Goal: Task Accomplishment & Management: Complete application form

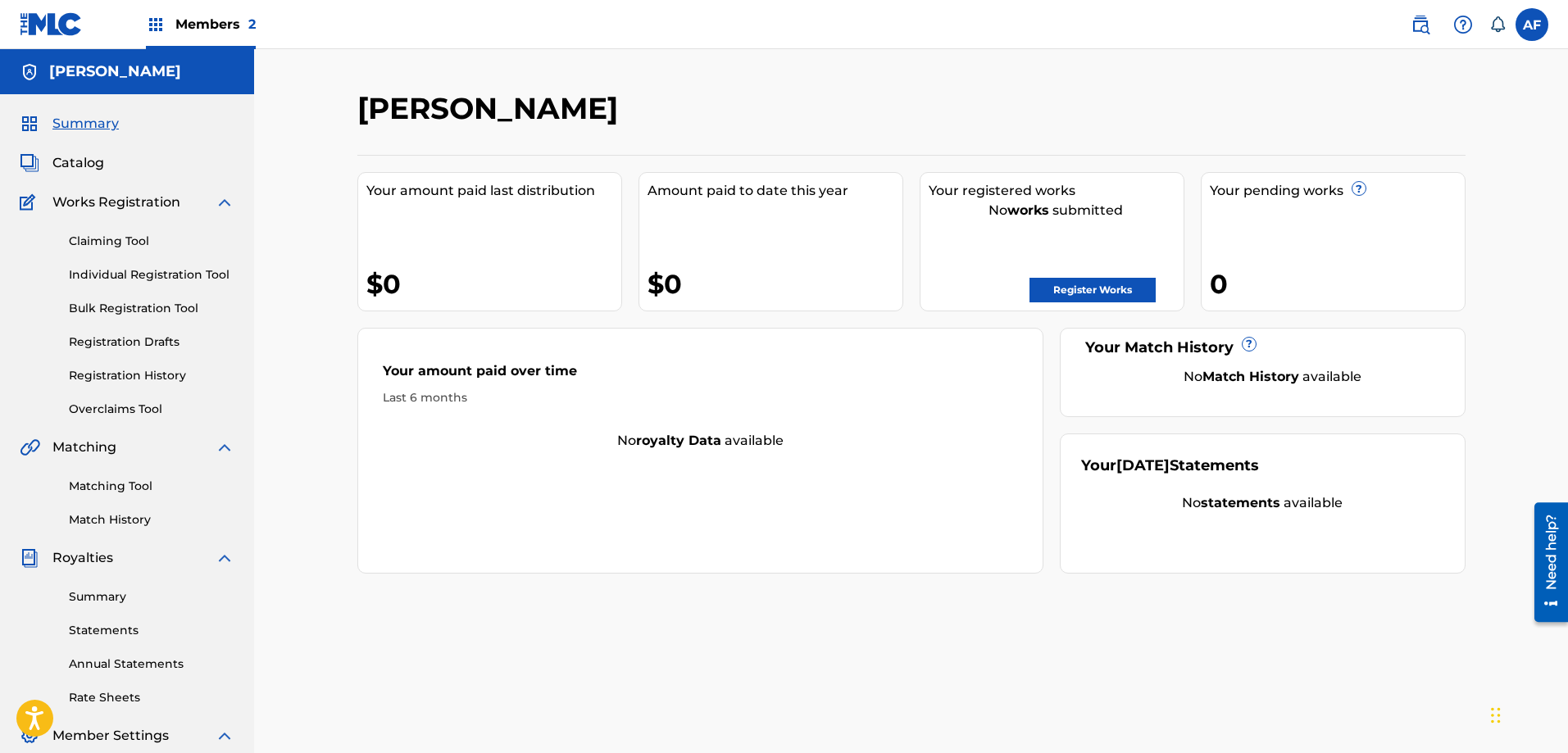
click at [208, 17] on span "Members 2" at bounding box center [215, 24] width 80 height 19
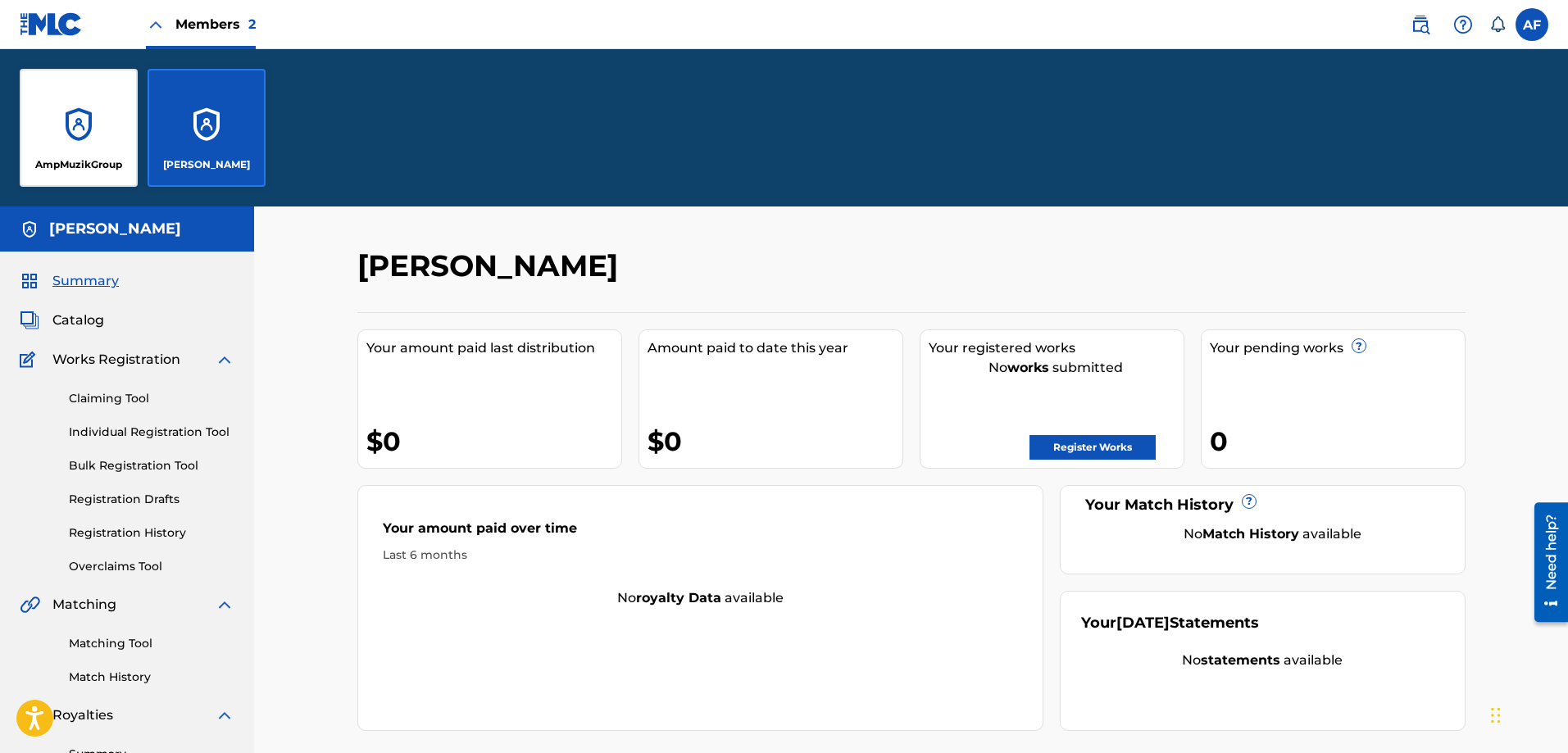
click at [83, 142] on div "AmpMuzikGroup" at bounding box center [79, 128] width 118 height 118
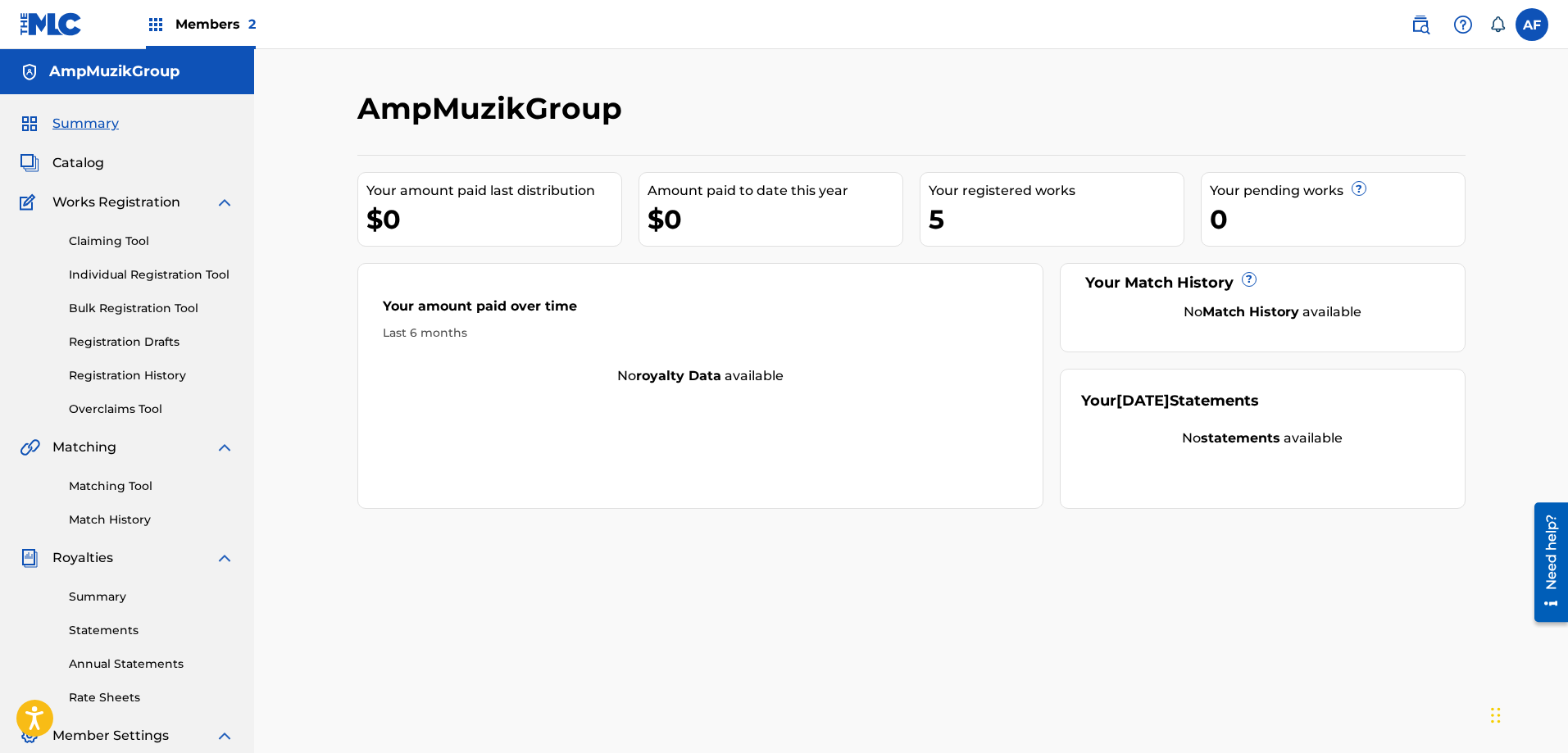
click at [76, 155] on span "Catalog" at bounding box center [77, 162] width 51 height 20
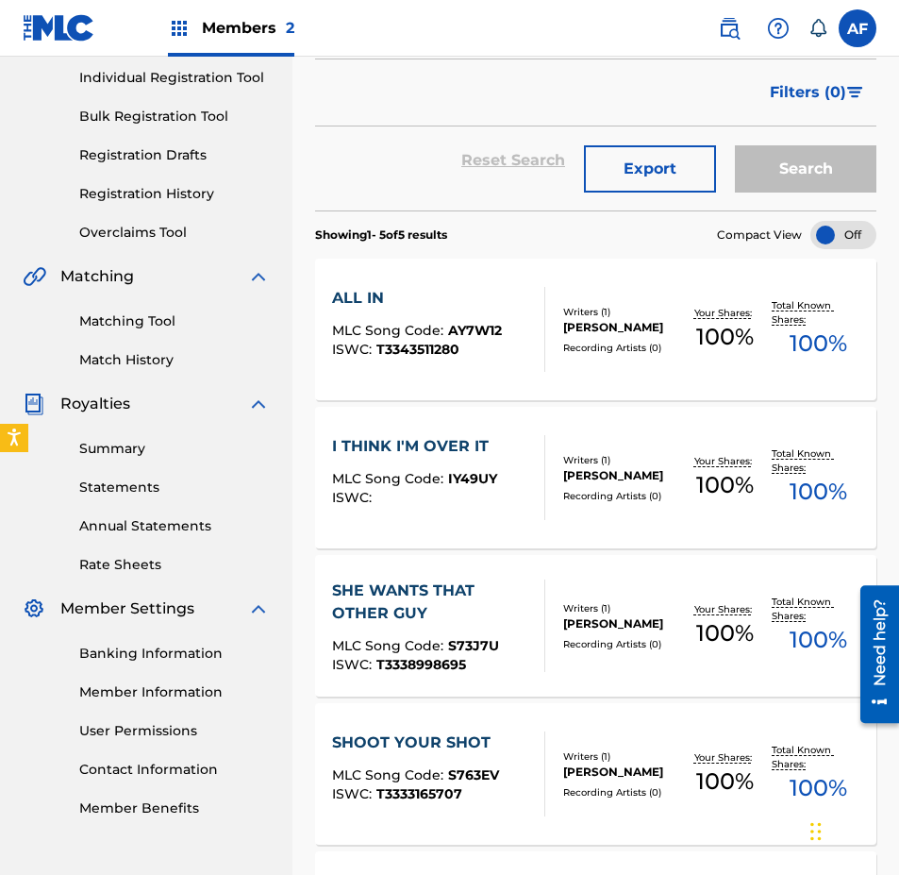
scroll to position [283, 0]
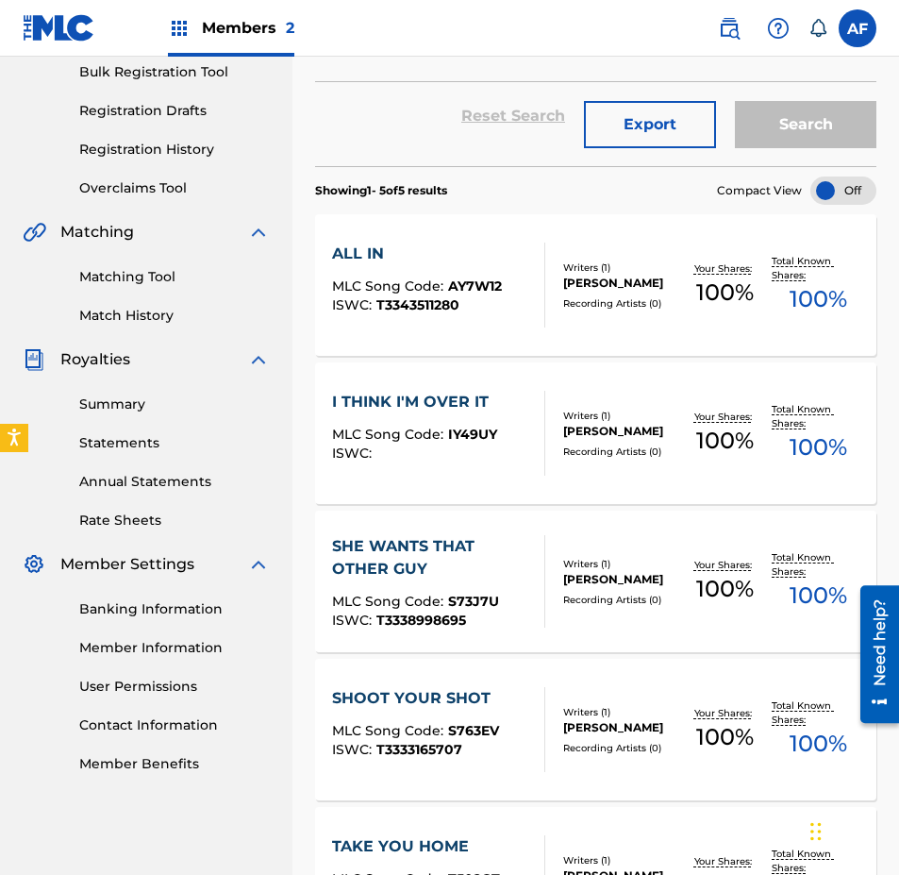
click at [413, 545] on div "SHE WANTS THAT OTHER GUY" at bounding box center [430, 557] width 197 height 45
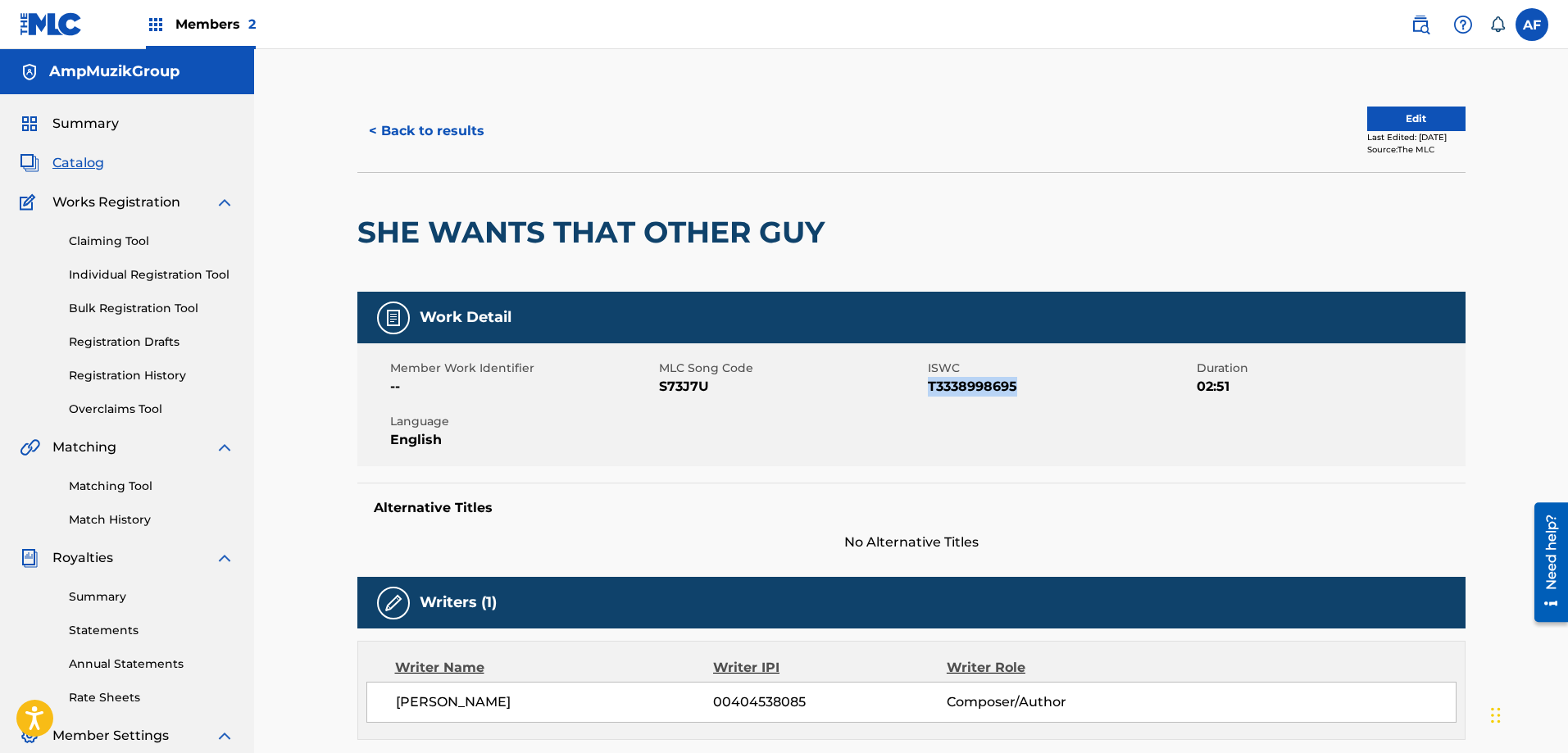
drag, startPoint x: 928, startPoint y: 384, endPoint x: 1085, endPoint y: 384, distance: 157.0
click at [1085, 384] on span "T3338998695" at bounding box center [1060, 386] width 265 height 20
copy span "T3338998695"
click at [76, 159] on span "Catalog" at bounding box center [77, 162] width 51 height 20
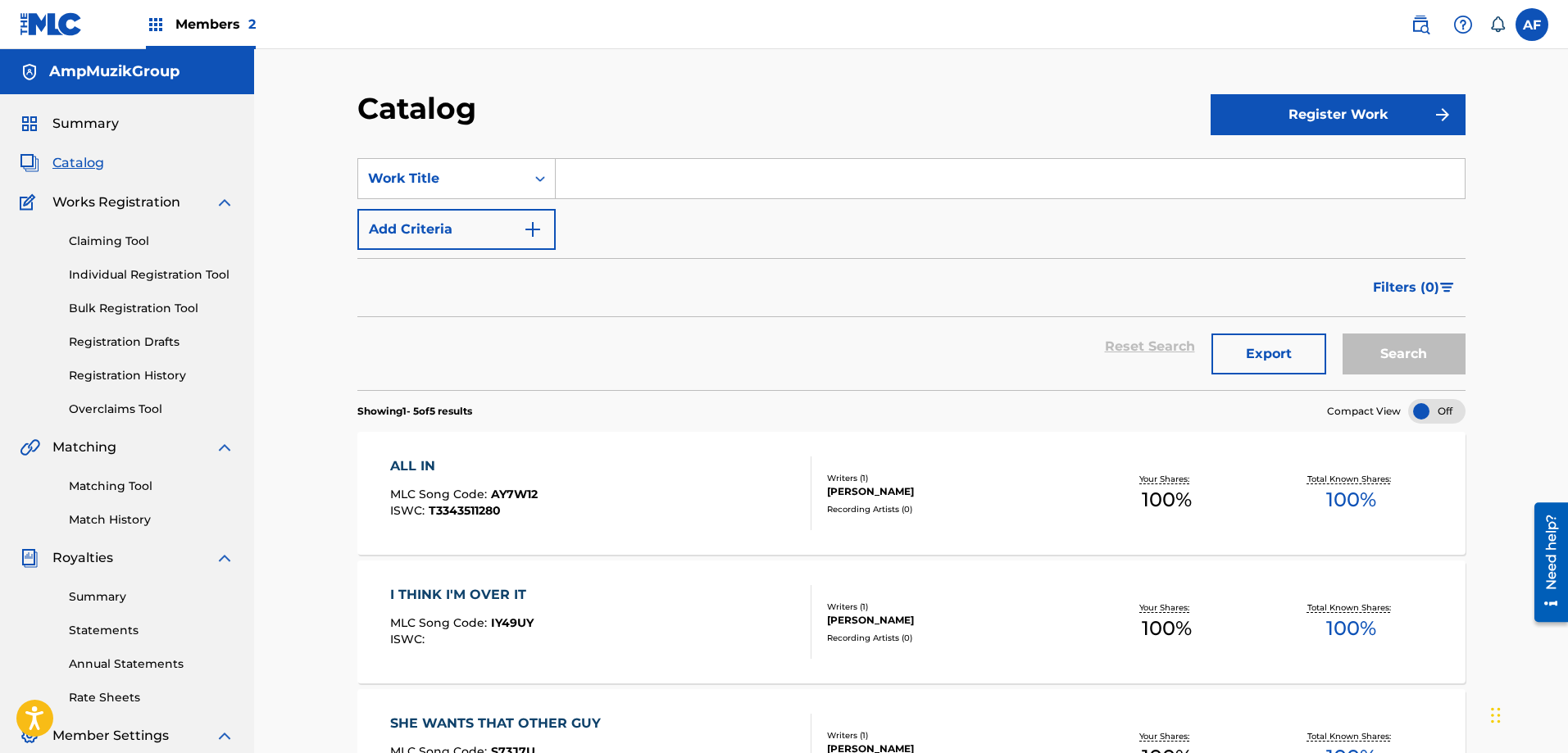
click at [1282, 123] on button "Register Work" at bounding box center [1338, 115] width 255 height 41
click at [1253, 175] on link "Individual" at bounding box center [1338, 168] width 255 height 39
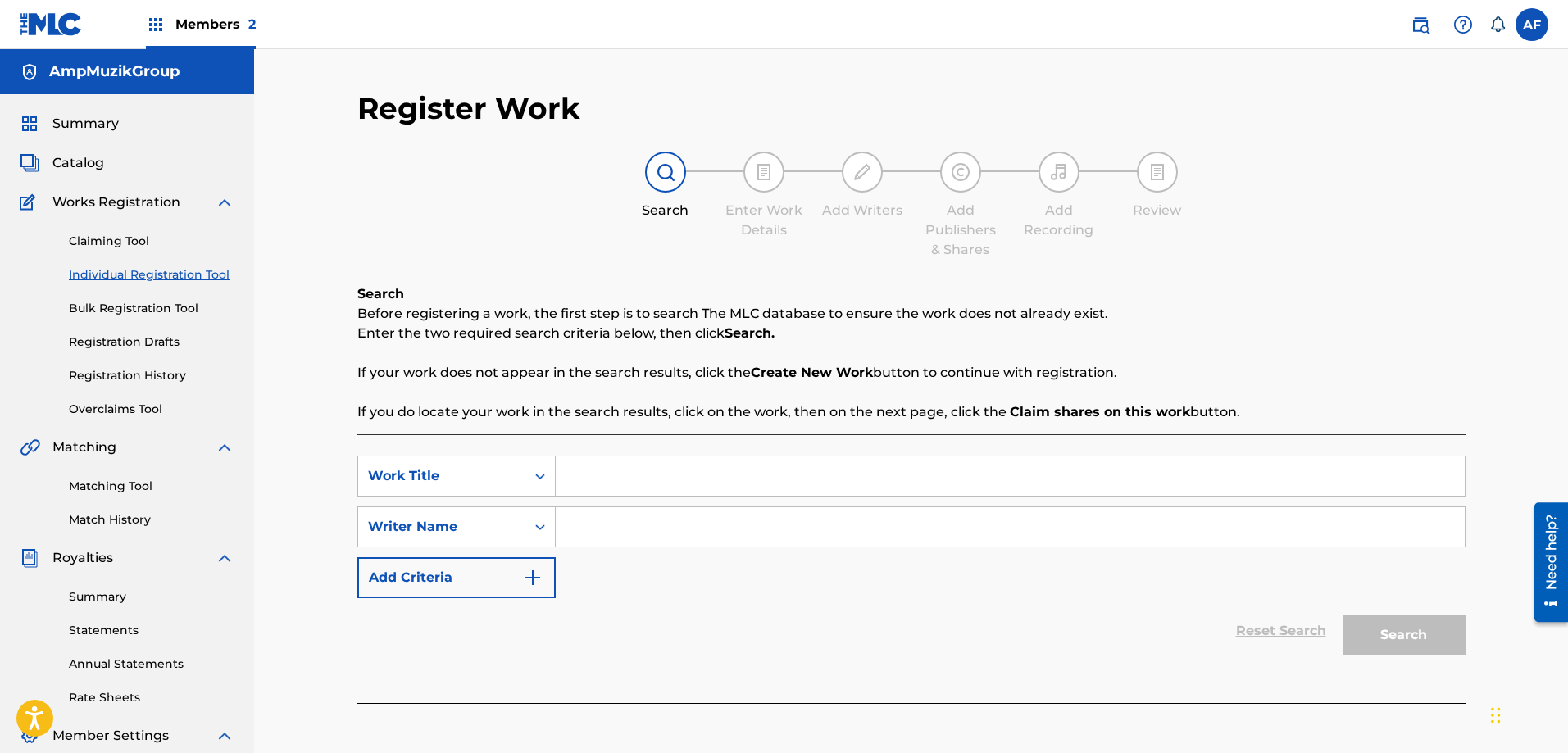
click at [648, 479] on input "Search Form" at bounding box center [1010, 476] width 909 height 39
paste input "I Got The Tea"
type input "I Got The Tea"
click at [650, 516] on input "Search Form" at bounding box center [1010, 526] width 909 height 39
type input "[PERSON_NAME]"
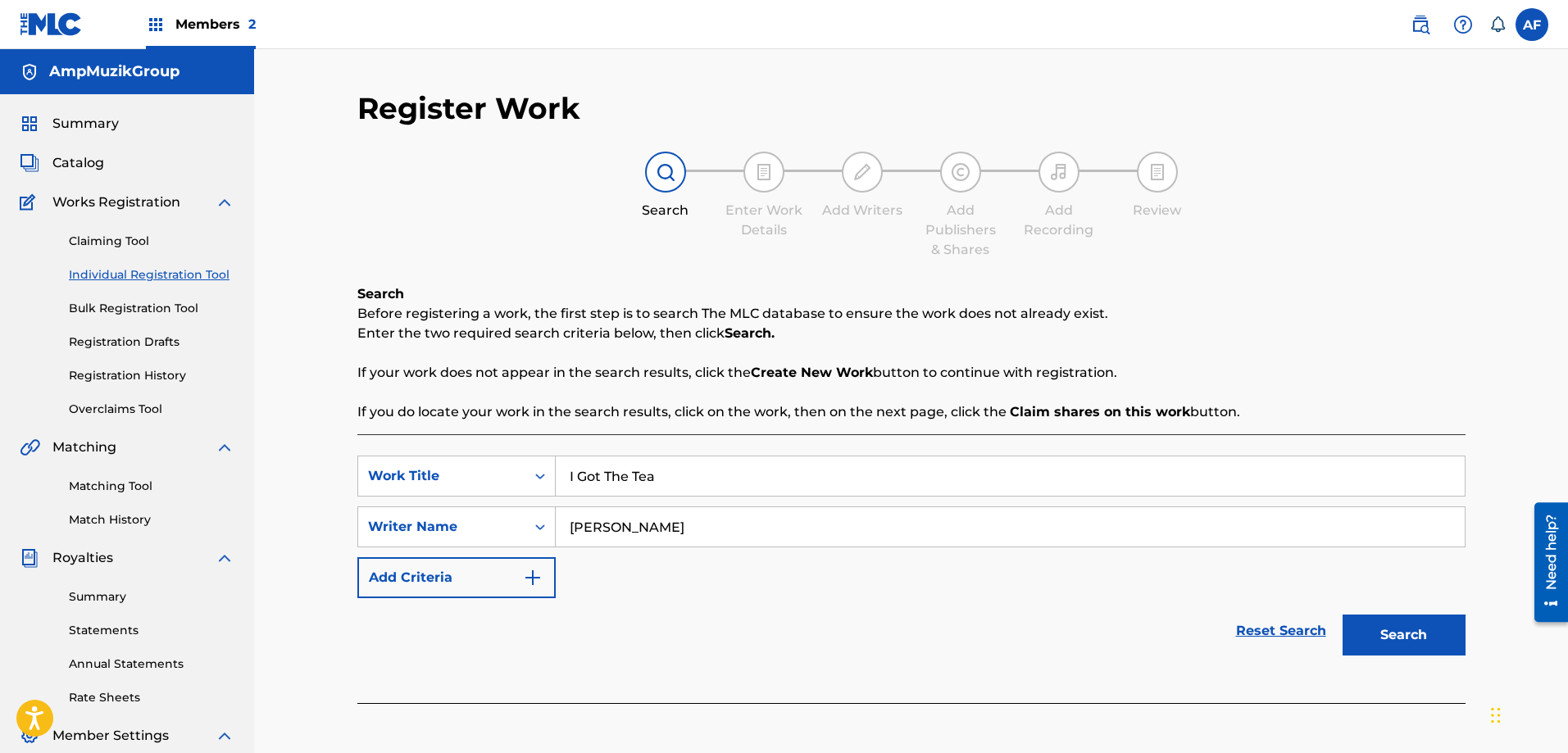
click at [541, 572] on img "Search Form" at bounding box center [533, 578] width 20 height 20
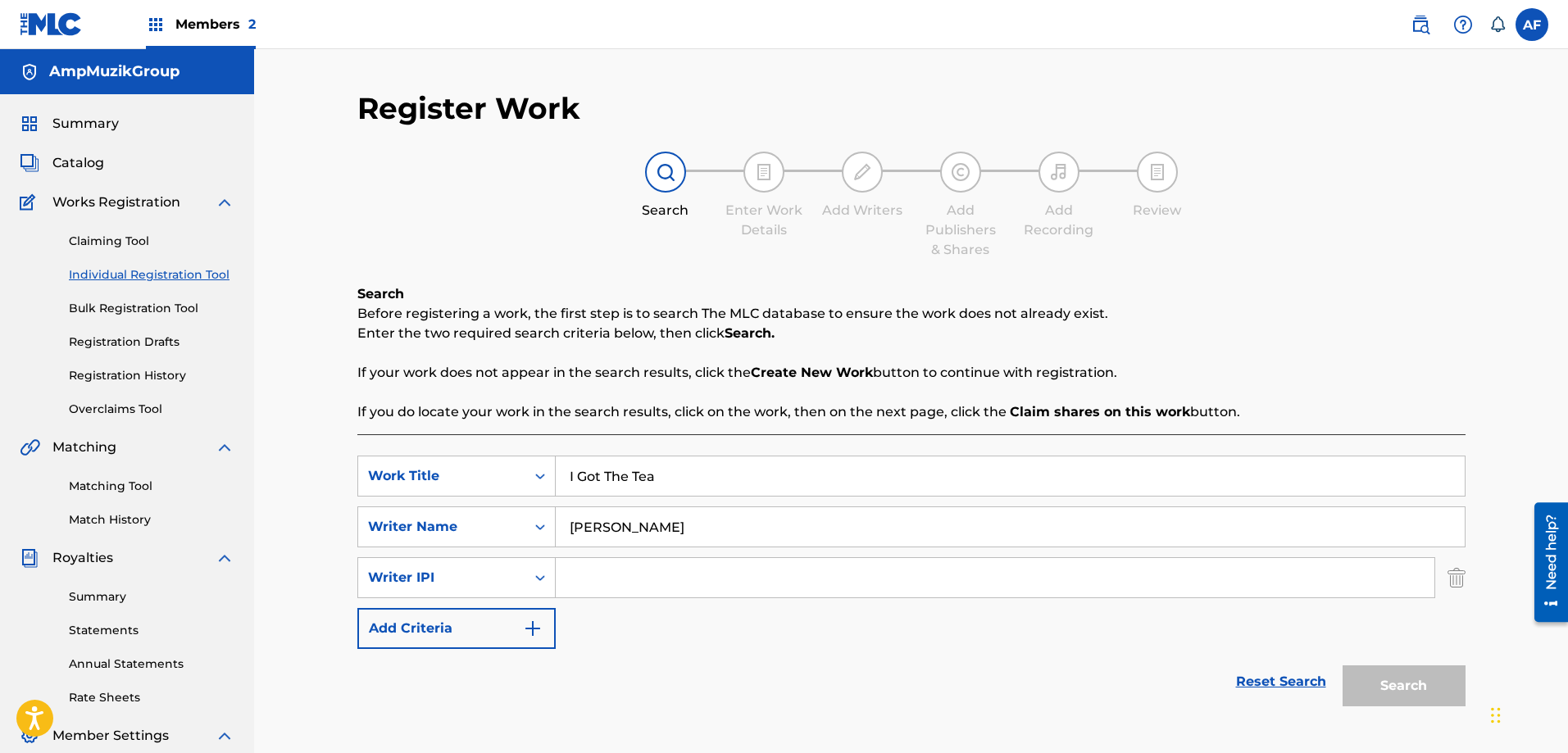
click at [673, 588] on input "Search Form" at bounding box center [996, 578] width 879 height 39
type input "00404538085"
click at [539, 628] on img "Search Form" at bounding box center [533, 628] width 20 height 20
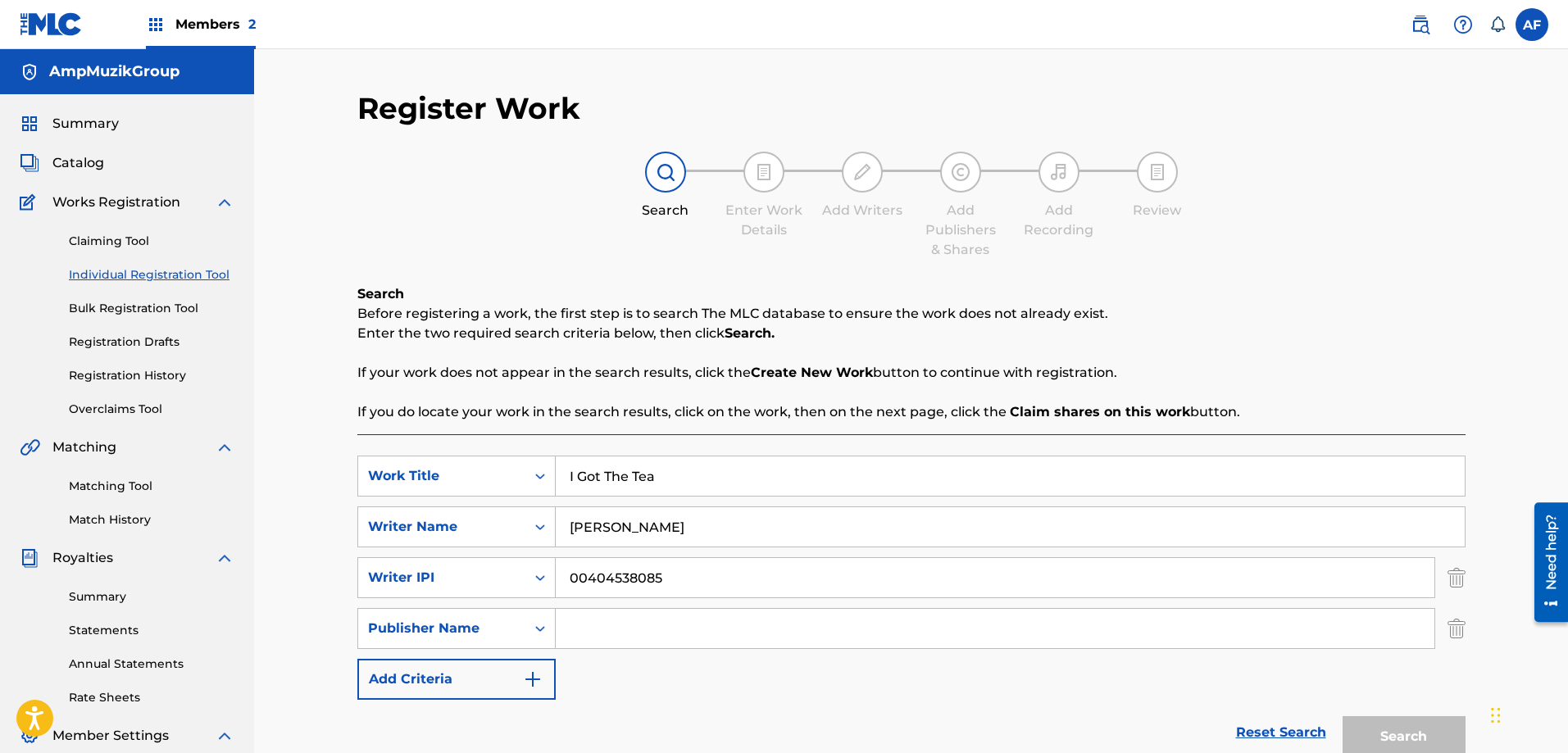
click at [627, 626] on input "Search Form" at bounding box center [996, 628] width 879 height 39
type input "AmpMuzikGroup"
click at [531, 682] on img "Search Form" at bounding box center [533, 679] width 20 height 20
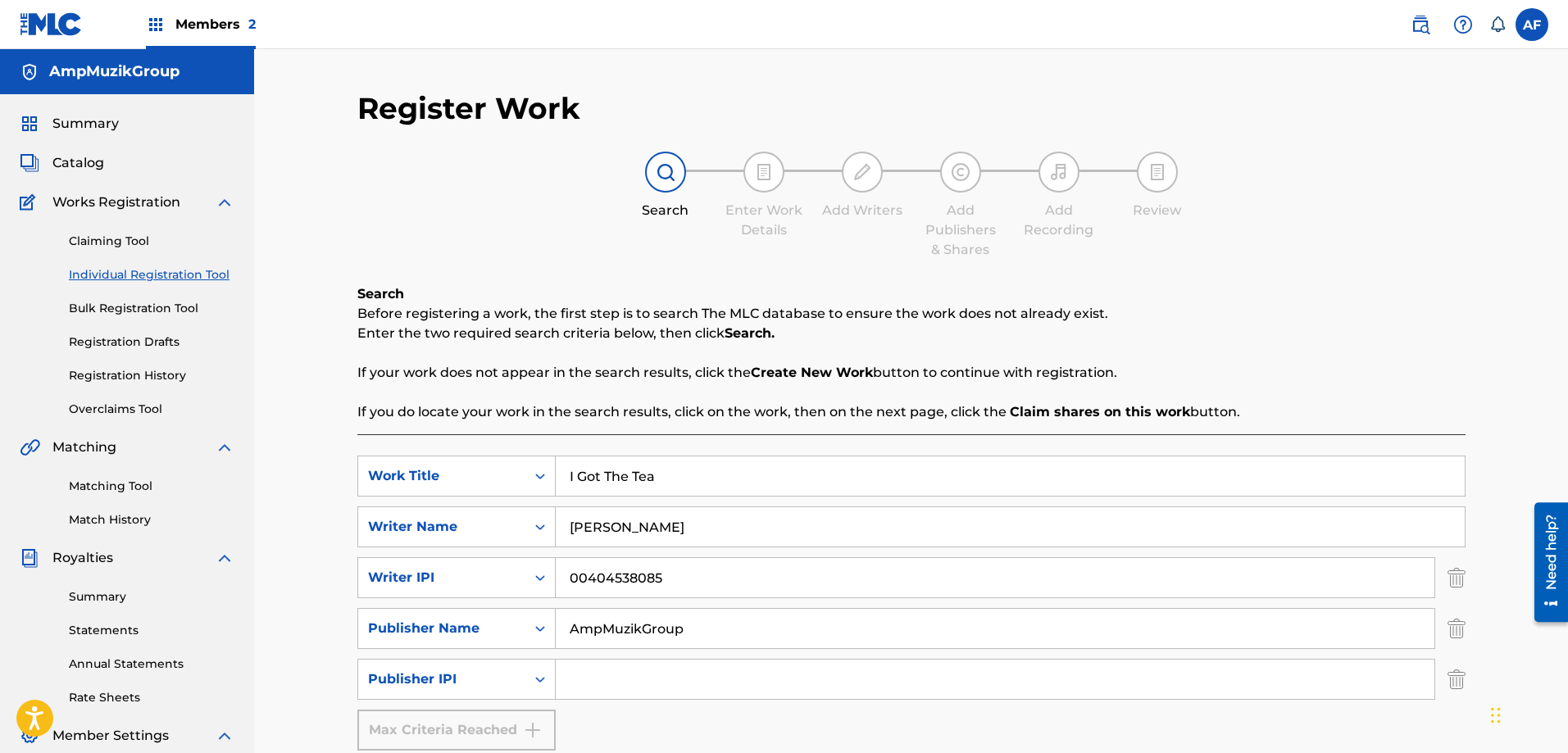
click at [571, 681] on input "Search Form" at bounding box center [996, 679] width 879 height 39
type input "1034175590"
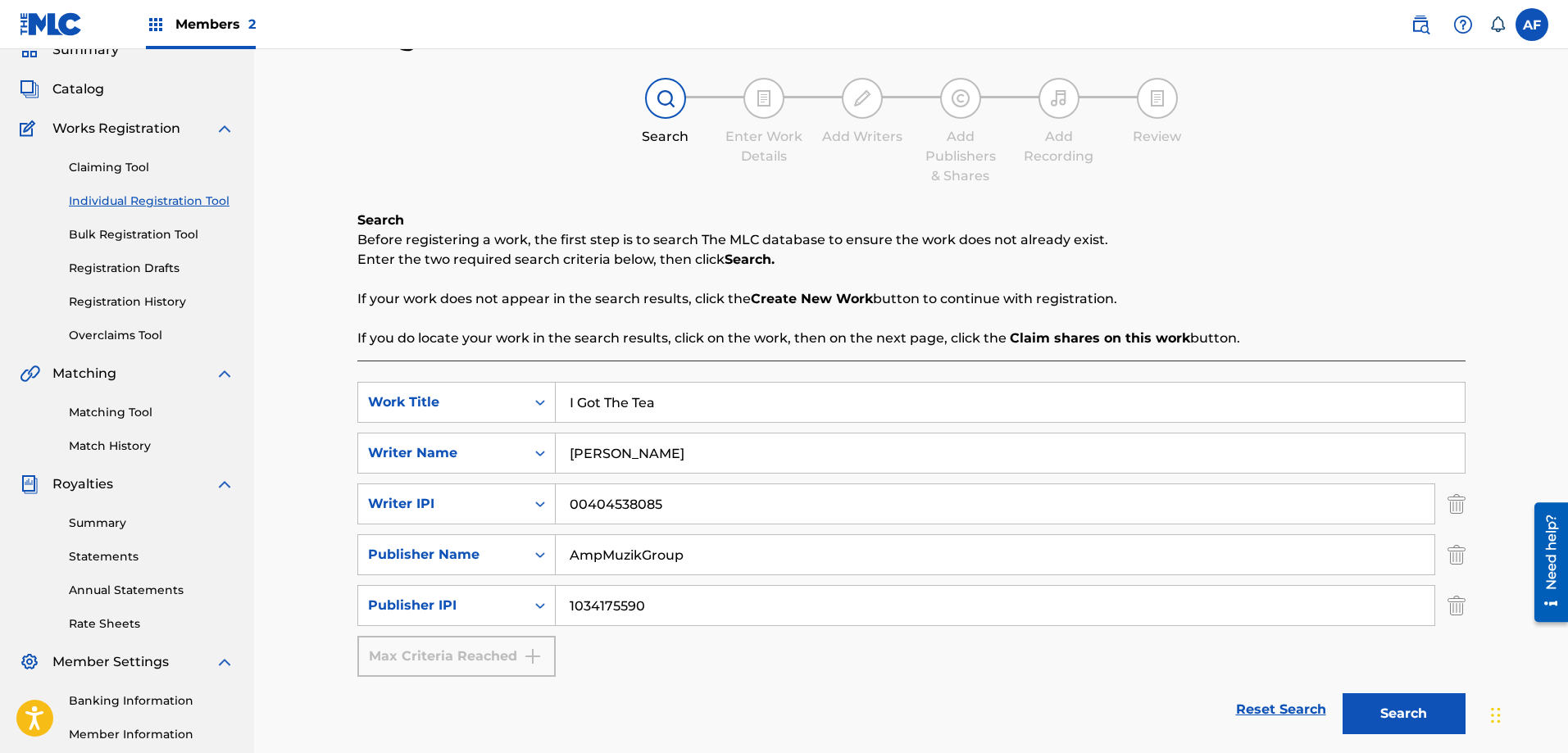
scroll to position [246, 0]
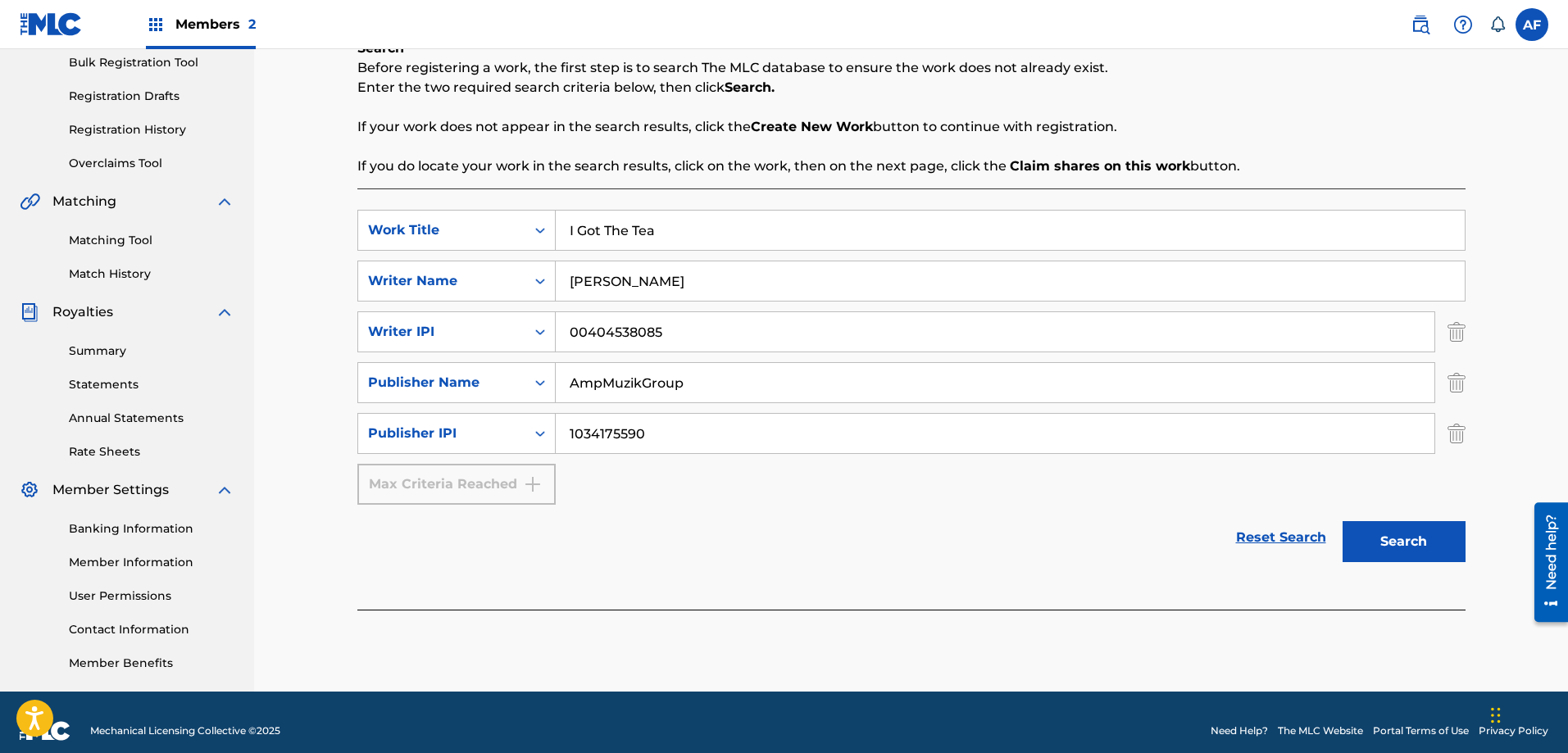
click at [1432, 554] on button "Search" at bounding box center [1405, 541] width 123 height 41
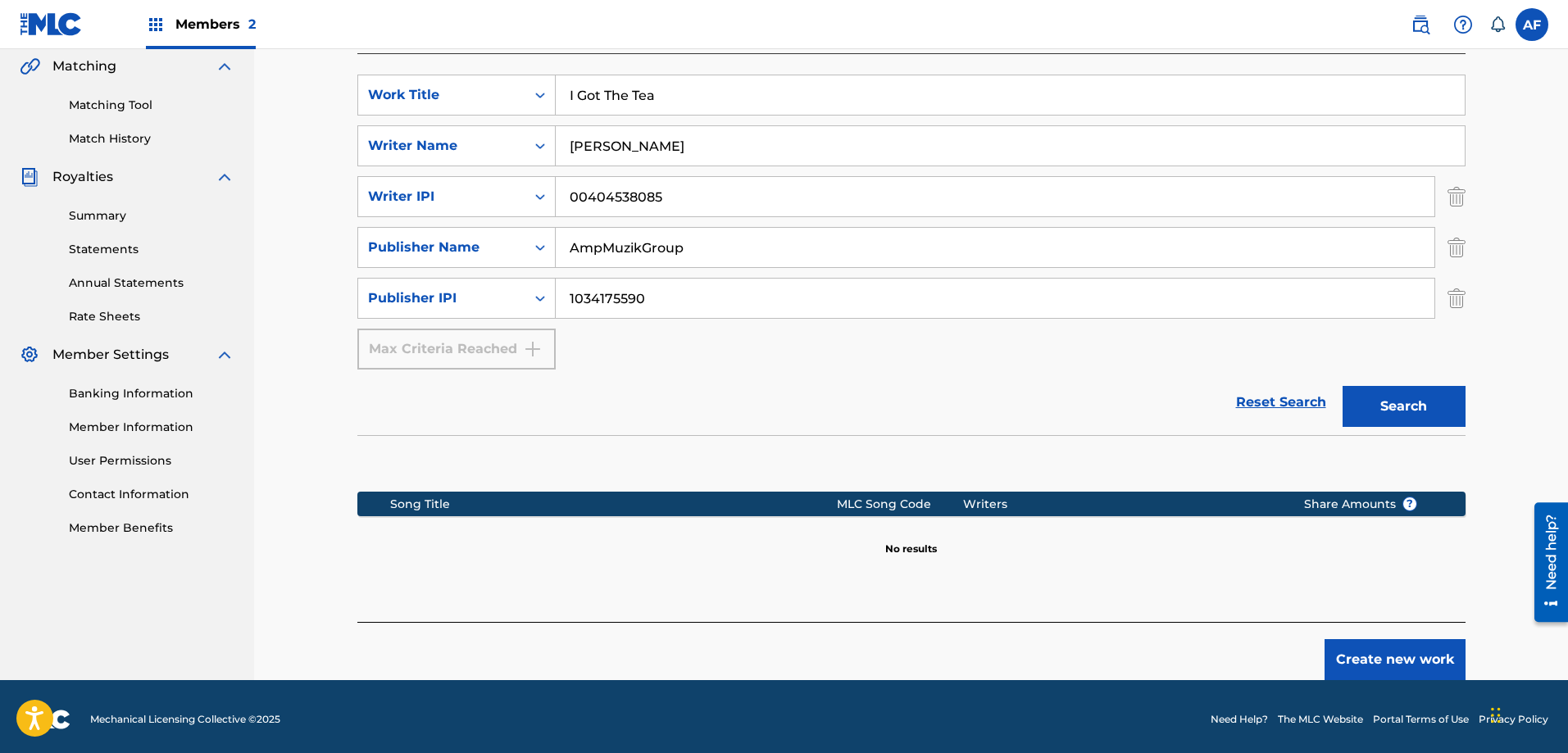
scroll to position [386, 0]
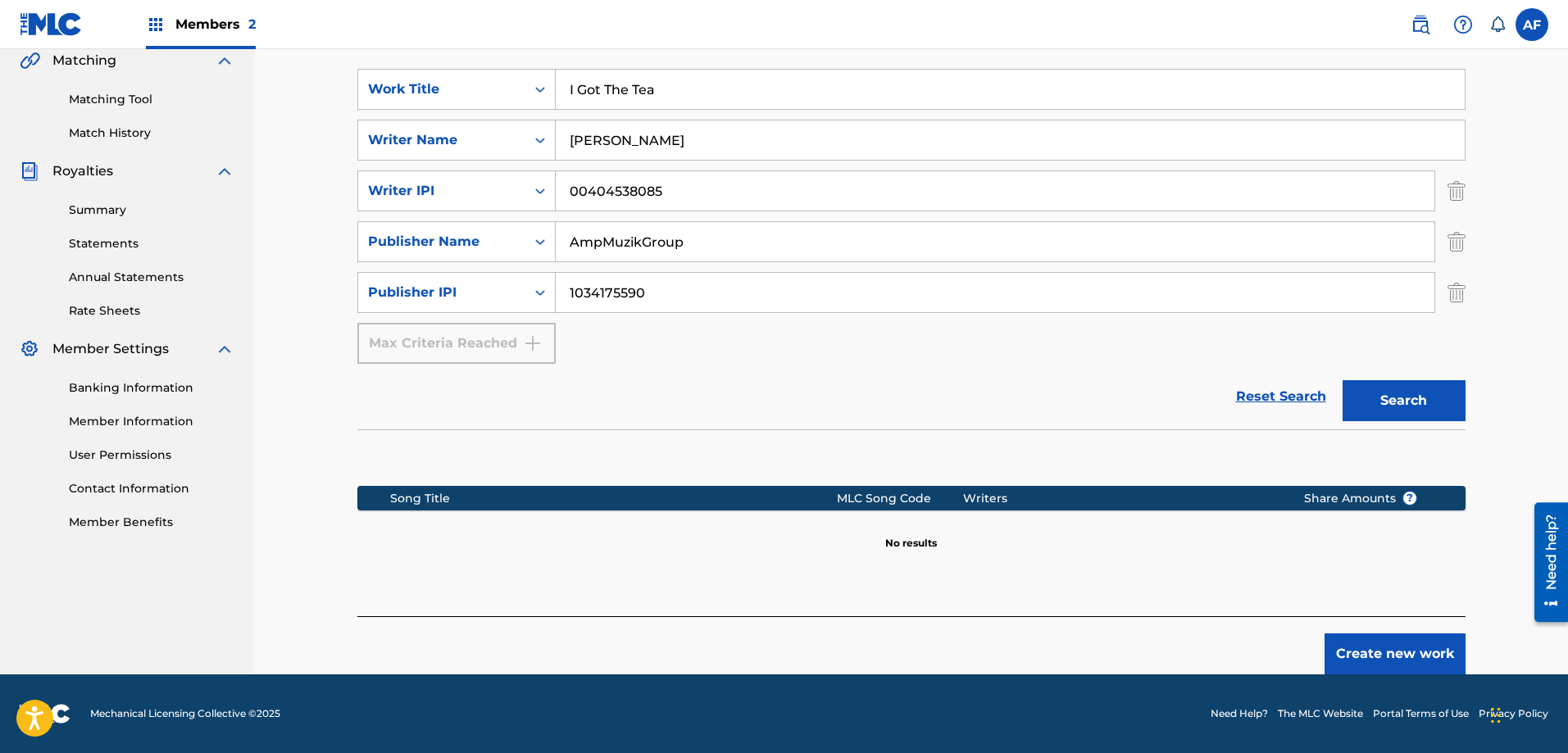
click at [1378, 651] on button "Create new work" at bounding box center [1395, 653] width 141 height 41
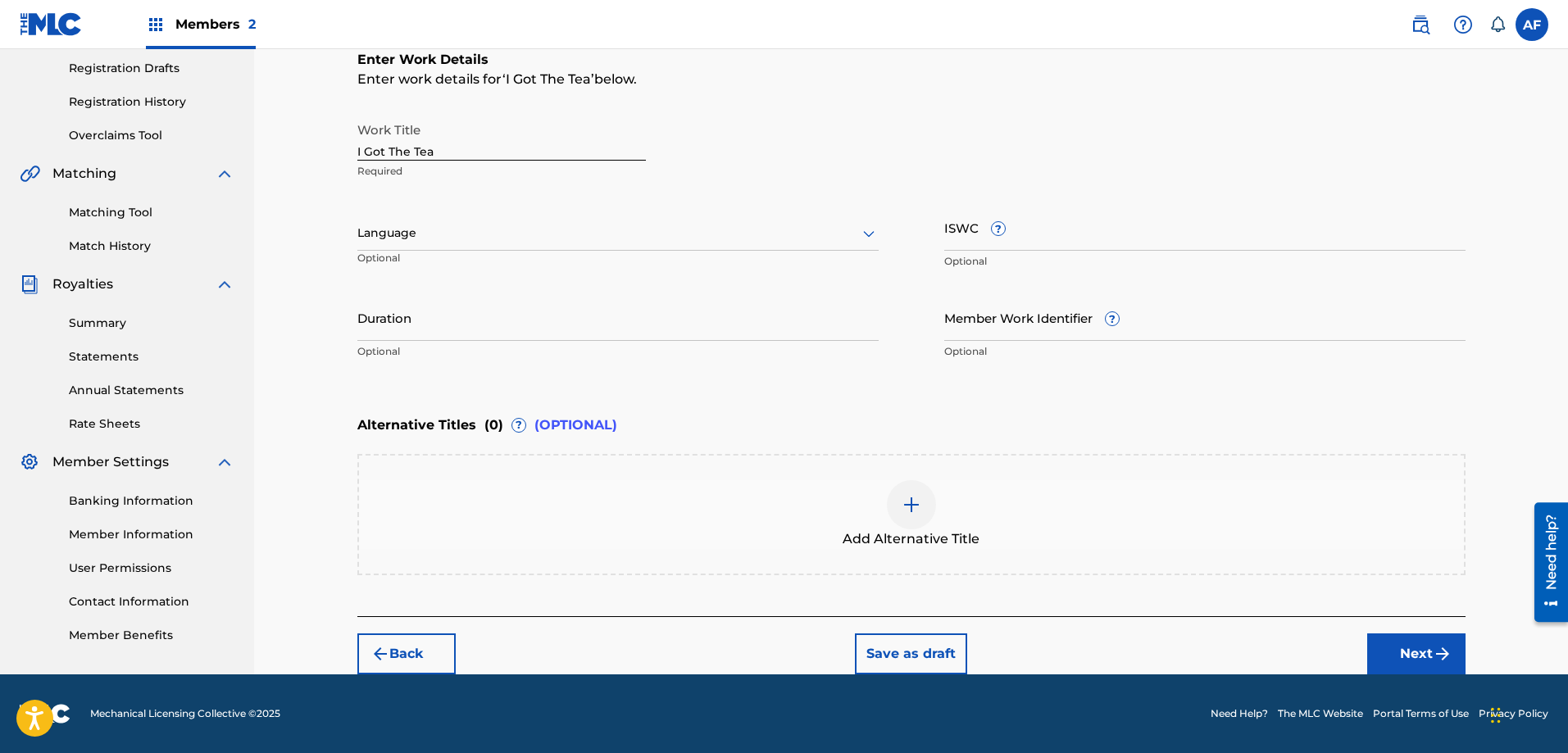
click at [486, 247] on div "Language" at bounding box center [618, 234] width 521 height 35
click at [482, 274] on div "English" at bounding box center [618, 269] width 519 height 36
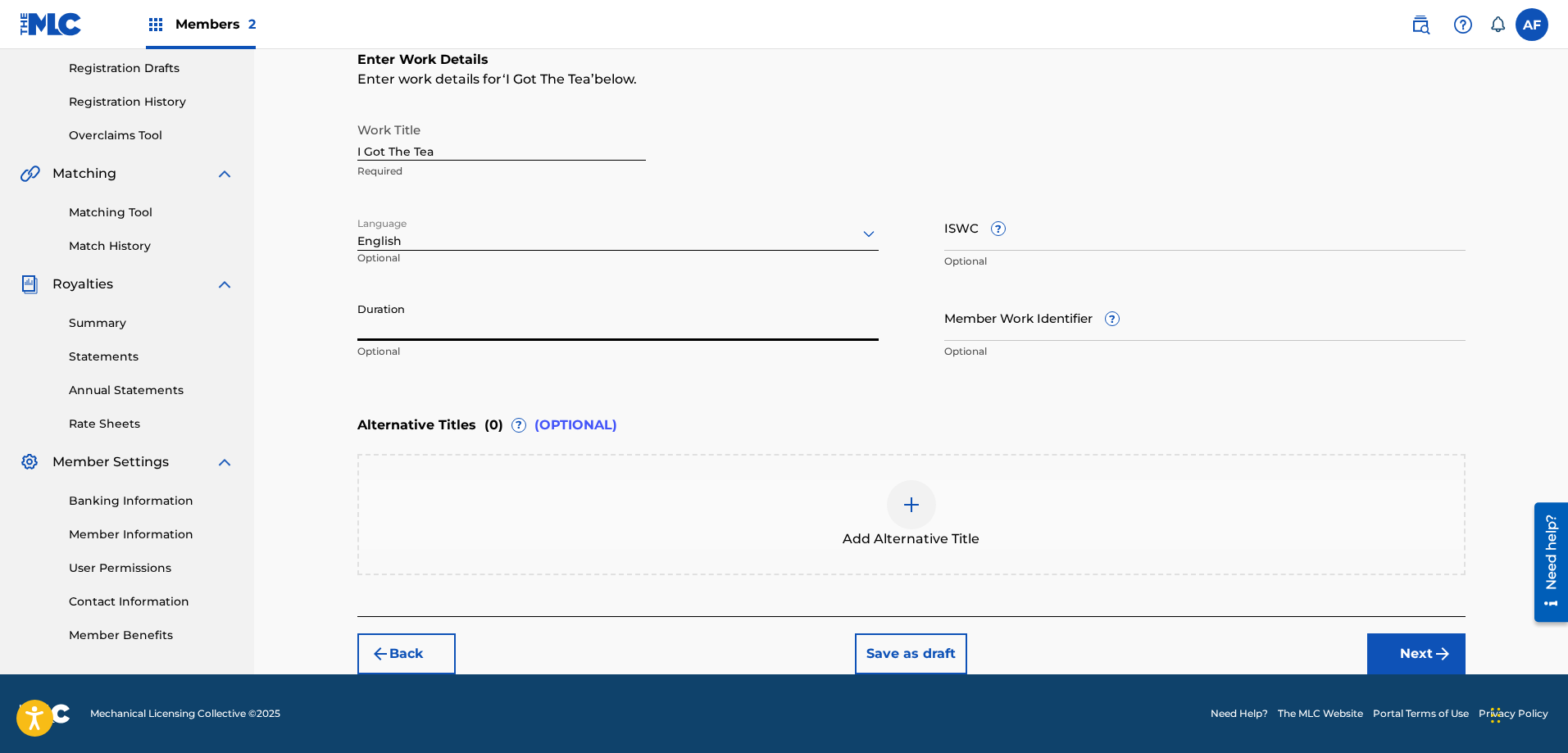
click at [486, 333] on input "Duration" at bounding box center [618, 318] width 521 height 47
type input "00:25"
click at [1390, 654] on button "Next" at bounding box center [1416, 653] width 98 height 41
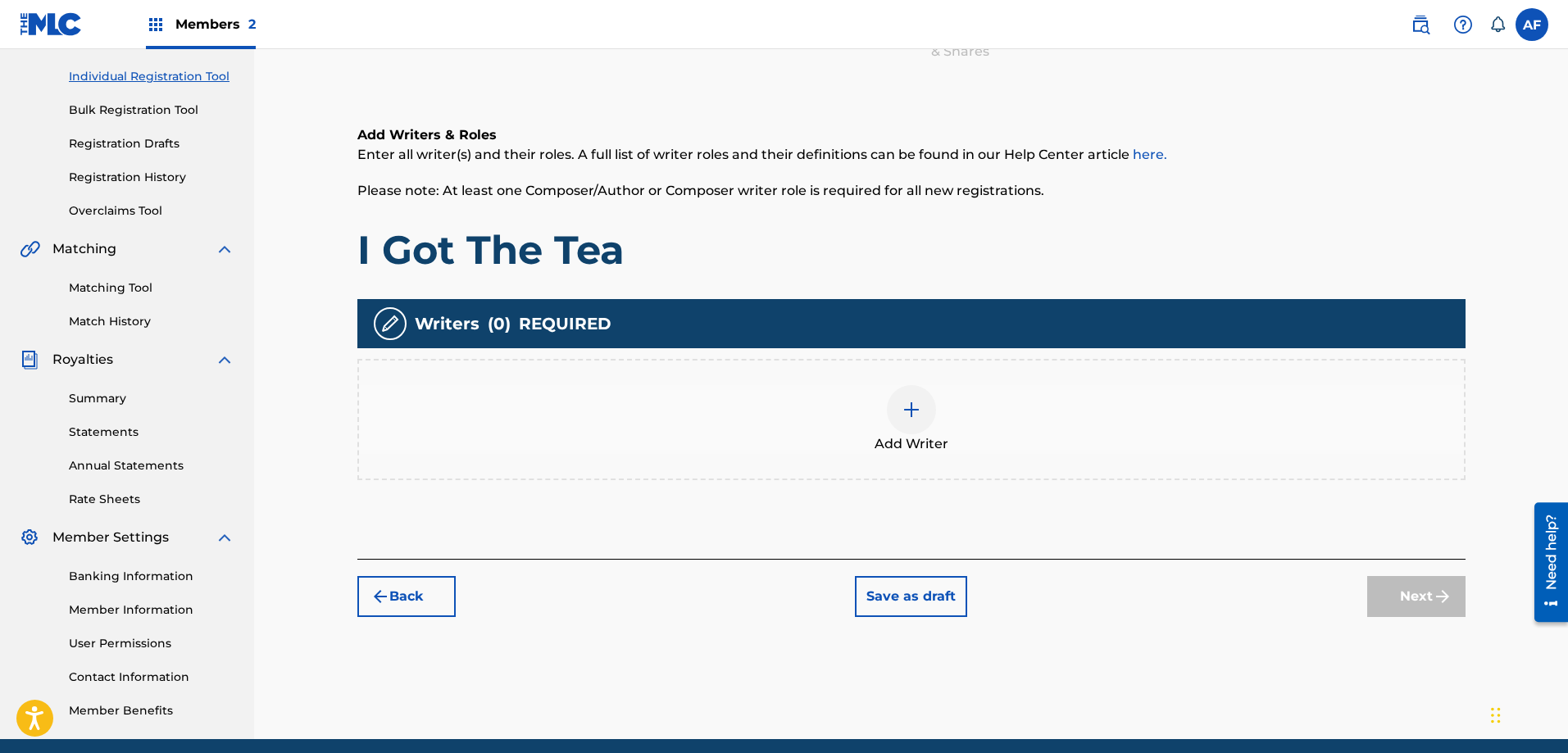
scroll to position [263, 0]
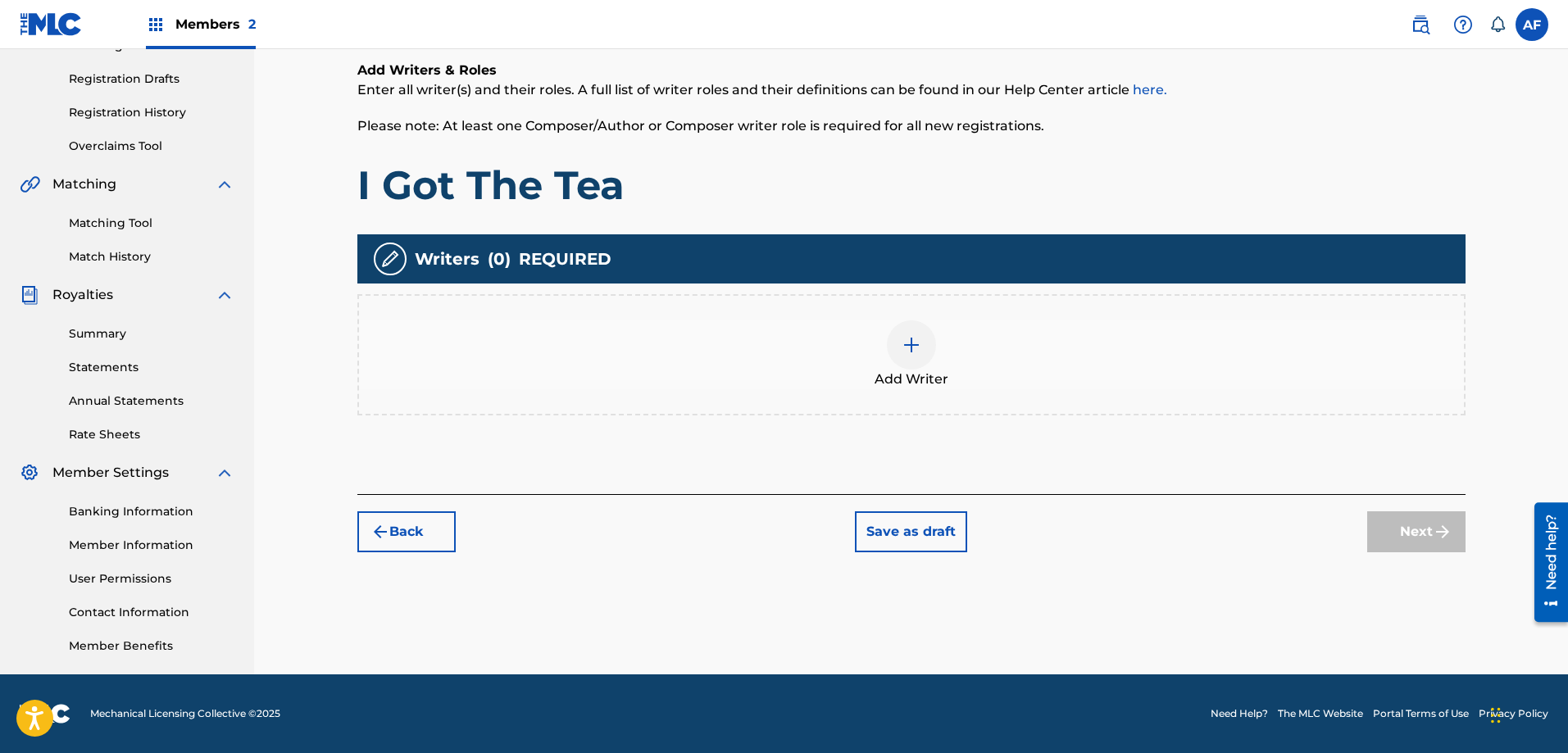
click at [917, 356] on div at bounding box center [911, 345] width 50 height 50
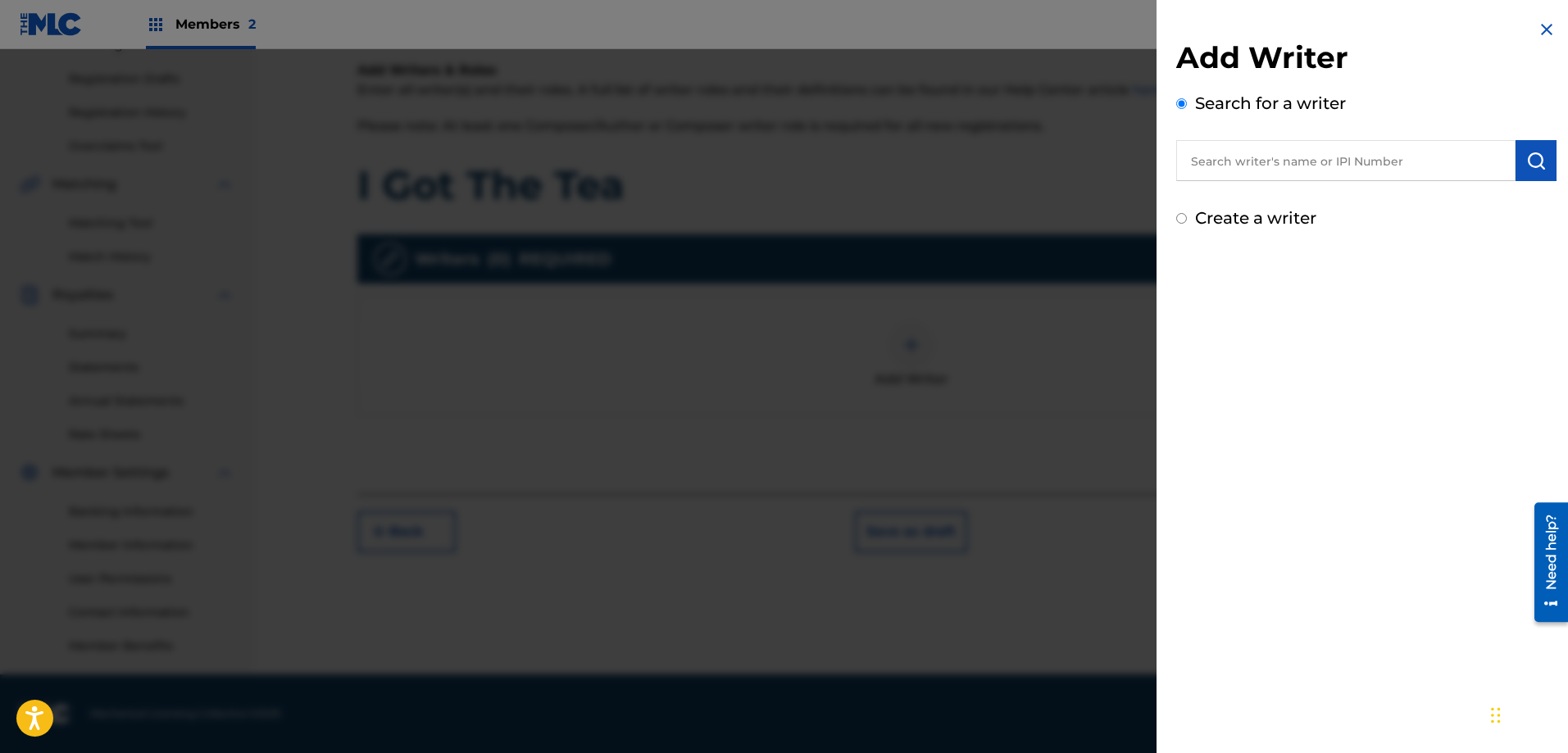
click at [1286, 151] on input "text" at bounding box center [1346, 160] width 340 height 41
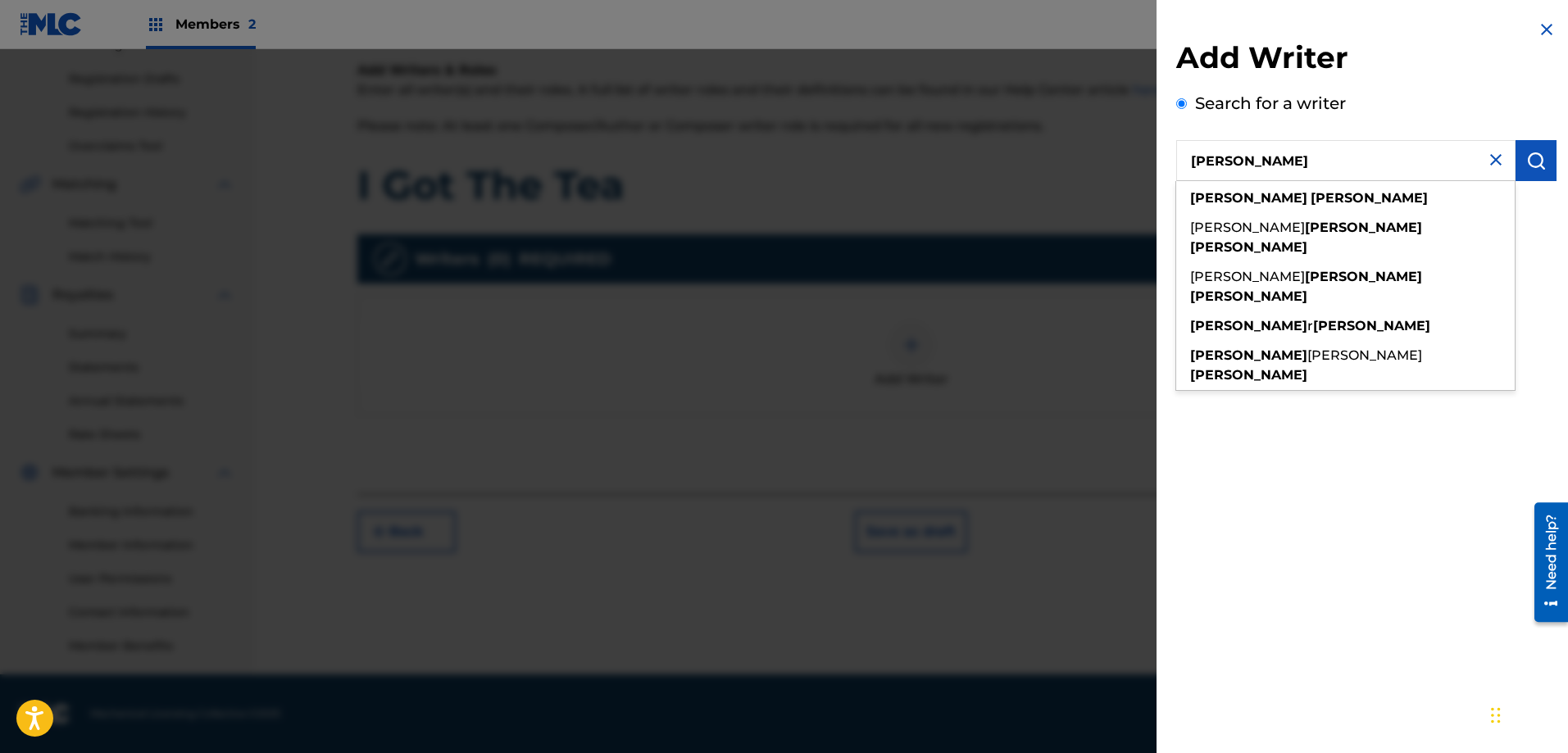
type input "[PERSON_NAME]"
click at [1540, 162] on button "submit" at bounding box center [1536, 160] width 41 height 41
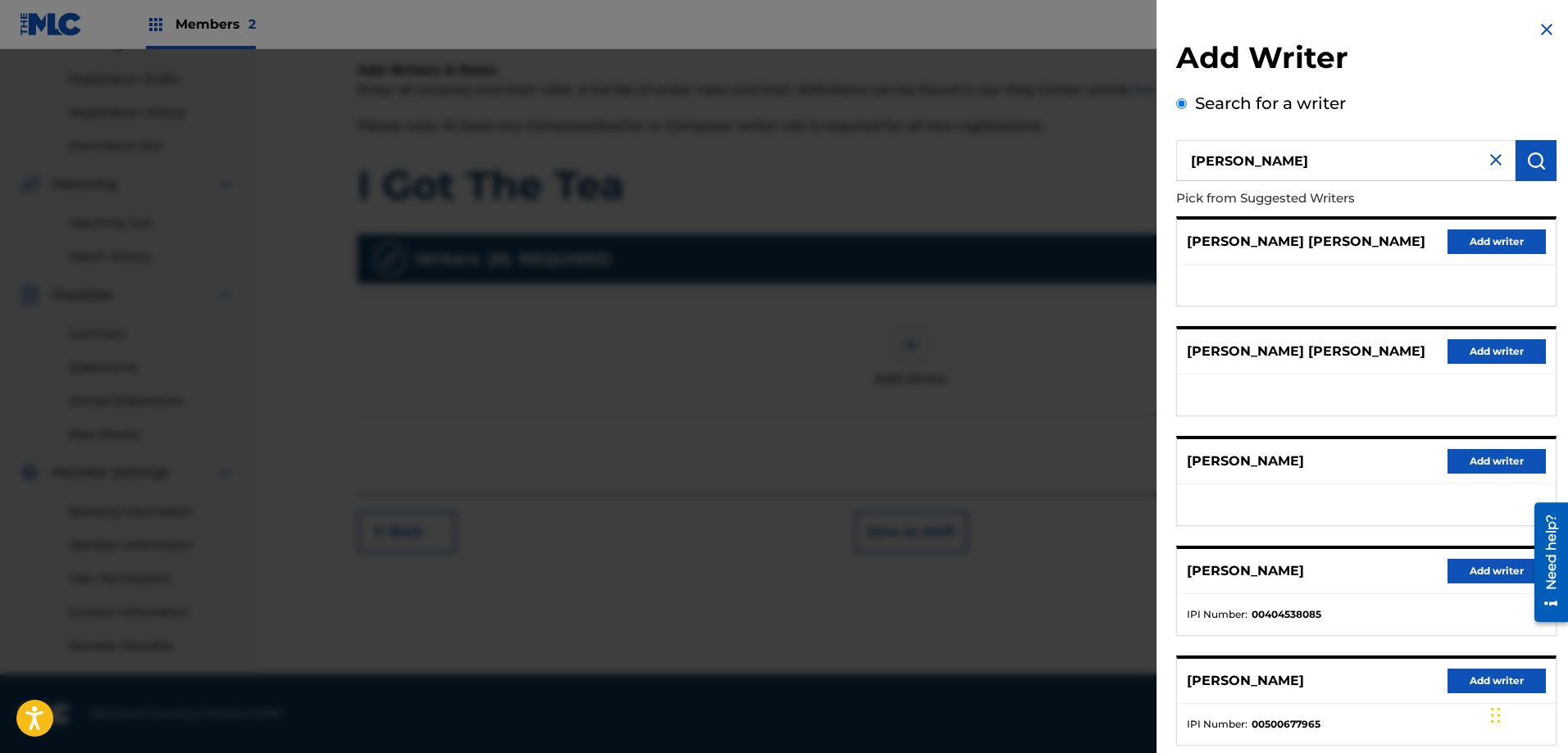
click at [1313, 585] on div "[PERSON_NAME] Add writer" at bounding box center [1366, 571] width 379 height 45
click at [1449, 579] on button "Add writer" at bounding box center [1496, 571] width 98 height 24
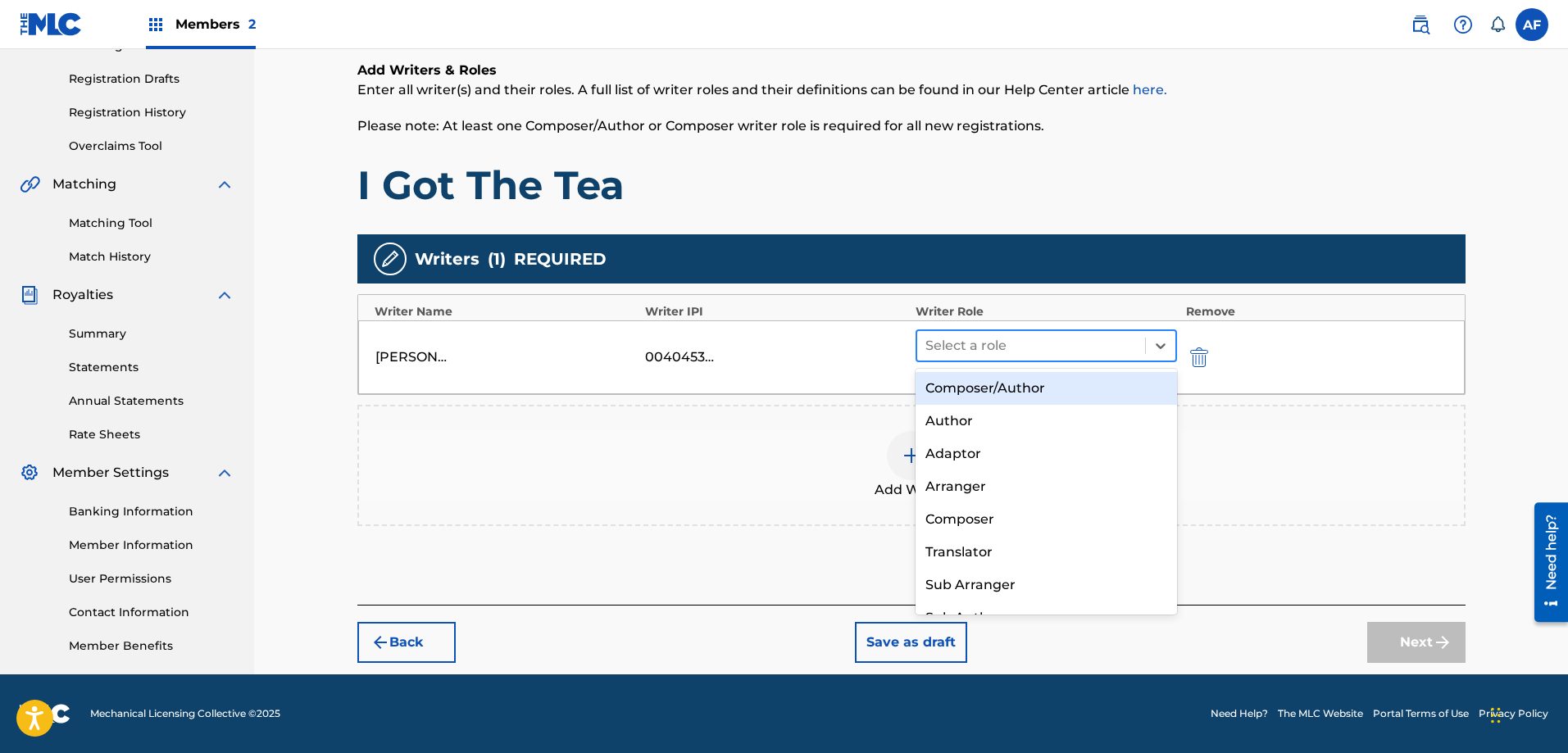
click at [984, 345] on div at bounding box center [1031, 346] width 212 height 23
click at [986, 386] on div "Composer/Author" at bounding box center [1047, 388] width 262 height 33
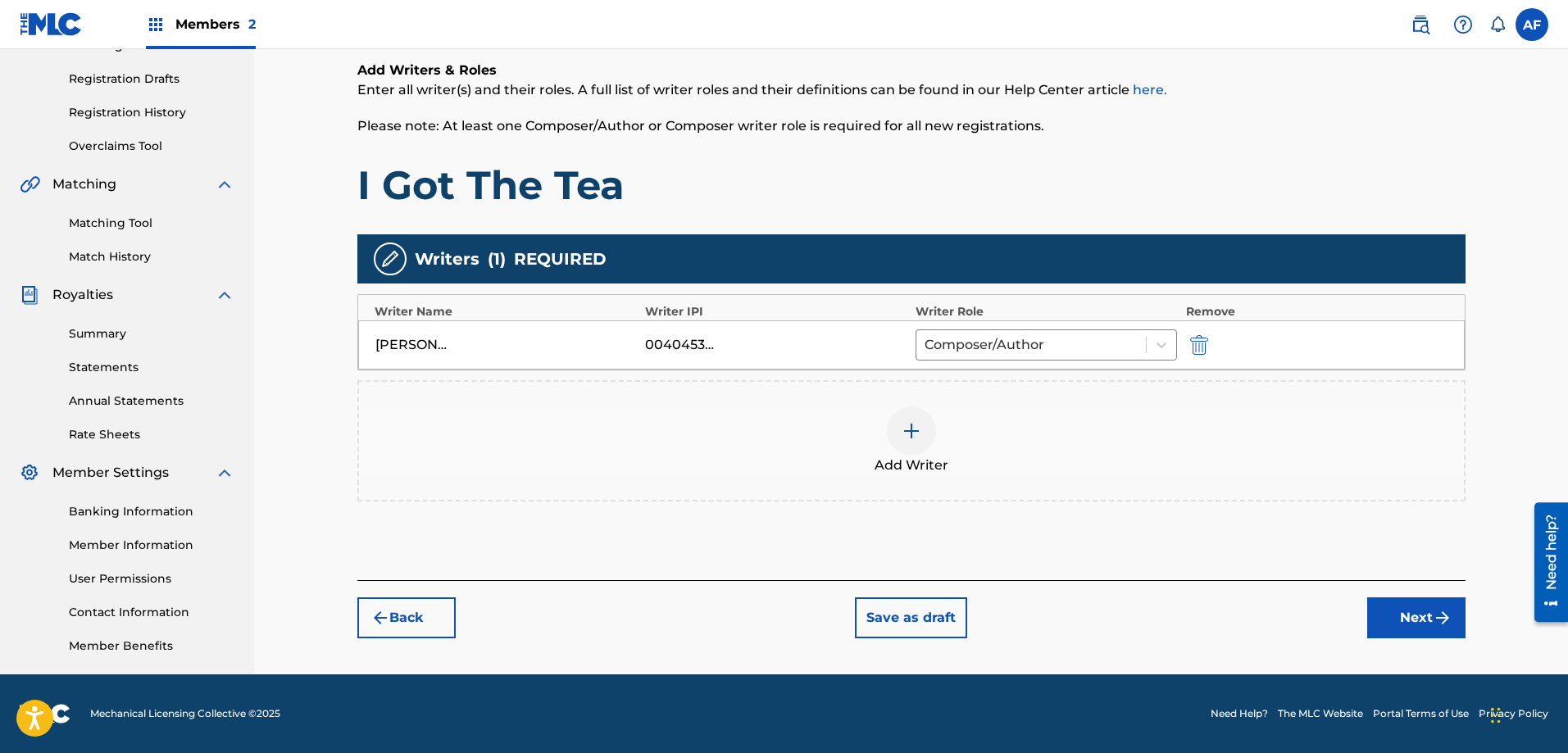
click at [1399, 618] on button "Next" at bounding box center [1416, 618] width 98 height 41
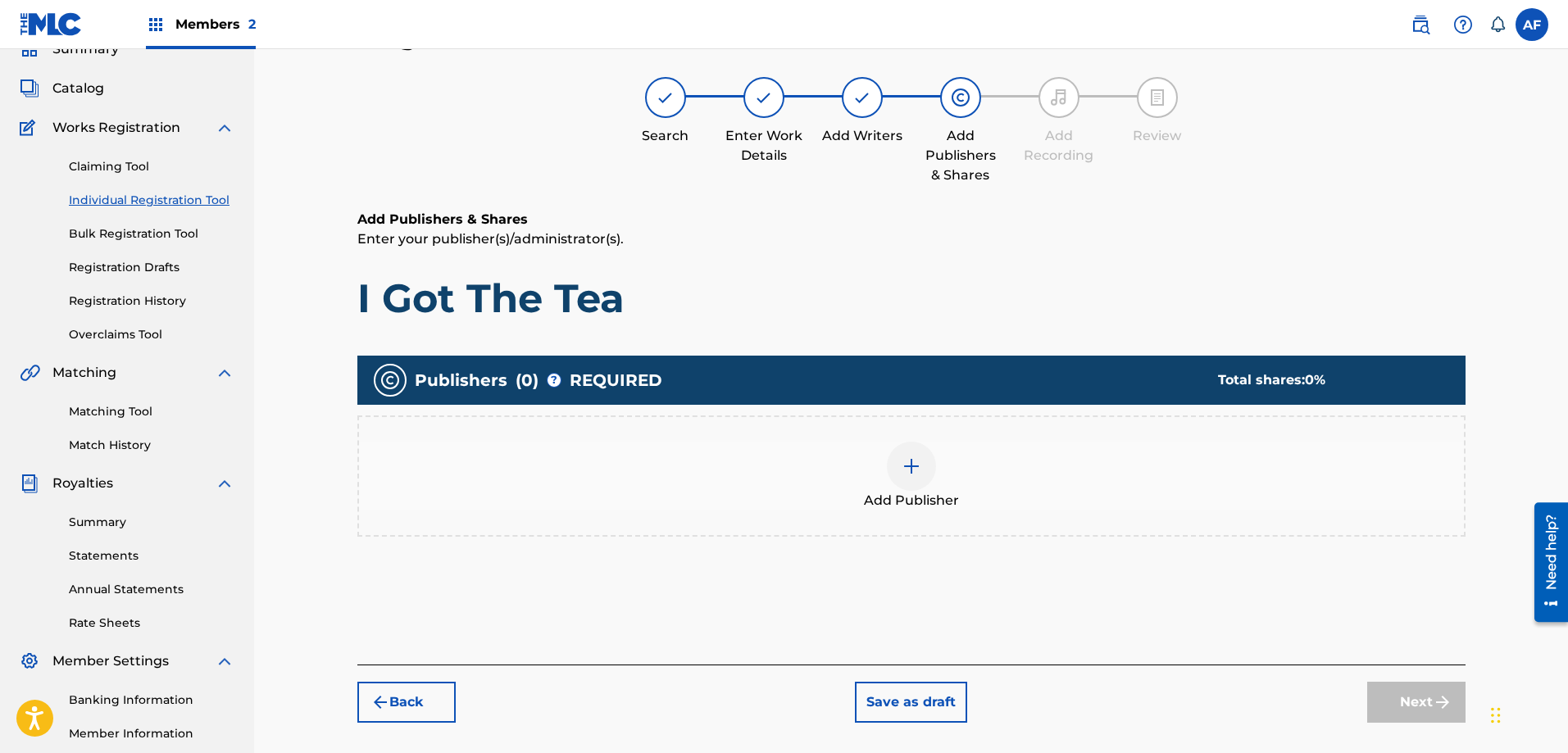
scroll to position [74, 0]
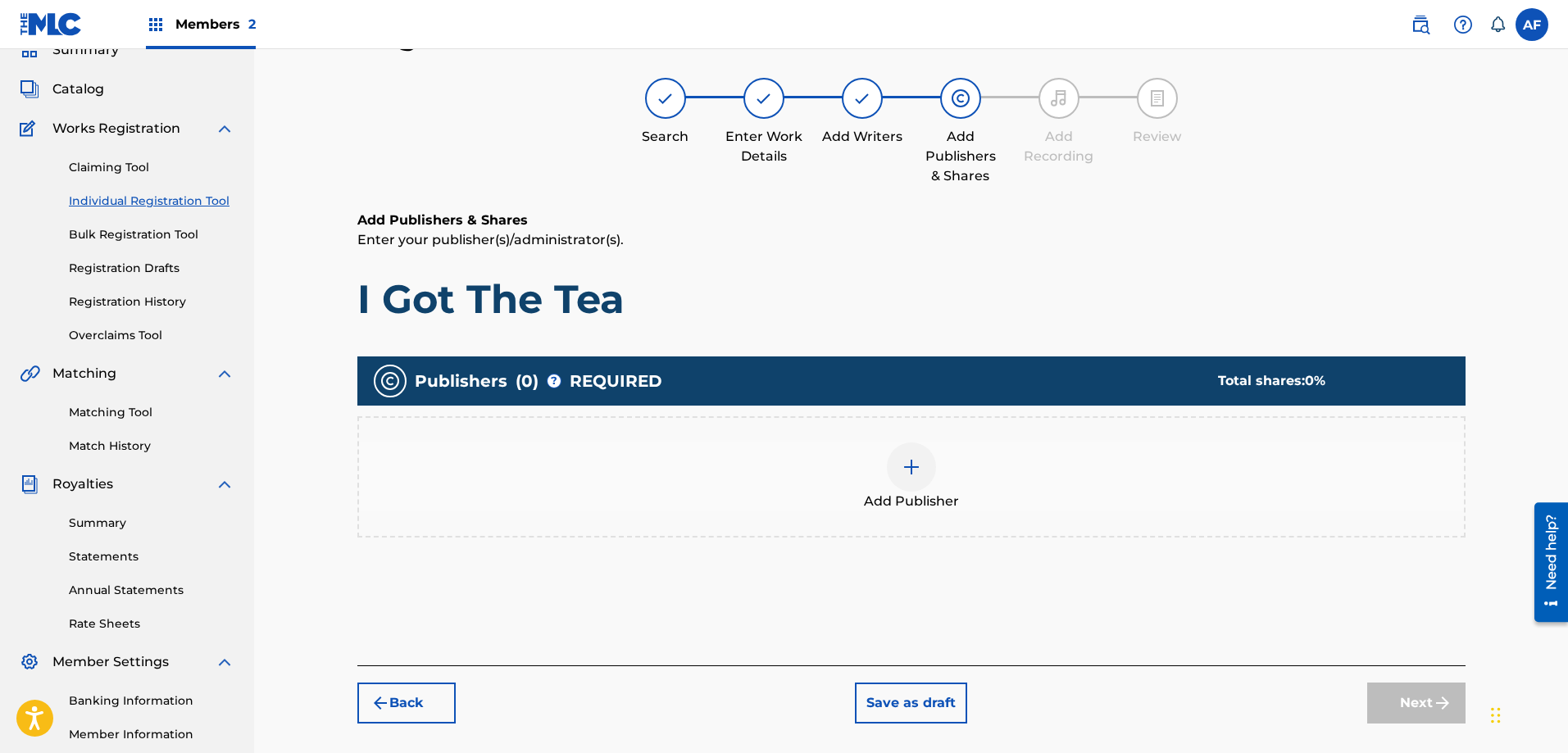
click at [910, 472] on img at bounding box center [911, 467] width 20 height 20
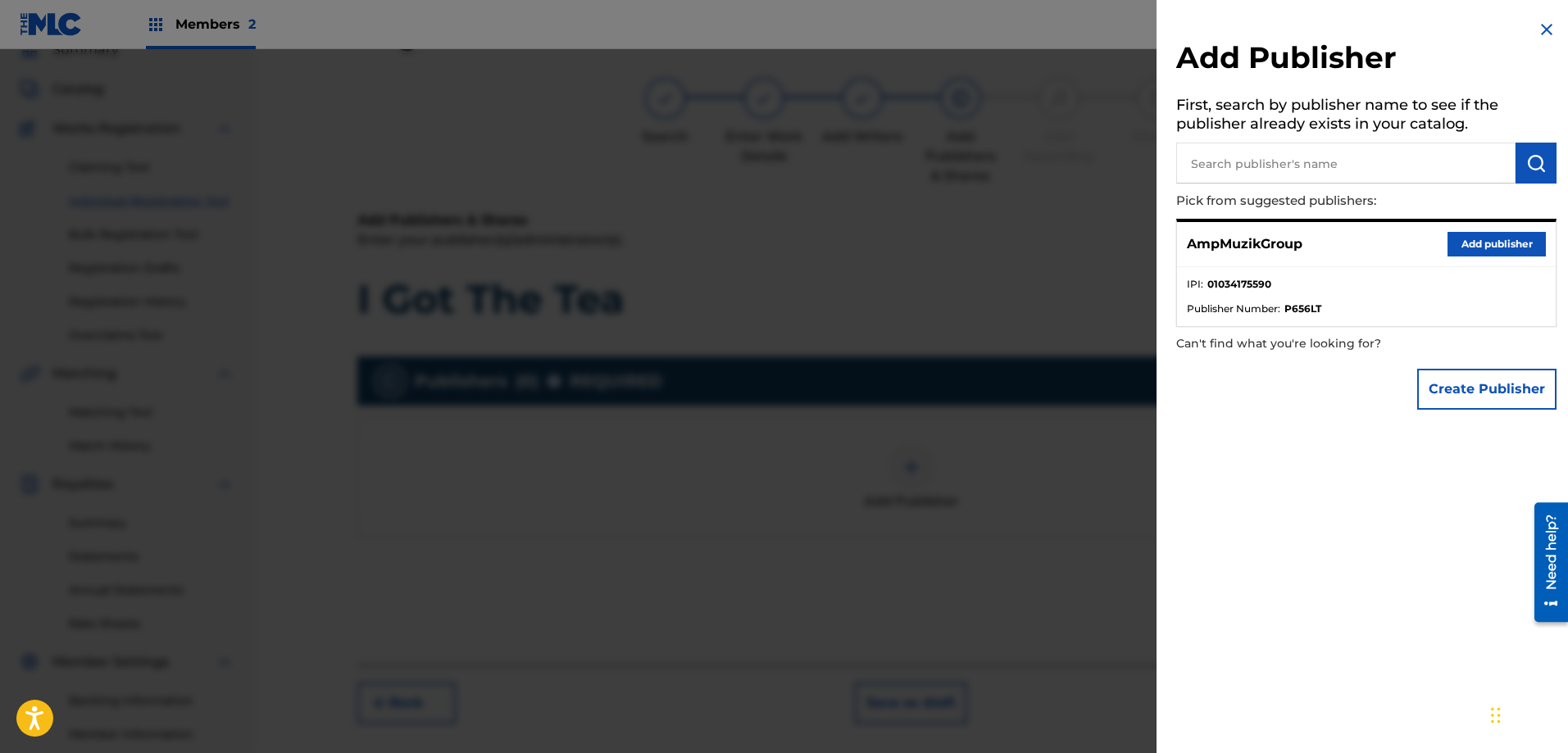
click at [1264, 287] on strong "01034175590" at bounding box center [1240, 284] width 64 height 15
click at [1464, 241] on button "Add publisher" at bounding box center [1496, 244] width 98 height 24
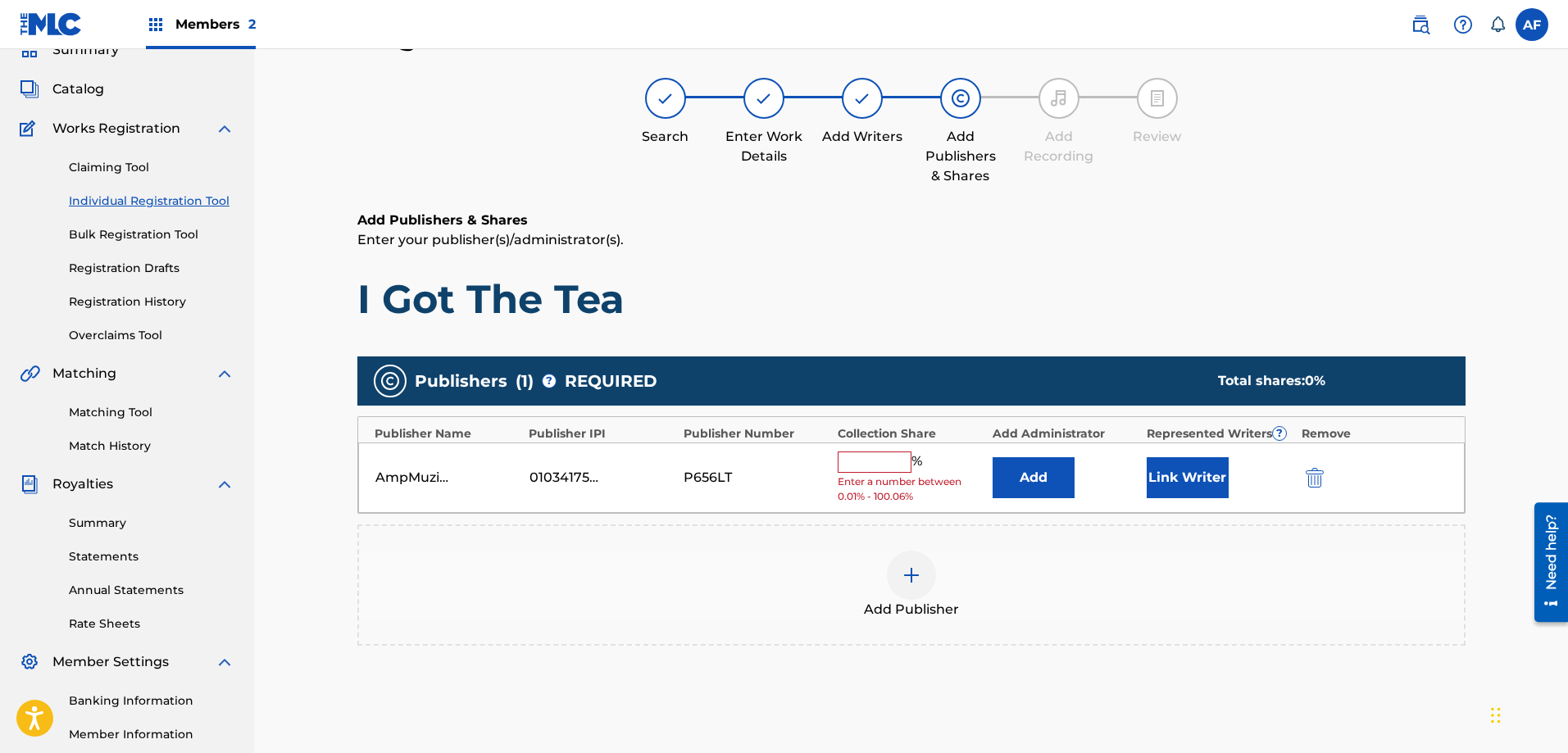
click at [889, 465] on input "text" at bounding box center [874, 462] width 74 height 22
type input "100"
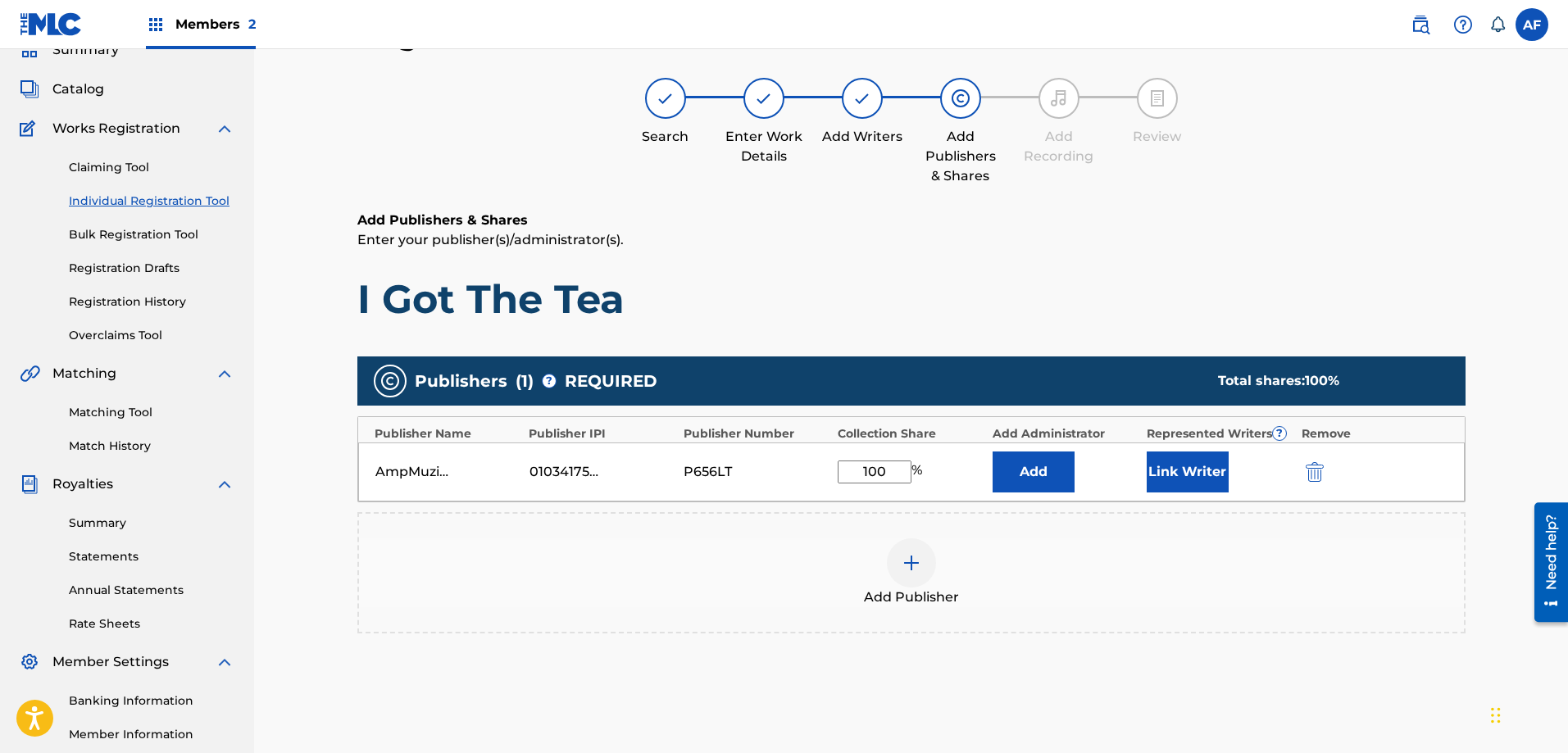
click at [1208, 483] on button "Link Writer" at bounding box center [1188, 472] width 82 height 41
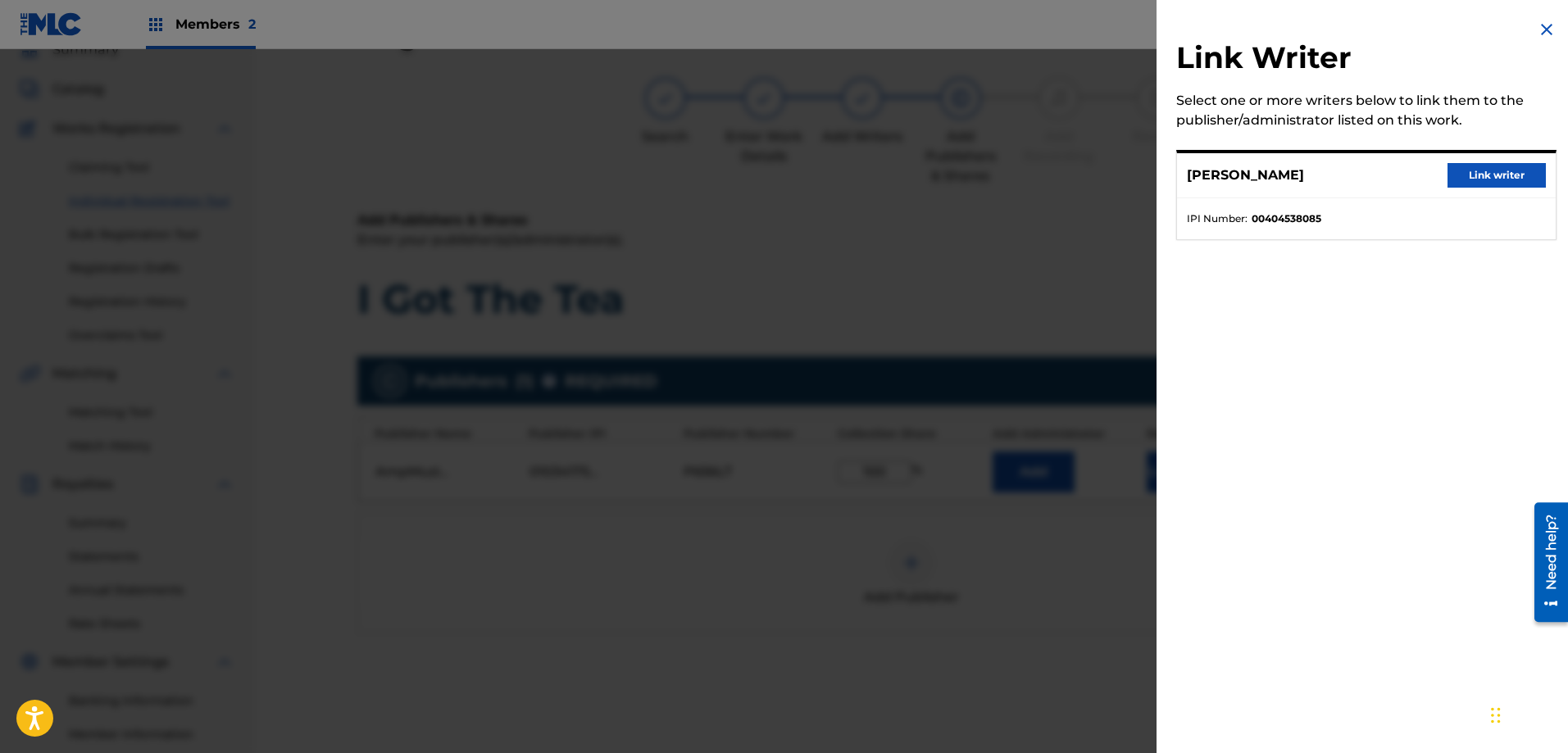
click at [1466, 179] on button "Link writer" at bounding box center [1496, 175] width 98 height 24
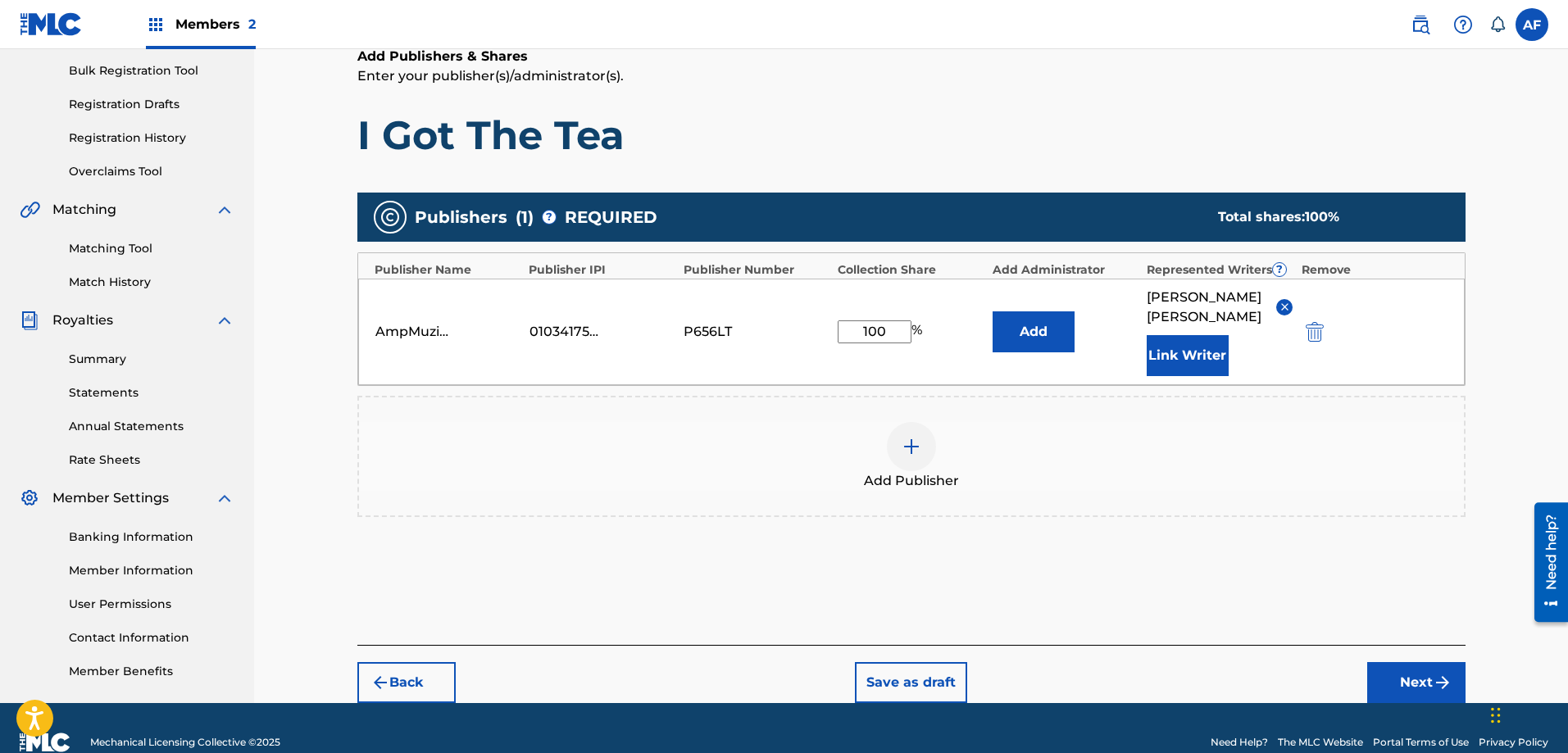
scroll to position [267, 0]
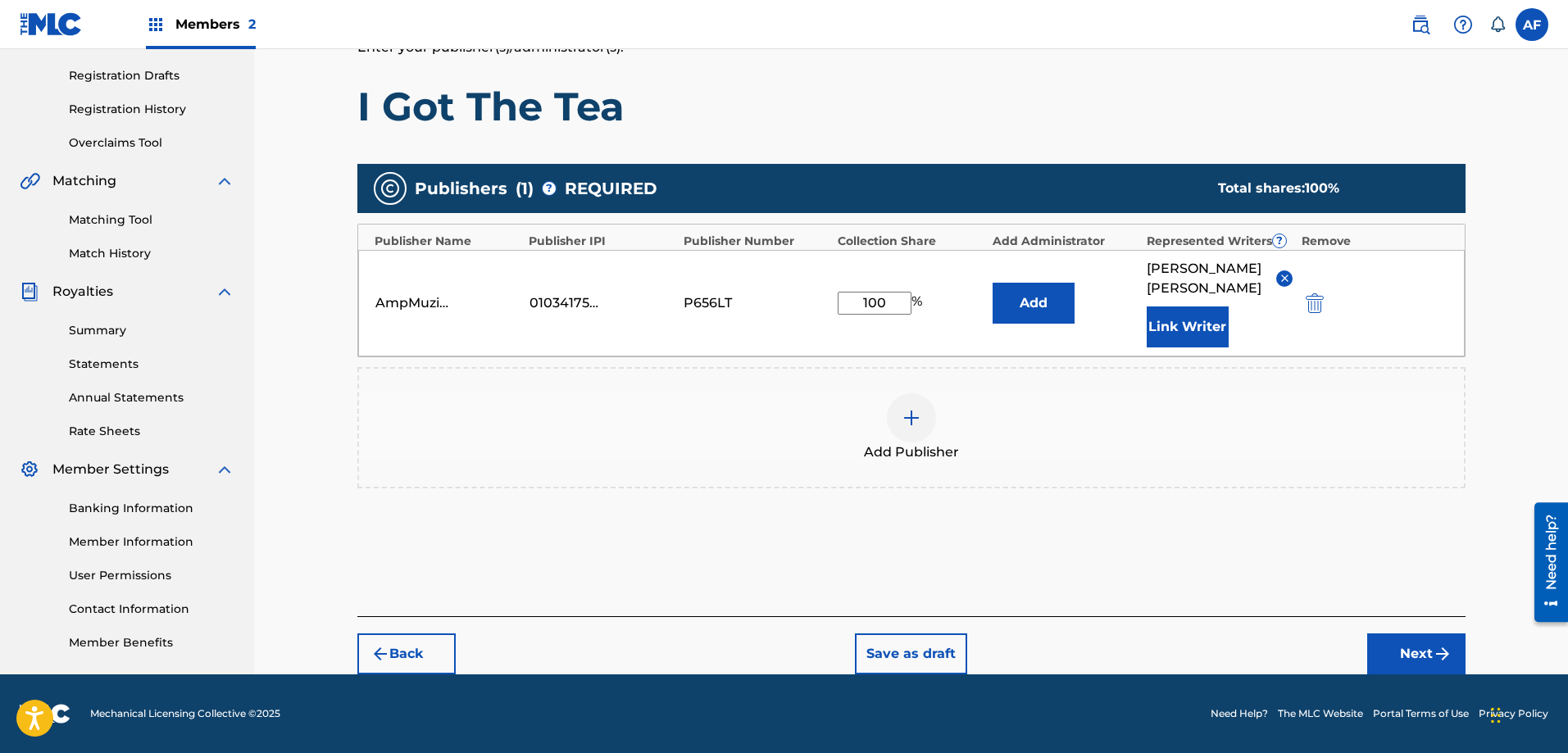
click at [1419, 664] on button "Next" at bounding box center [1416, 653] width 98 height 41
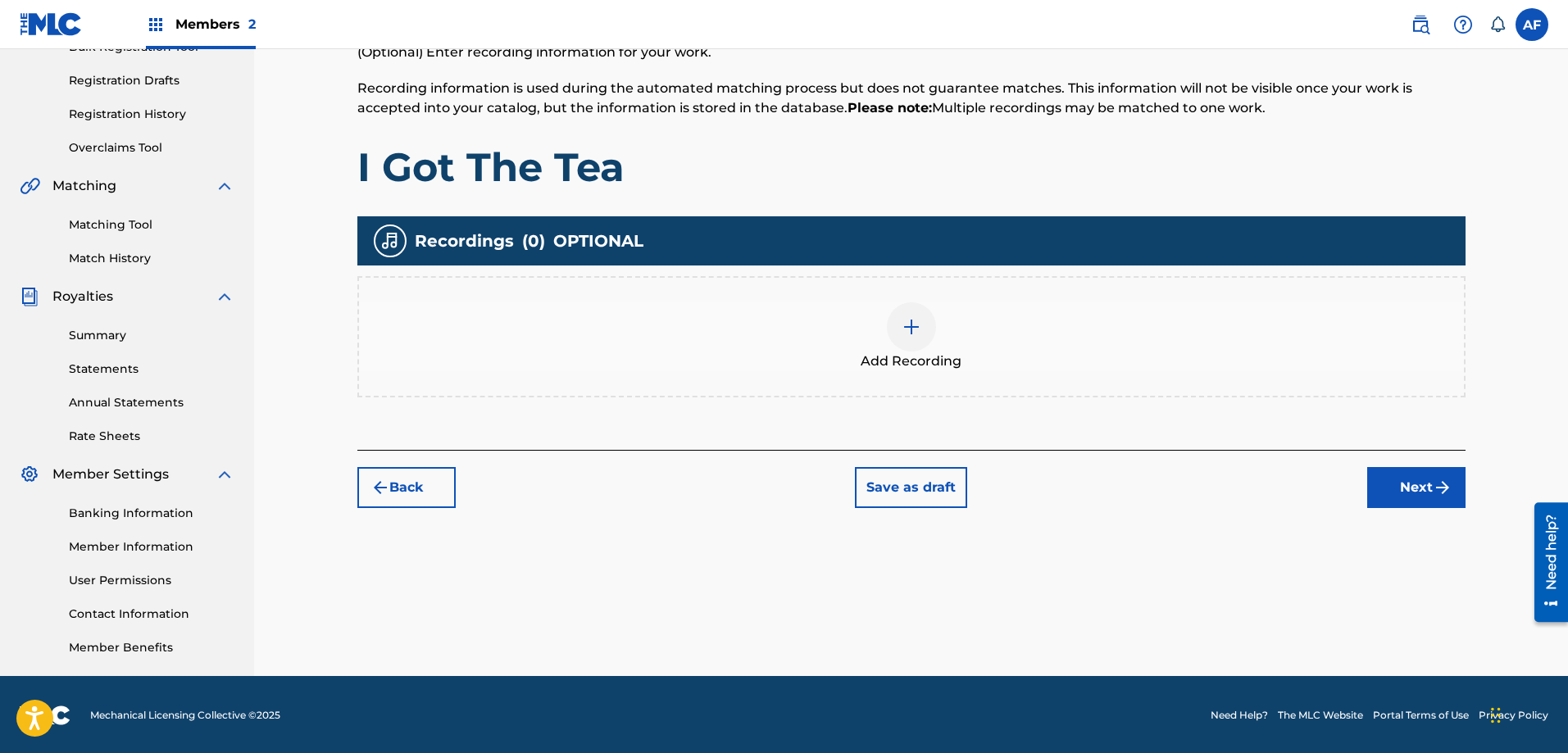
scroll to position [263, 0]
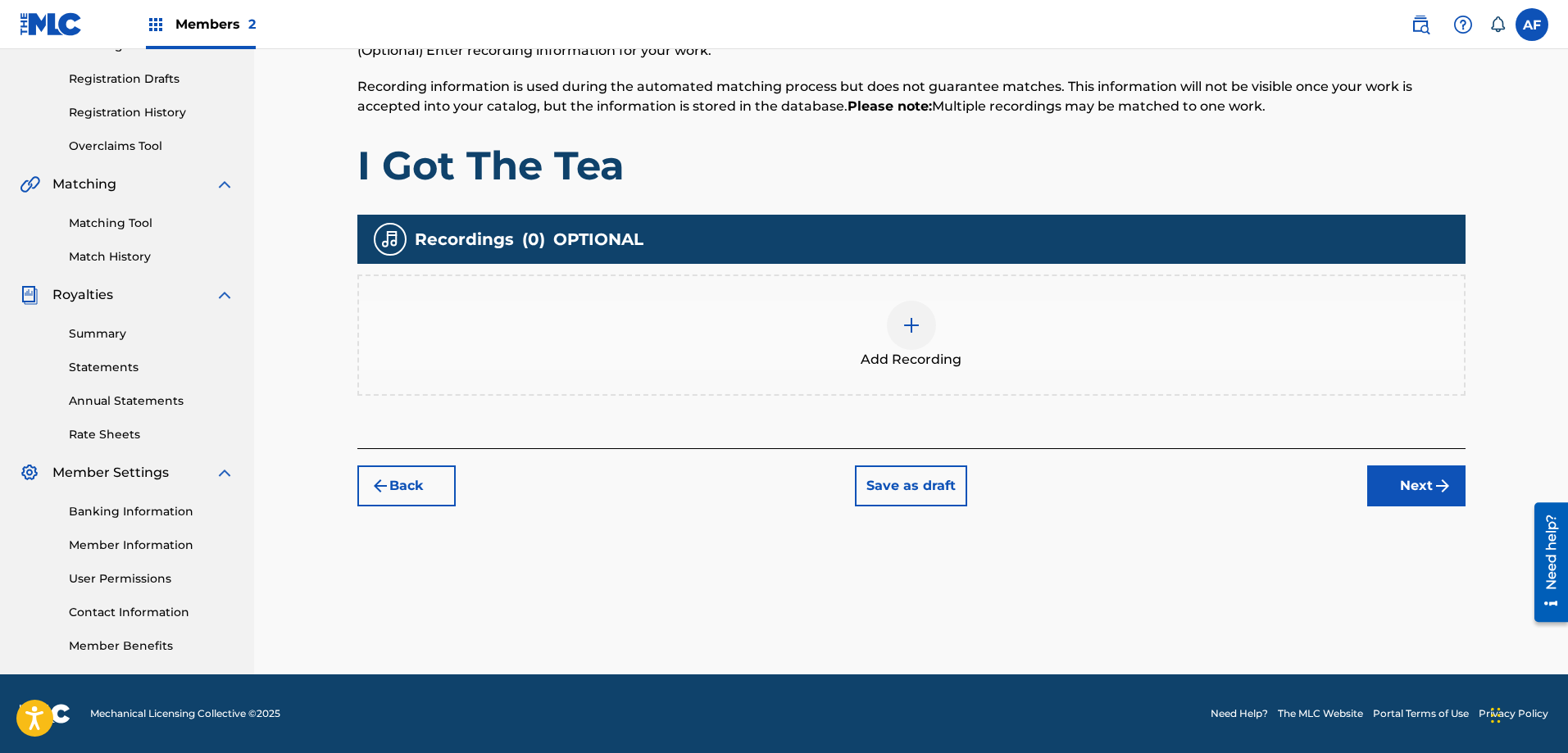
click at [1408, 475] on button "Next" at bounding box center [1416, 485] width 98 height 41
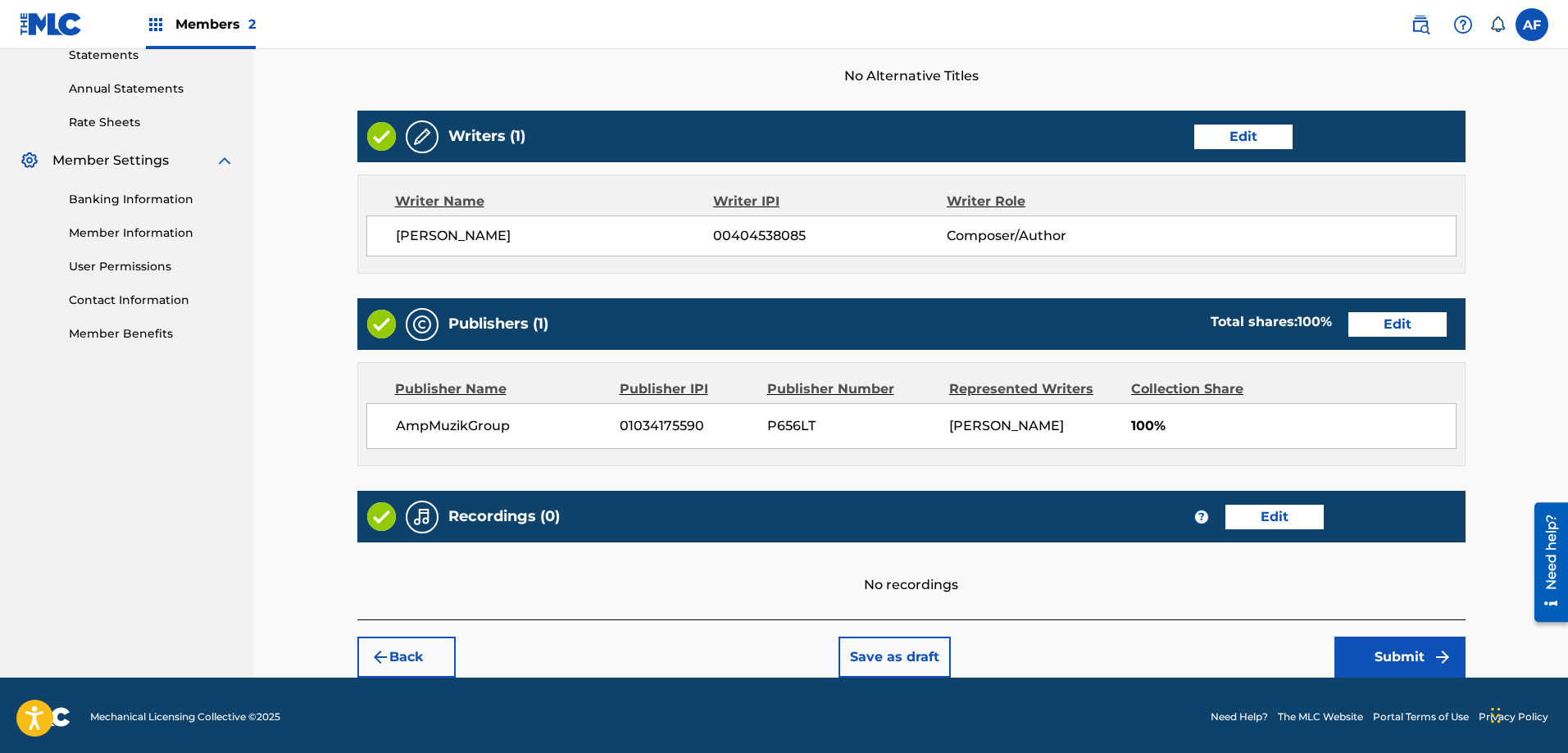
scroll to position [578, 0]
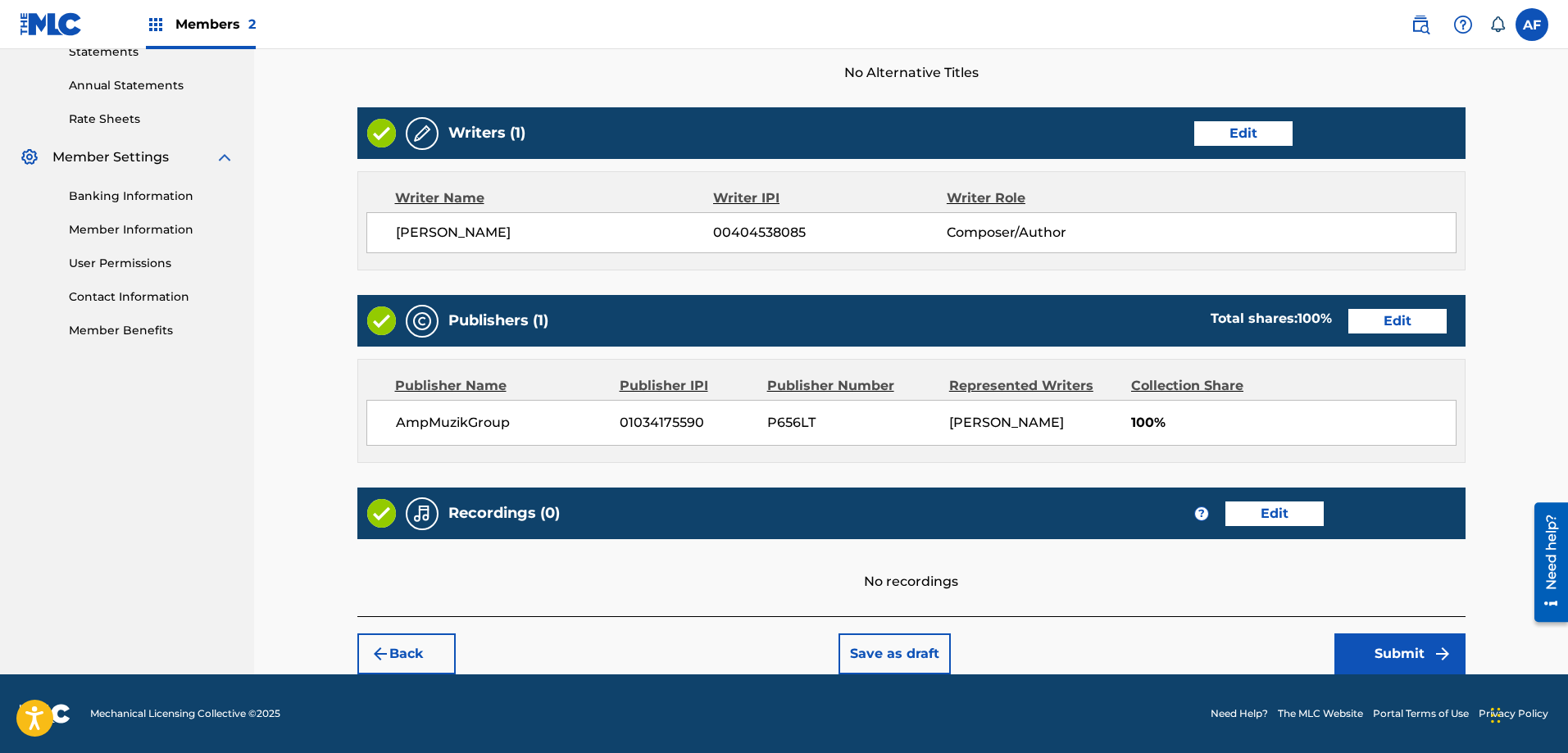
click at [1373, 657] on button "Submit" at bounding box center [1399, 653] width 131 height 41
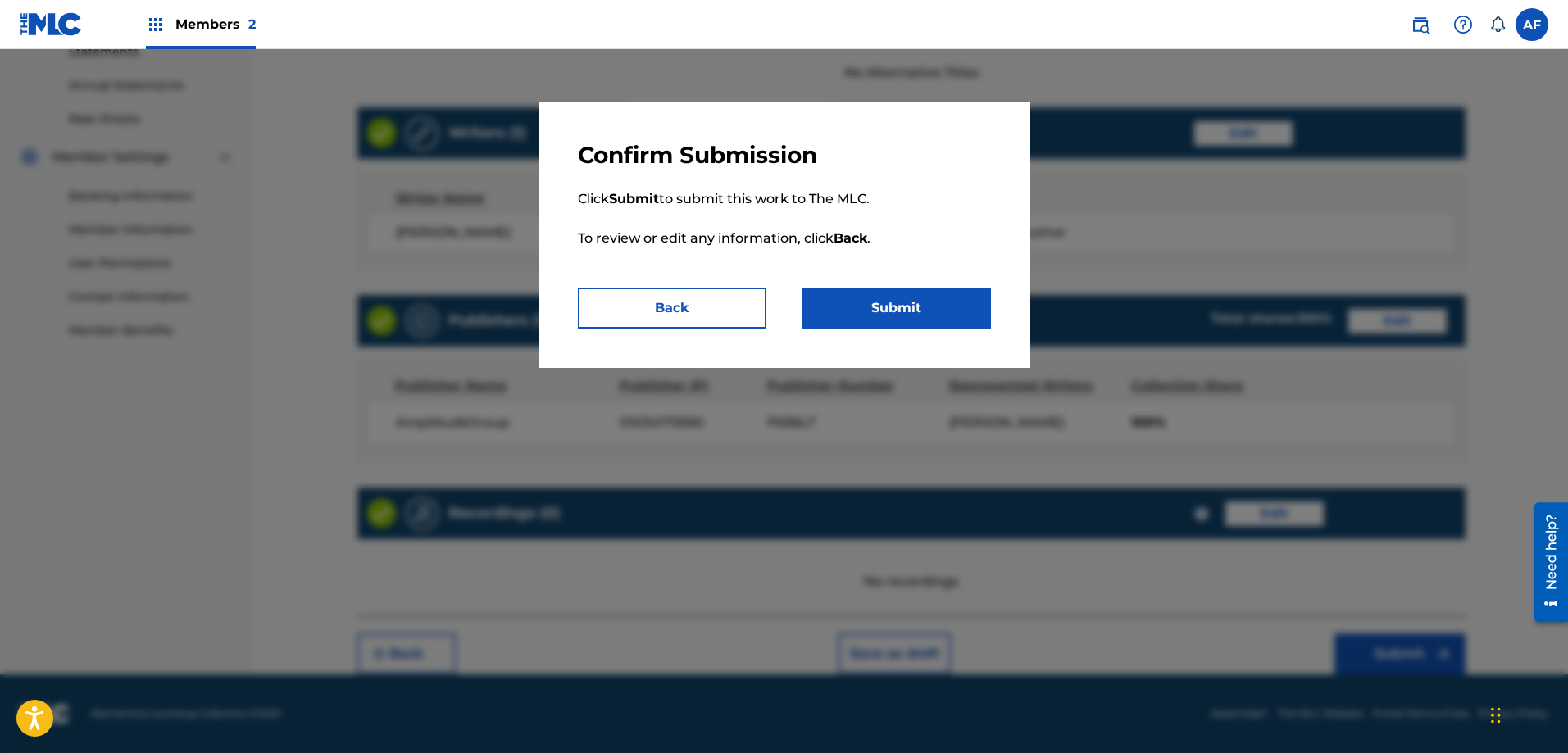
click at [847, 310] on button "Submit" at bounding box center [896, 307] width 189 height 41
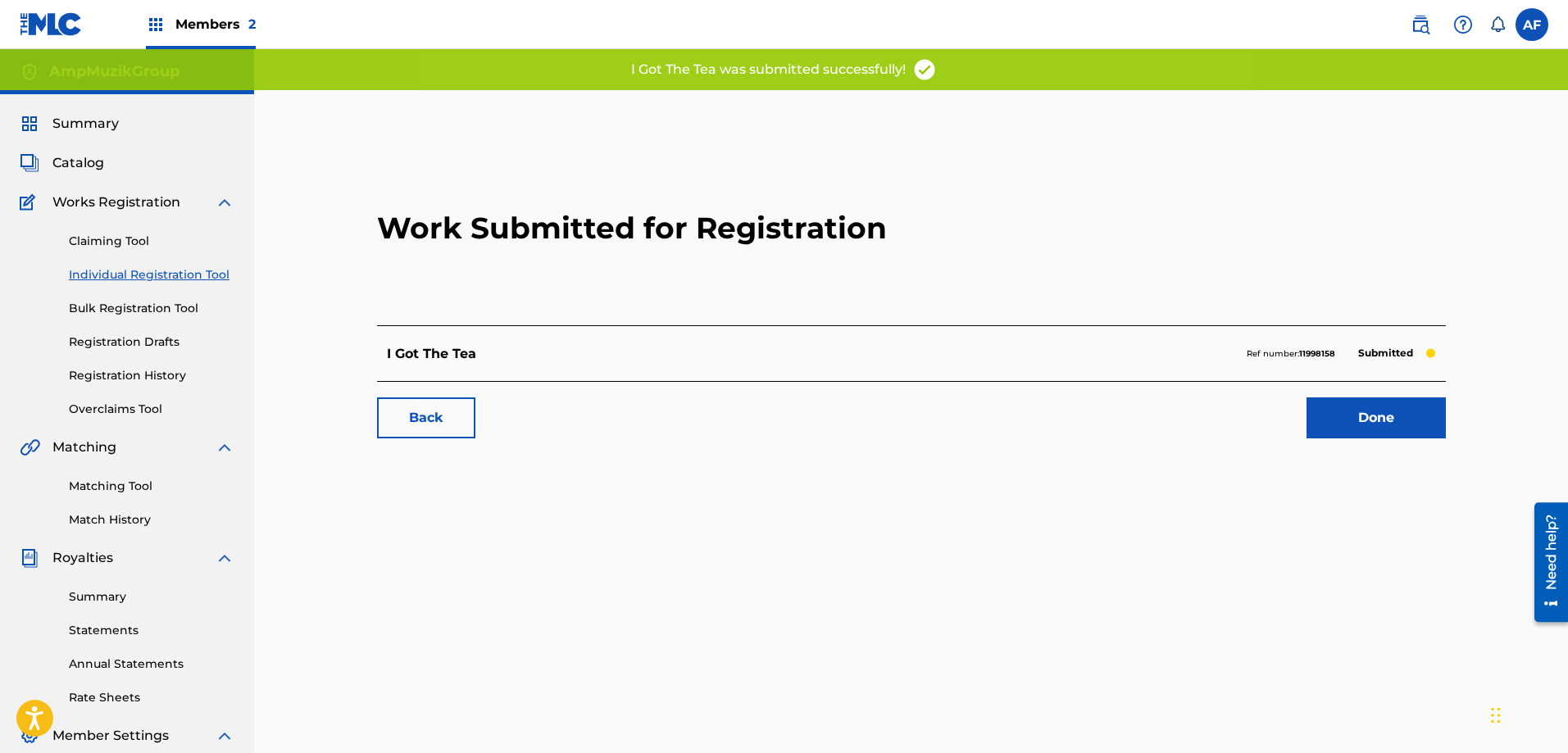
click at [1365, 429] on link "Done" at bounding box center [1376, 418] width 139 height 41
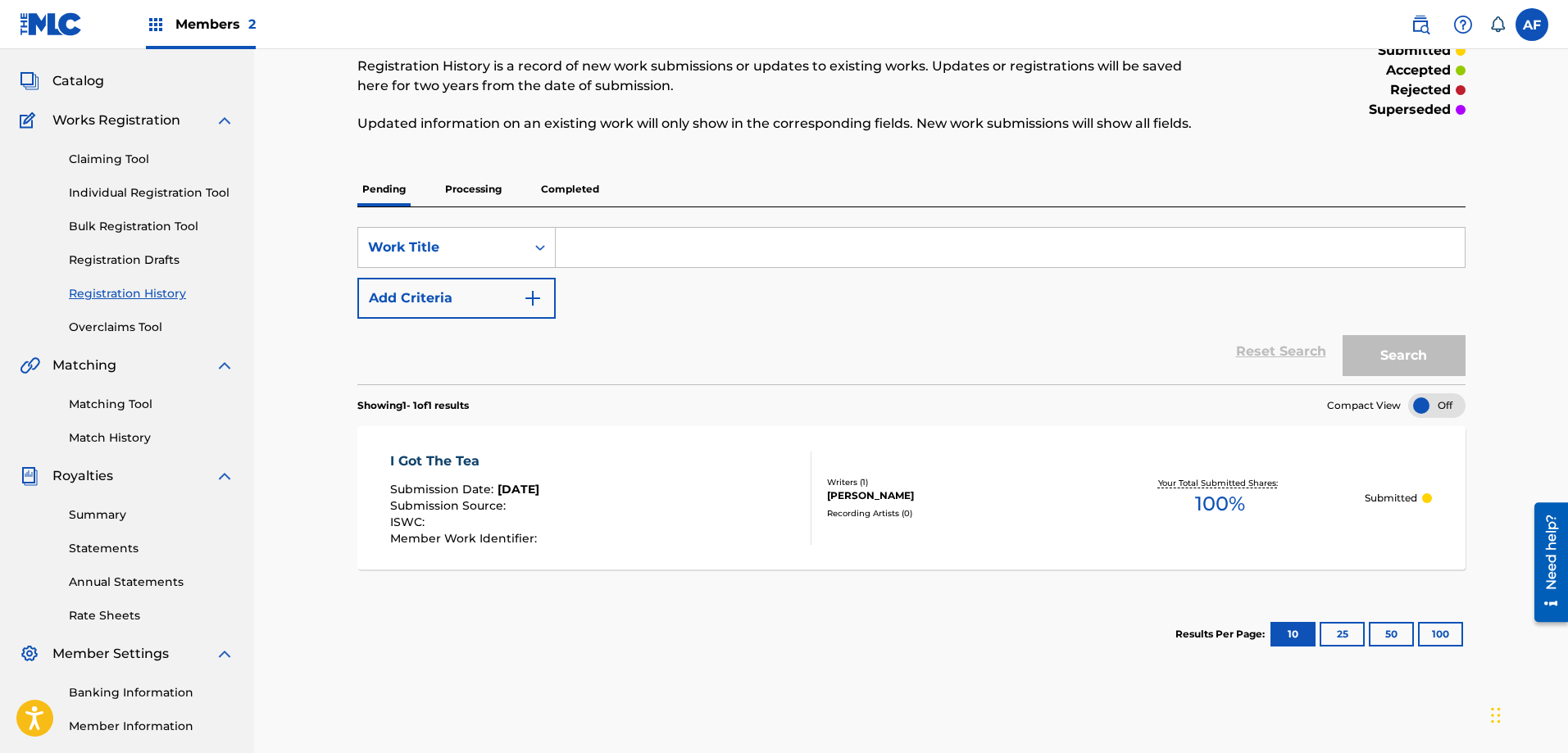
scroll to position [164, 0]
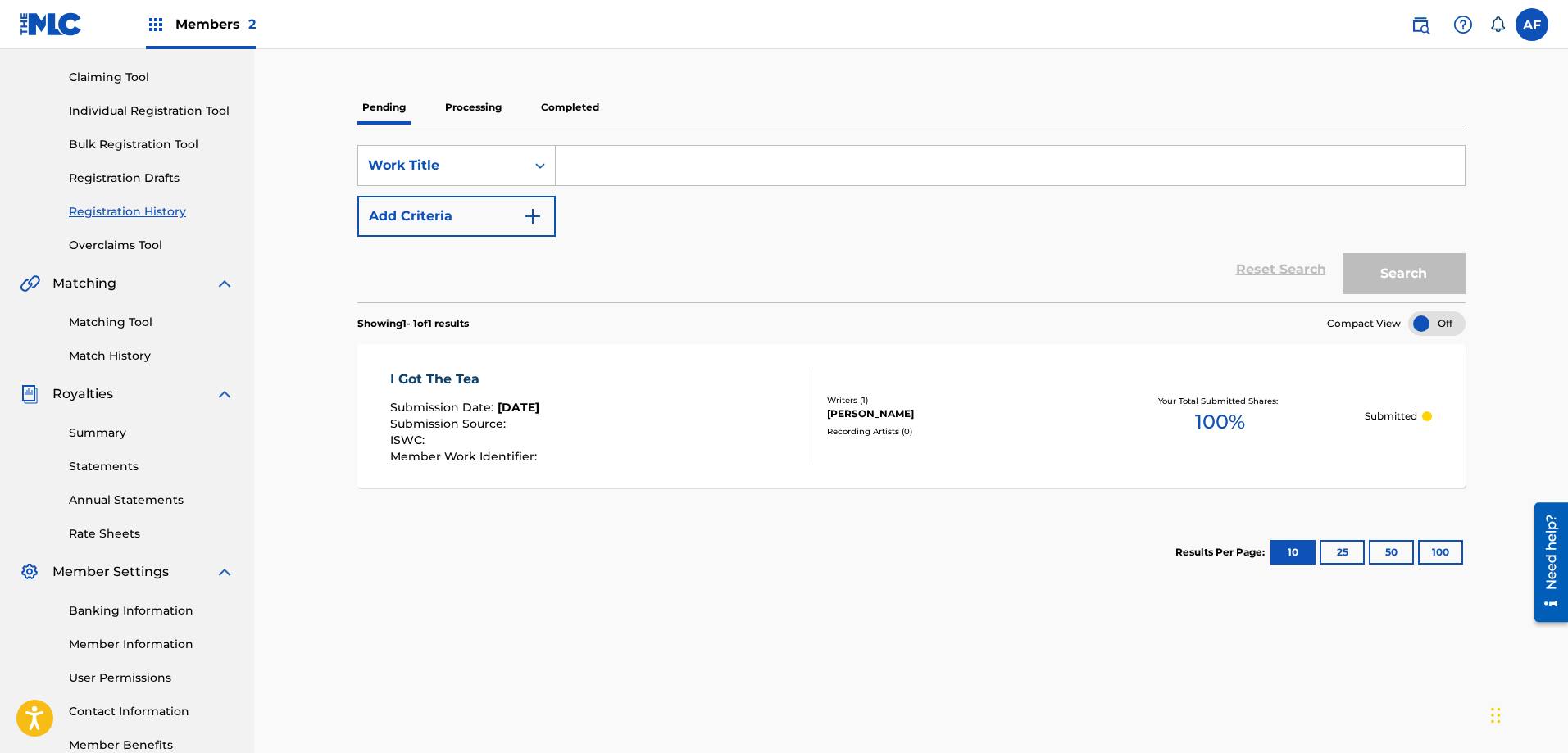
click at [632, 161] on input "Search Form" at bounding box center [1010, 165] width 909 height 39
type input "Your Place Or Mine?"
click at [1386, 268] on button "Search" at bounding box center [1405, 274] width 123 height 41
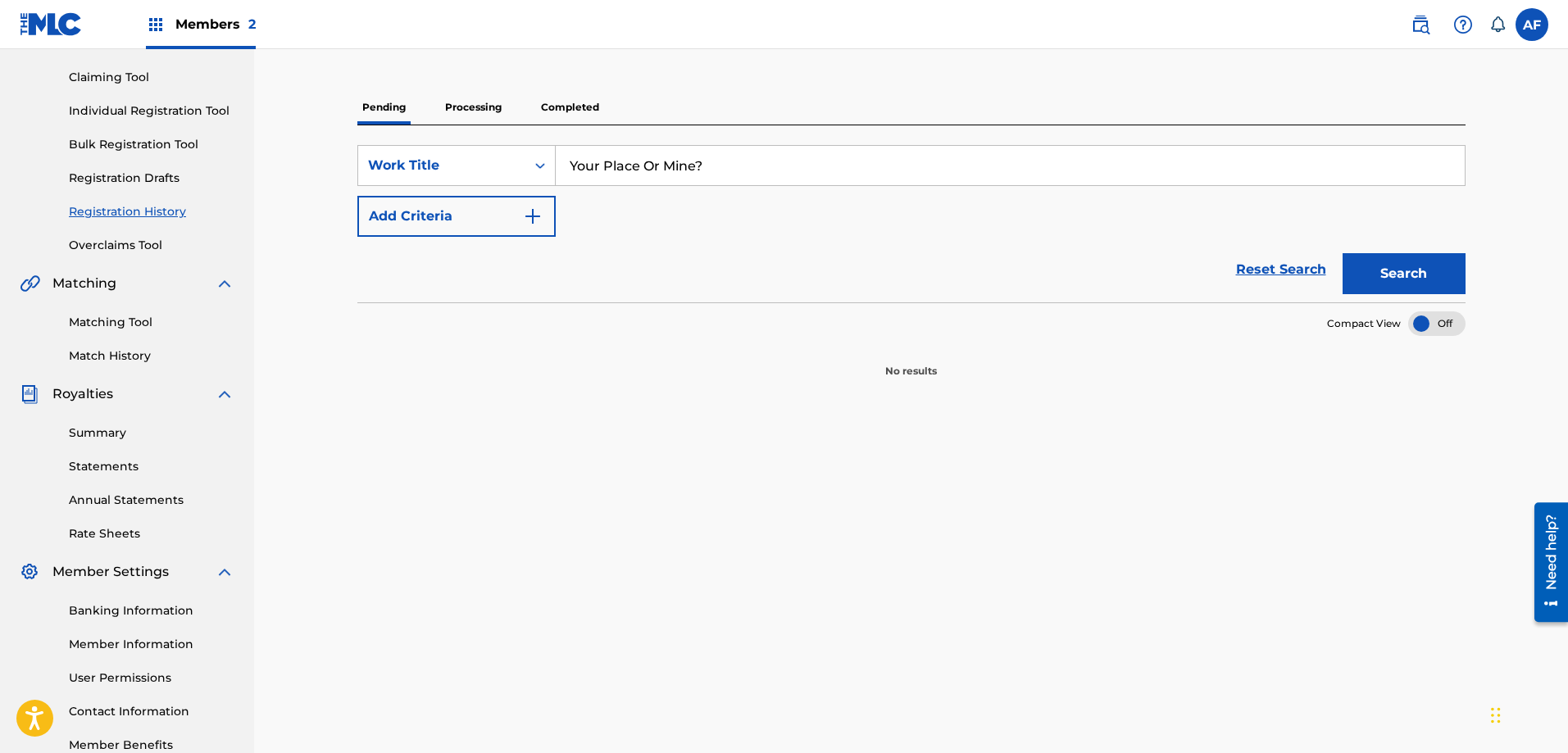
drag, startPoint x: 698, startPoint y: 167, endPoint x: 570, endPoint y: 181, distance: 128.8
click at [570, 181] on input "Your Place Or Mine?" at bounding box center [1010, 165] width 909 height 39
drag, startPoint x: 718, startPoint y: 163, endPoint x: 560, endPoint y: 165, distance: 158.0
click at [560, 165] on input "Your Place Or Mine?" at bounding box center [1010, 165] width 909 height 39
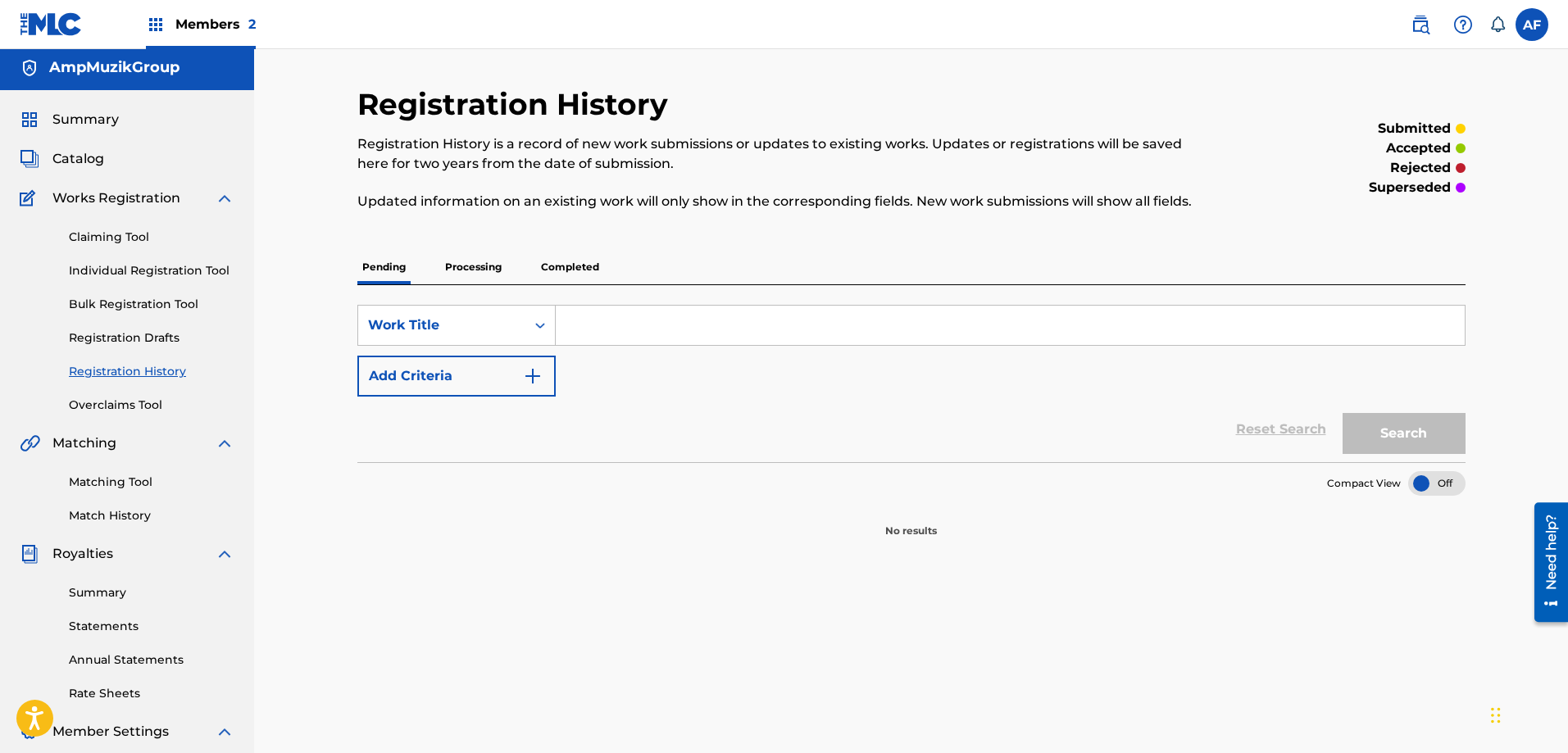
scroll to position [0, 0]
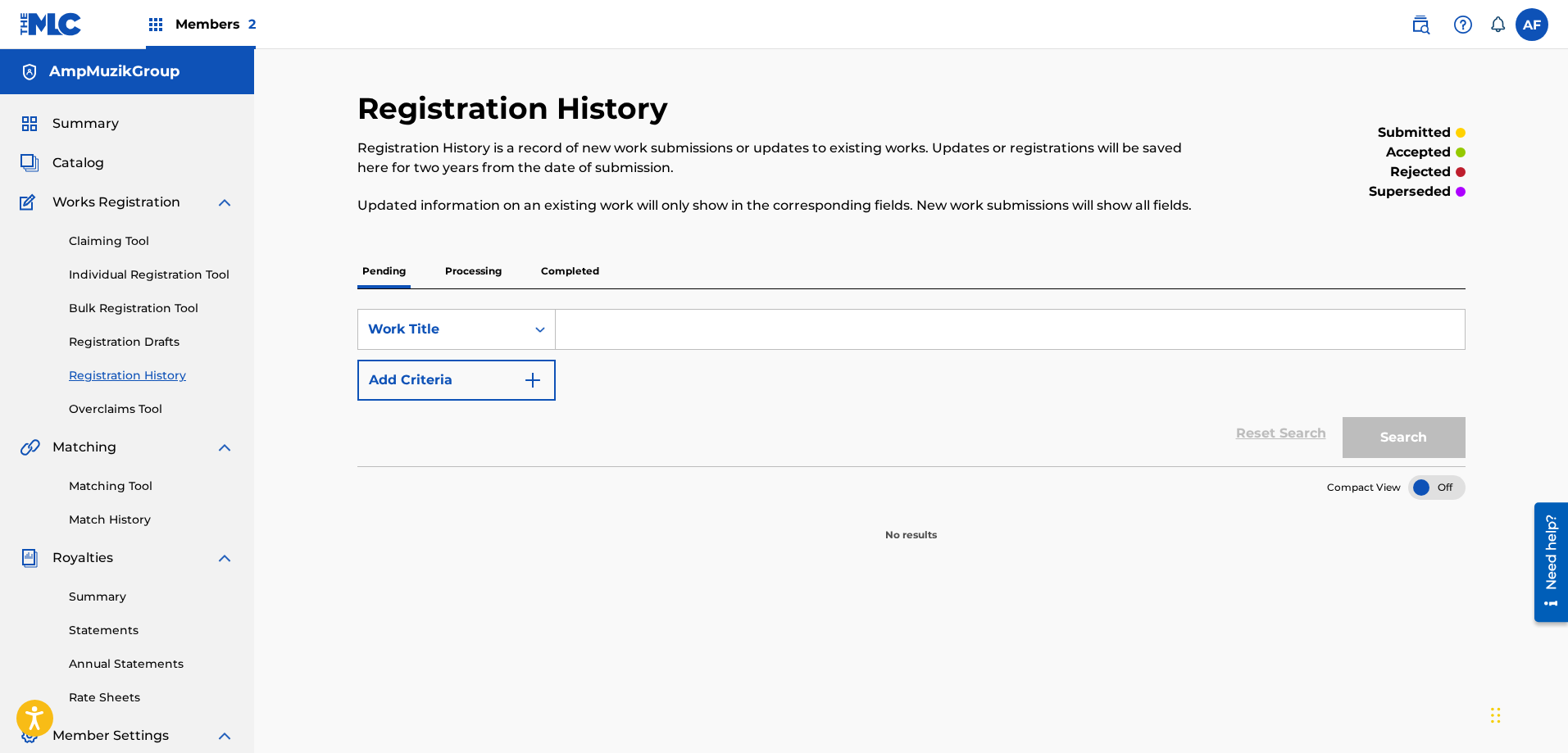
click at [84, 168] on span "Catalog" at bounding box center [77, 162] width 51 height 20
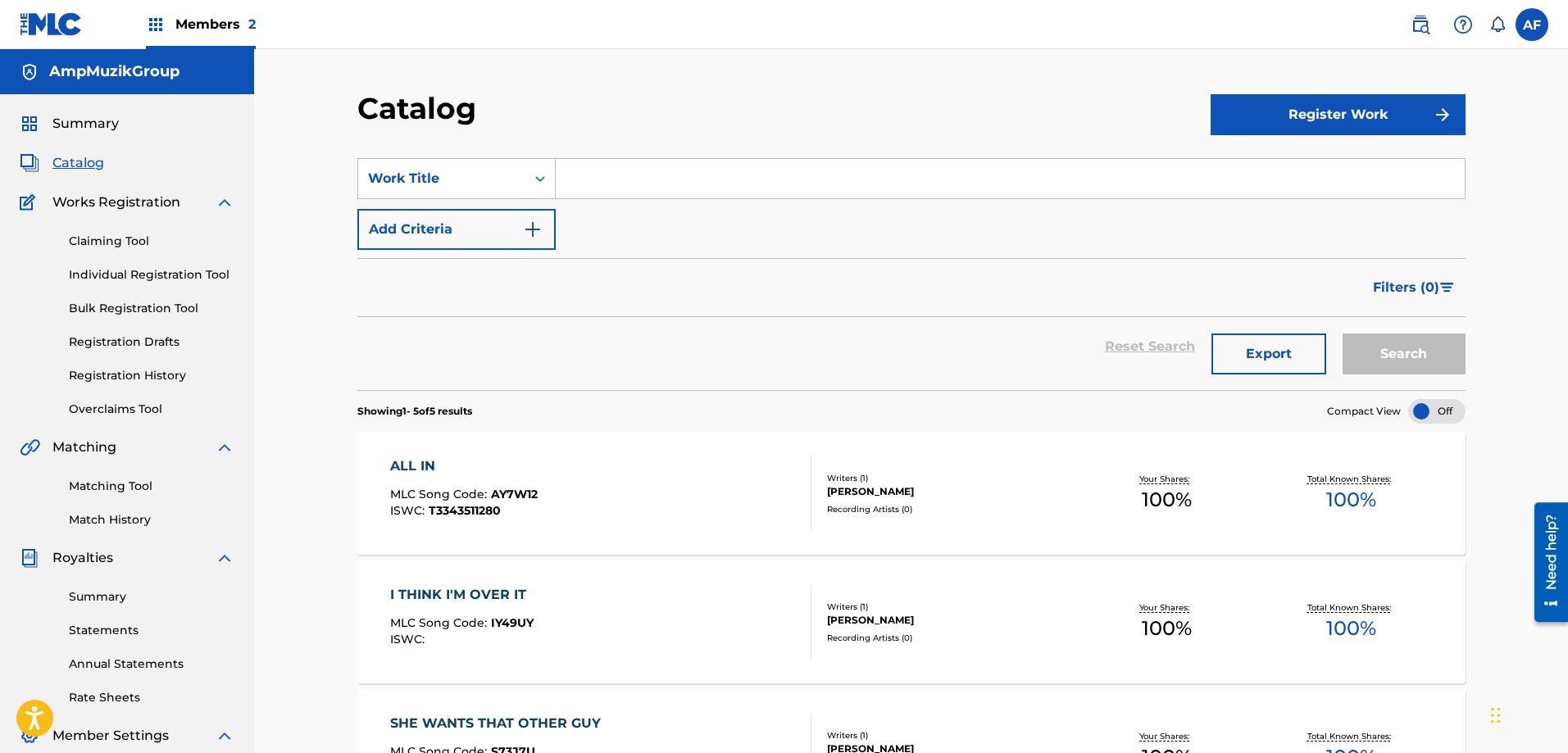
click at [144, 272] on link "Individual Registration Tool" at bounding box center [151, 275] width 166 height 17
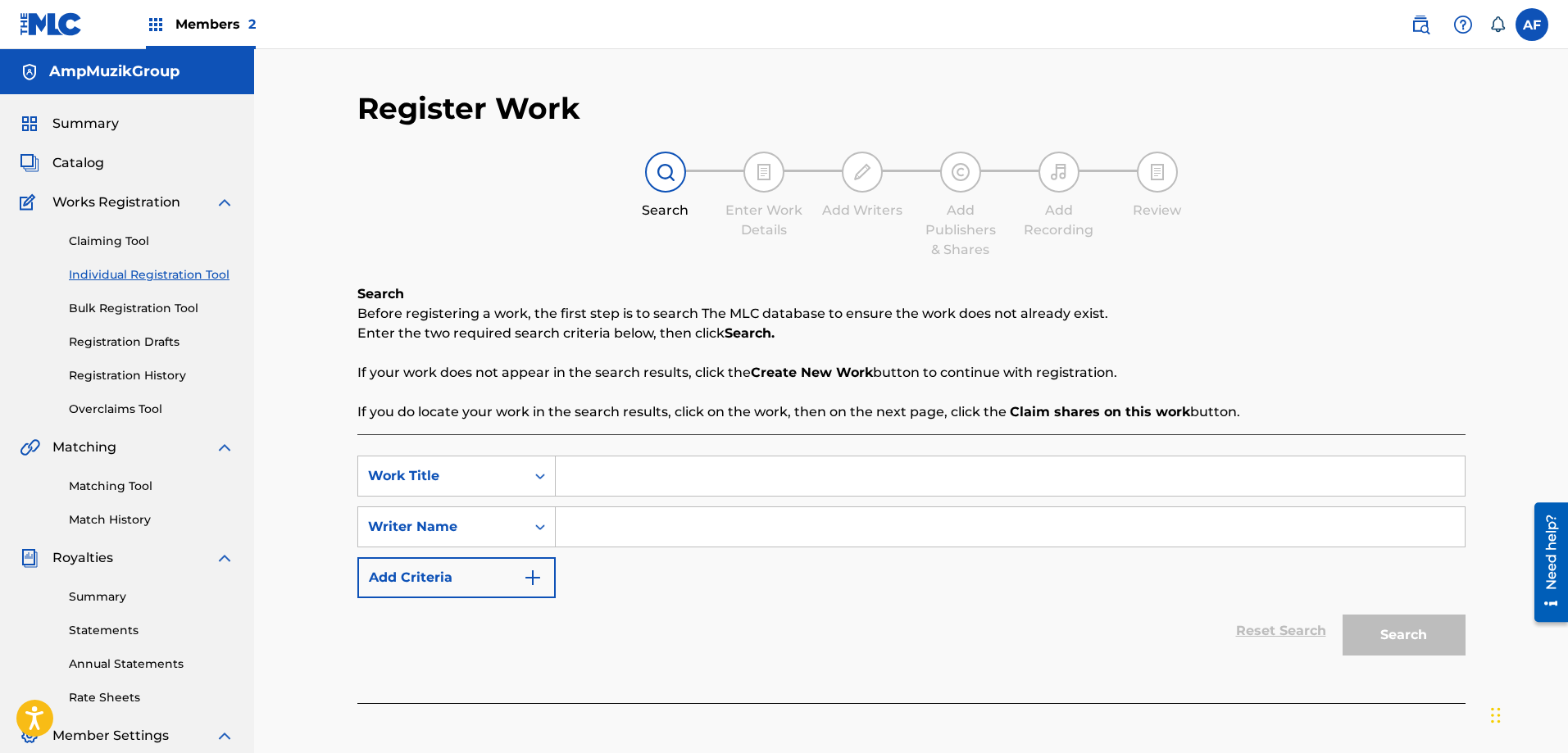
click at [641, 479] on input "Search Form" at bounding box center [1010, 476] width 909 height 39
type input "Your Place Or Mine?"
click at [620, 530] on input "Search Form" at bounding box center [1010, 526] width 909 height 39
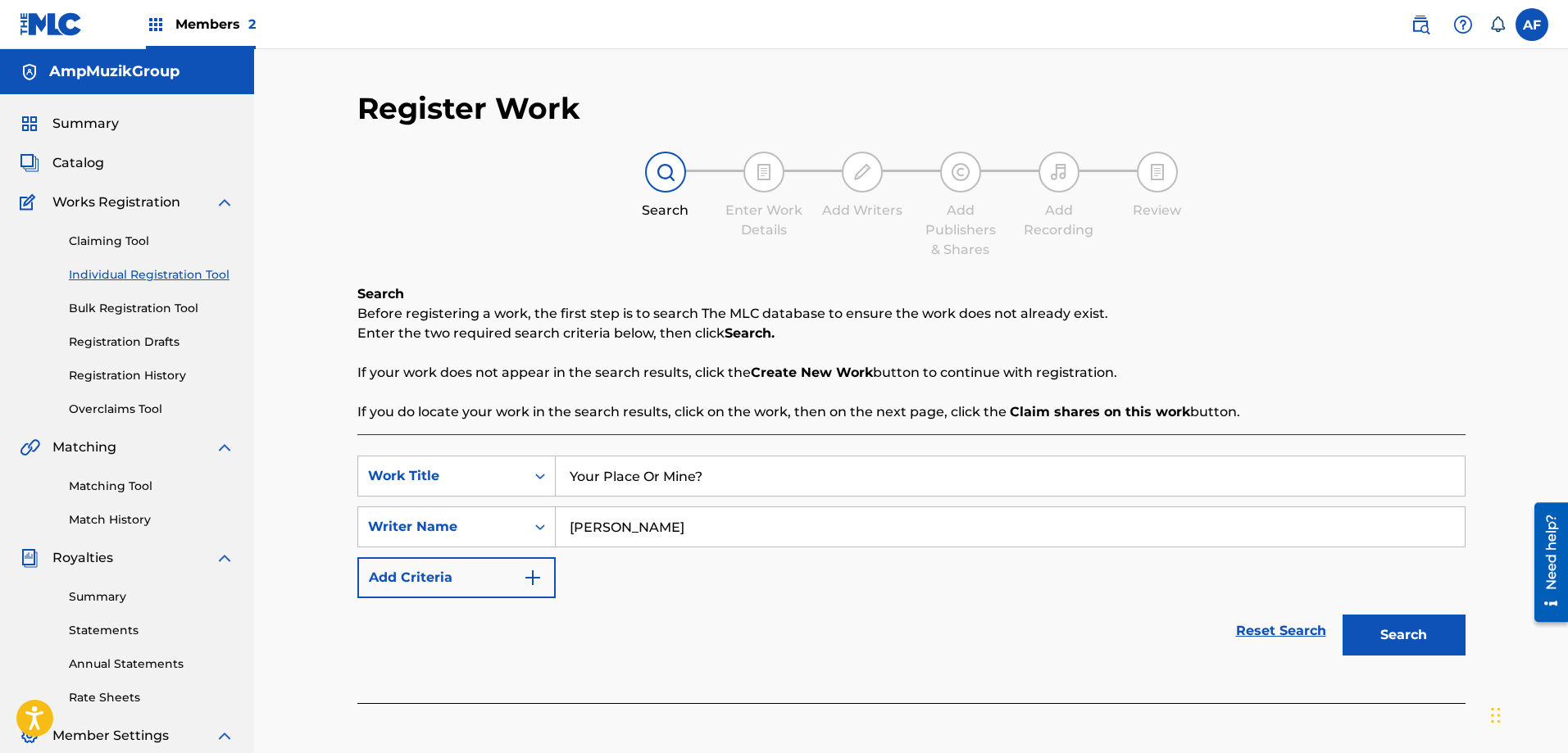
type input "[PERSON_NAME]"
click at [516, 565] on button "Add Criteria" at bounding box center [456, 578] width 198 height 41
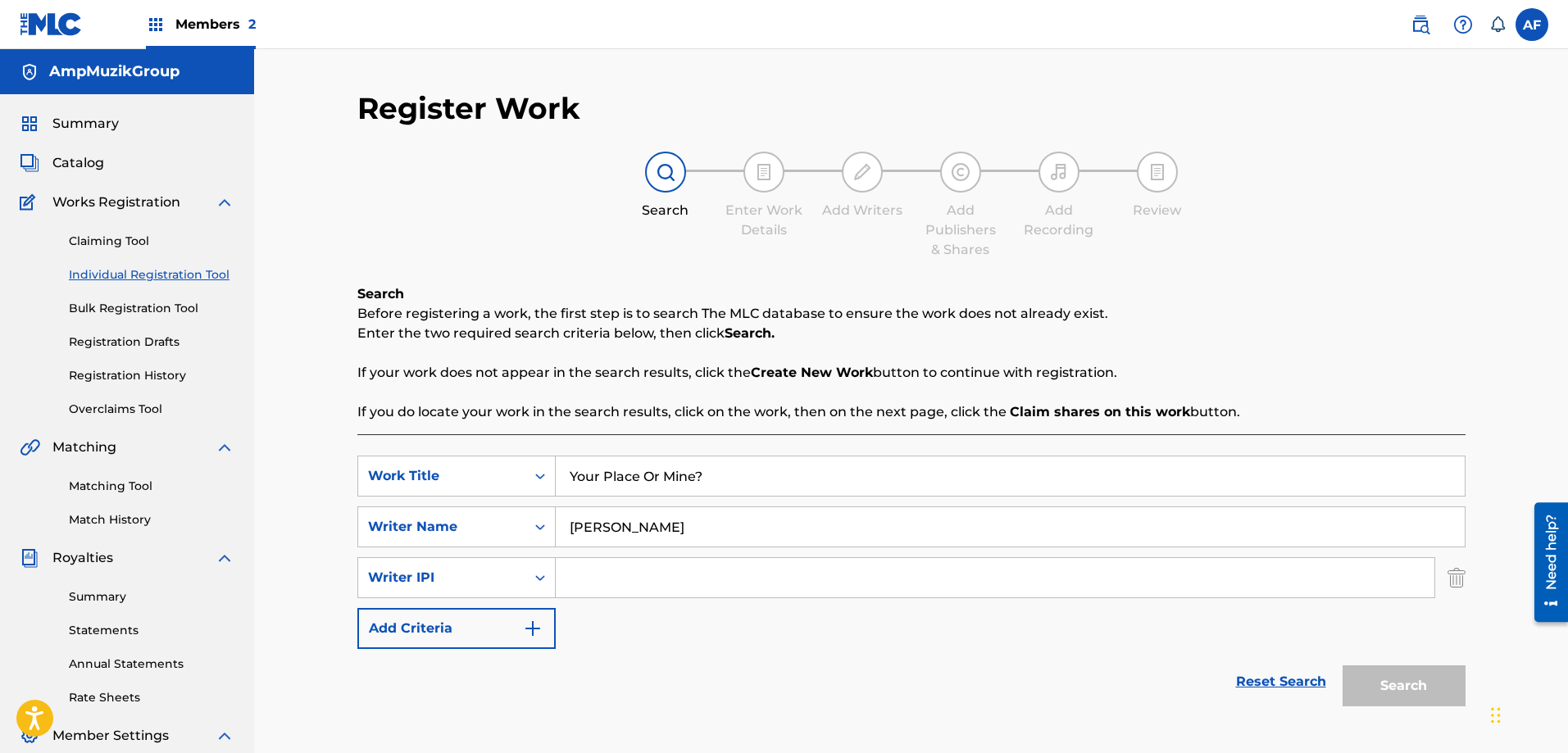
click at [592, 566] on input "Search Form" at bounding box center [996, 578] width 879 height 39
type input "00404538085"
click at [535, 630] on img "Search Form" at bounding box center [533, 628] width 20 height 20
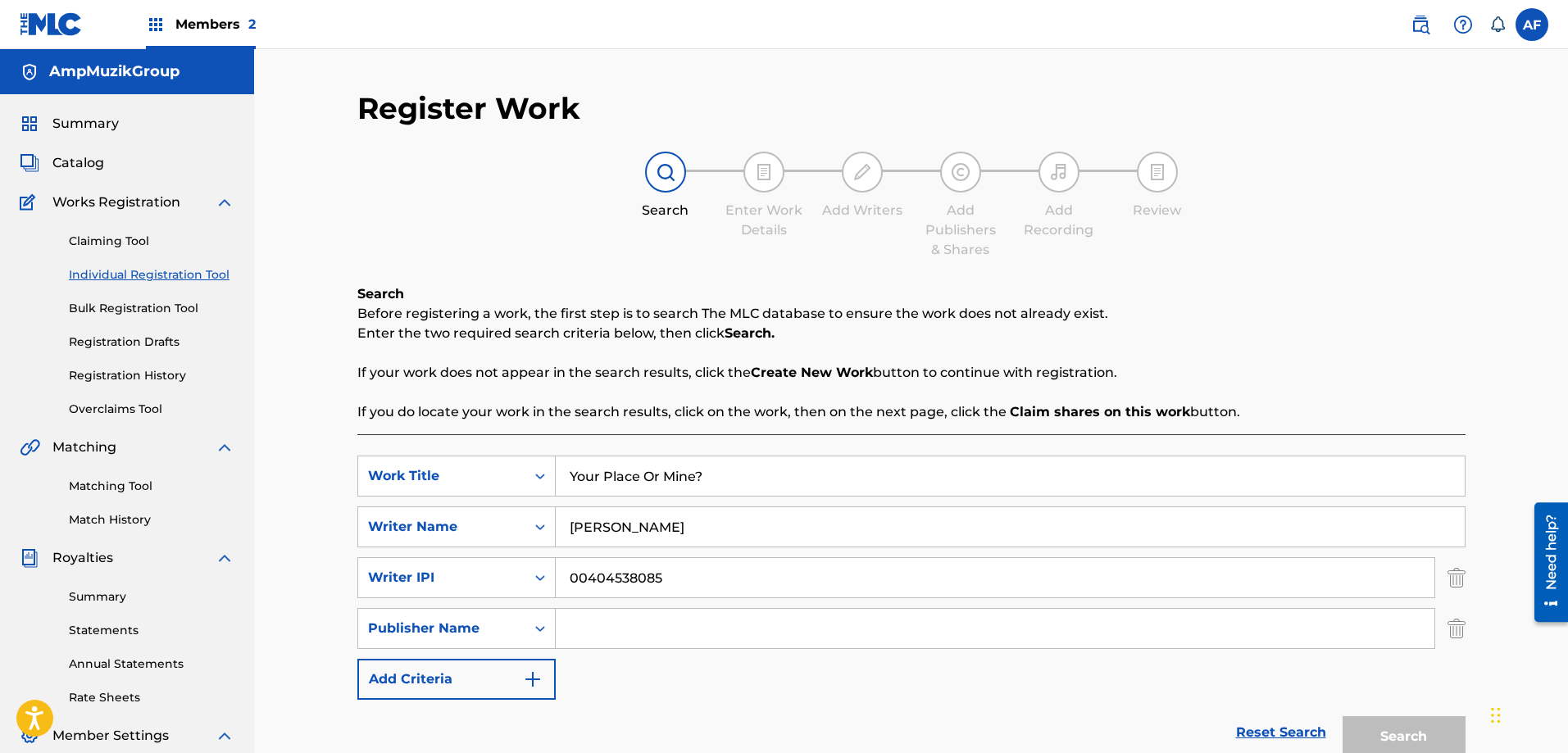
click at [612, 619] on input "Search Form" at bounding box center [996, 628] width 879 height 39
type input "AmpMuzikGroup"
click at [529, 677] on img "Search Form" at bounding box center [533, 679] width 20 height 20
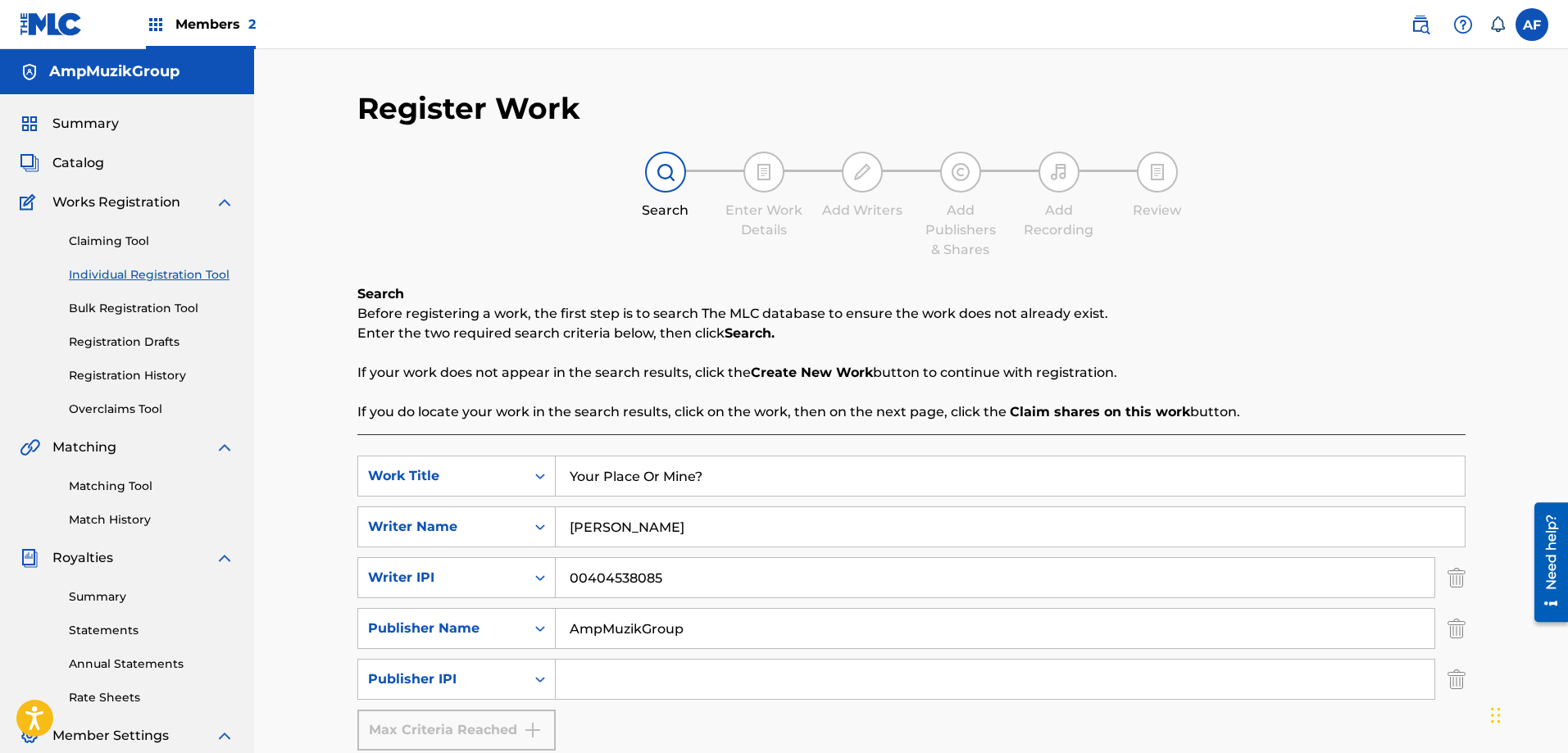
click at [576, 678] on input "Search Form" at bounding box center [996, 679] width 879 height 39
type input "1034175590"
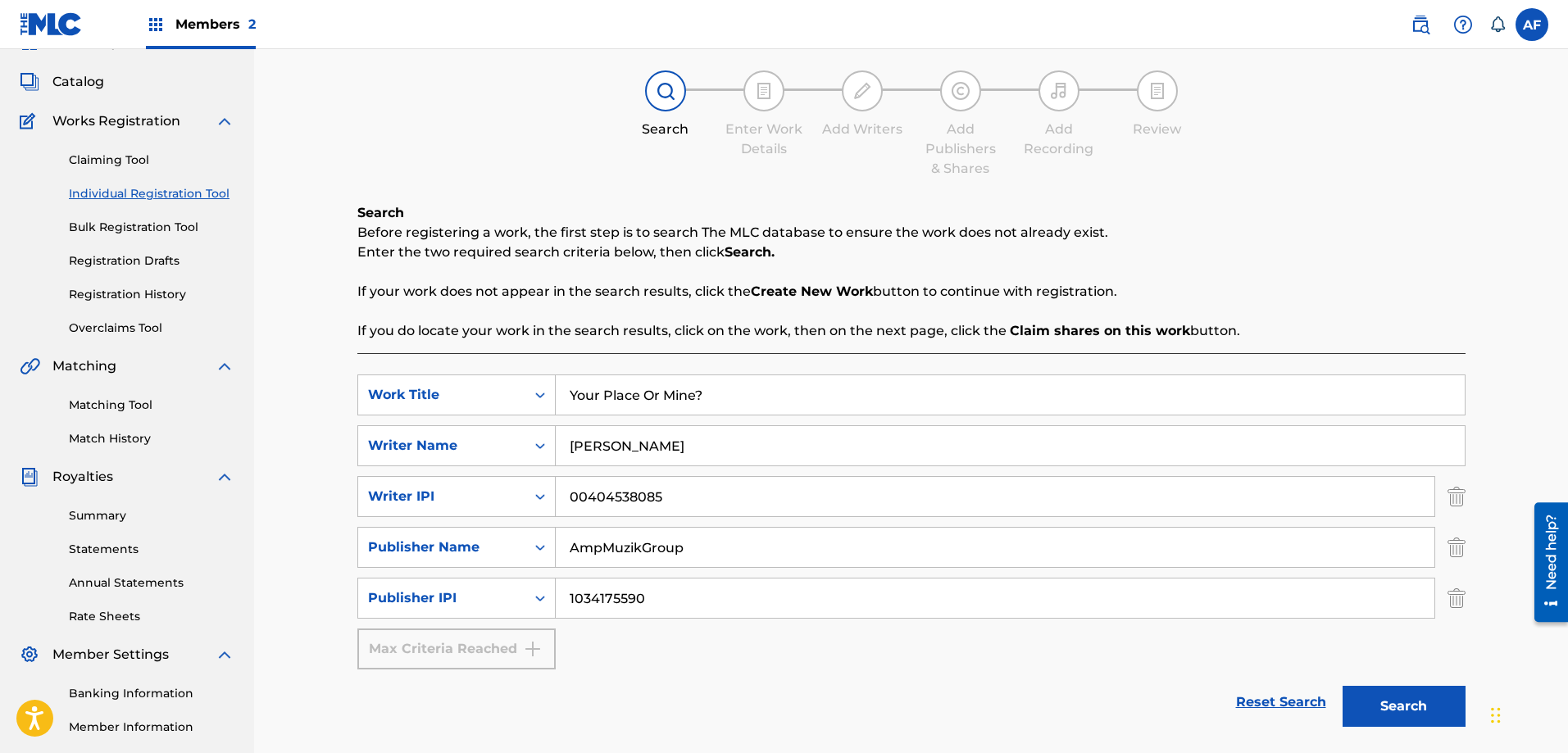
scroll to position [82, 0]
click at [1383, 712] on button "Search" at bounding box center [1405, 705] width 123 height 41
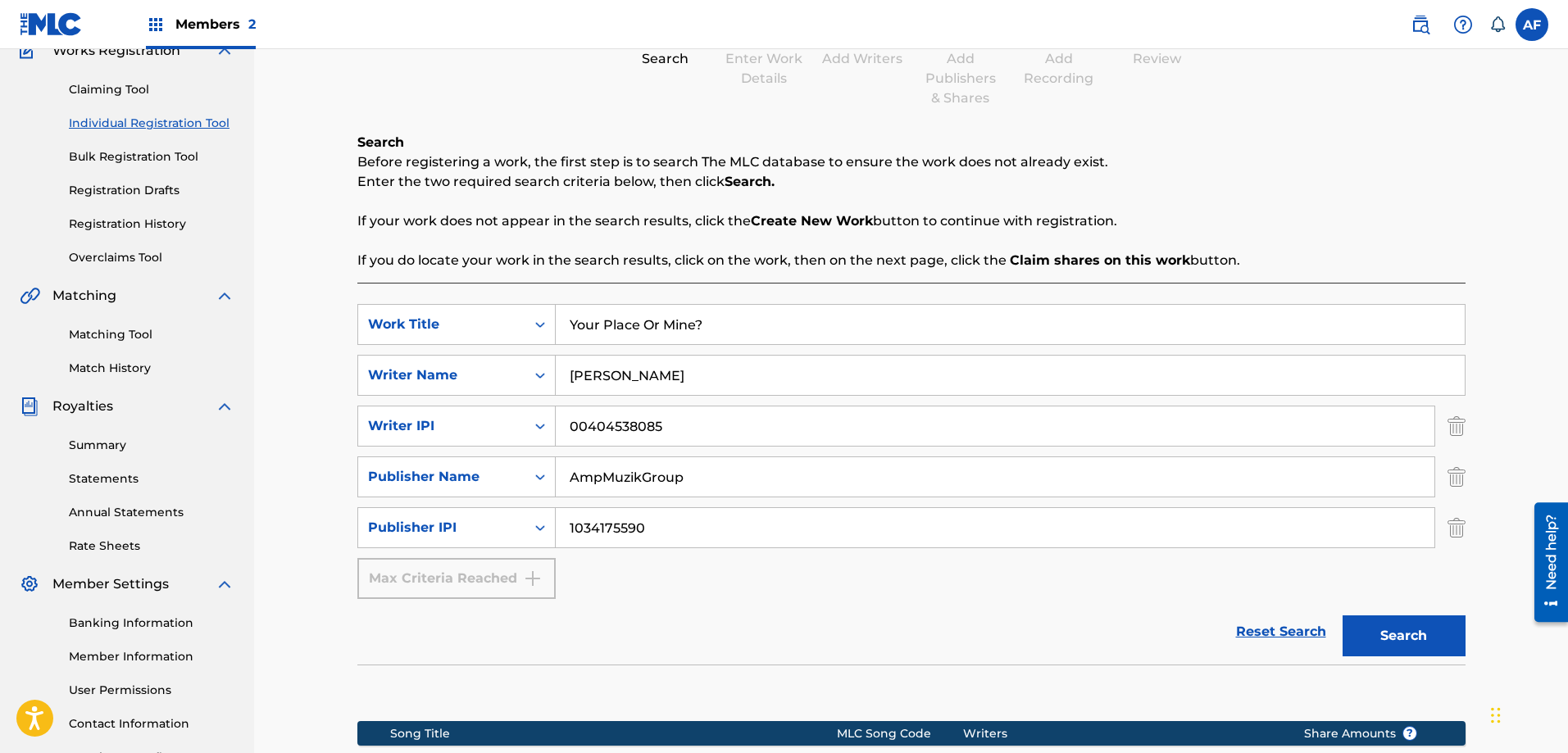
scroll to position [327, 0]
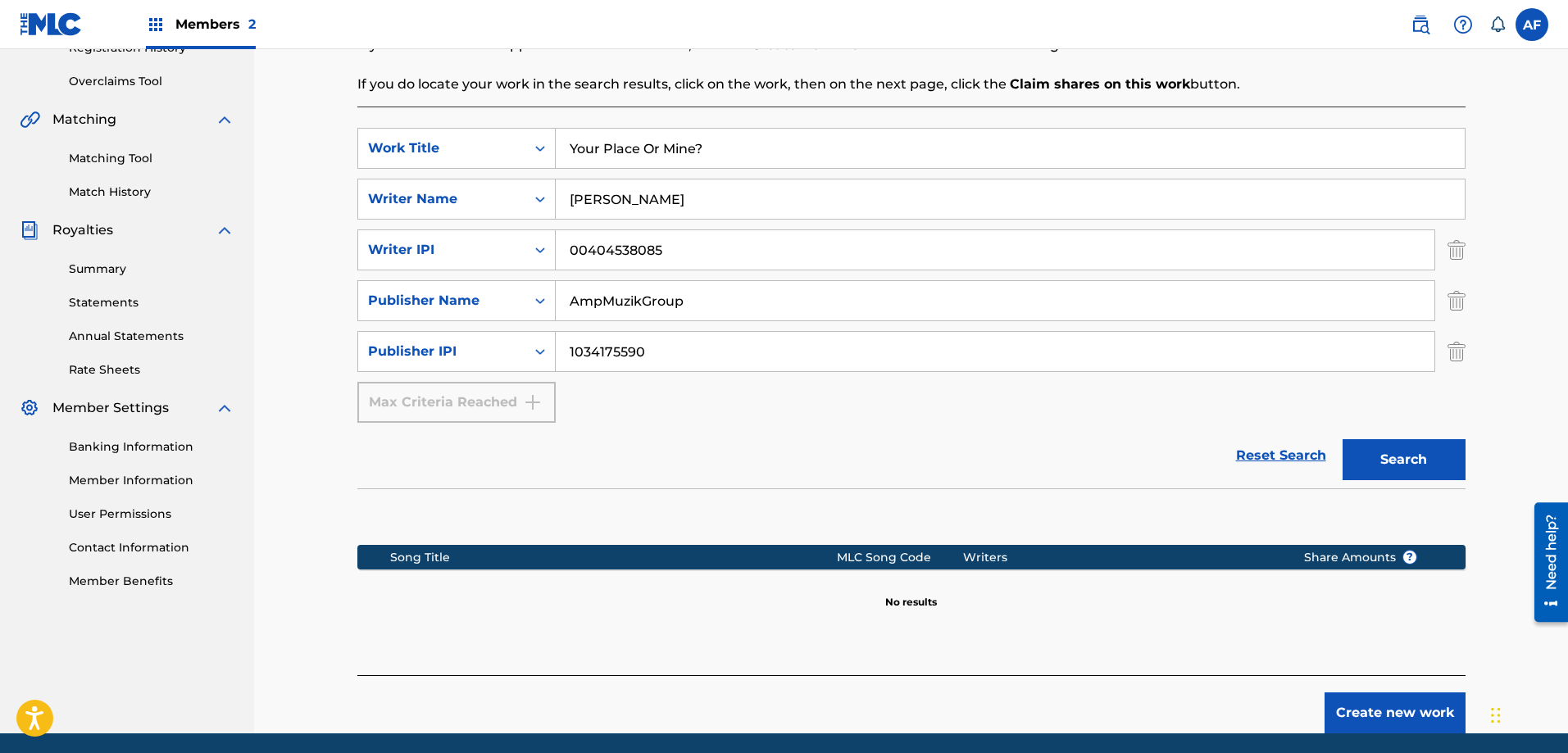
click at [1432, 709] on button "Create new work" at bounding box center [1395, 712] width 141 height 41
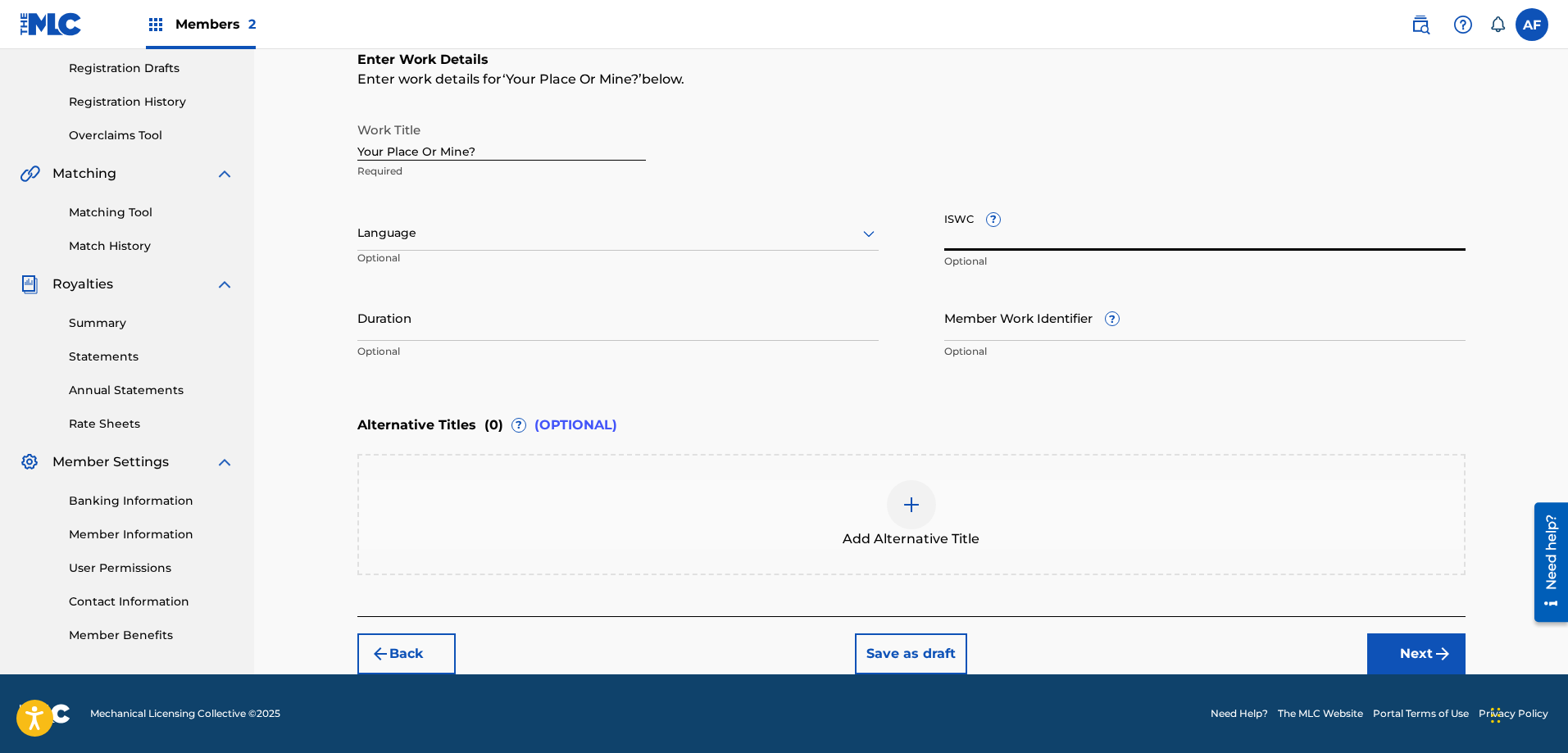
click at [972, 244] on input "ISWC ?" at bounding box center [1205, 228] width 521 height 47
paste input "T3330206281"
type input "T3330206281"
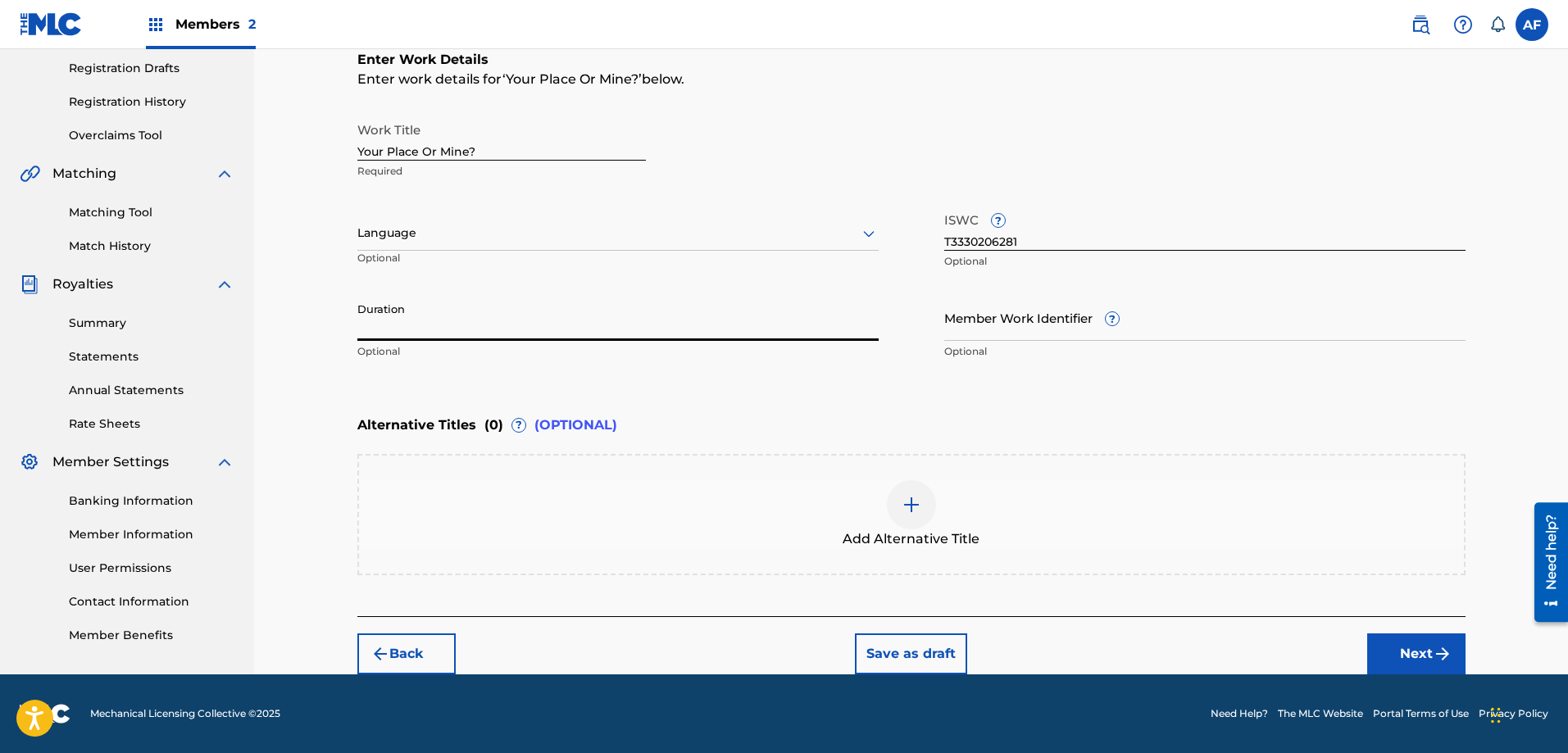
click at [486, 323] on input "Duration" at bounding box center [618, 318] width 521 height 47
type input "02:13"
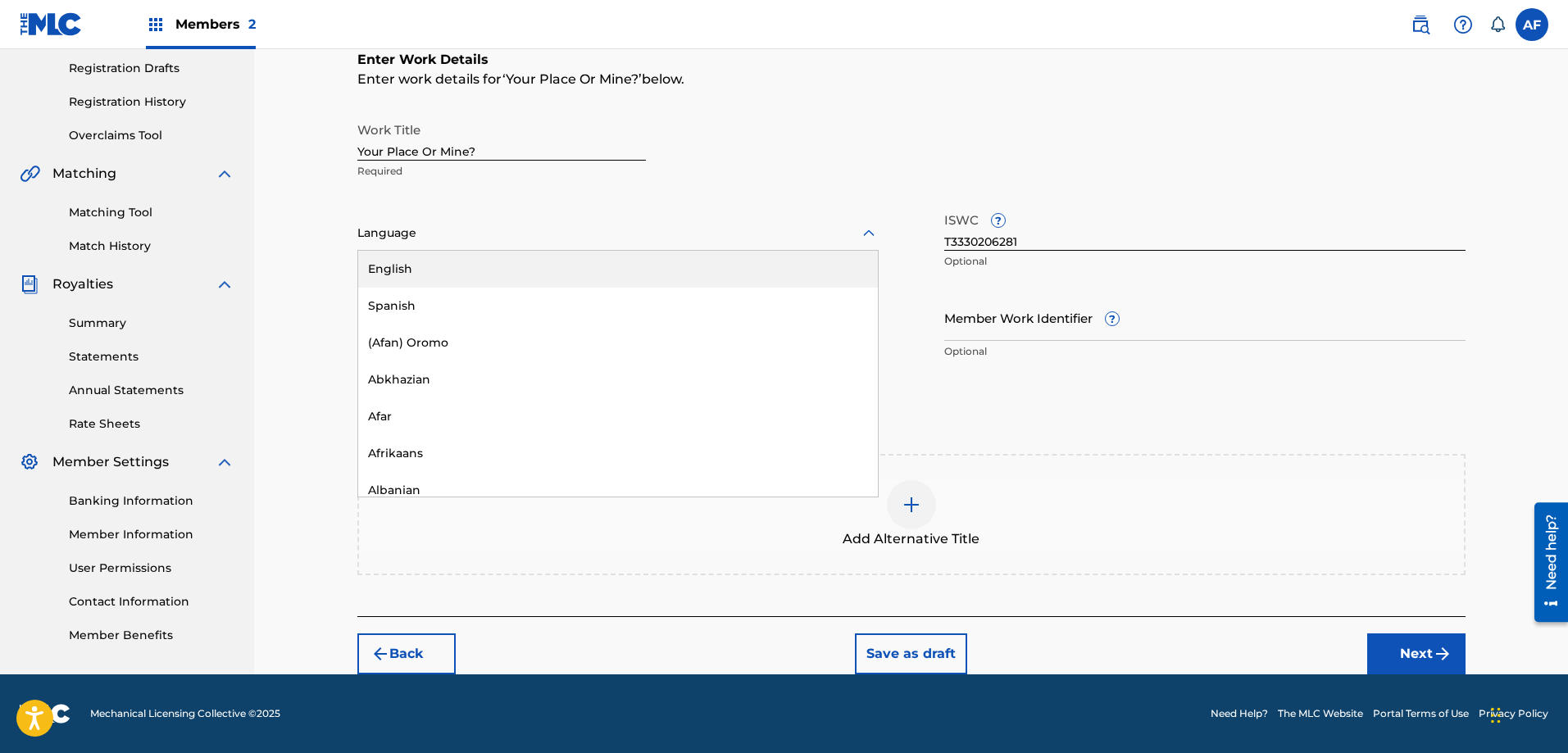
click at [414, 244] on div "Language" at bounding box center [618, 234] width 521 height 35
click at [411, 274] on div "English" at bounding box center [618, 269] width 519 height 36
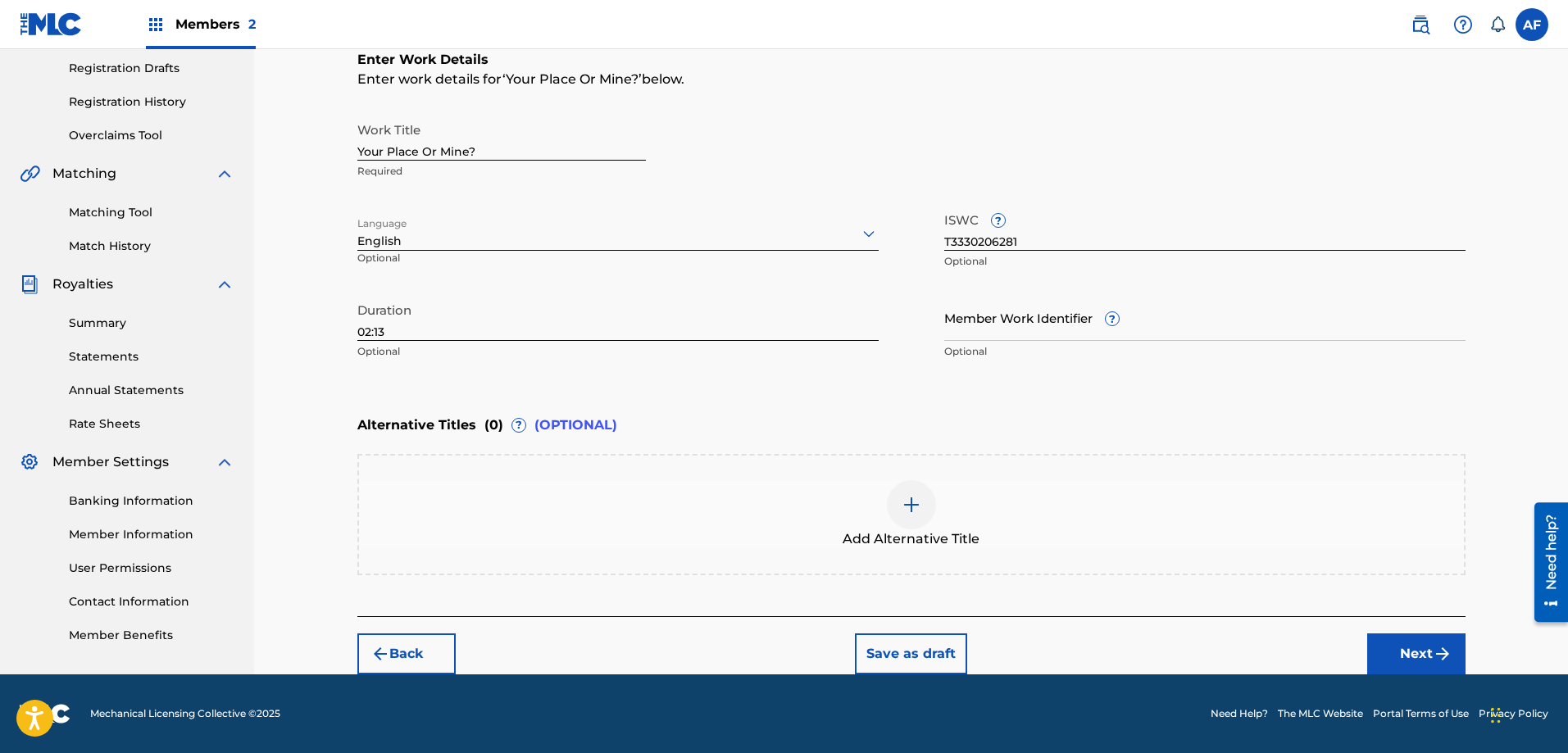
click at [1415, 643] on button "Next" at bounding box center [1416, 653] width 98 height 41
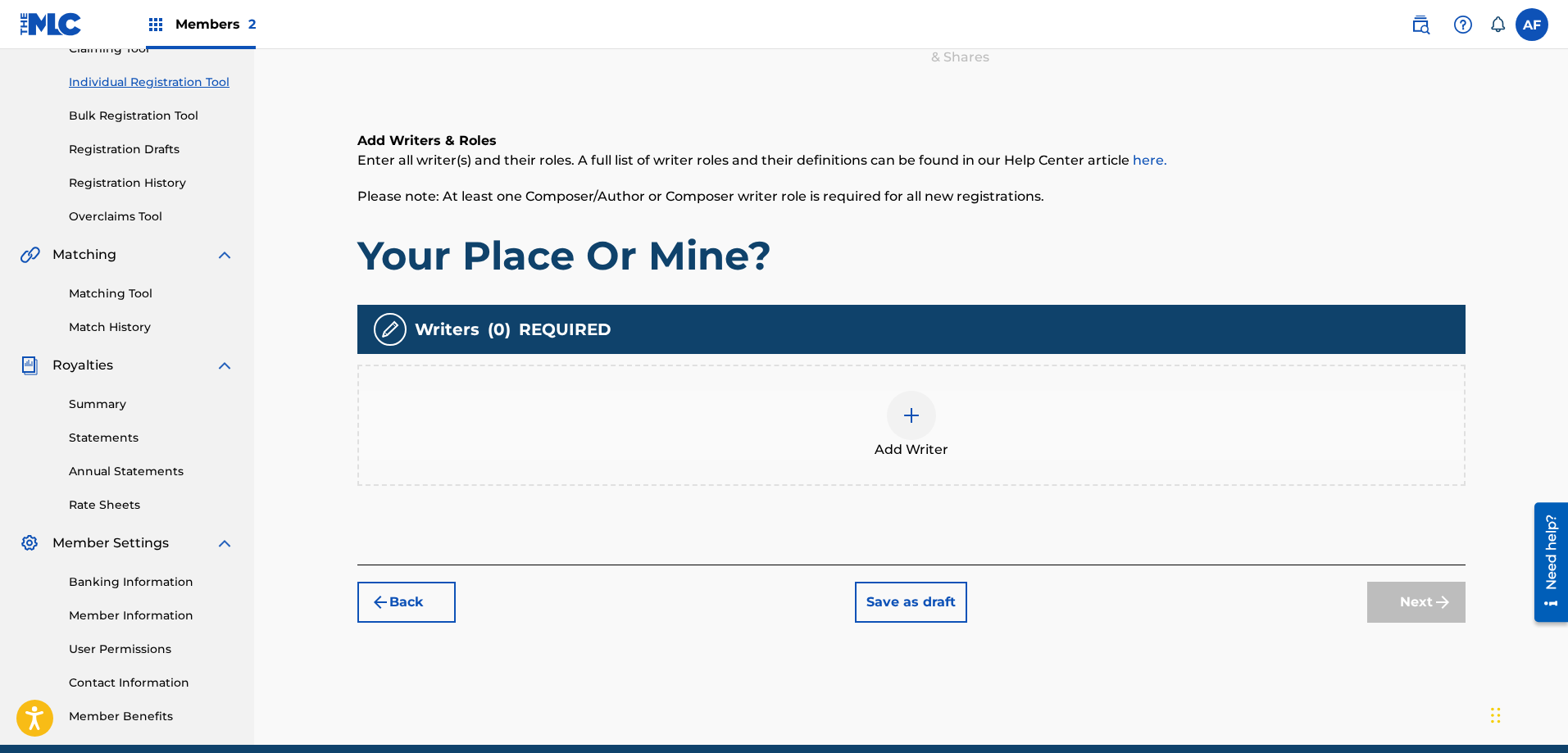
scroll to position [263, 0]
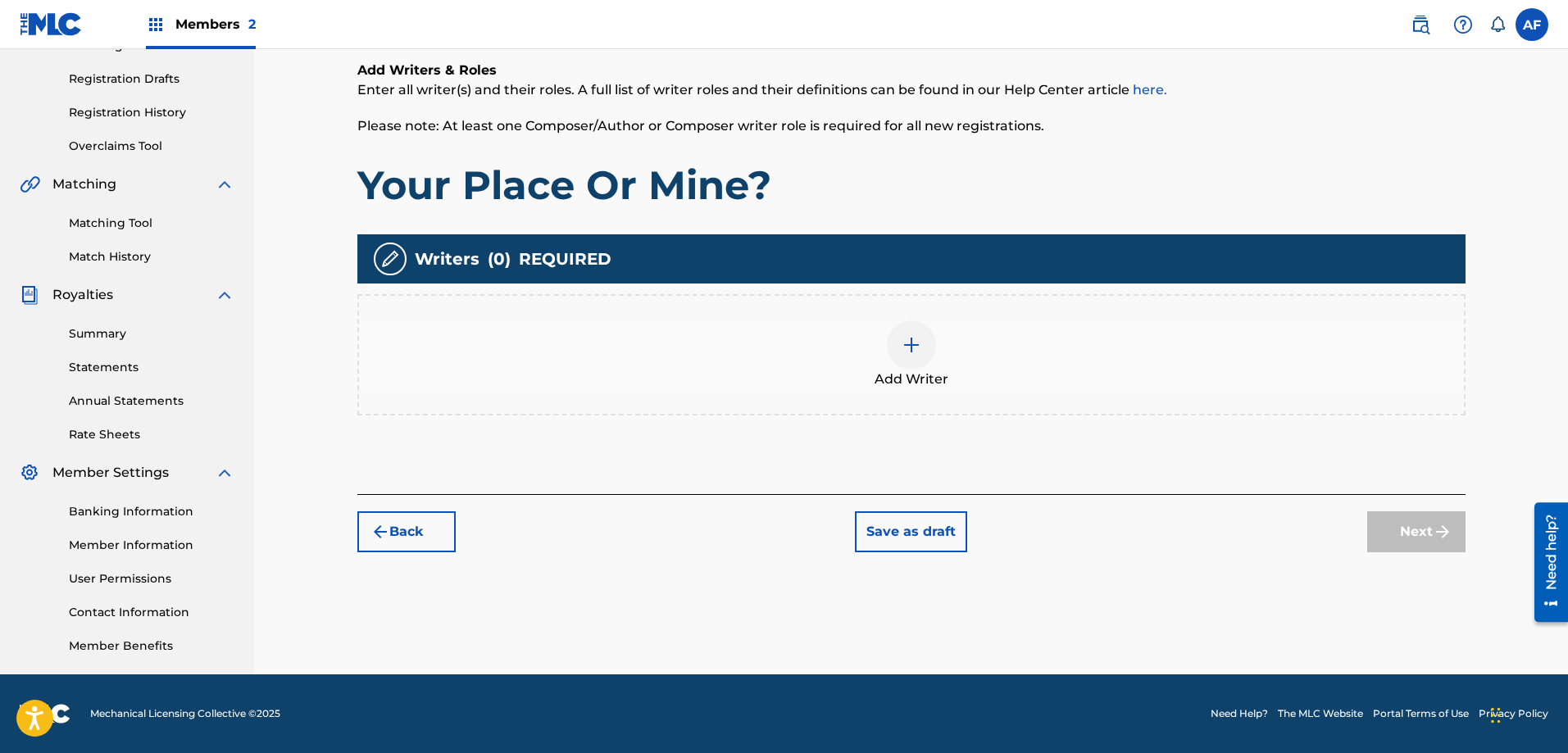
click at [919, 348] on img at bounding box center [911, 345] width 20 height 20
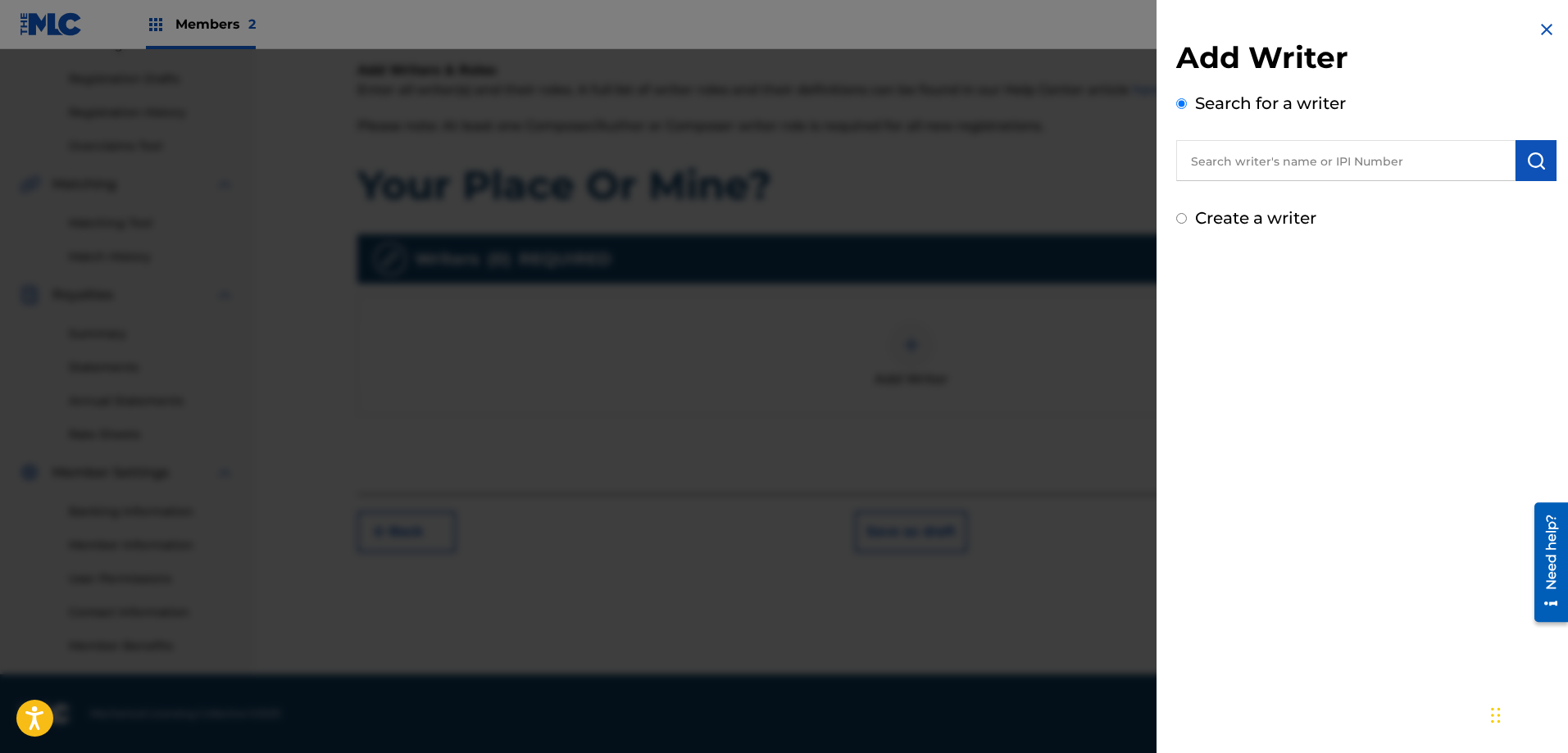
click at [1258, 175] on input "text" at bounding box center [1346, 160] width 340 height 41
paste input "404538085"
click at [1526, 154] on img "submit" at bounding box center [1536, 161] width 20 height 20
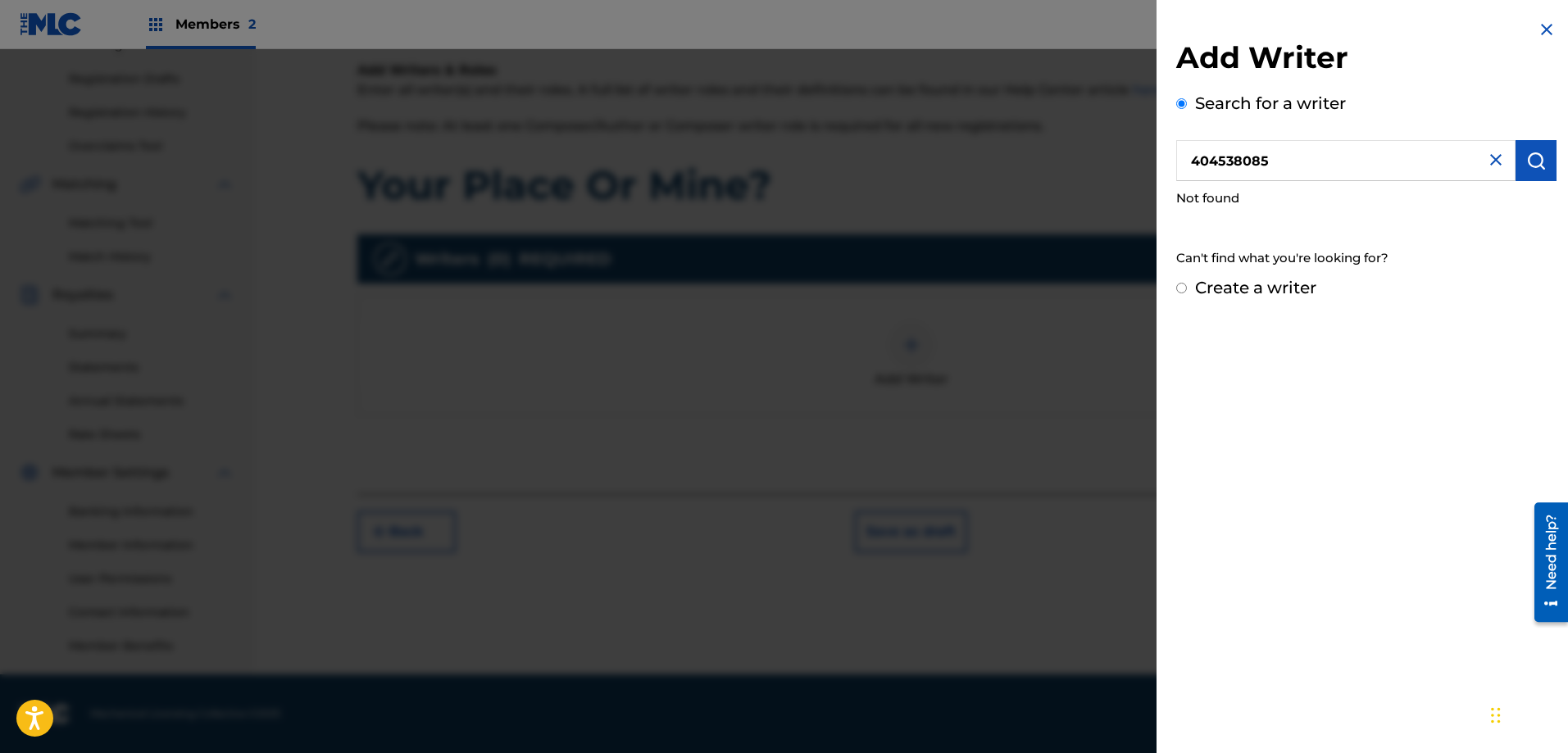
click at [1194, 164] on input "404538085" at bounding box center [1346, 160] width 340 height 41
type input "00404538085"
click at [1530, 158] on img "submit" at bounding box center [1536, 161] width 20 height 20
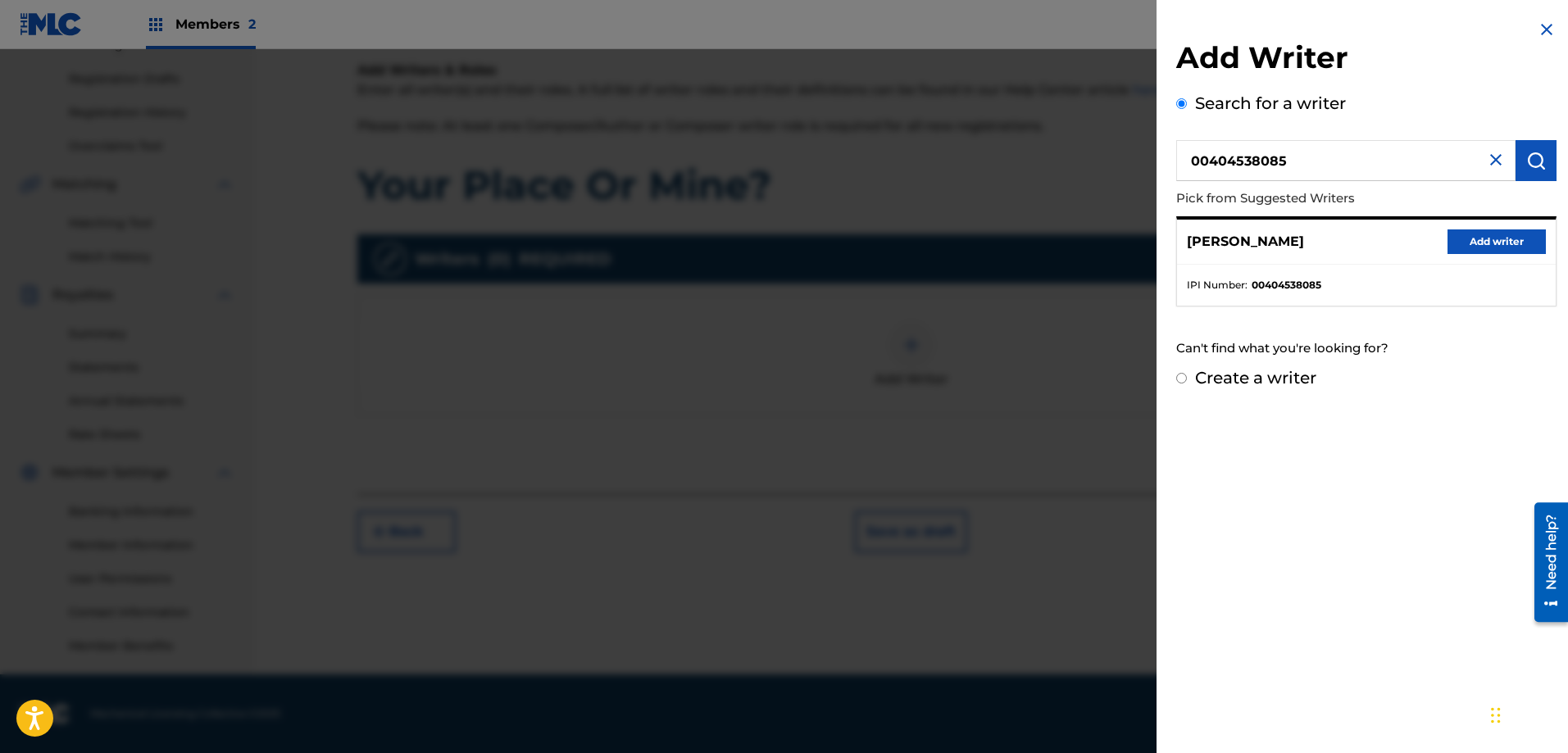
click at [1482, 246] on button "Add writer" at bounding box center [1496, 241] width 98 height 24
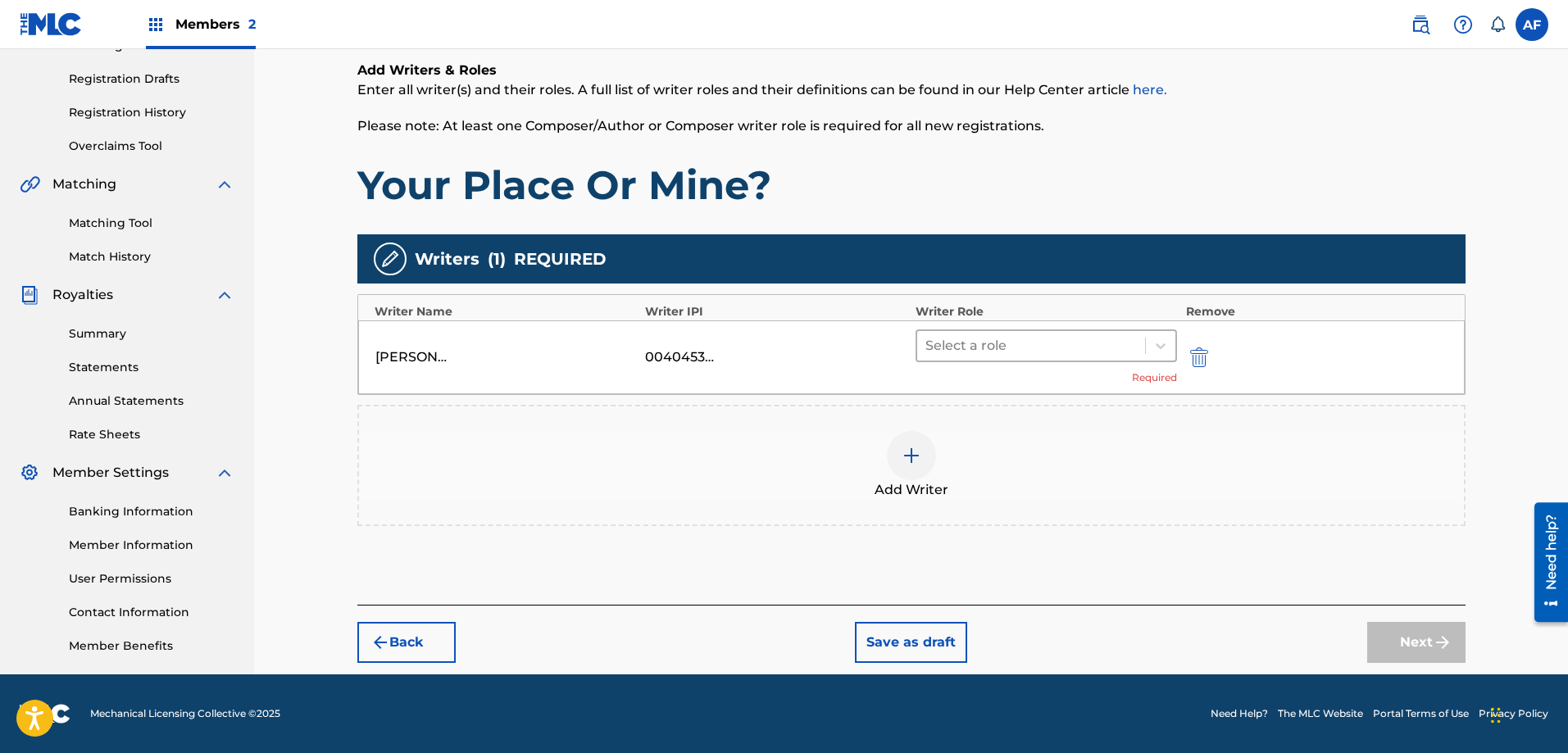
click at [1035, 351] on div at bounding box center [1031, 346] width 212 height 23
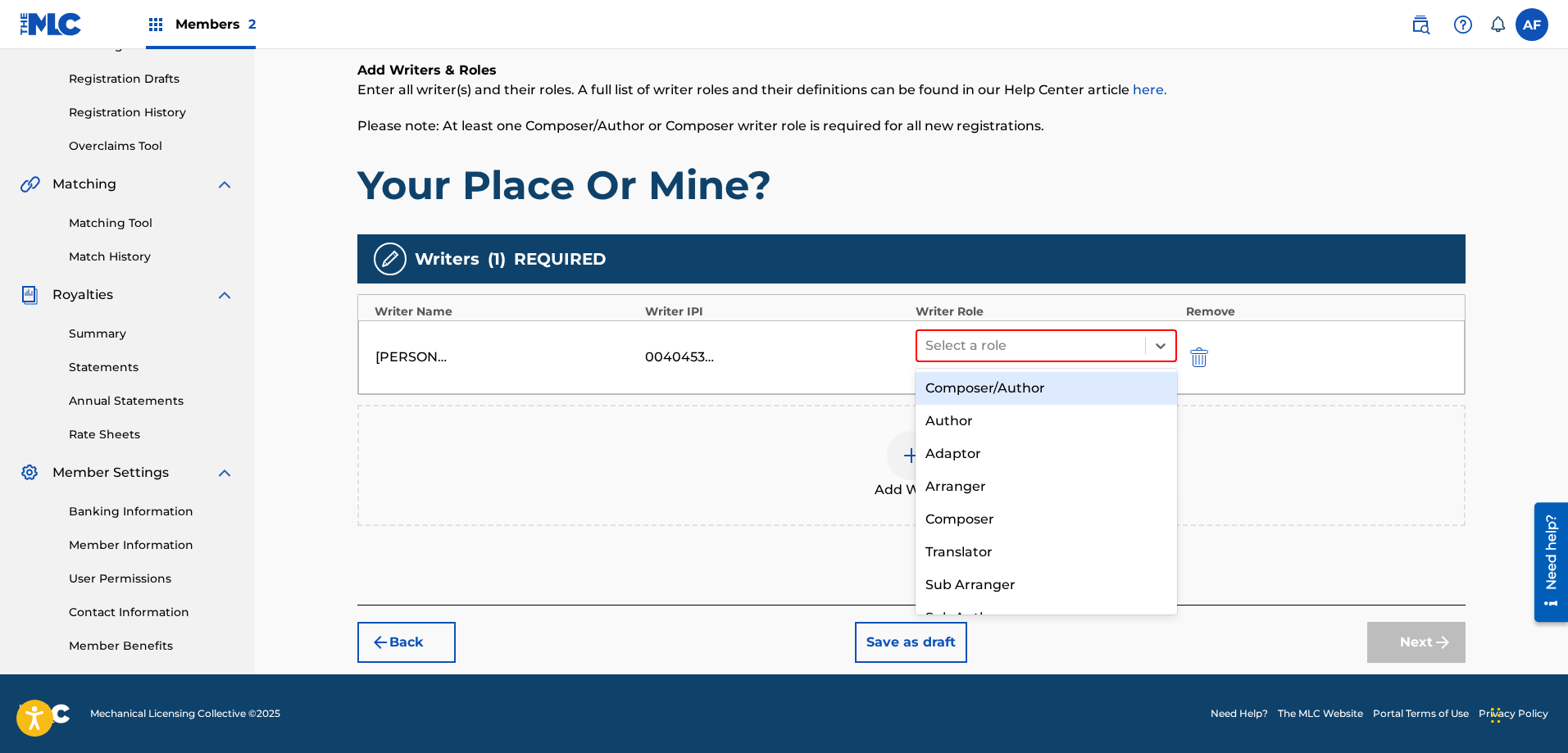
click at [1018, 390] on div "Composer/Author" at bounding box center [1047, 388] width 262 height 33
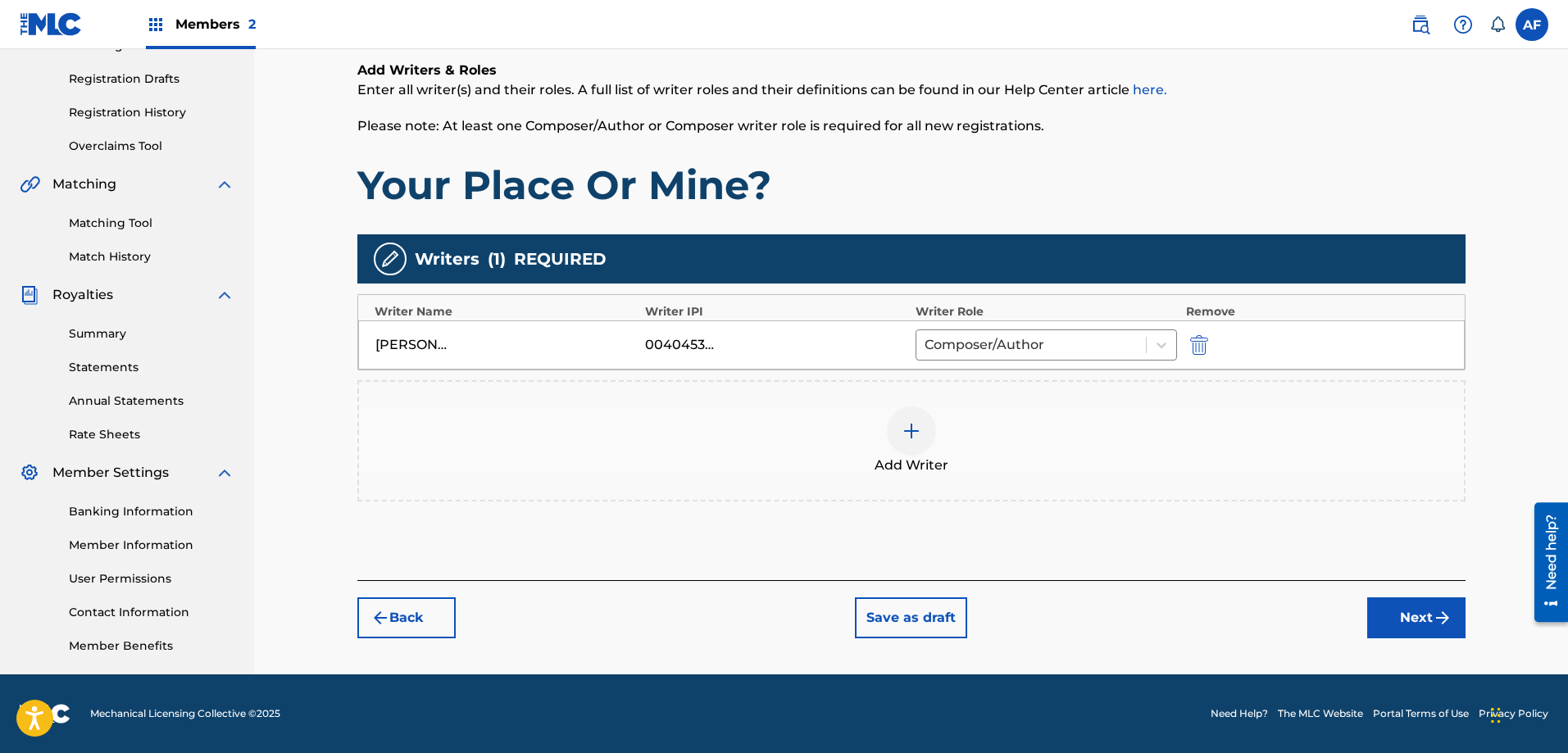
click at [1439, 613] on img "submit" at bounding box center [1442, 618] width 20 height 20
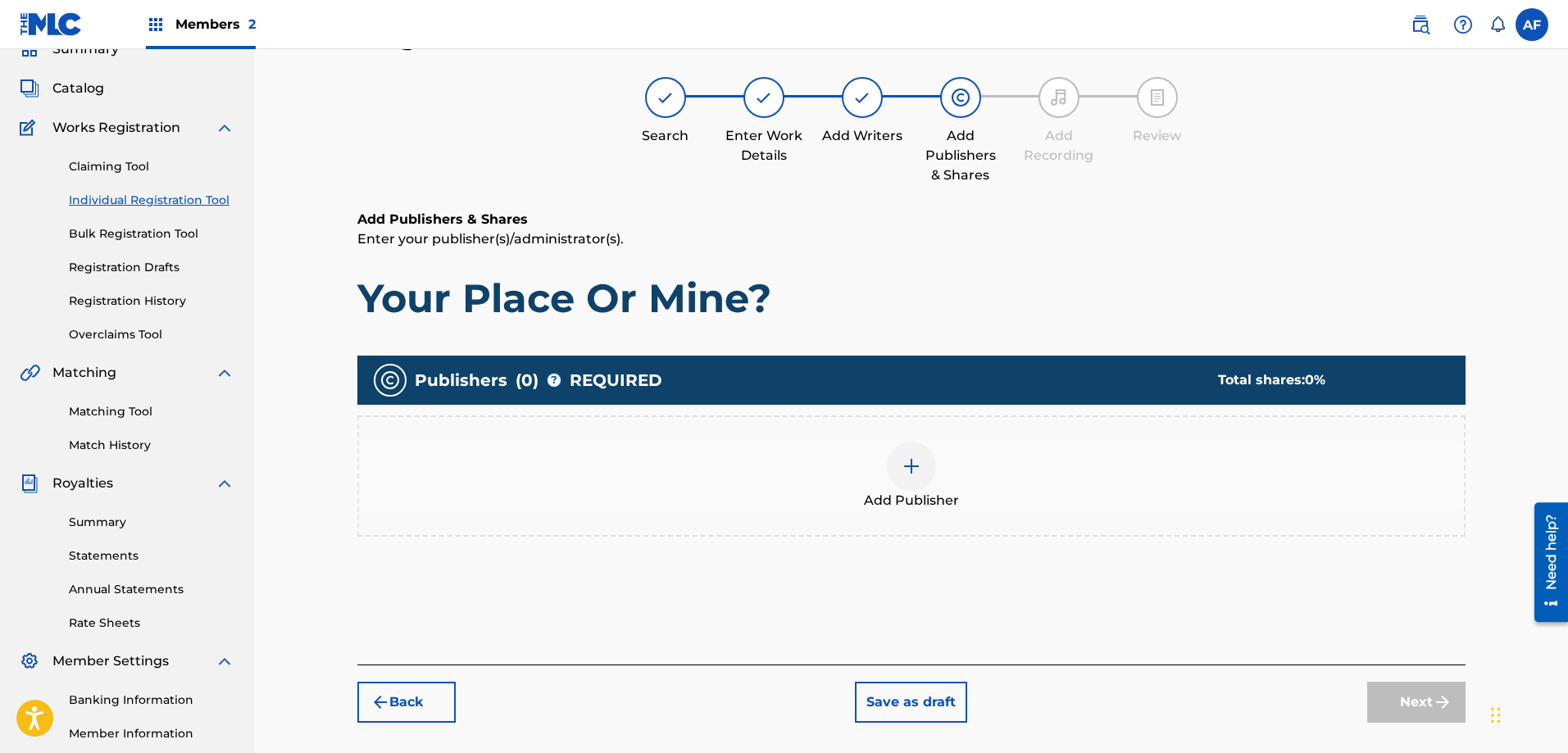
scroll to position [74, 0]
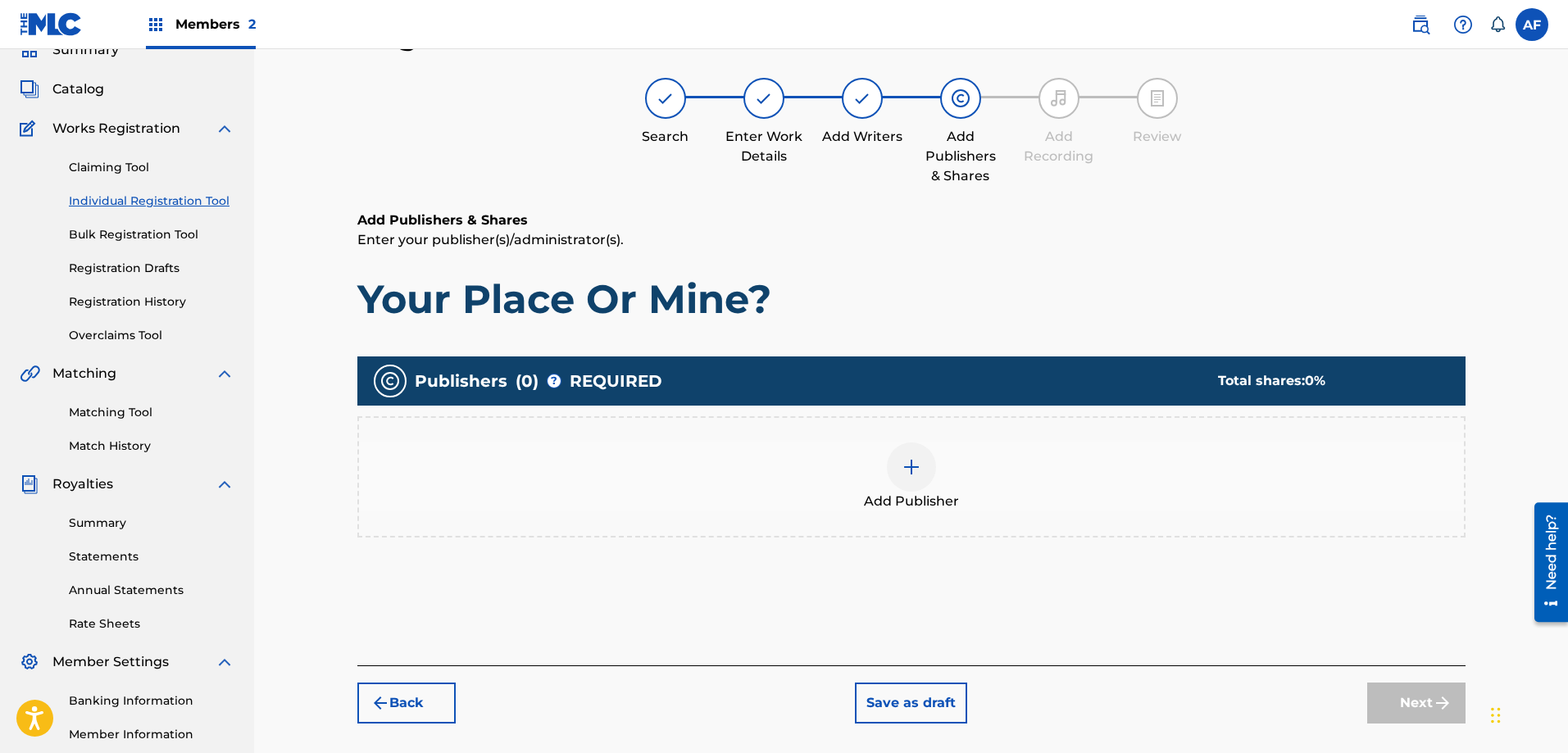
click at [911, 466] on img at bounding box center [911, 467] width 20 height 20
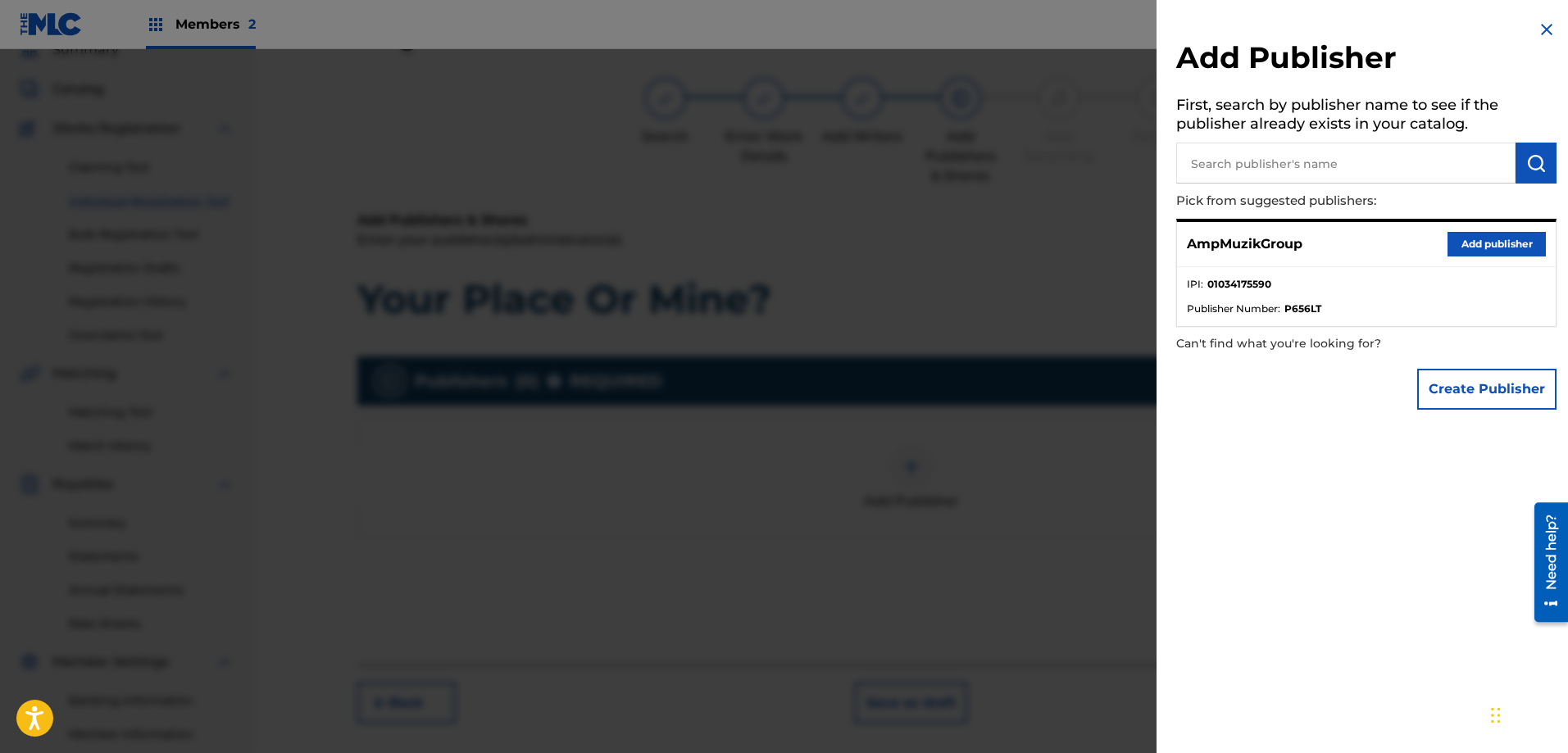
click at [1261, 301] on span "Publisher Number :" at bounding box center [1234, 308] width 94 height 15
click at [1475, 243] on button "Add publisher" at bounding box center [1496, 244] width 98 height 24
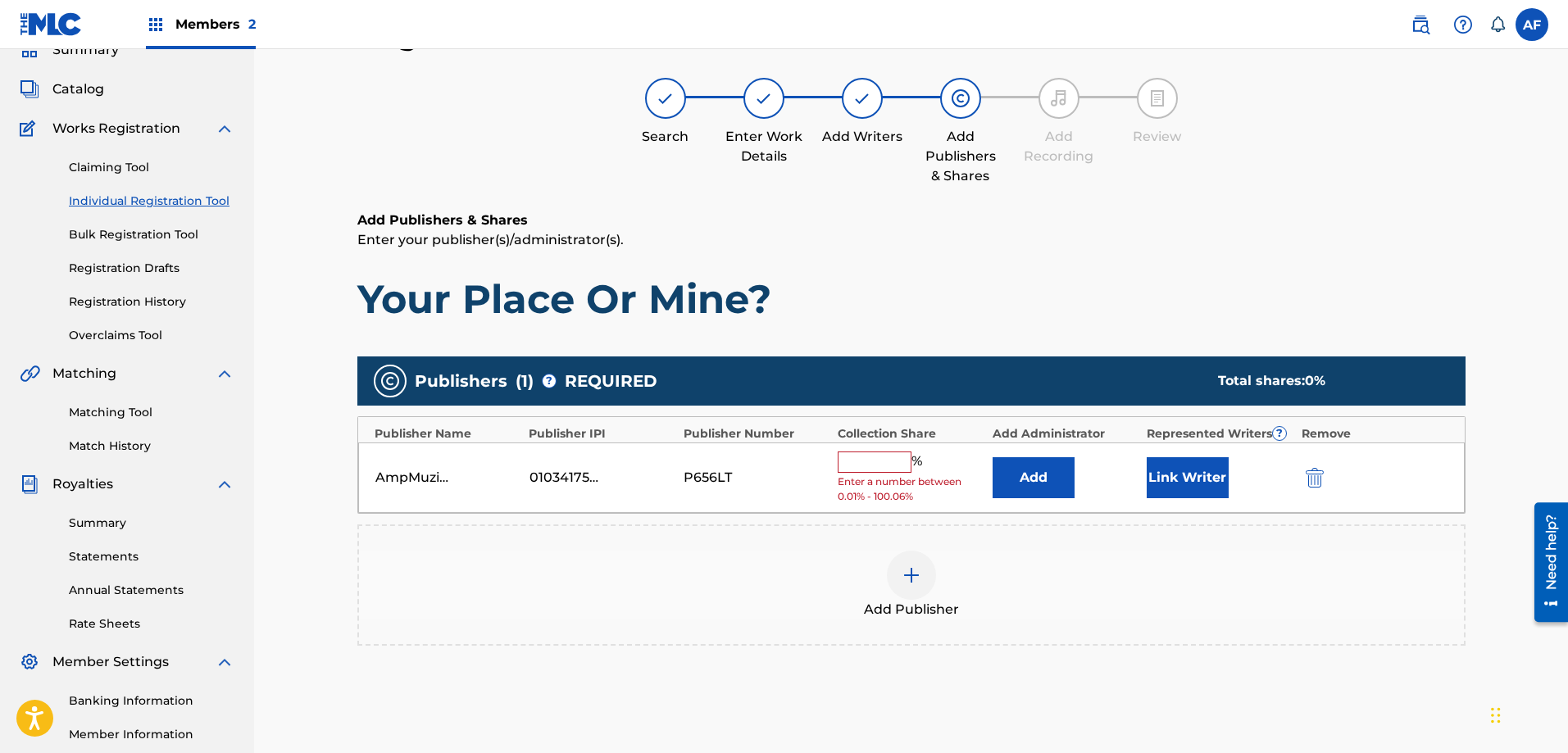
click at [864, 462] on input "text" at bounding box center [874, 462] width 74 height 22
type input "100"
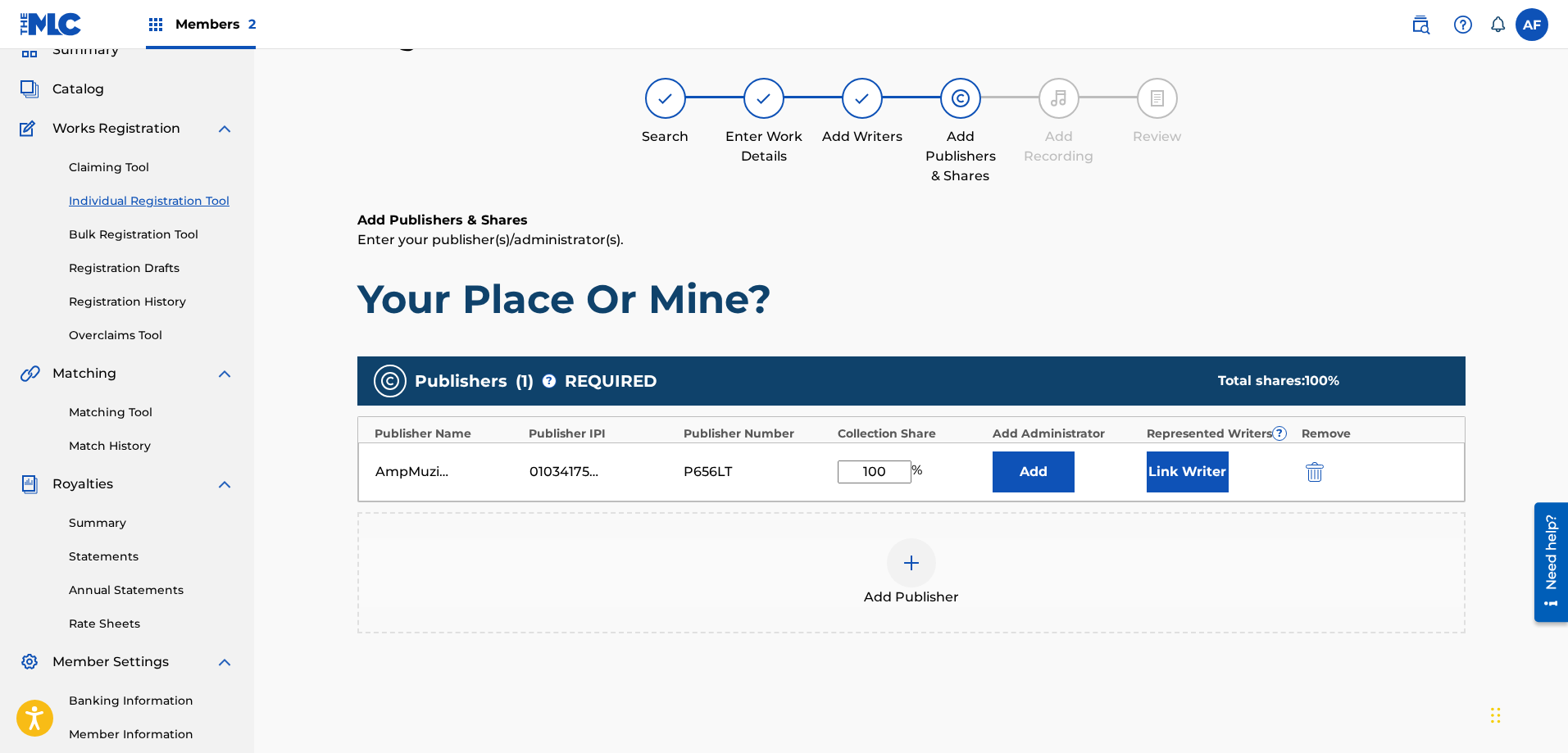
click at [1225, 477] on button "Link Writer" at bounding box center [1188, 472] width 82 height 41
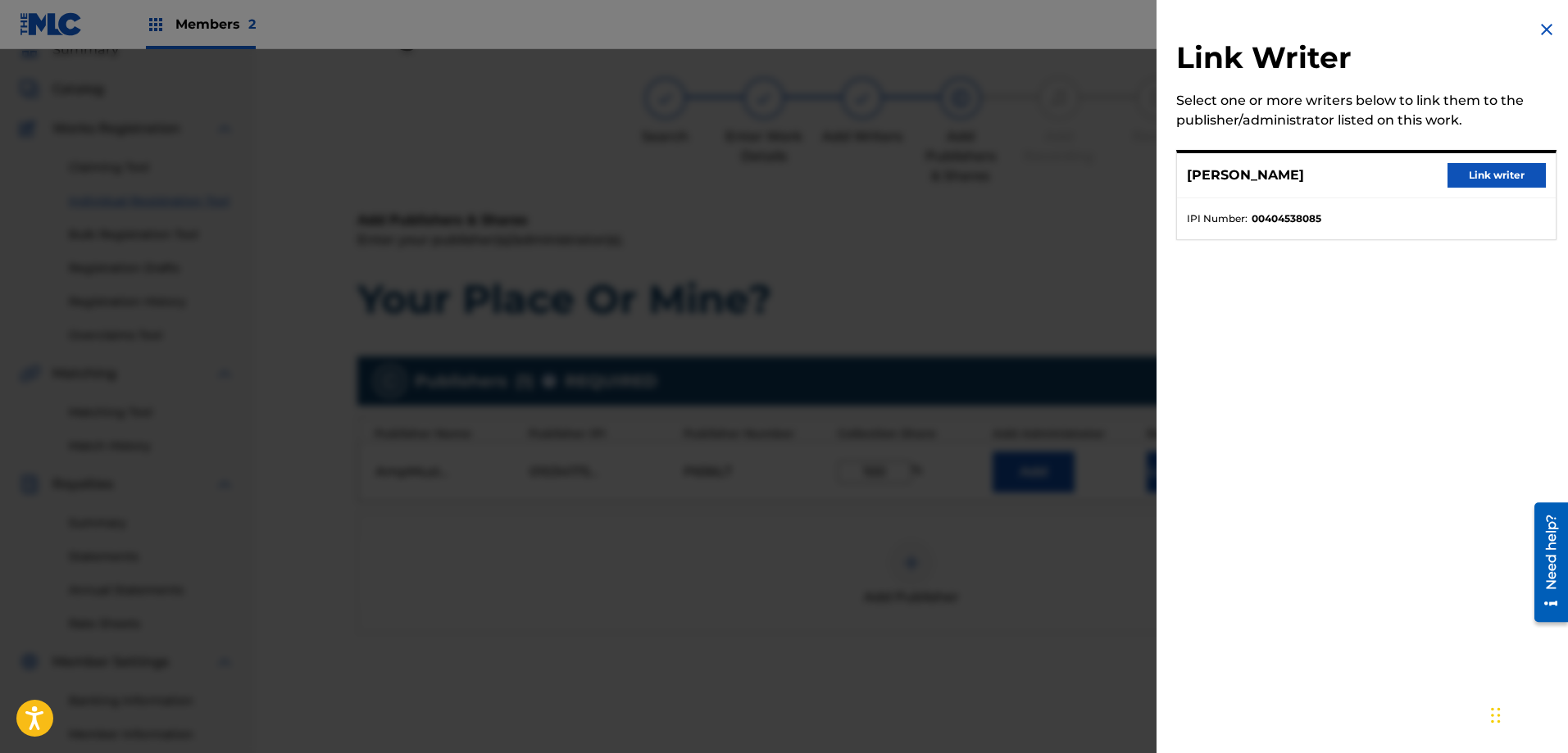
click at [1474, 175] on button "Link writer" at bounding box center [1496, 175] width 98 height 24
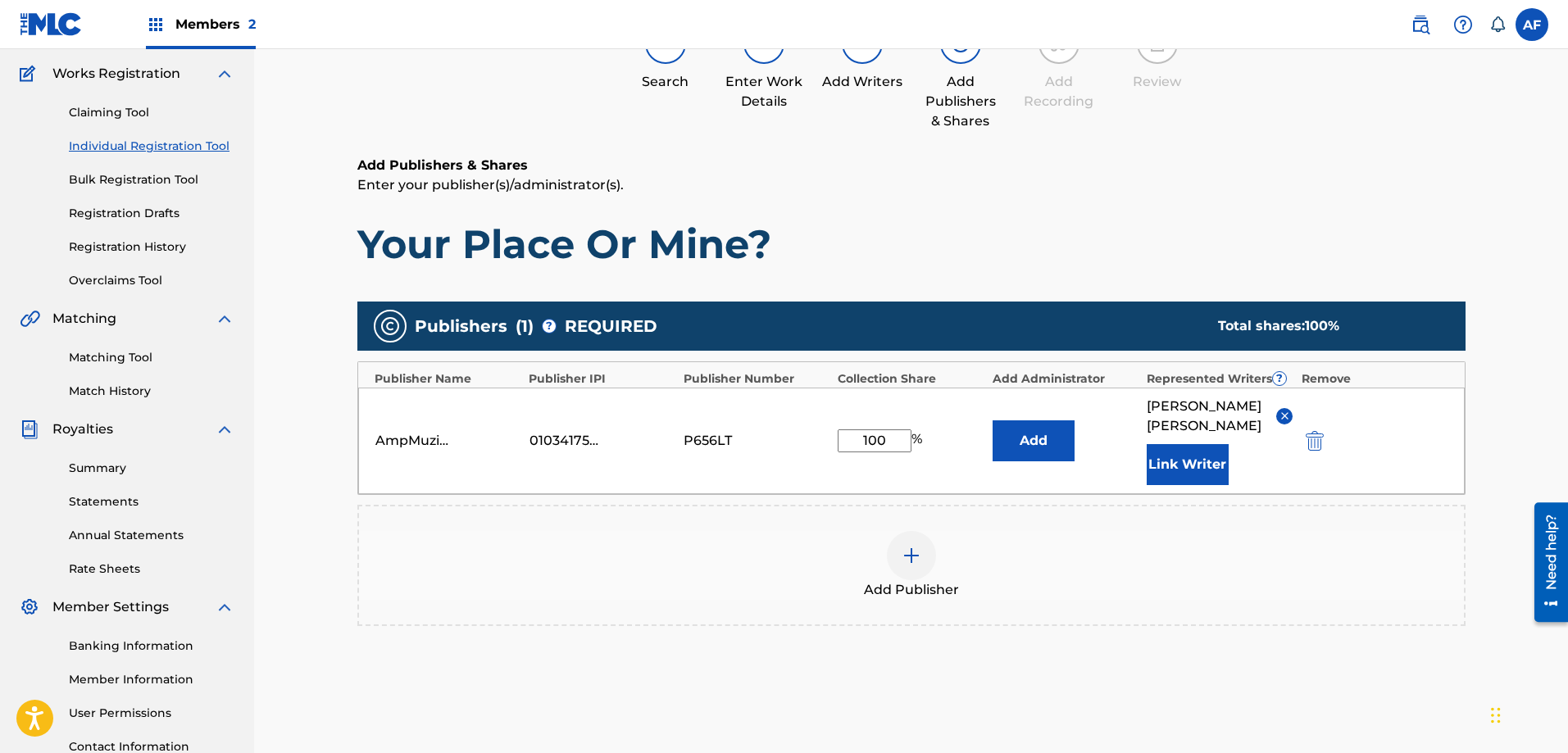
scroll to position [238, 0]
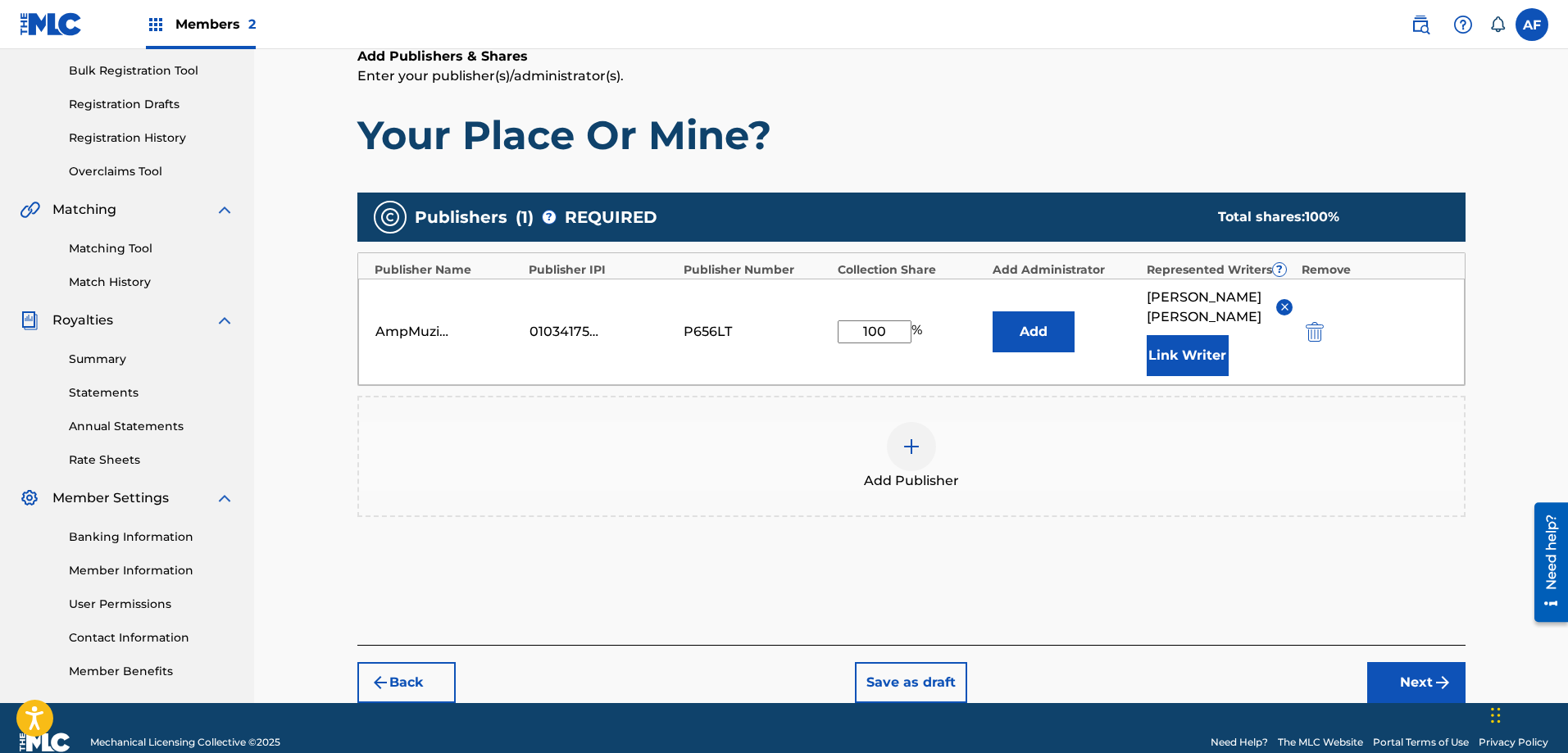
click at [1390, 673] on button "Next" at bounding box center [1416, 682] width 98 height 41
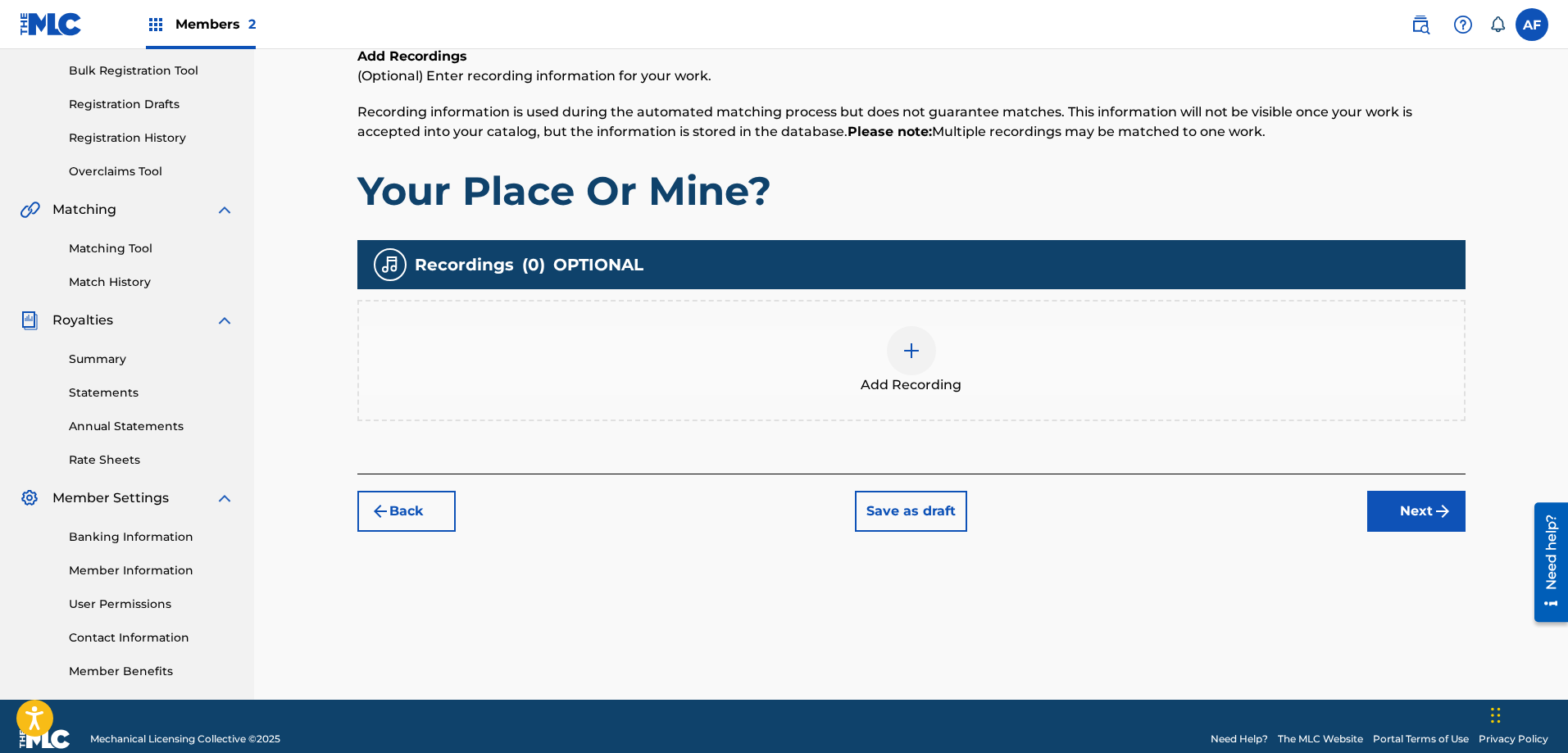
click at [919, 350] on img at bounding box center [911, 351] width 20 height 20
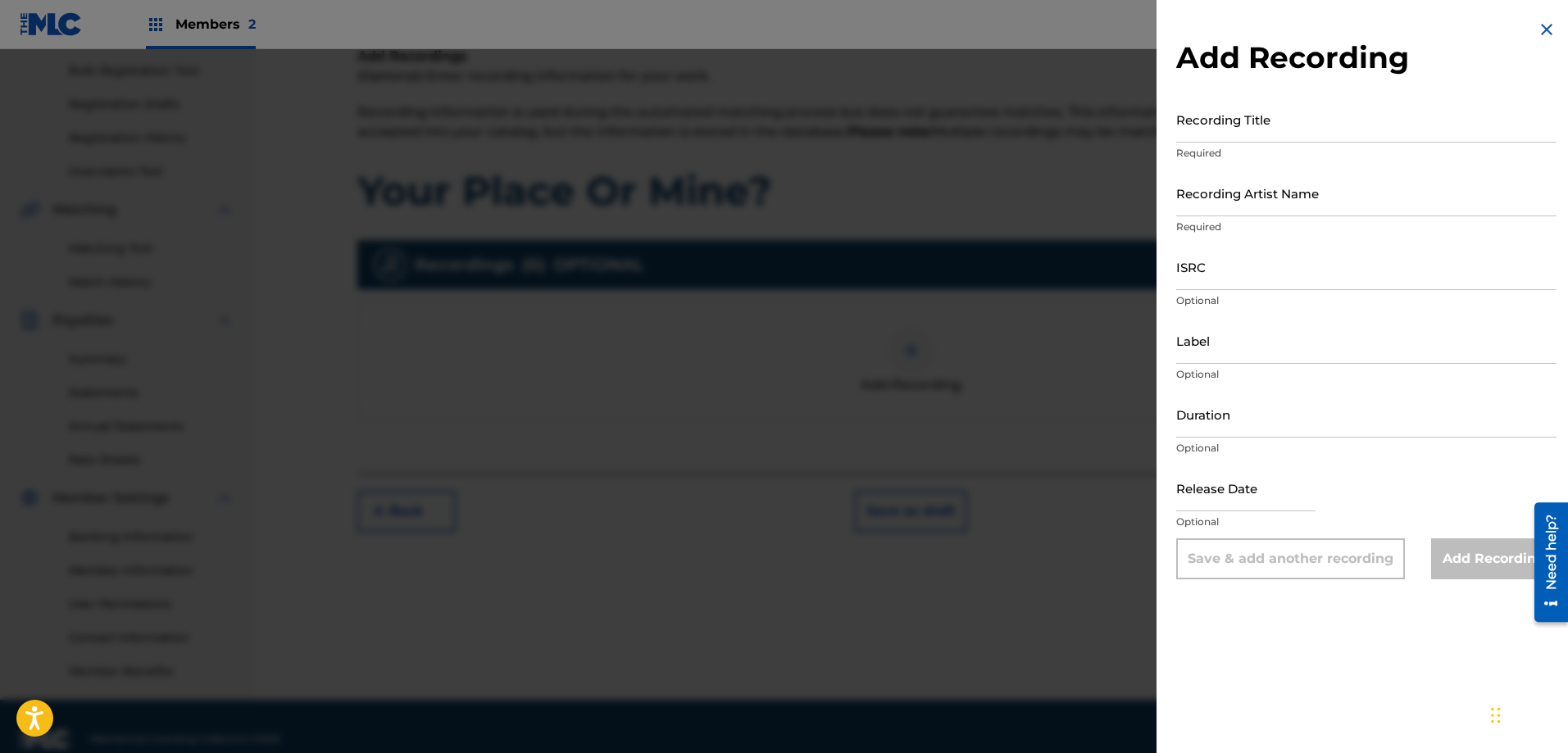
click at [1272, 133] on input "Recording Title" at bounding box center [1366, 119] width 380 height 47
type input "Your Place Or Mine?"
click at [1231, 213] on input "Recording Artist Name" at bounding box center [1366, 193] width 380 height 47
type input "AmpMuzikGroup"
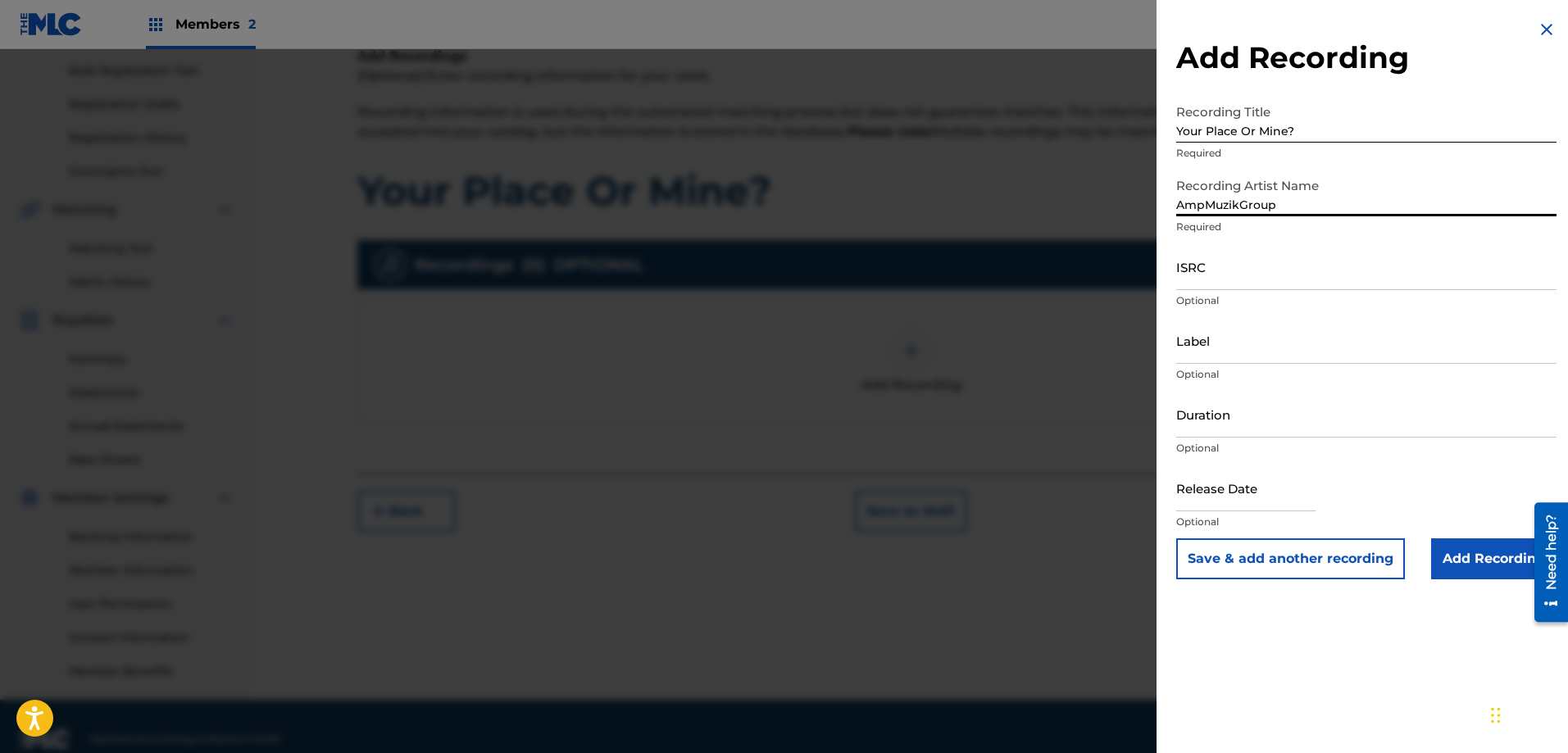
click at [1239, 281] on input "ISRC" at bounding box center [1366, 267] width 380 height 47
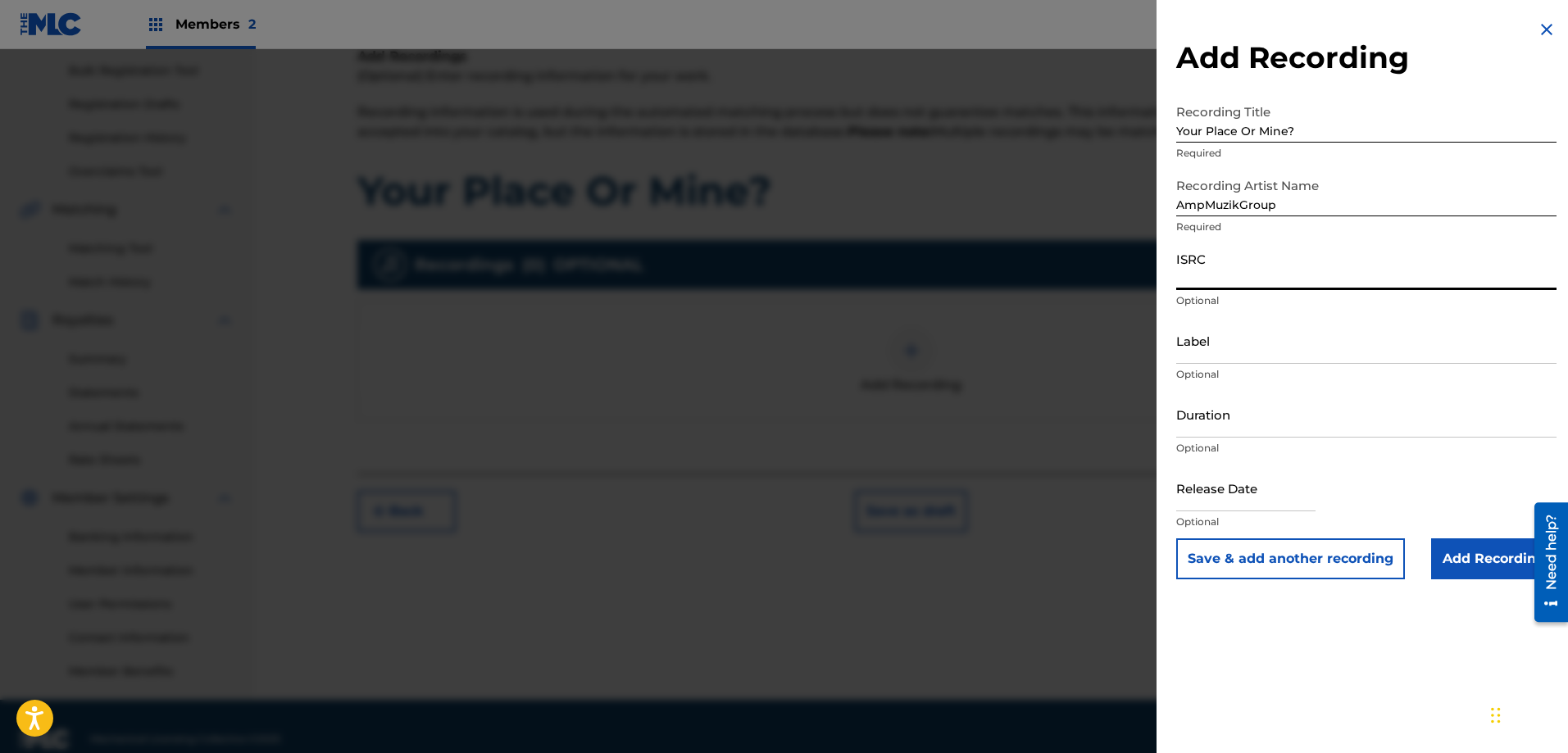
paste input "QZTAZ2524284"
type input "QZTAZ2524284"
click at [1227, 352] on input "Label" at bounding box center [1366, 340] width 380 height 47
type input "AmpMuzikGroup LLC"
click at [1267, 421] on input "Duration" at bounding box center [1366, 414] width 380 height 47
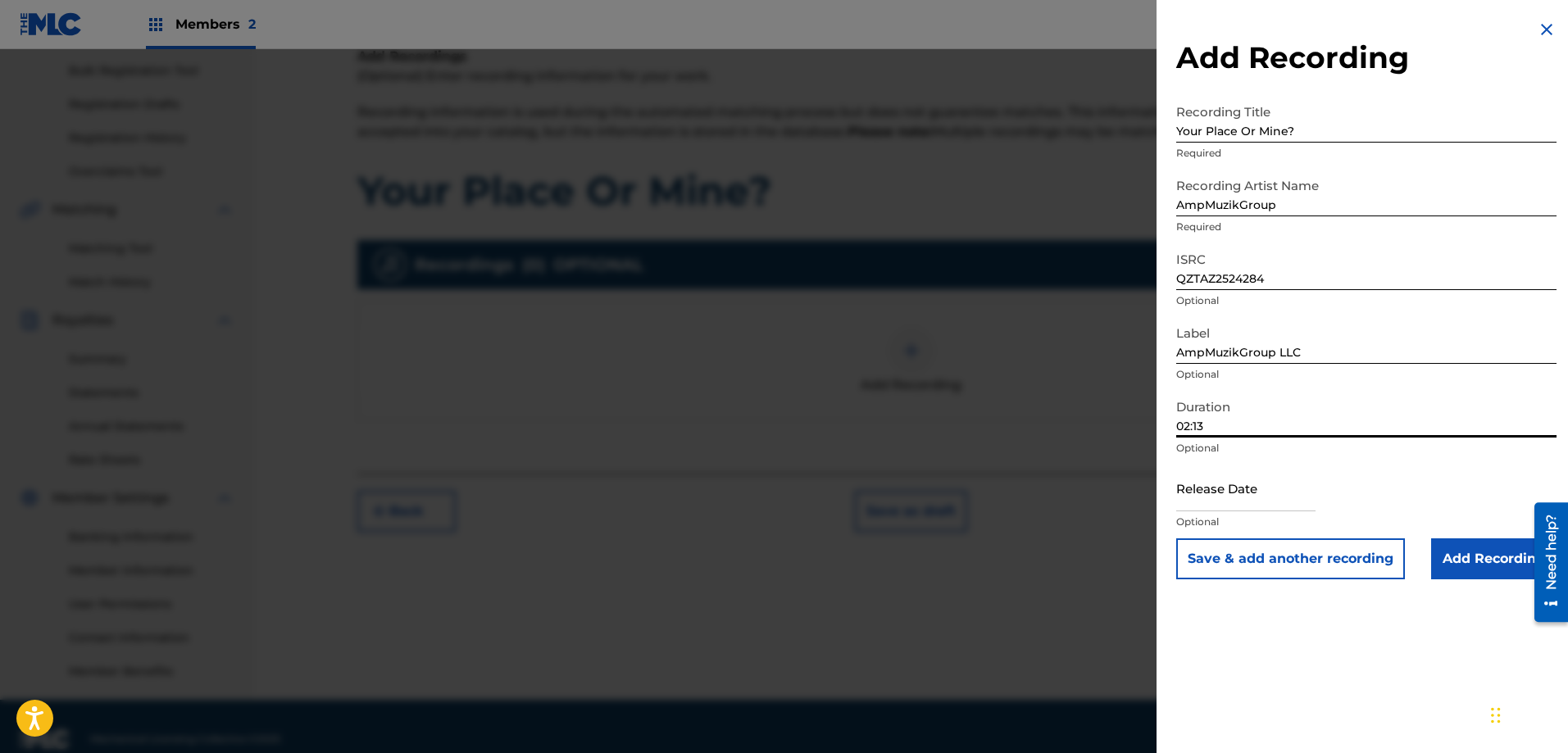
type input "02:13"
click at [1267, 503] on input "text" at bounding box center [1246, 488] width 139 height 47
select select "7"
select select "2025"
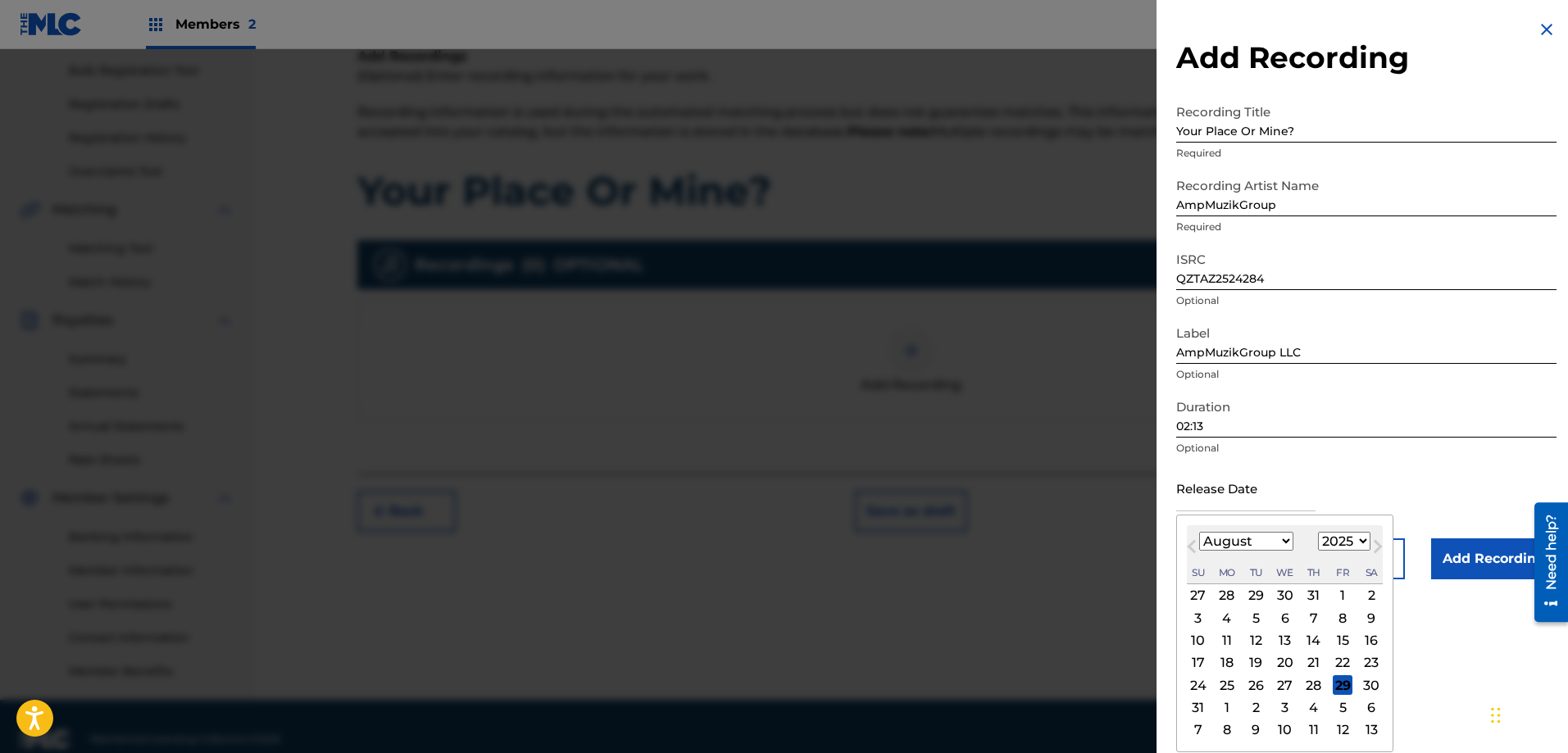
click at [1194, 549] on span "Previous Month" at bounding box center [1194, 549] width 0 height 24
select select "5"
click at [1345, 617] on div "13" at bounding box center [1342, 618] width 20 height 20
type input "[DATE]"
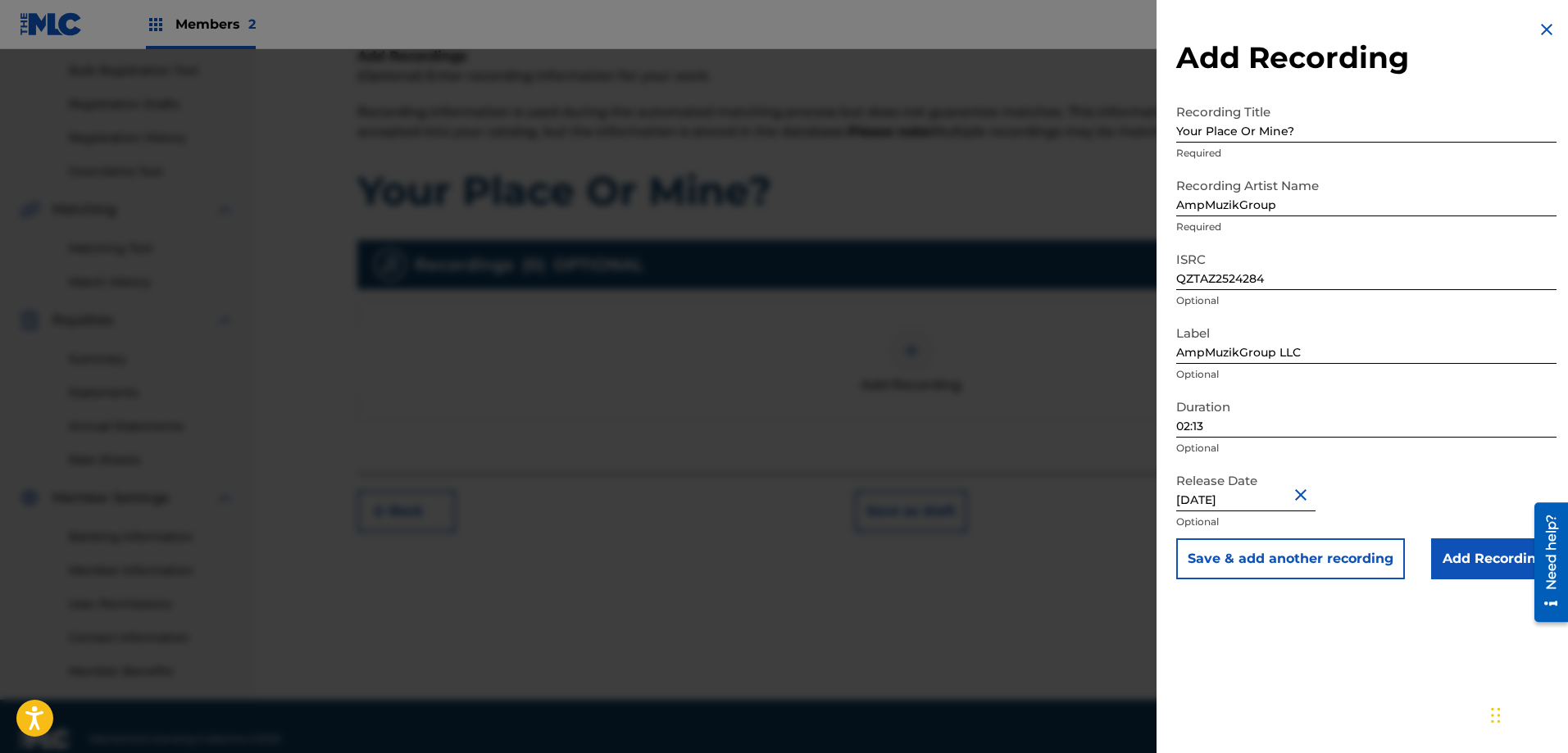
click at [1484, 559] on input "Add Recording" at bounding box center [1494, 558] width 125 height 41
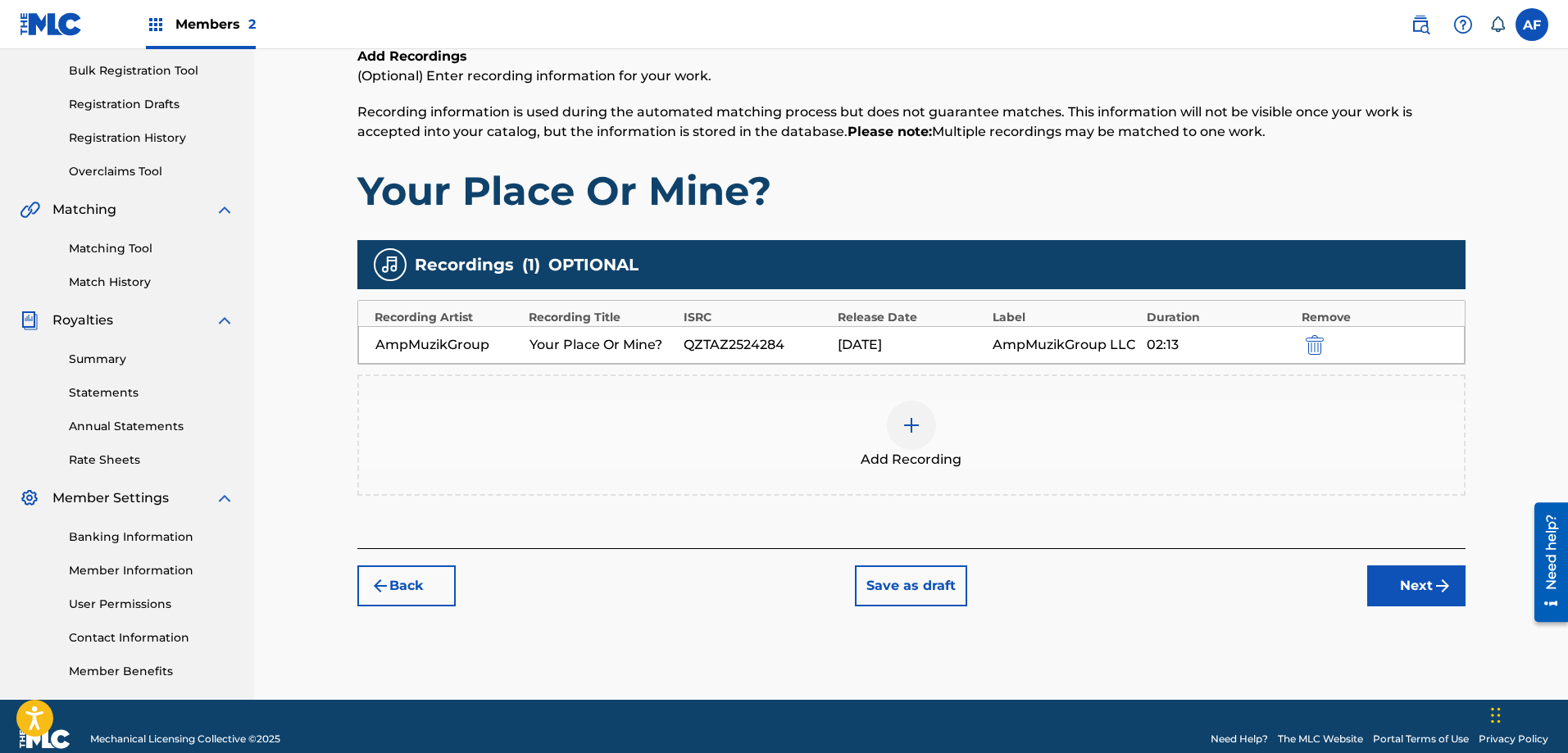
click at [1377, 581] on button "Next" at bounding box center [1416, 585] width 98 height 41
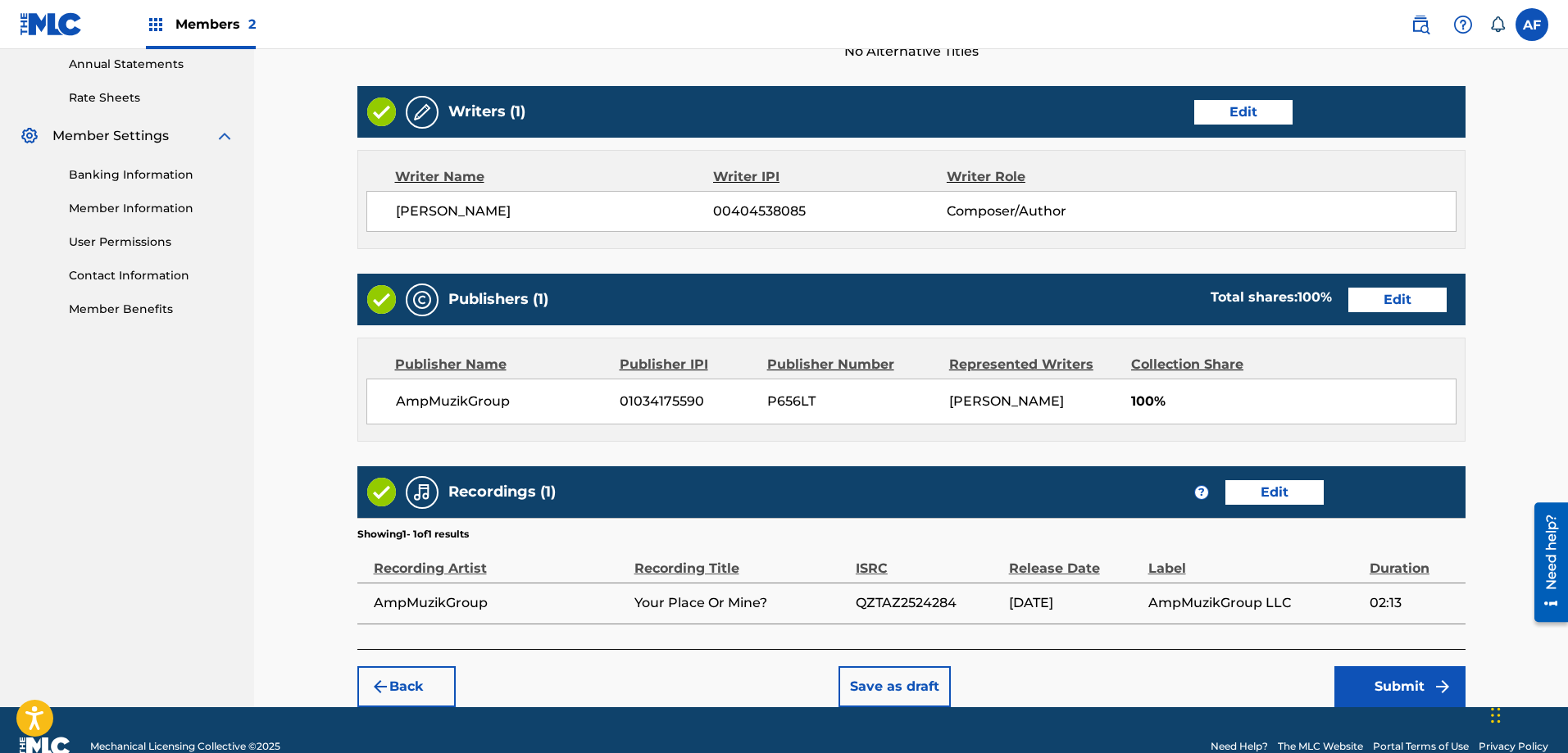
scroll to position [632, 0]
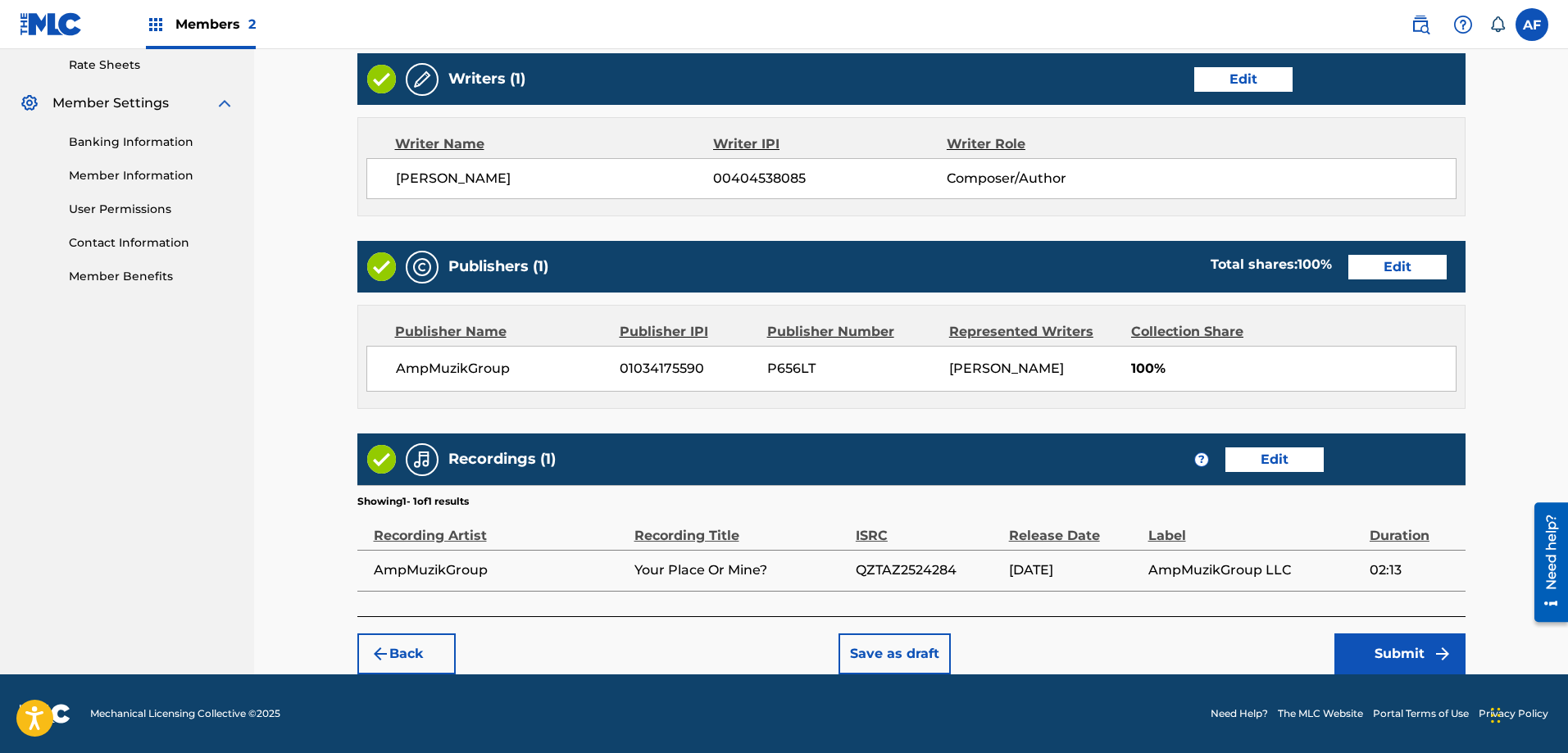
click at [1393, 656] on button "Submit" at bounding box center [1399, 653] width 131 height 41
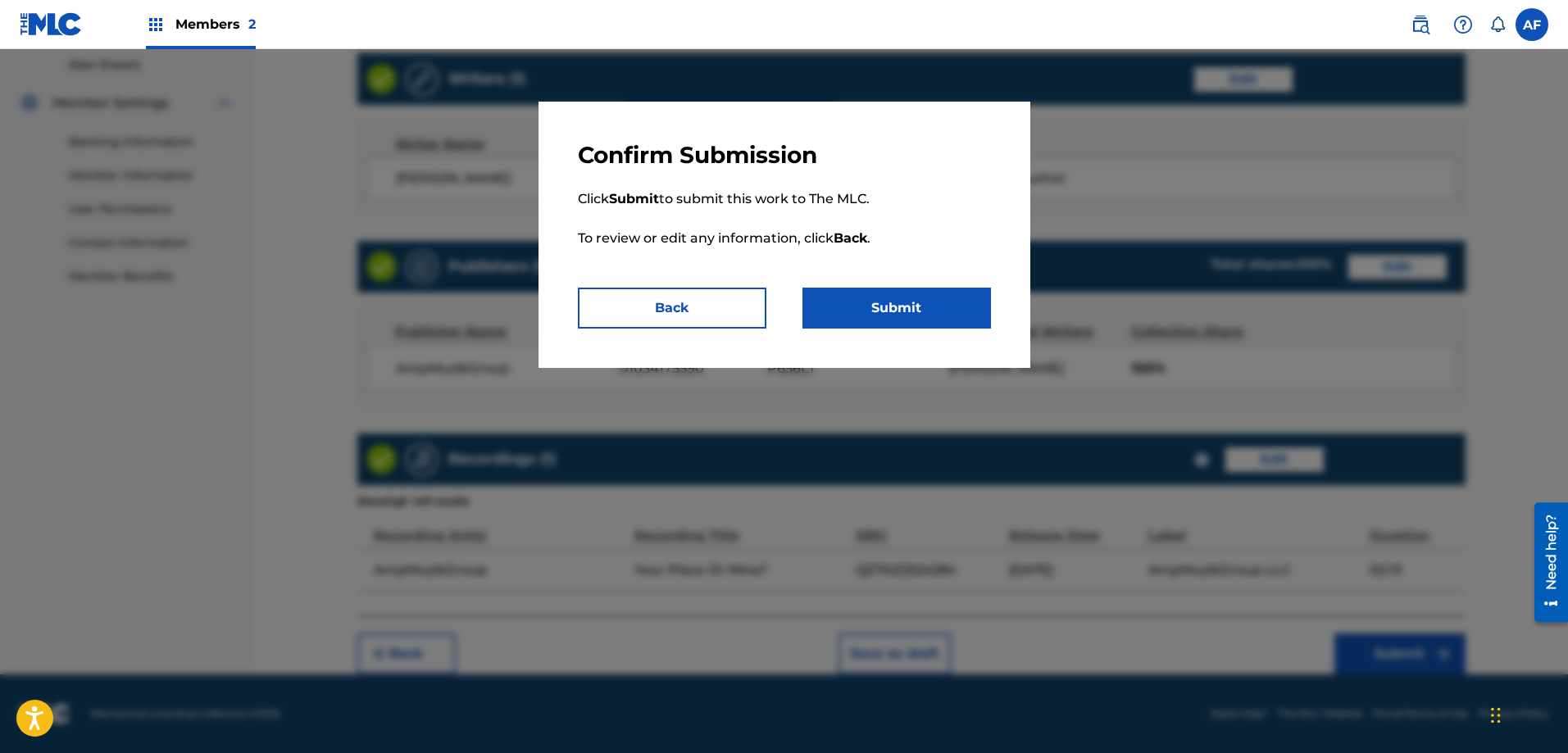
click at [889, 306] on button "Submit" at bounding box center [896, 307] width 189 height 41
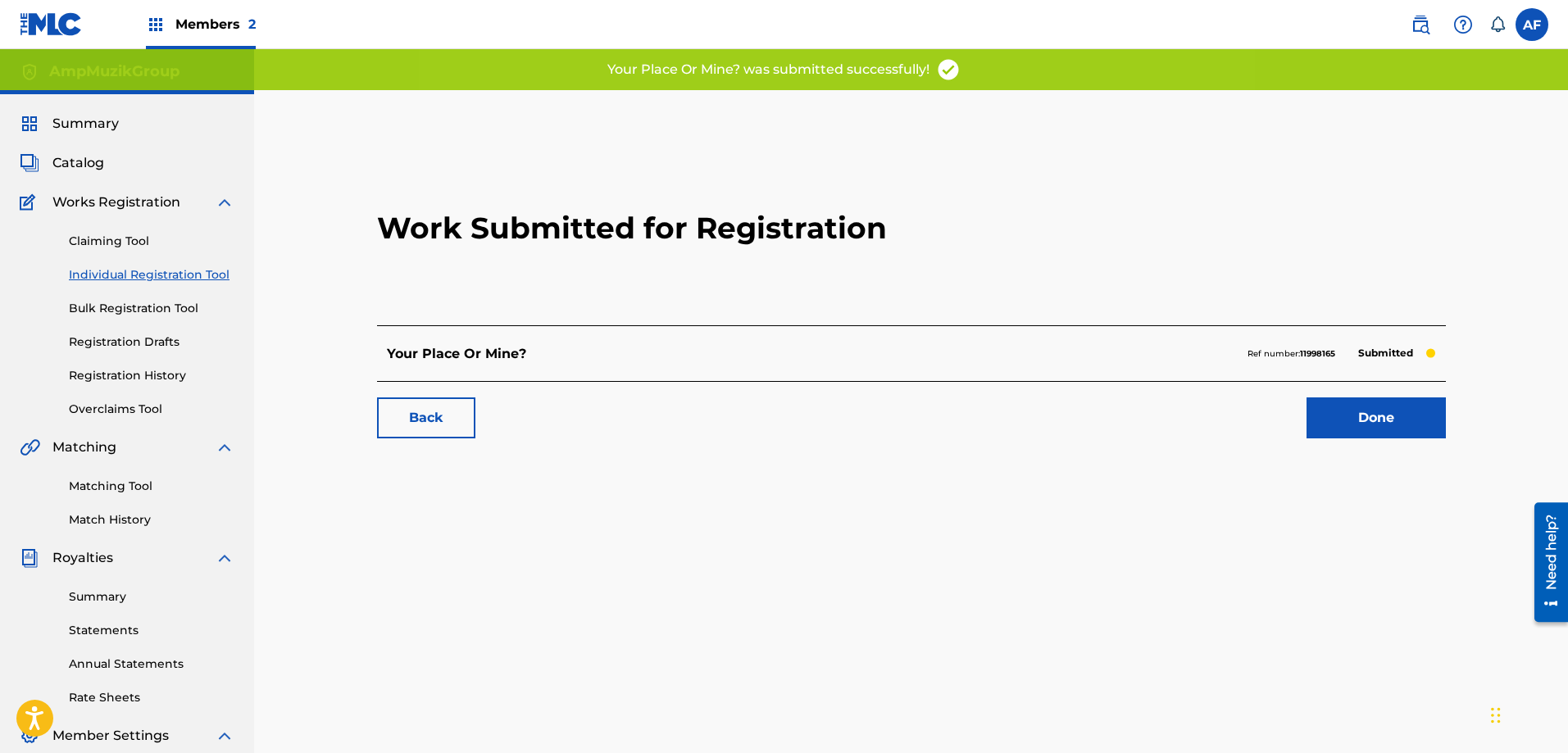
click at [1384, 428] on link "Done" at bounding box center [1376, 418] width 139 height 41
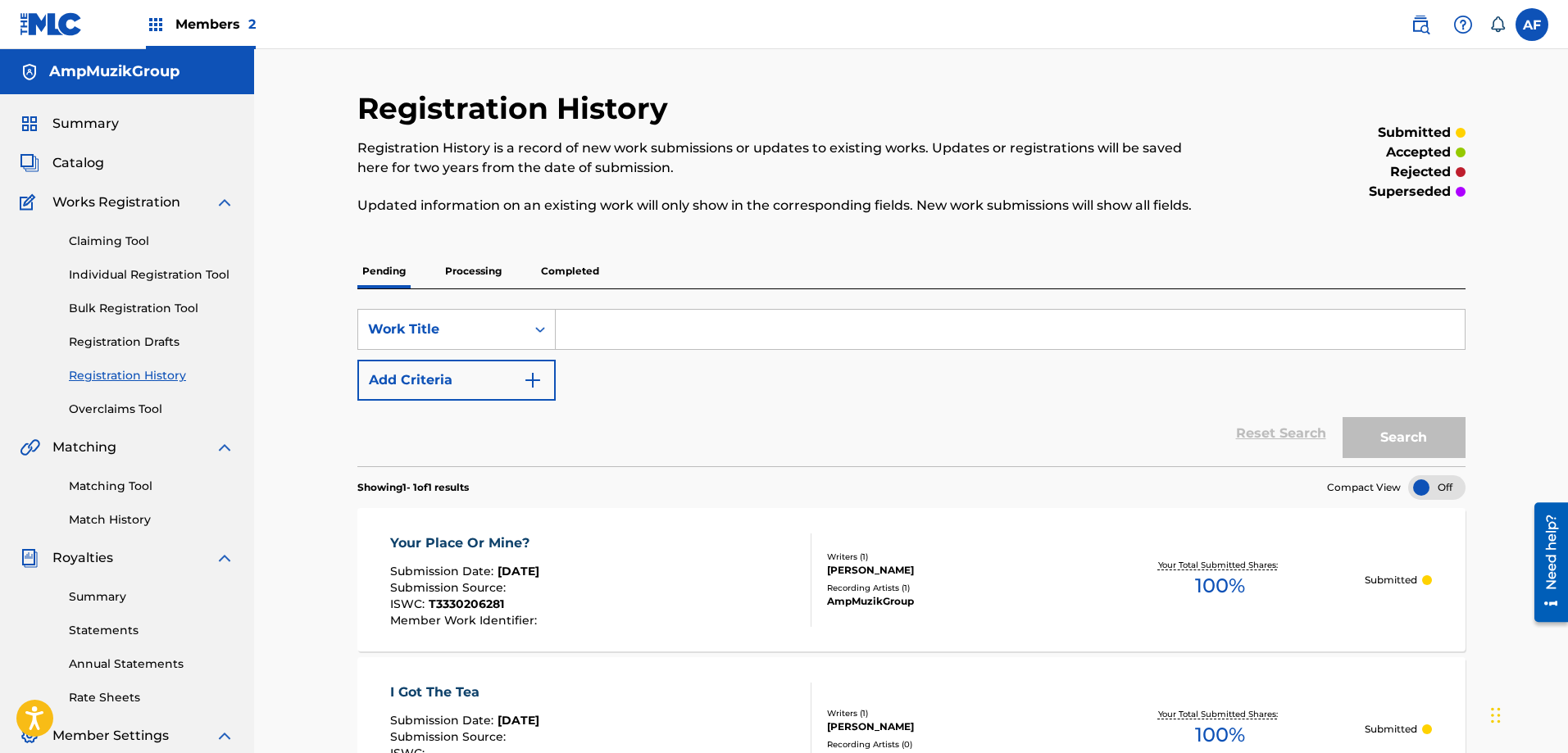
click at [122, 281] on link "Individual Registration Tool" at bounding box center [151, 275] width 166 height 17
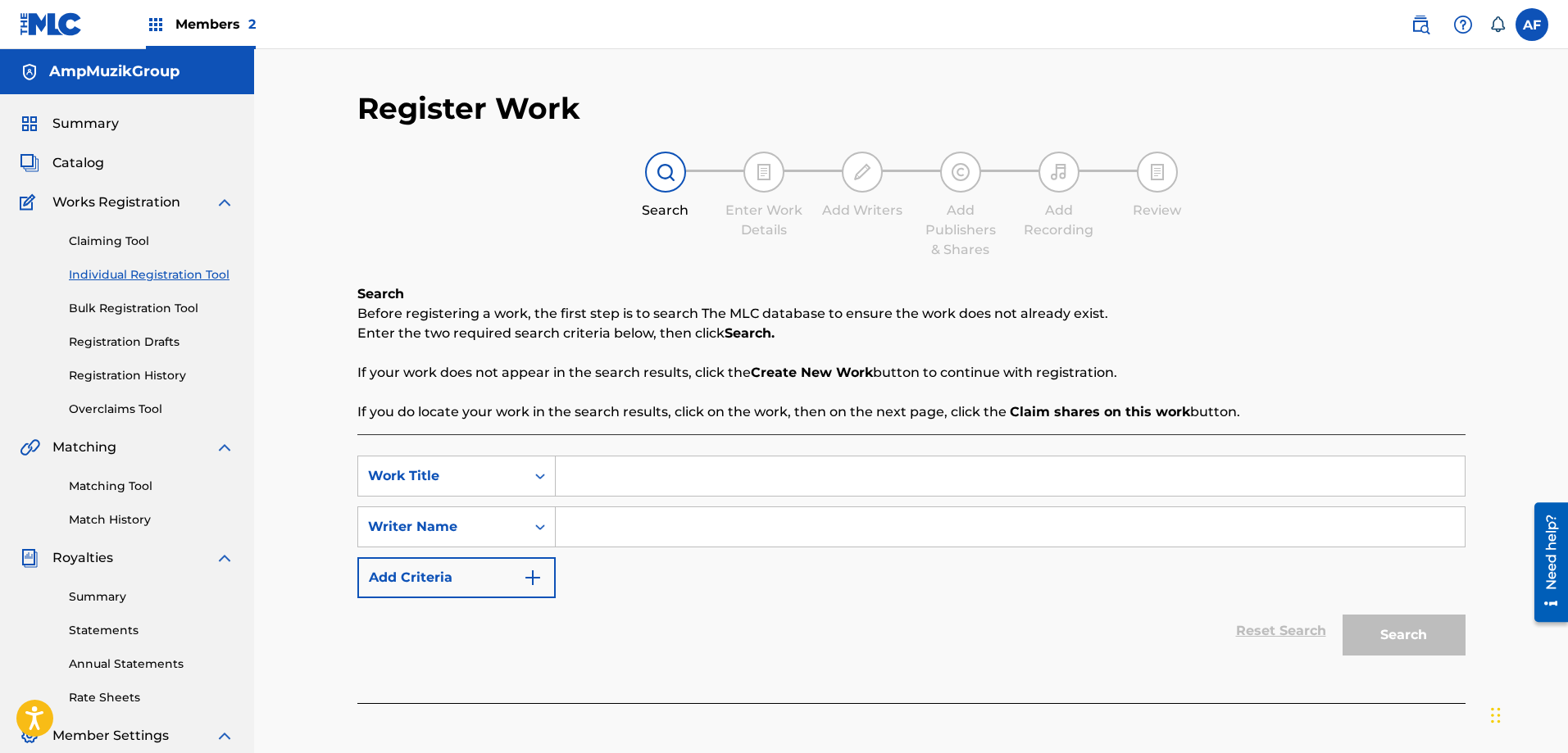
click at [691, 479] on input "Search Form" at bounding box center [1010, 476] width 909 height 39
type input "Get In Line"
click at [597, 524] on input "Search Form" at bounding box center [1010, 526] width 909 height 39
type input "[PERSON_NAME]"
click at [538, 575] on img "Search Form" at bounding box center [533, 578] width 20 height 20
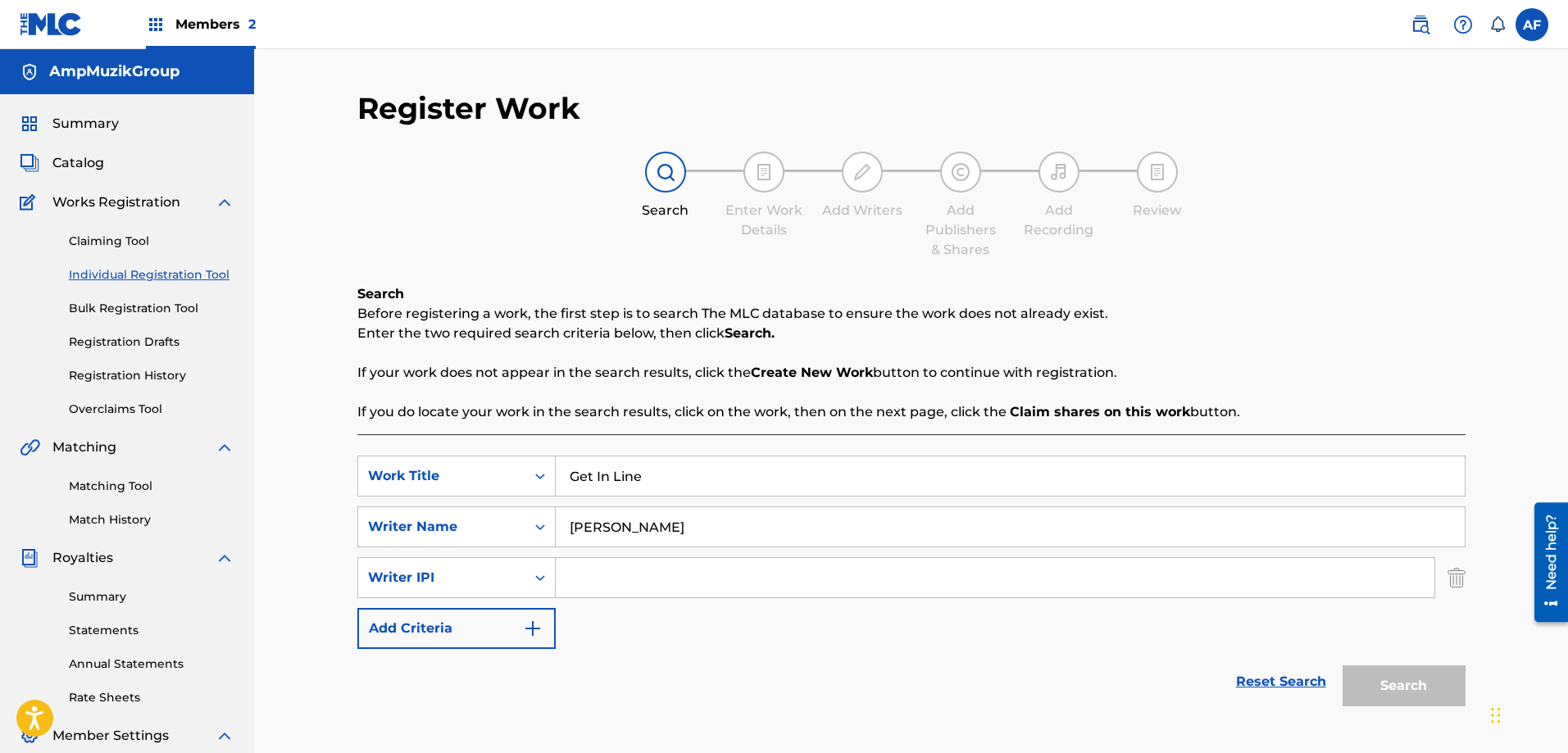
click at [599, 587] on input "Search Form" at bounding box center [996, 578] width 879 height 39
type input "00404538085"
click at [538, 620] on img "Search Form" at bounding box center [533, 628] width 20 height 20
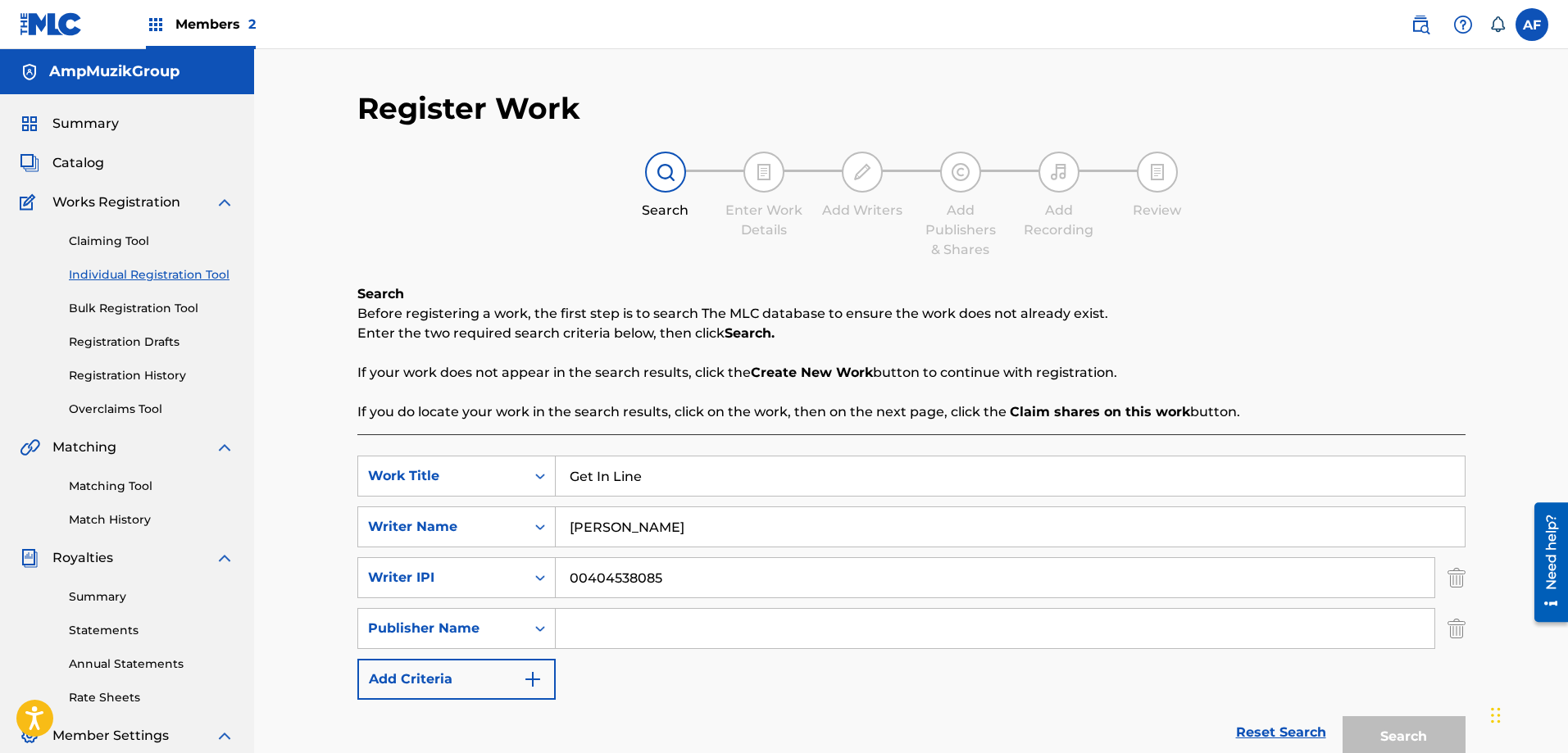
click at [586, 629] on input "Search Form" at bounding box center [996, 628] width 879 height 39
type input "AmpMuzikGroup"
click at [519, 678] on button "Add Criteria" at bounding box center [456, 679] width 198 height 41
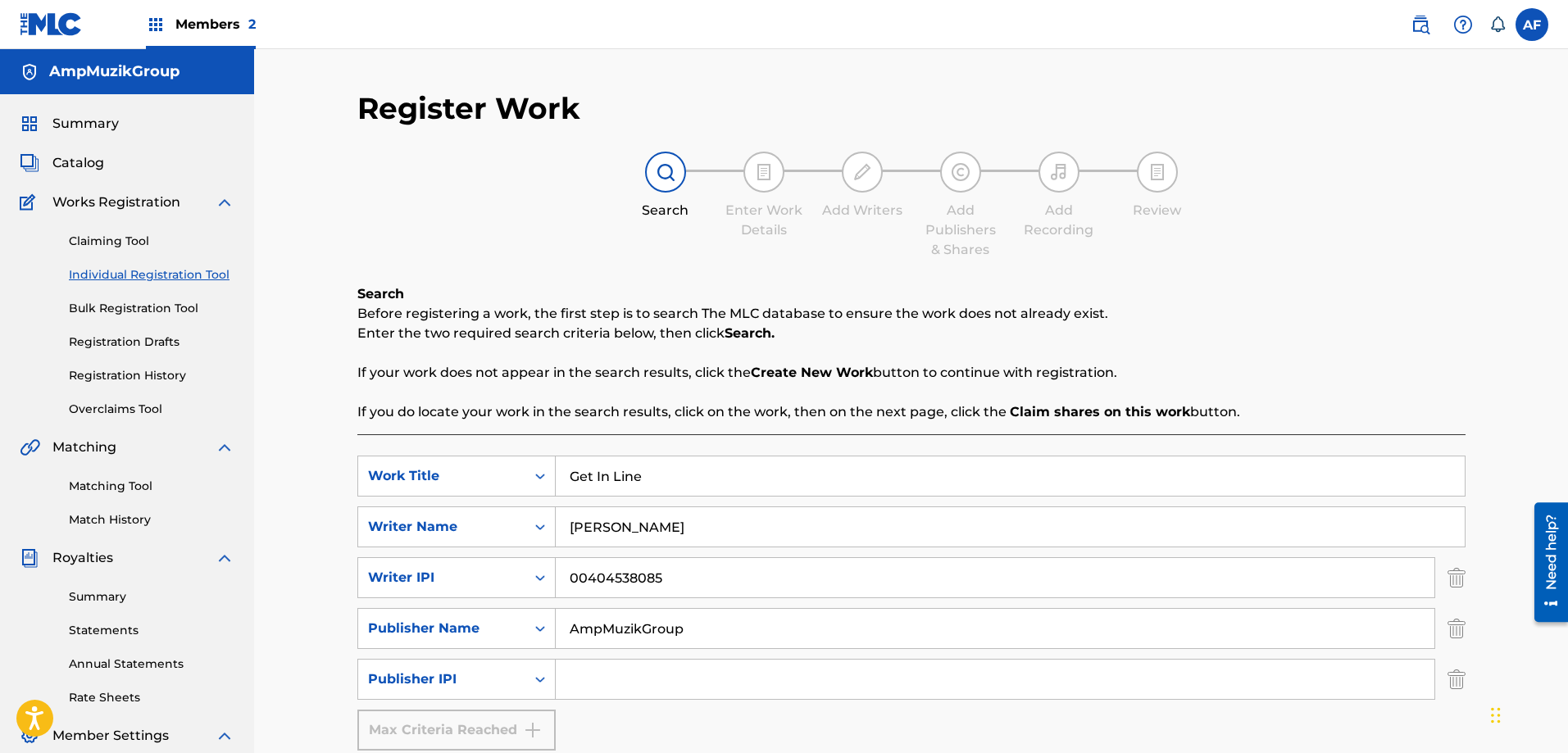
click at [576, 677] on input "Search Form" at bounding box center [996, 679] width 879 height 39
type input "01034175590"
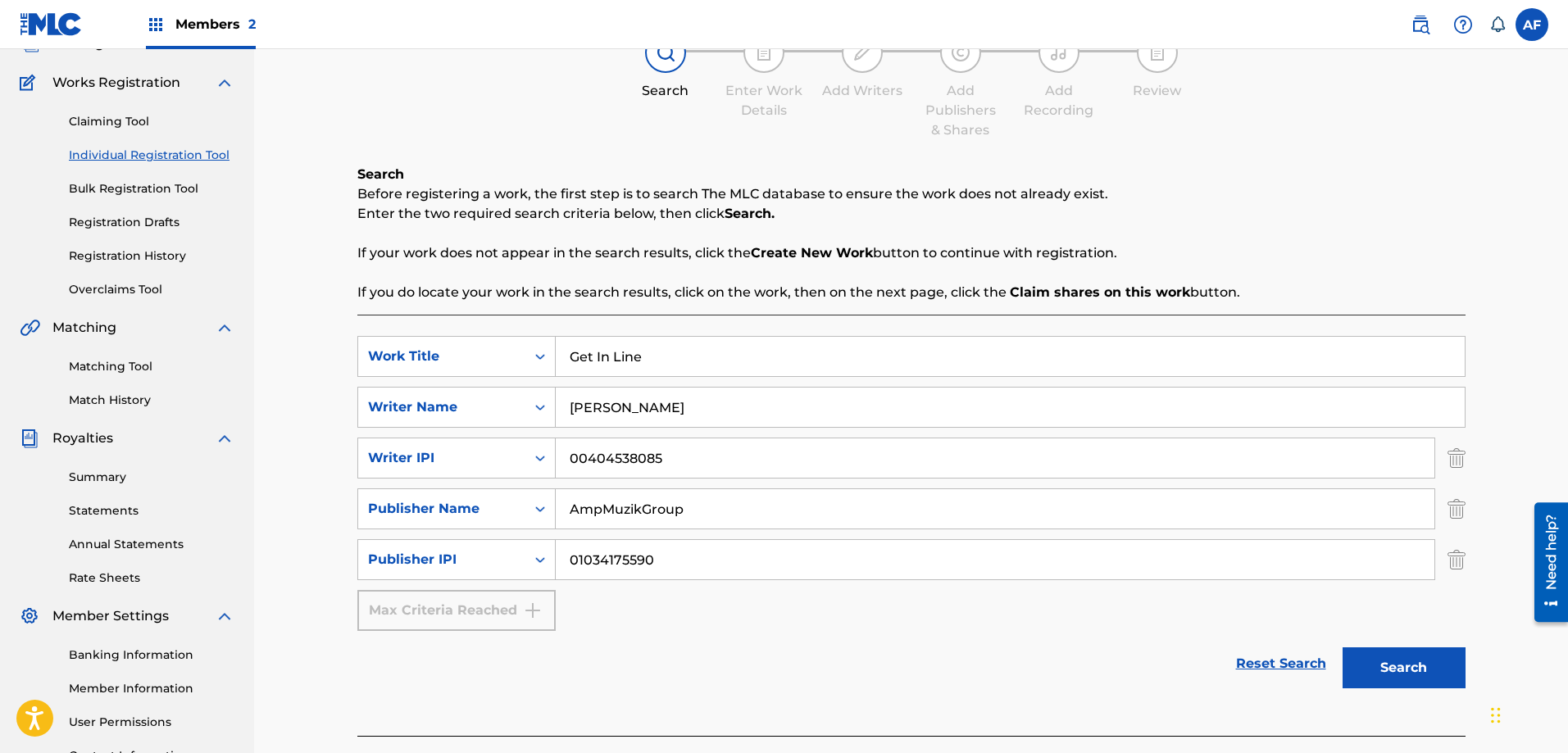
scroll to position [164, 0]
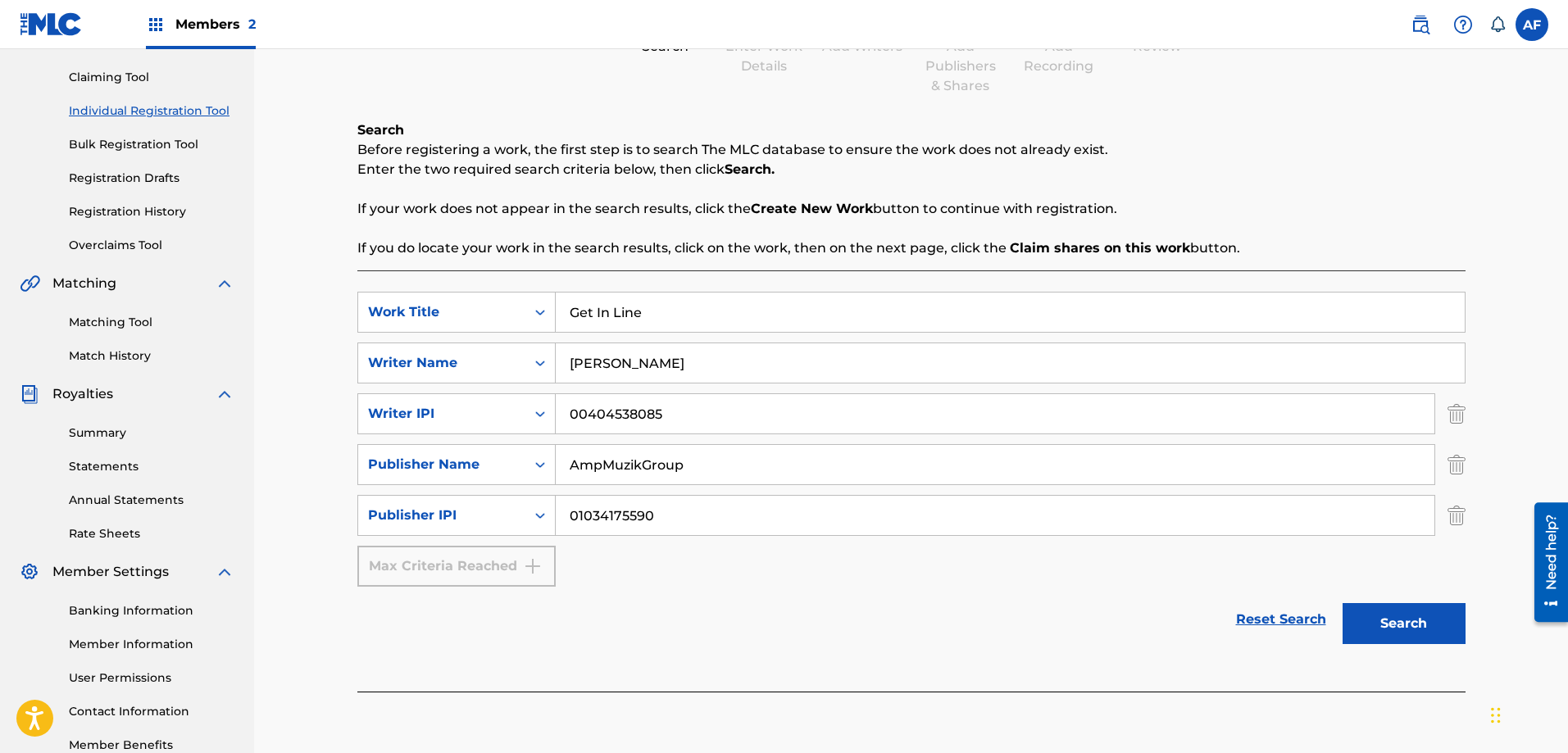
click at [1439, 624] on button "Search" at bounding box center [1405, 624] width 123 height 41
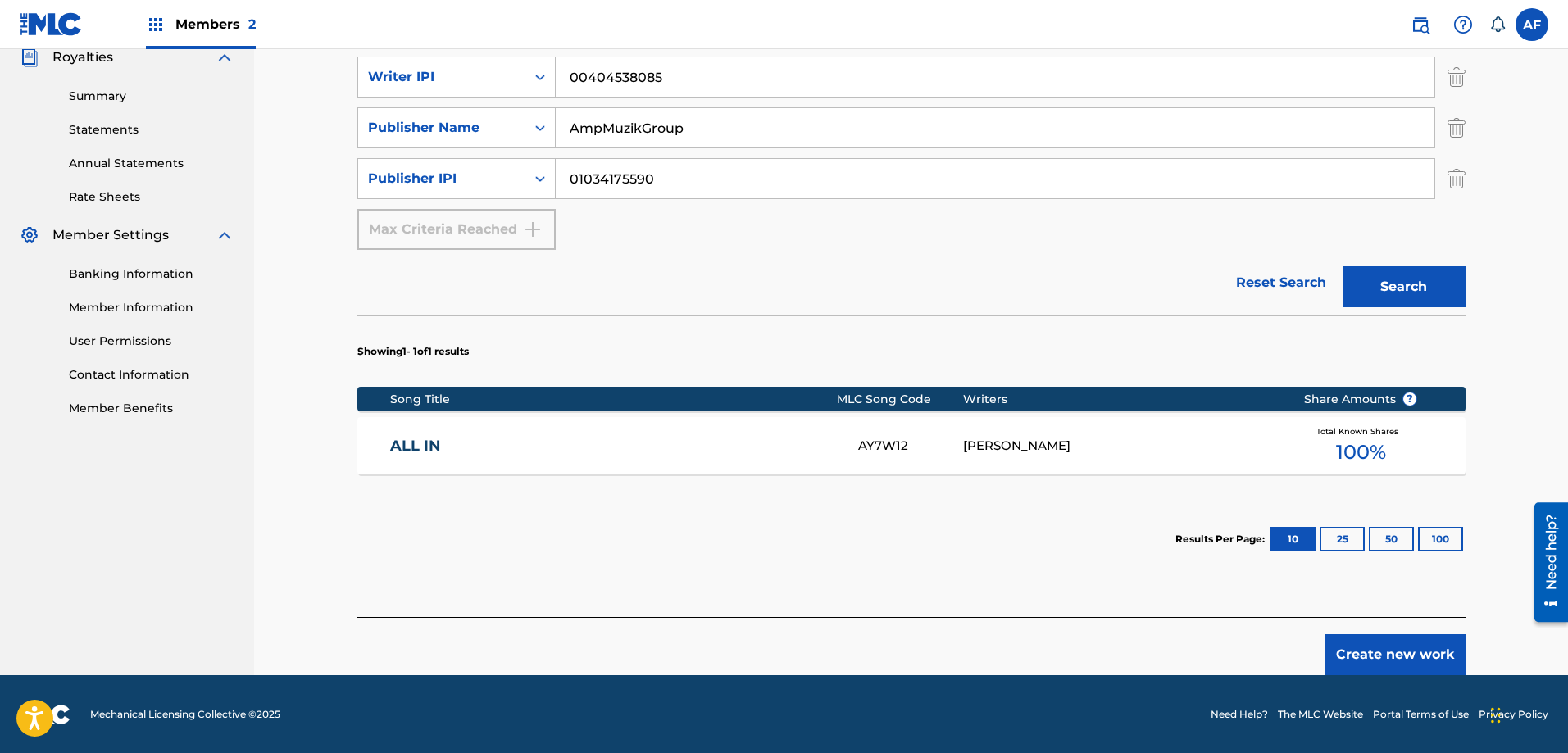
scroll to position [501, 0]
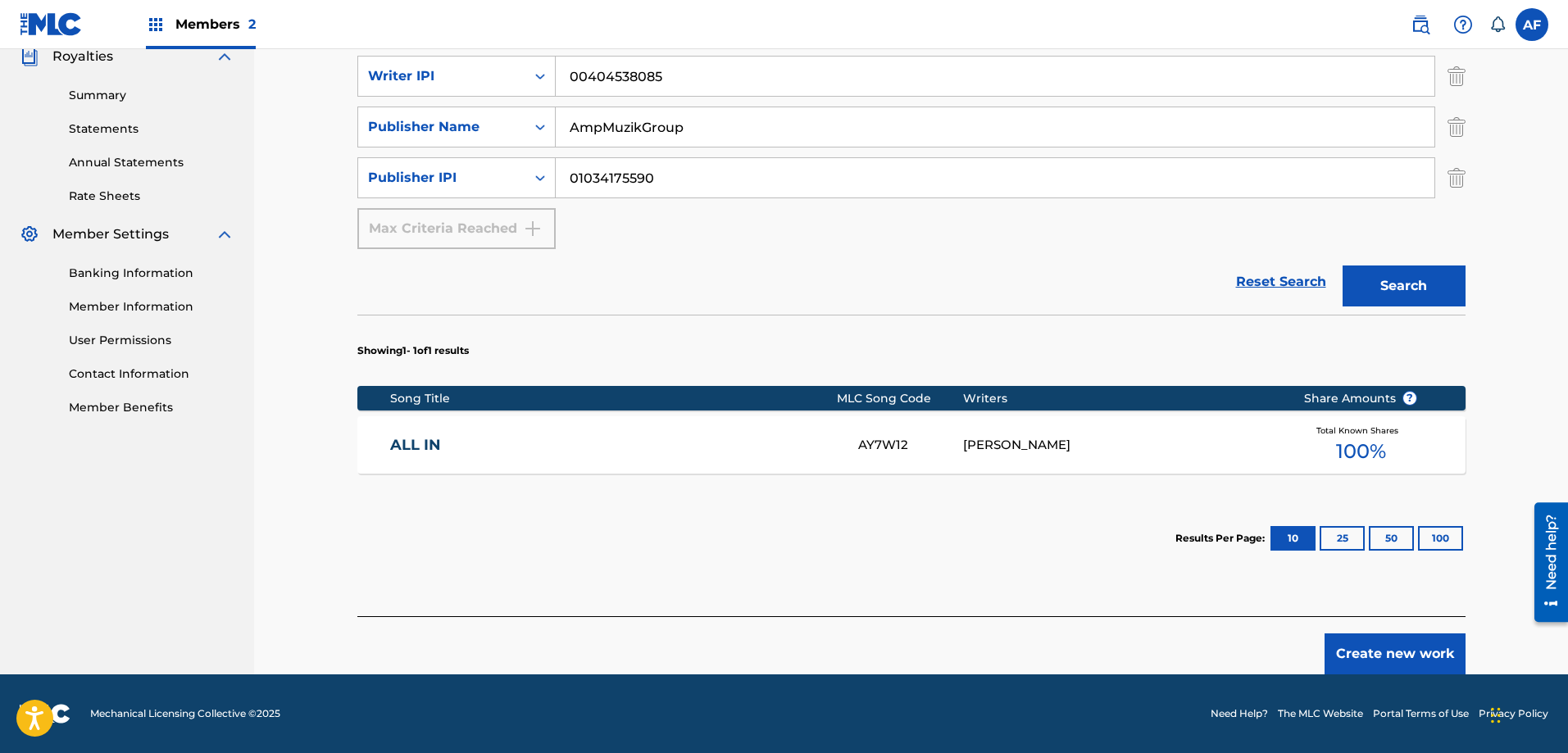
click at [1403, 645] on button "Create new work" at bounding box center [1395, 653] width 141 height 41
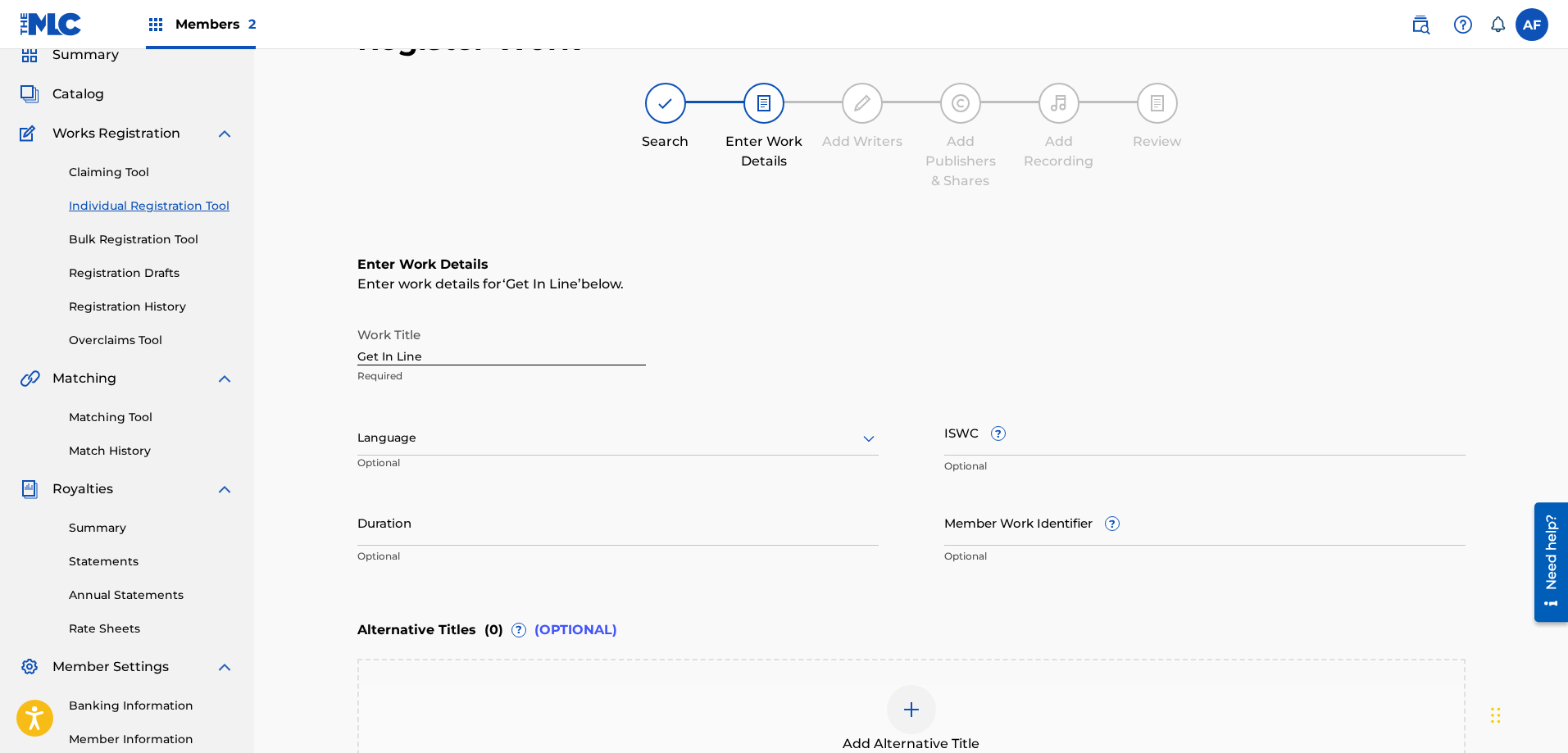
scroll to position [109, 0]
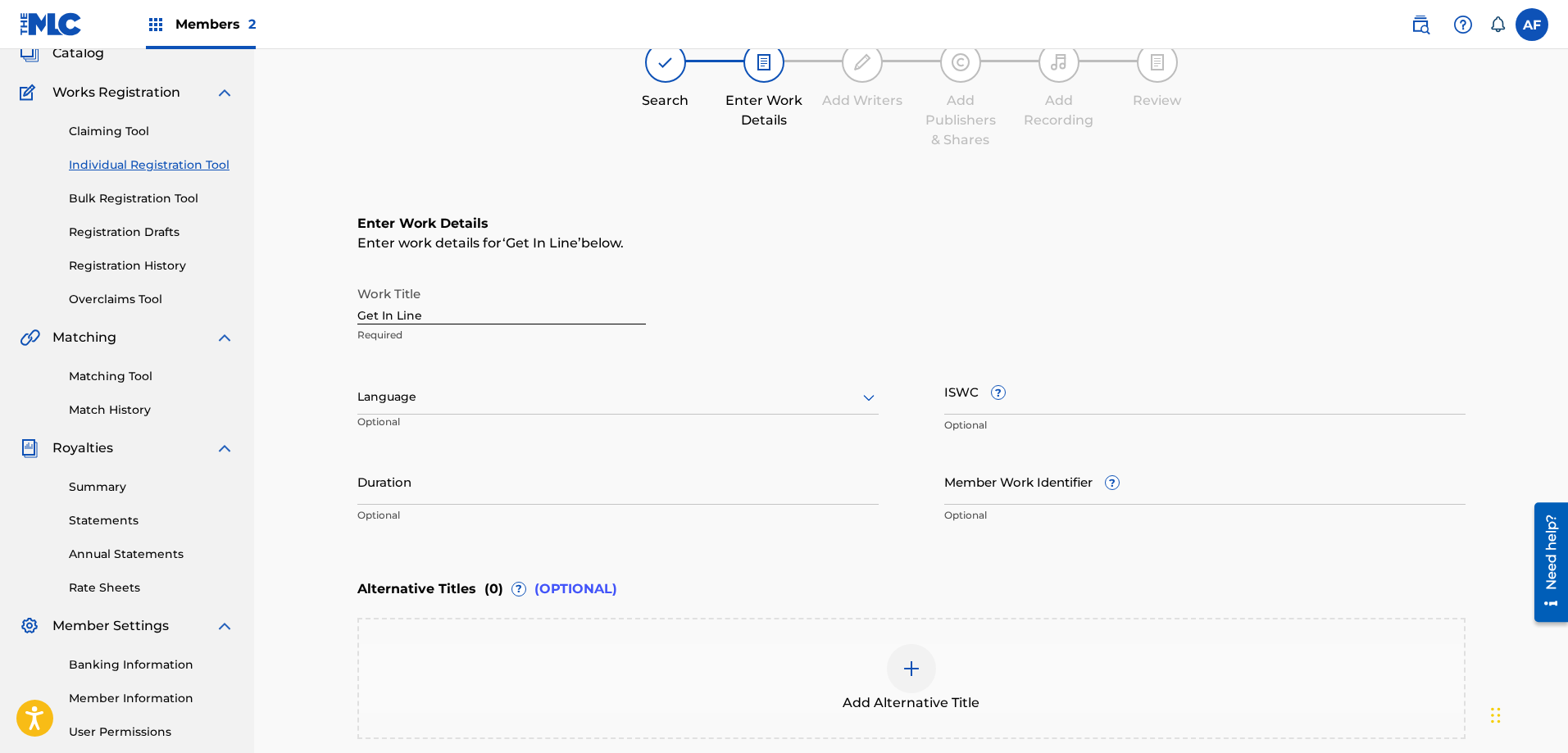
click at [540, 395] on div at bounding box center [618, 397] width 521 height 21
click at [519, 433] on div "English" at bounding box center [618, 433] width 519 height 36
click at [964, 403] on input "ISWC ?" at bounding box center [1205, 392] width 521 height 47
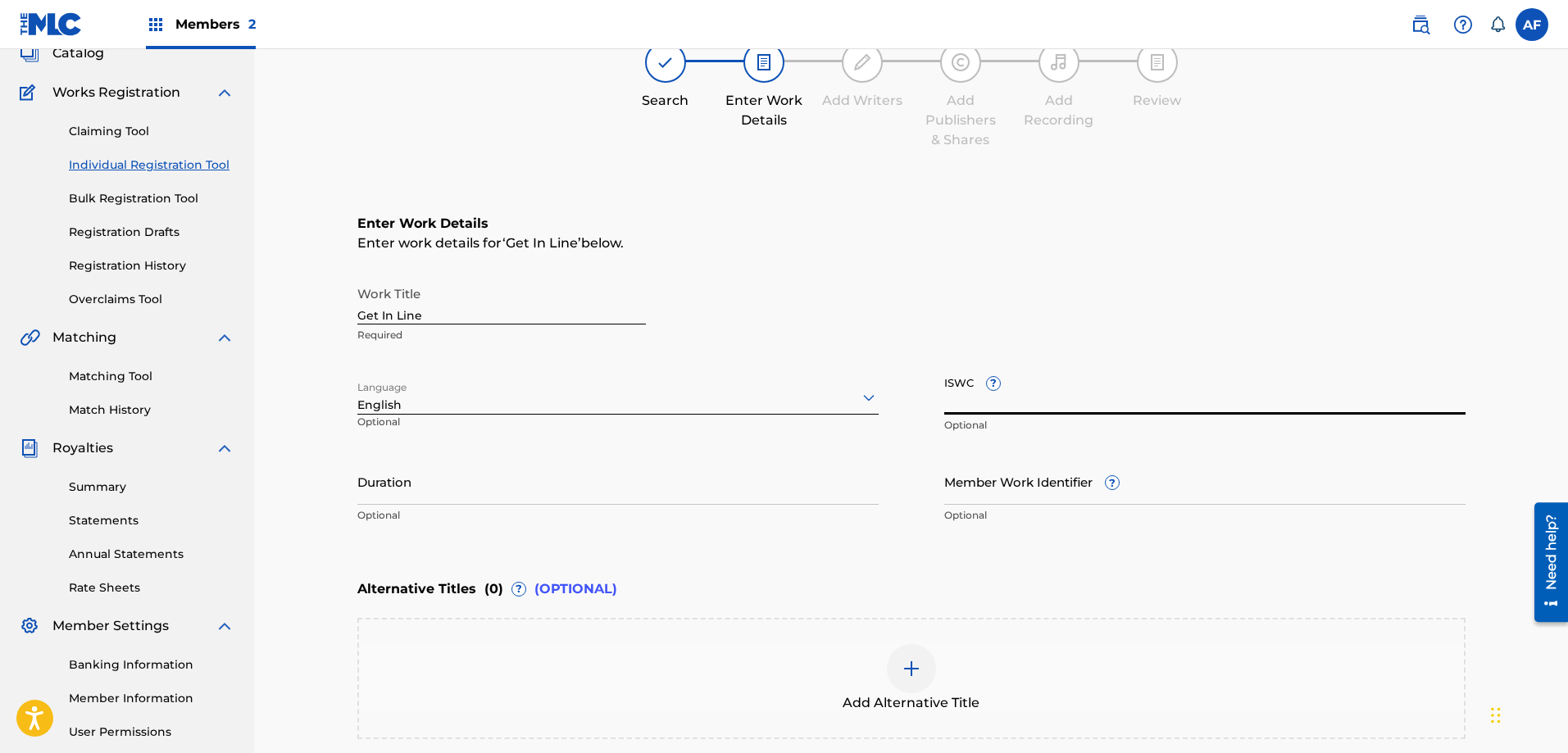
paste input "T3326346634"
type input "T3326346634"
click at [414, 505] on div "Duration Optional" at bounding box center [618, 494] width 521 height 74
click at [414, 499] on input "Duration" at bounding box center [618, 481] width 521 height 47
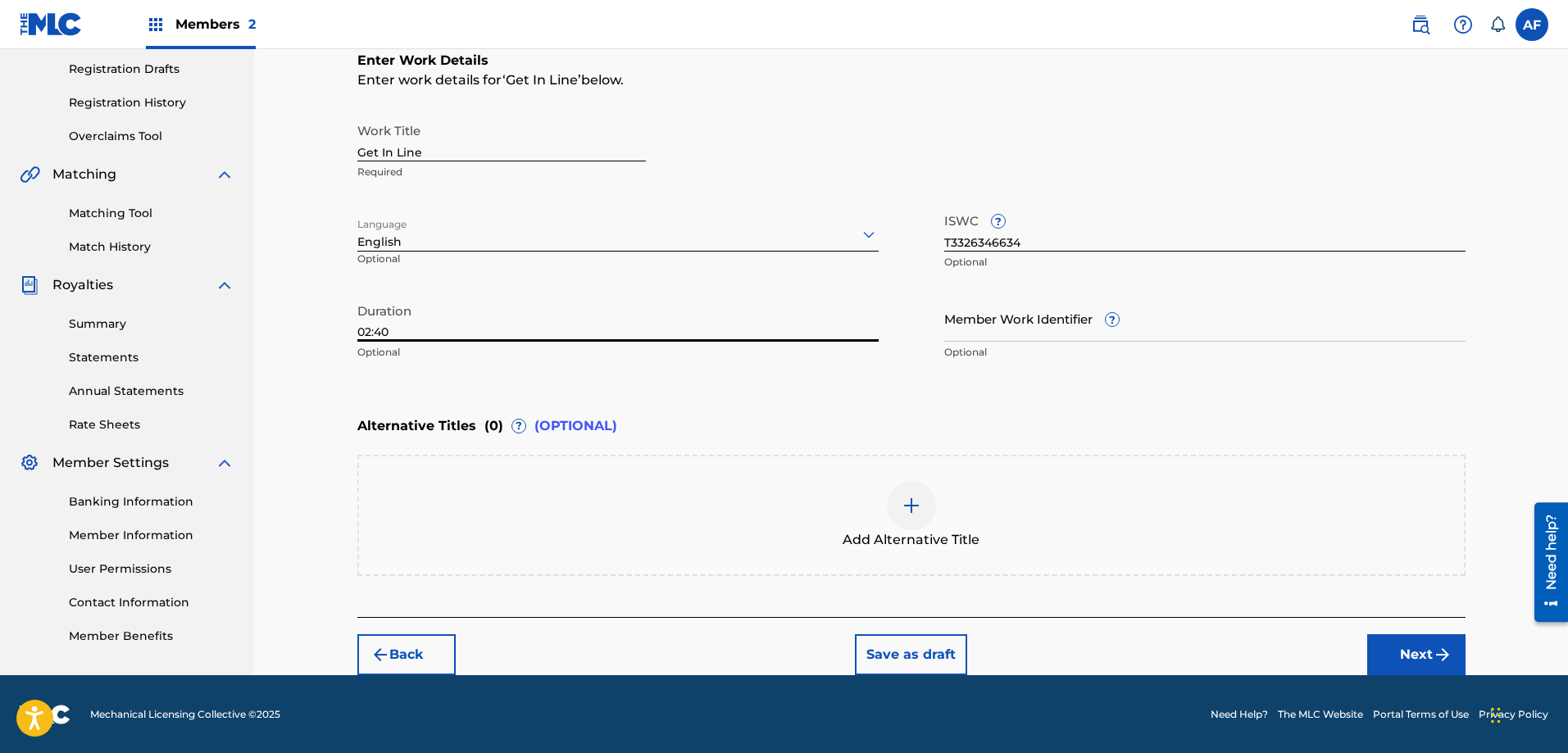
scroll to position [274, 0]
type input "02:40"
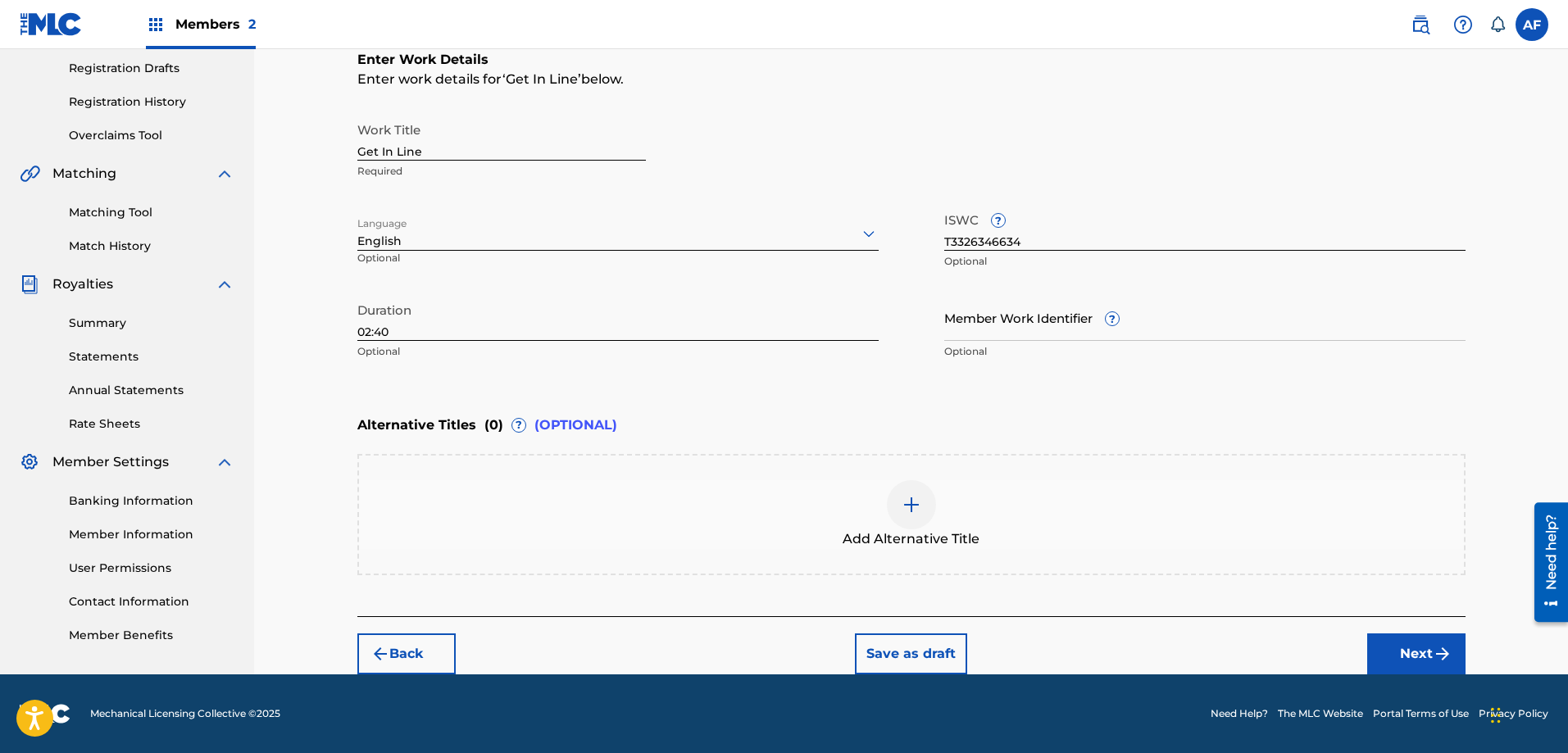
click at [1423, 651] on button "Next" at bounding box center [1416, 653] width 98 height 41
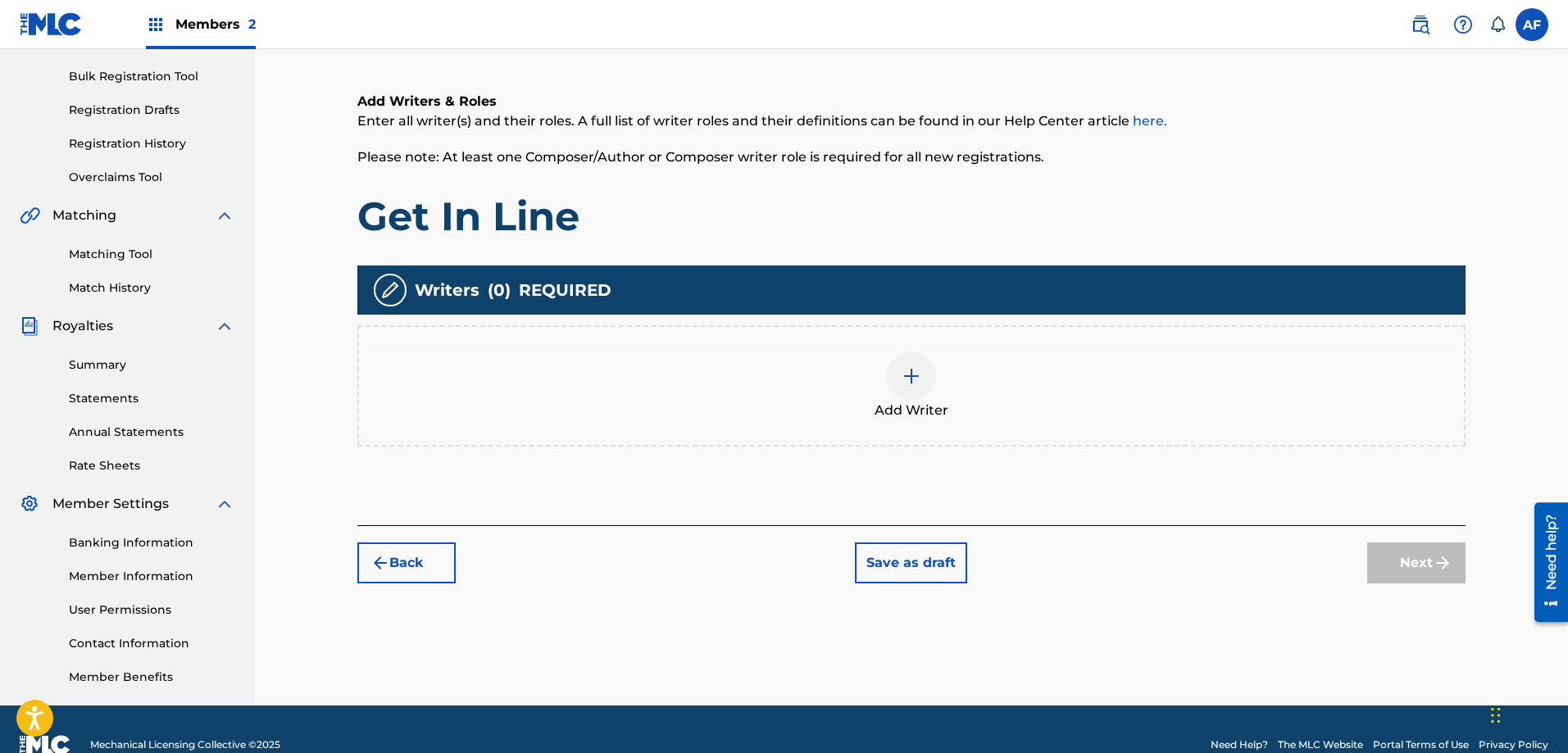
scroll to position [263, 0]
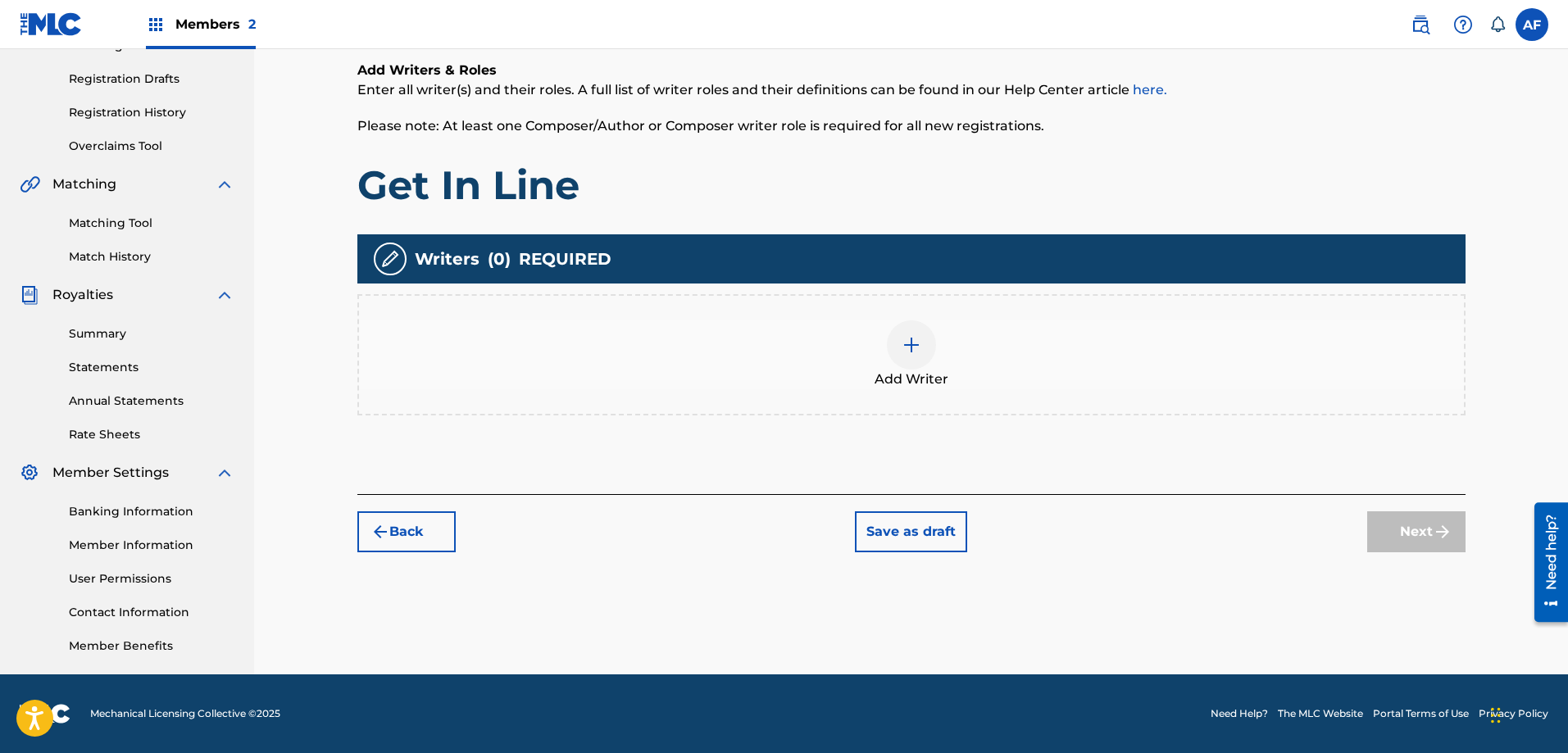
click at [903, 335] on img at bounding box center [911, 345] width 20 height 20
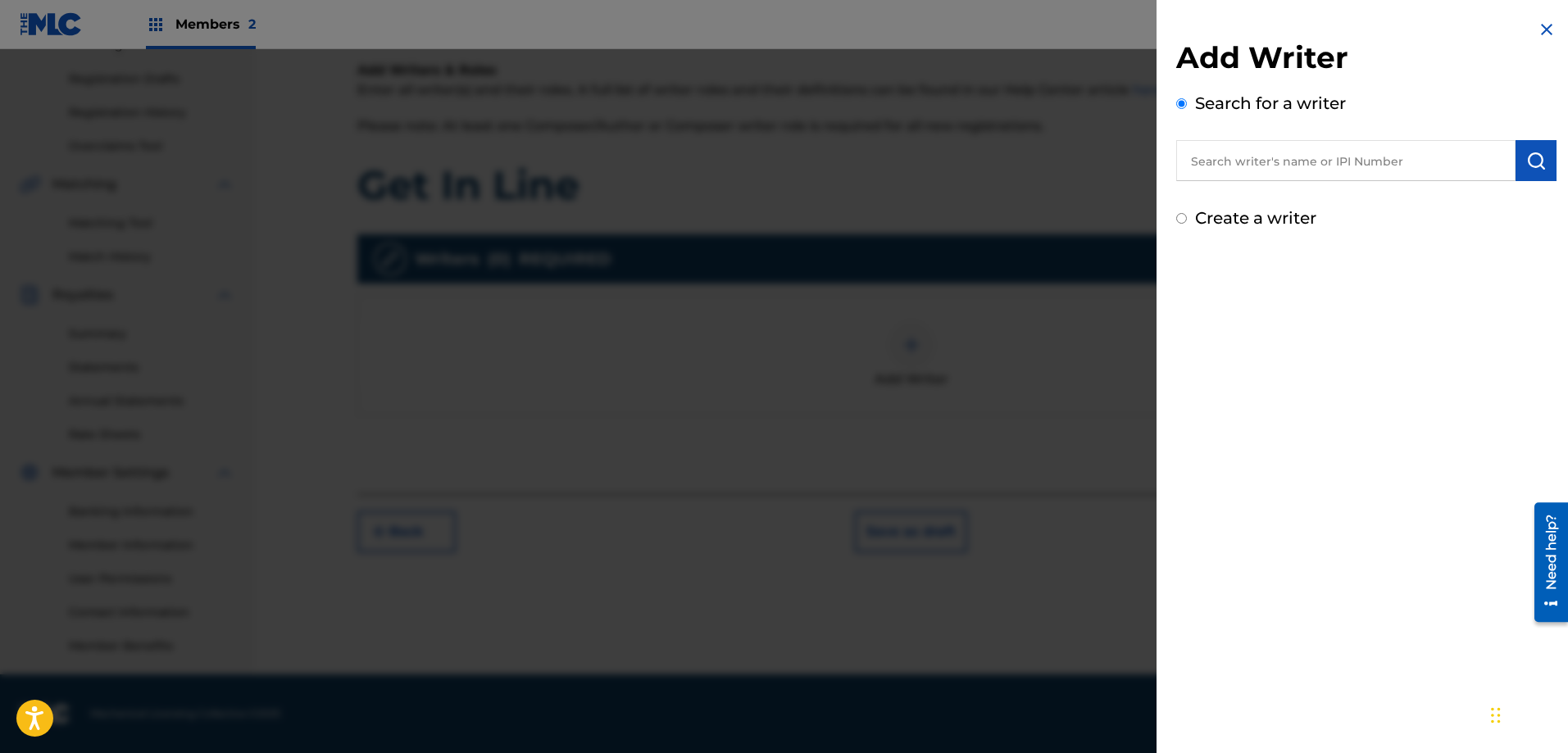
click at [1197, 164] on input "text" at bounding box center [1346, 160] width 340 height 41
paste input "00404538085"
type input "00404538085"
click at [1526, 167] on img "submit" at bounding box center [1536, 161] width 20 height 20
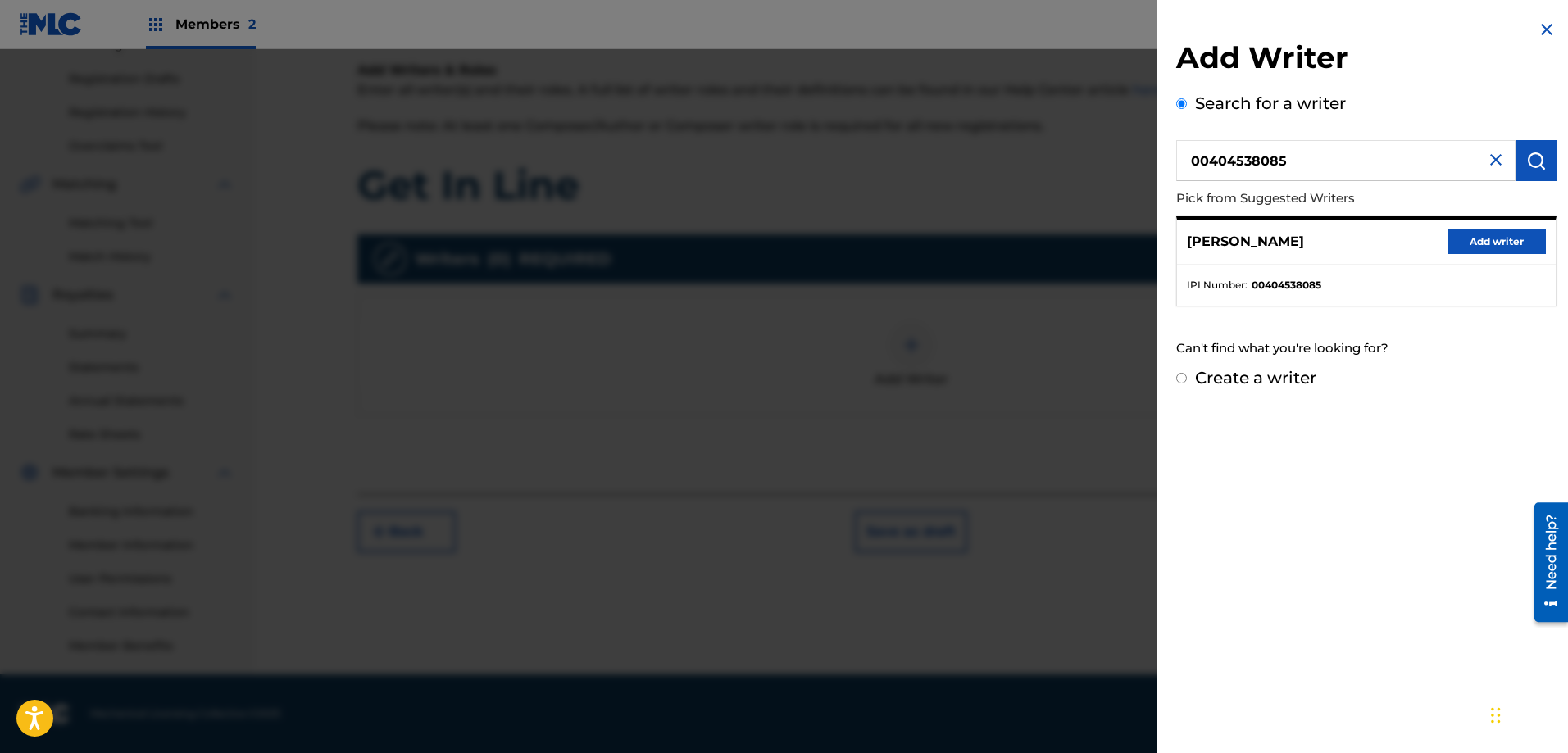
click at [1491, 245] on button "Add writer" at bounding box center [1496, 241] width 98 height 24
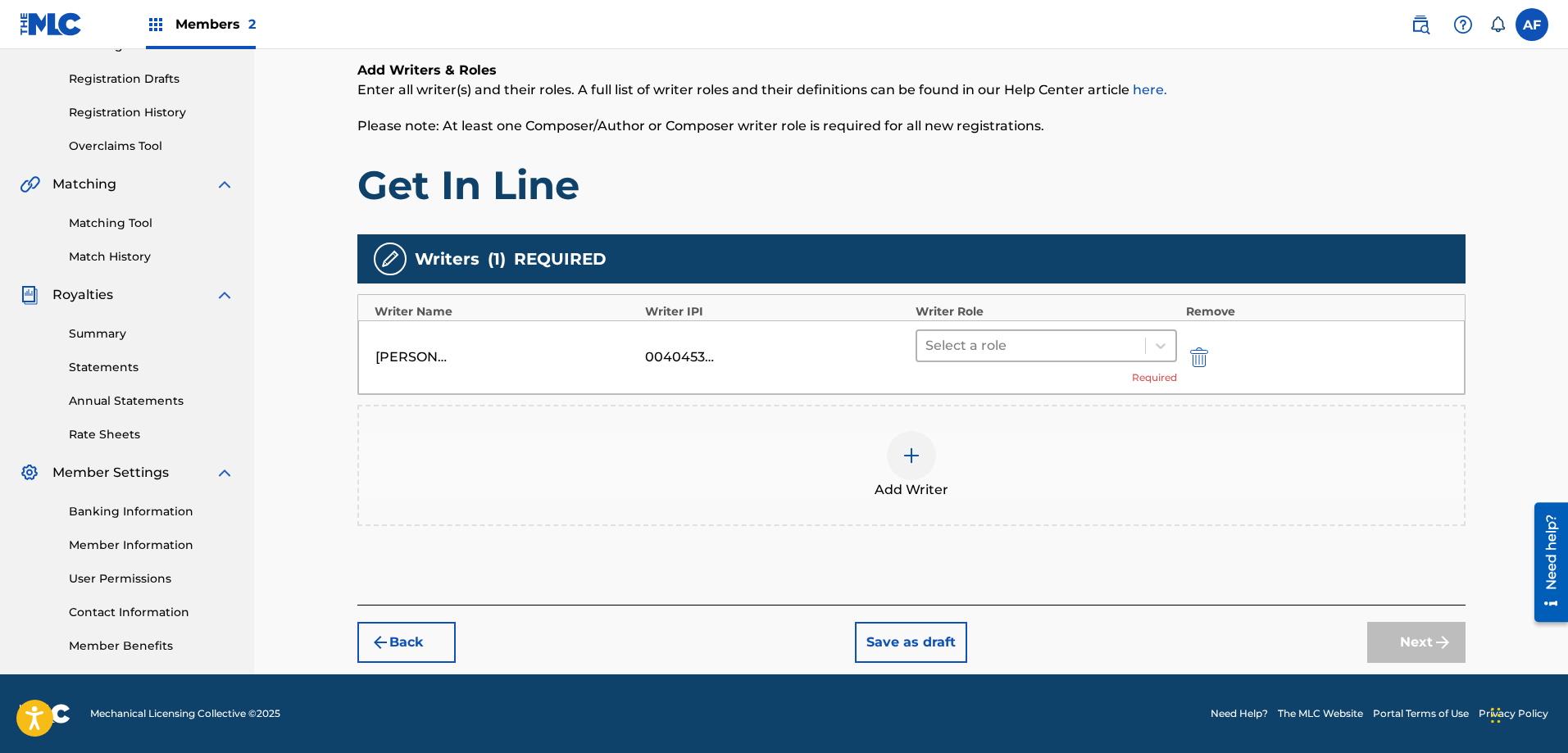
click at [1004, 335] on div at bounding box center [1031, 346] width 212 height 23
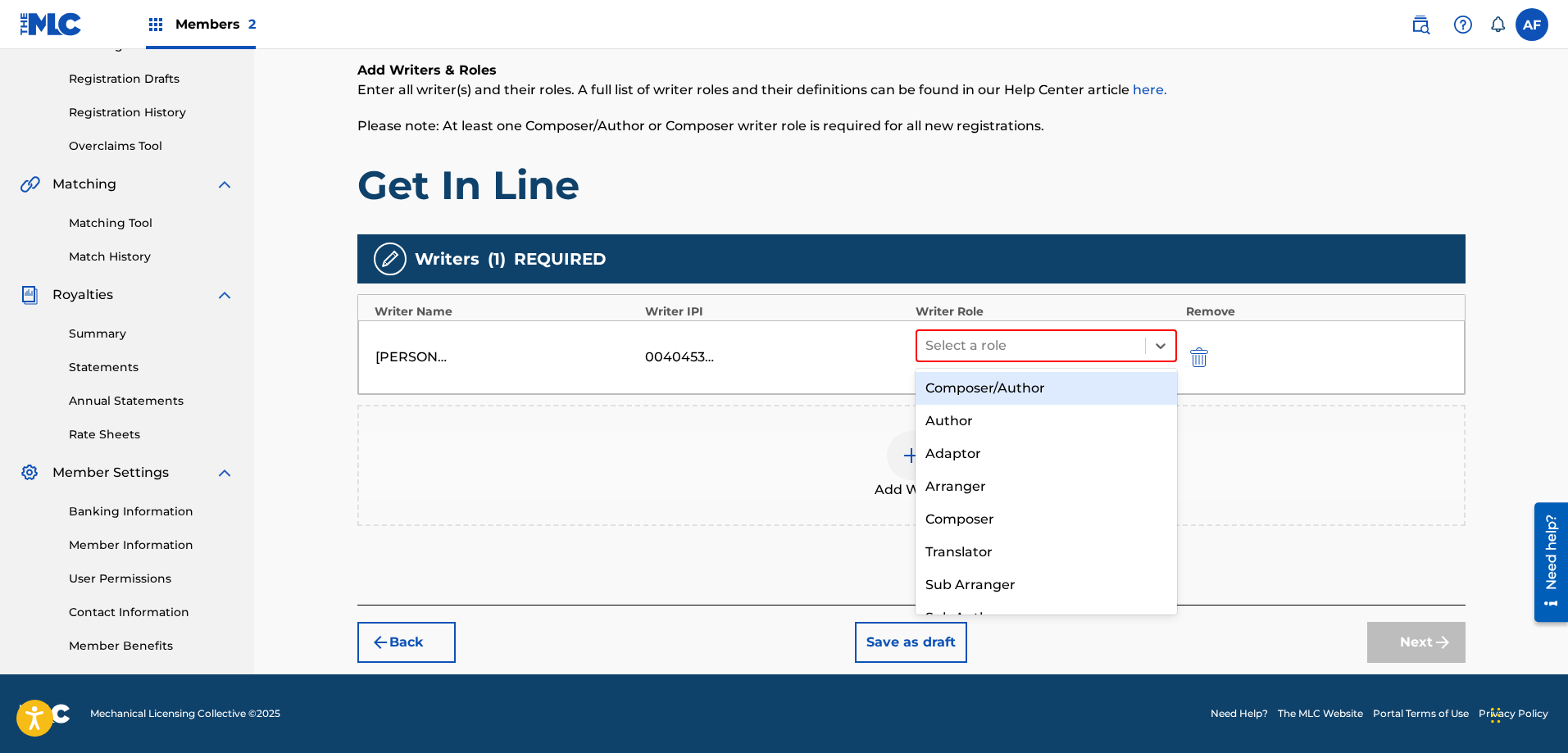
click at [991, 391] on div "Composer/Author" at bounding box center [1047, 388] width 262 height 33
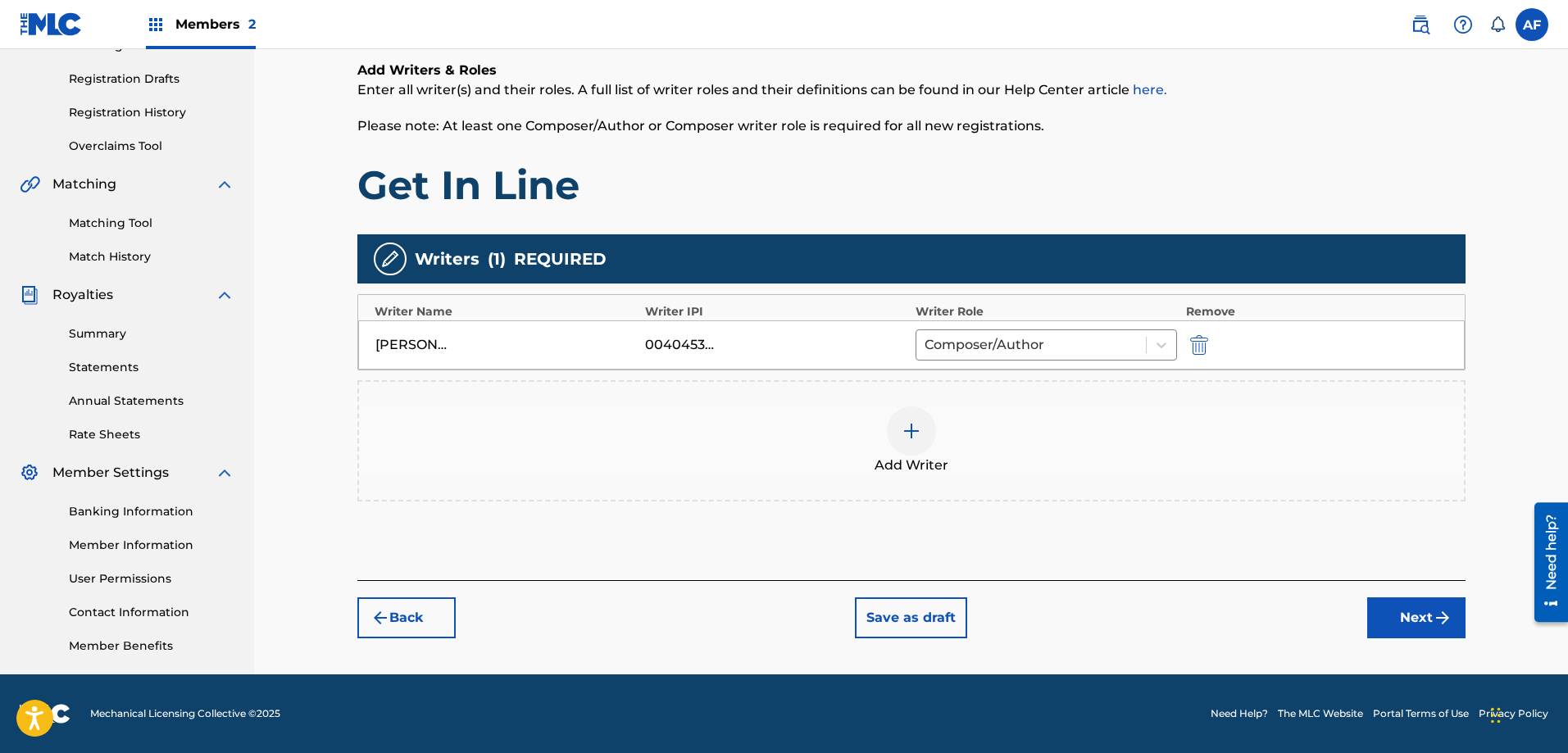
click at [1393, 620] on button "Next" at bounding box center [1416, 618] width 98 height 41
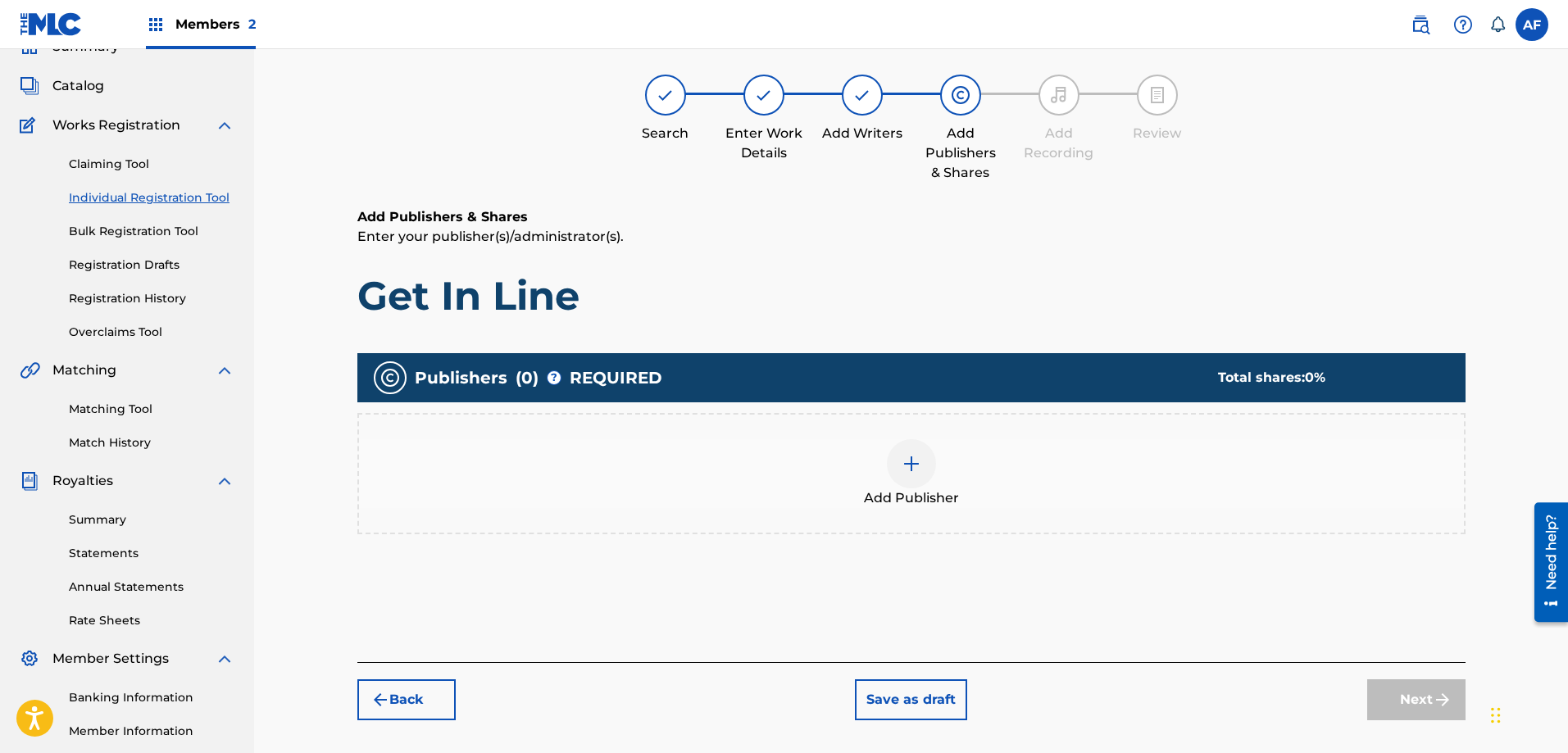
scroll to position [74, 0]
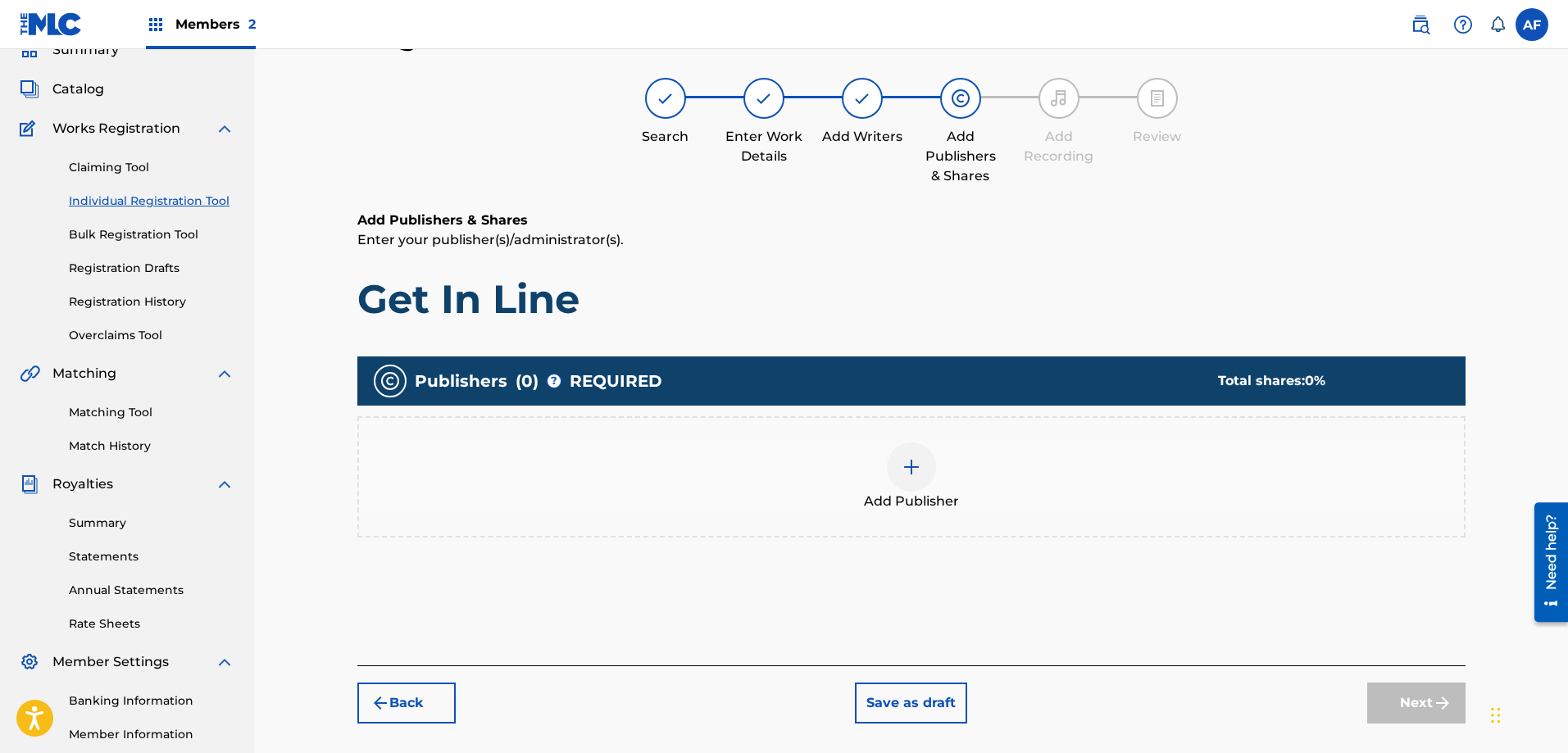
click at [923, 467] on div at bounding box center [911, 467] width 50 height 50
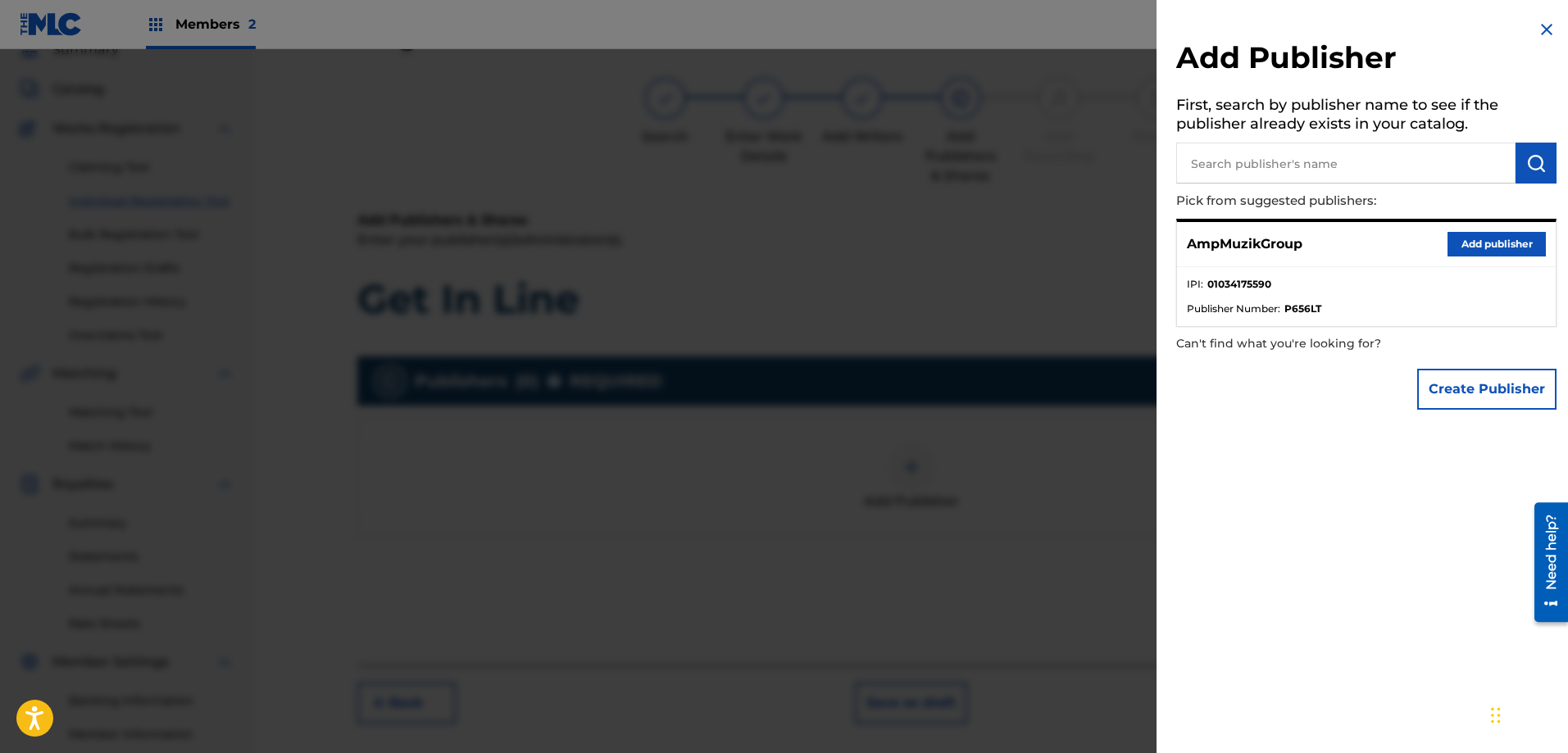
click at [1504, 240] on button "Add publisher" at bounding box center [1496, 244] width 98 height 24
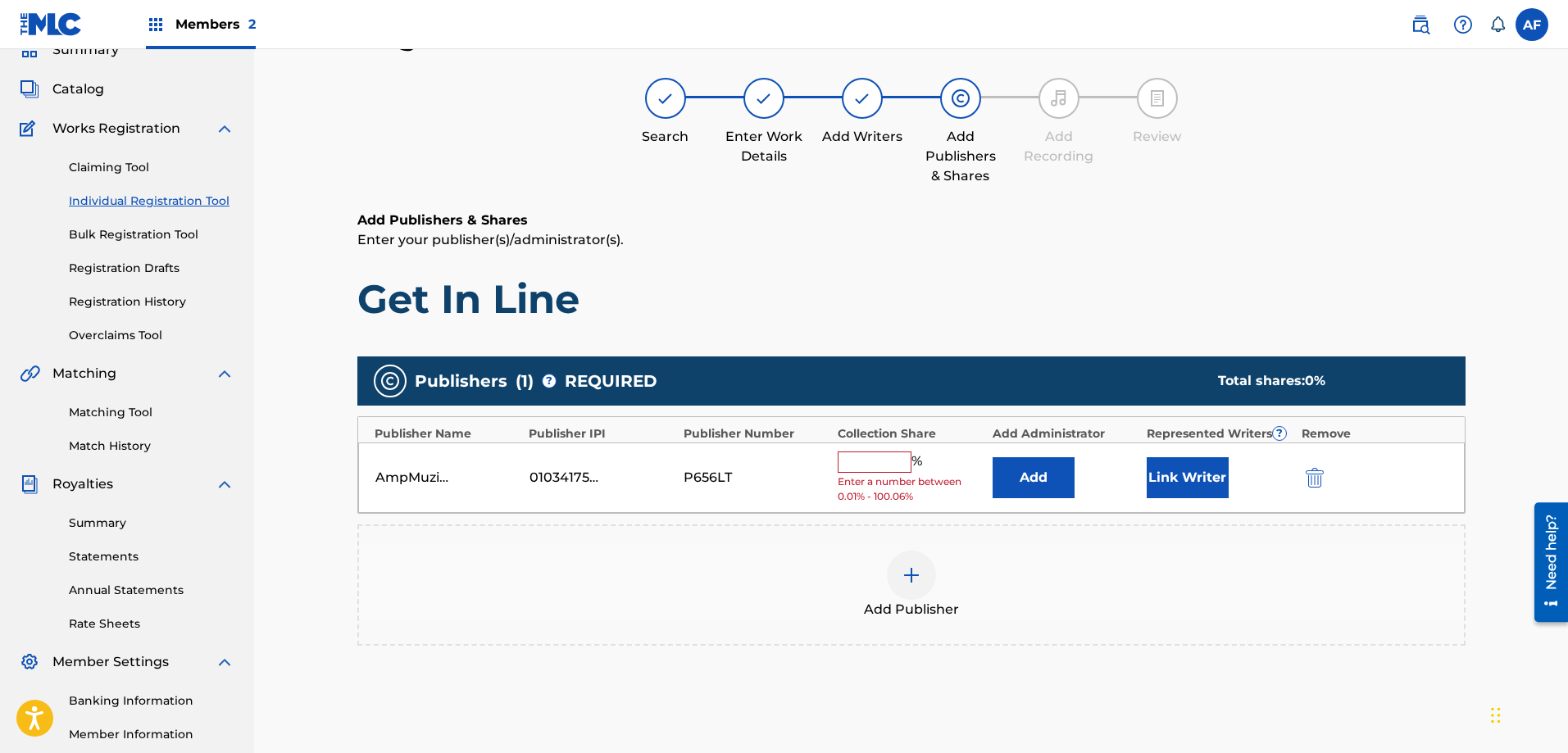
click at [878, 466] on input "text" at bounding box center [874, 462] width 74 height 22
type input "100"
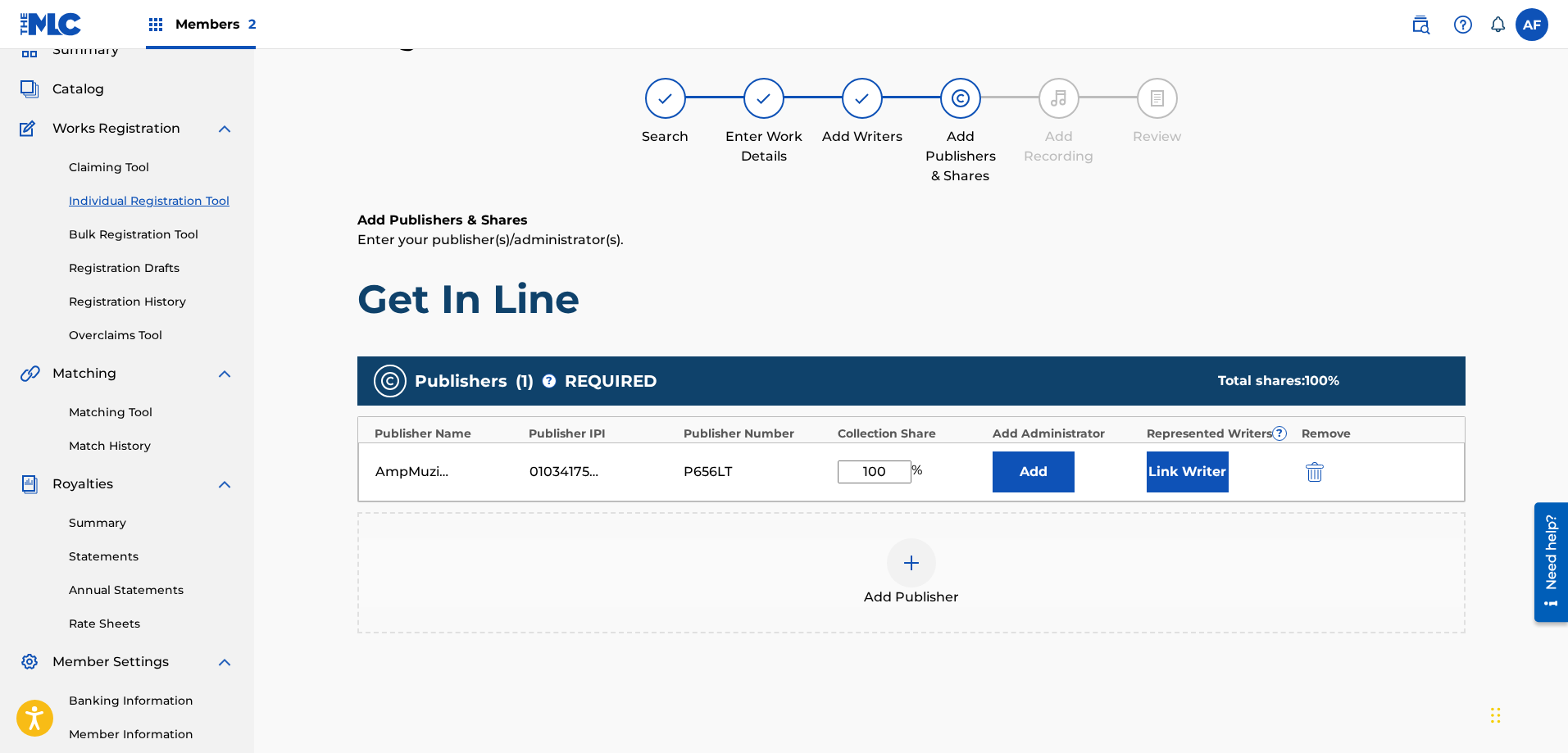
click at [1214, 479] on button "Link Writer" at bounding box center [1188, 472] width 82 height 41
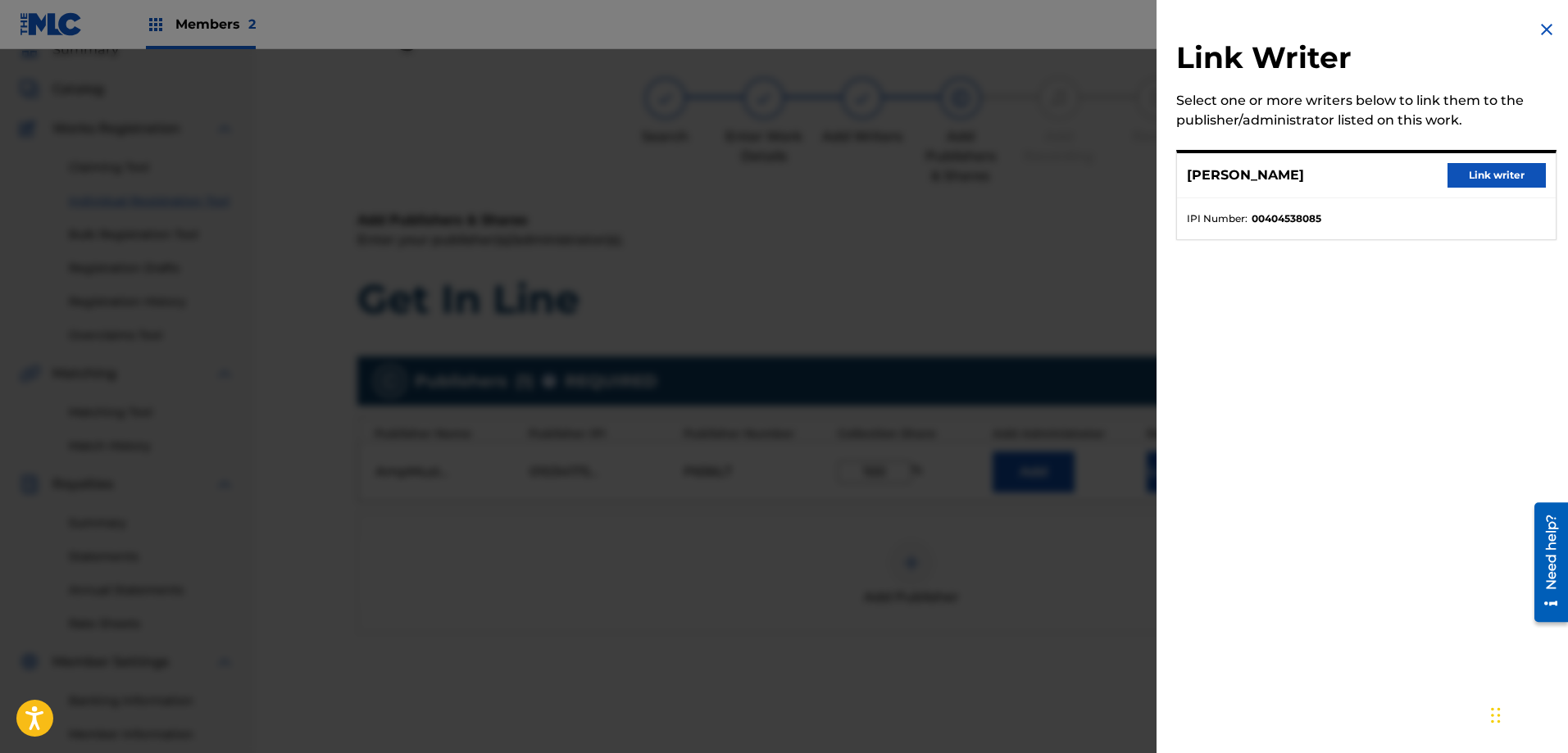
click at [1476, 182] on button "Link writer" at bounding box center [1496, 175] width 98 height 24
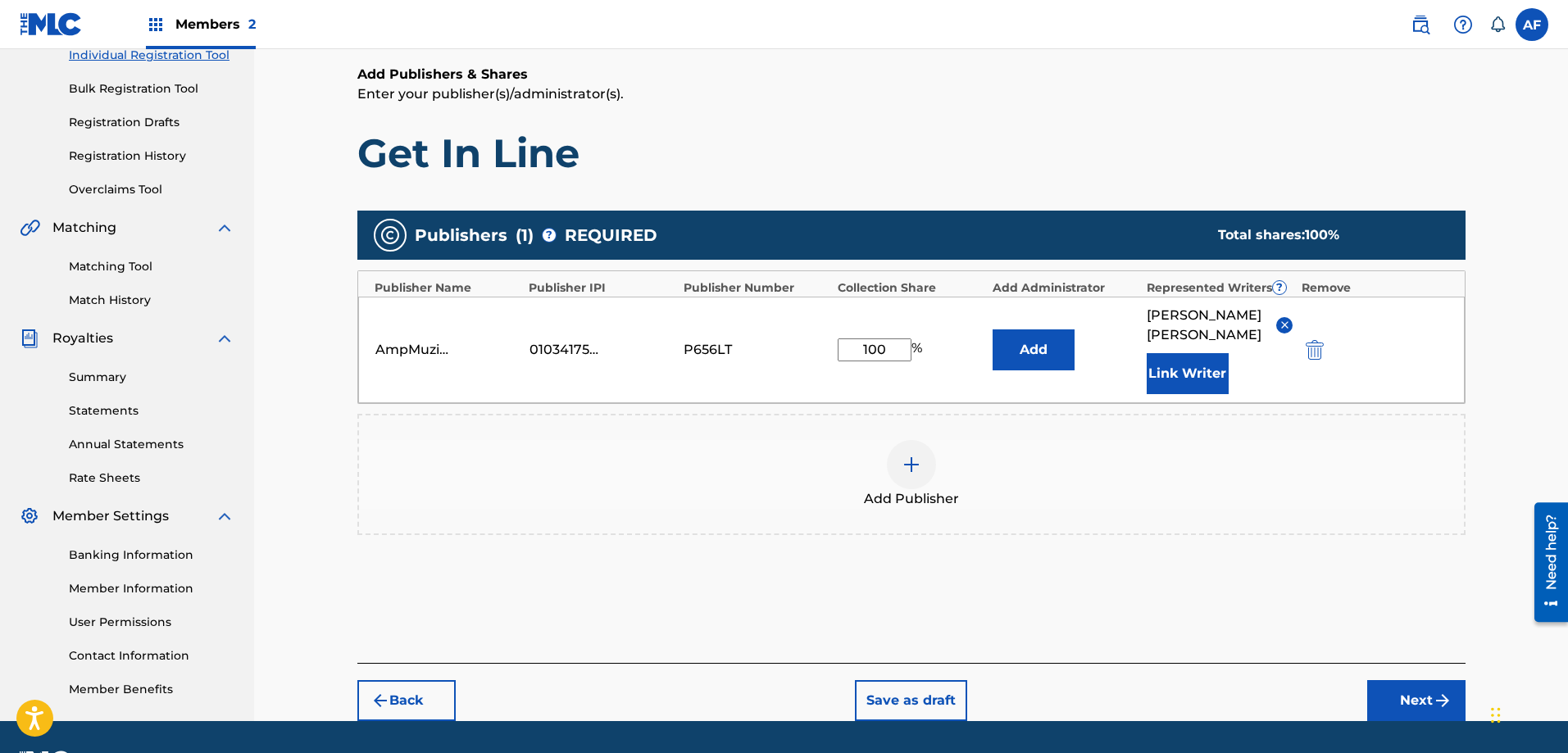
scroll to position [267, 0]
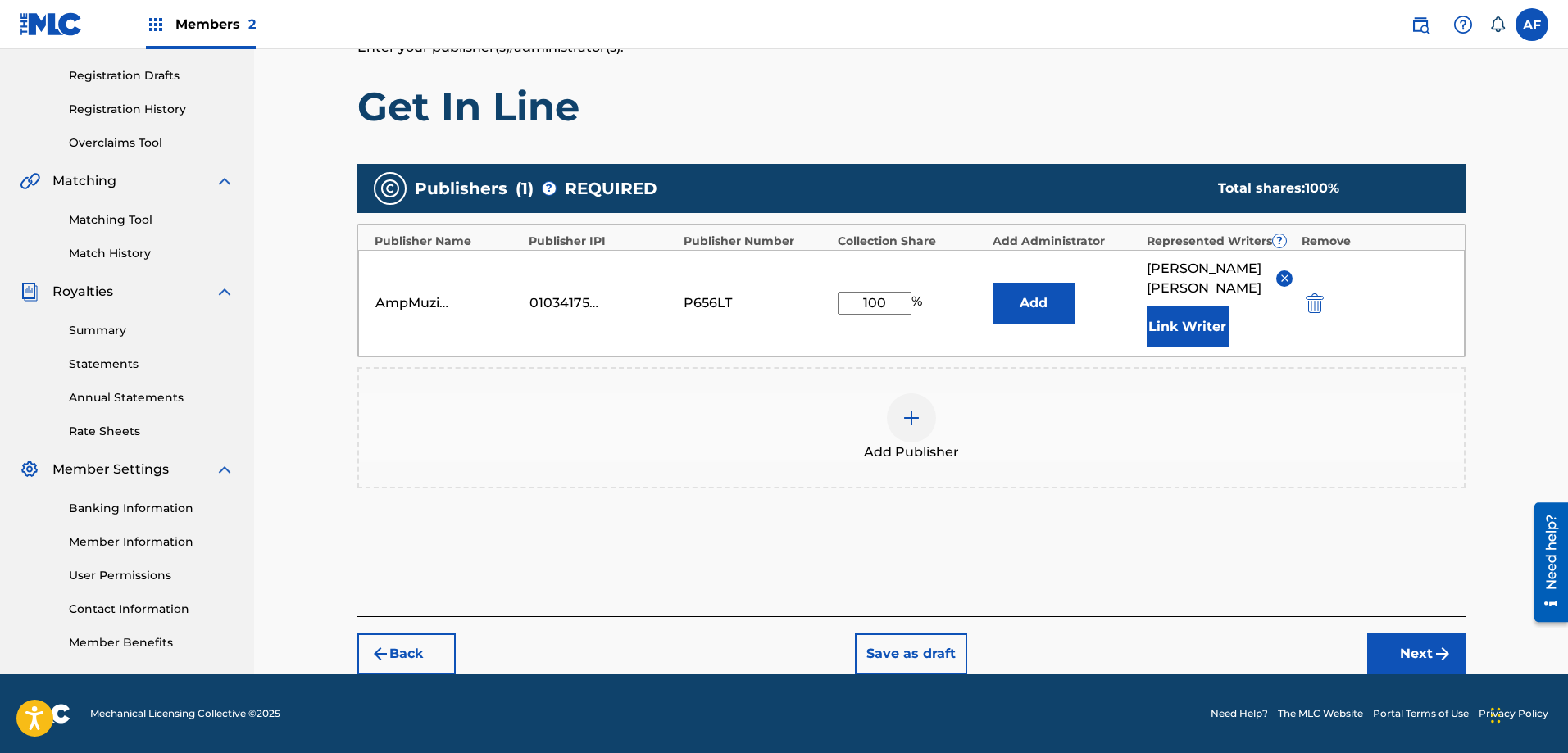
click at [1403, 648] on button "Next" at bounding box center [1416, 653] width 98 height 41
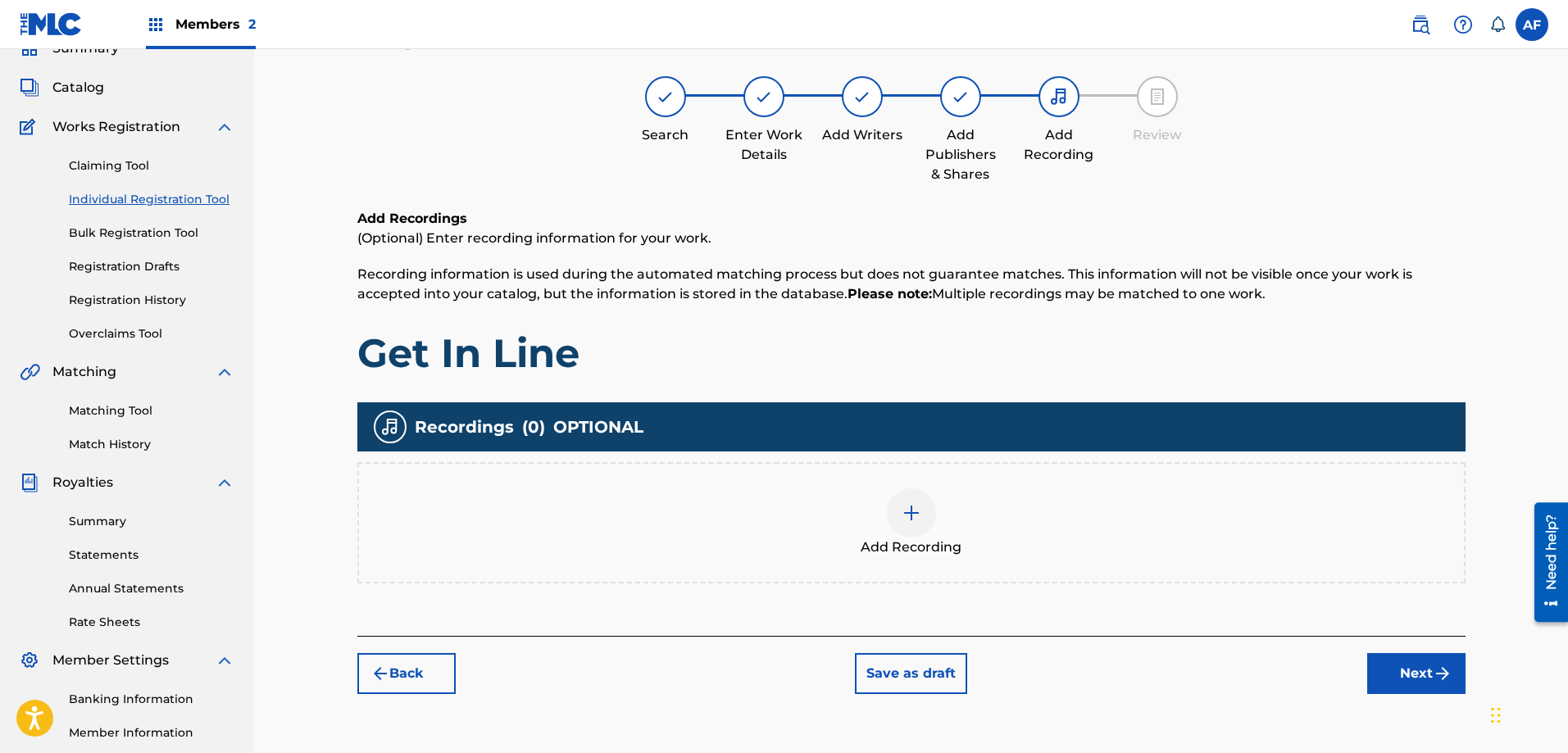
scroll to position [74, 0]
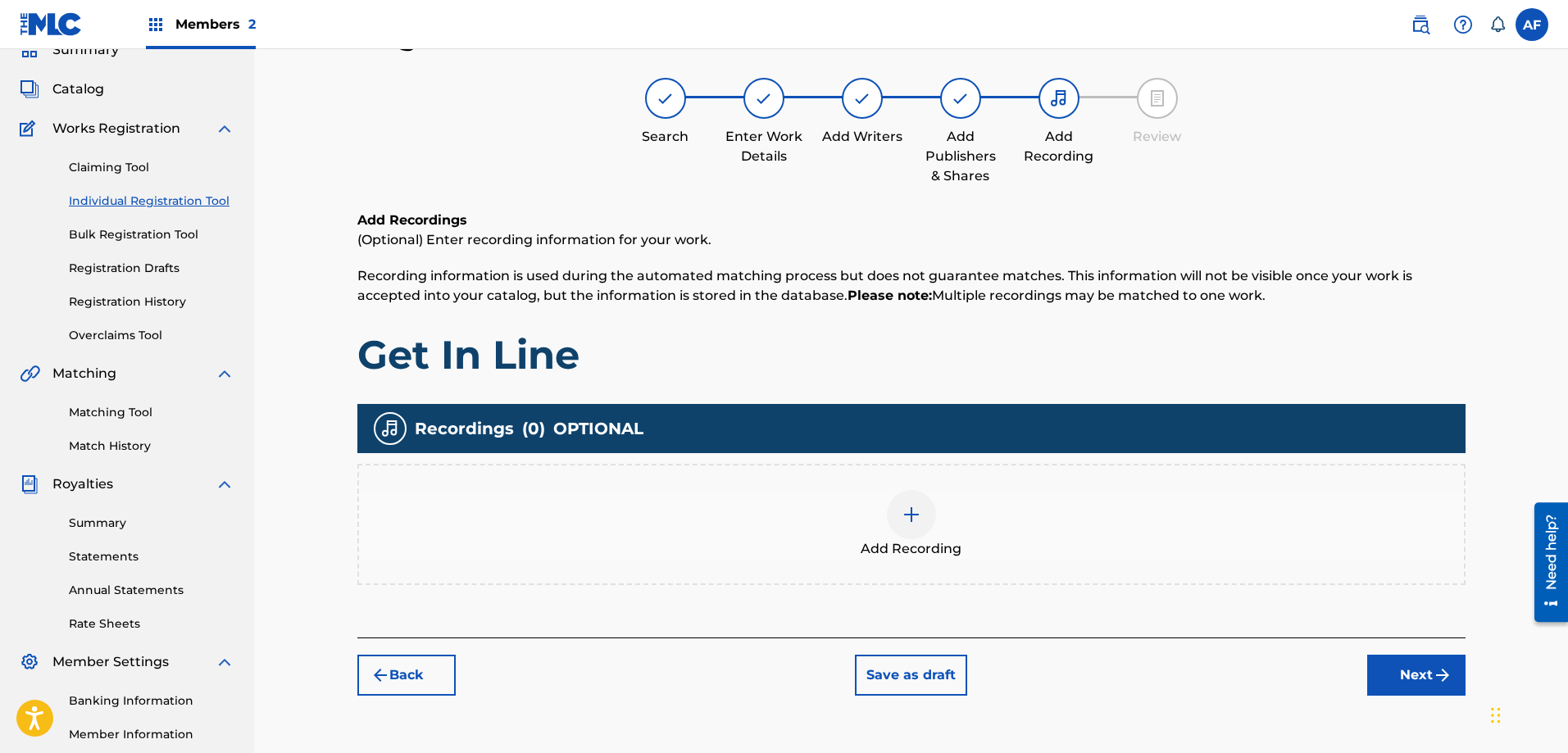
click at [910, 517] on img at bounding box center [911, 514] width 20 height 20
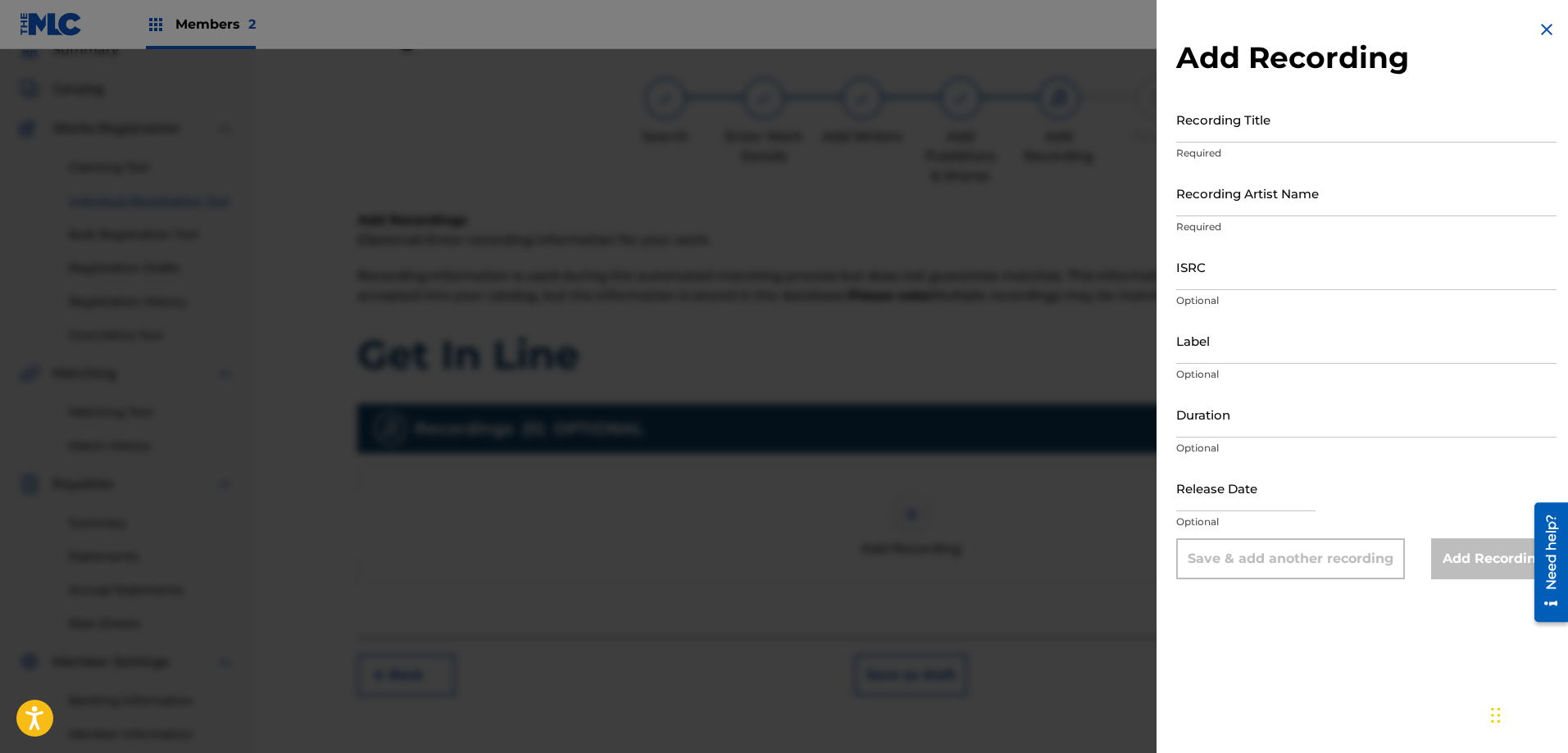
click at [1225, 135] on input "Recording Title" at bounding box center [1366, 119] width 380 height 47
type input "Get In Line"
click at [1237, 213] on input "Recording Artist Name" at bounding box center [1366, 193] width 380 height 47
type input "AmpMuzikGroup"
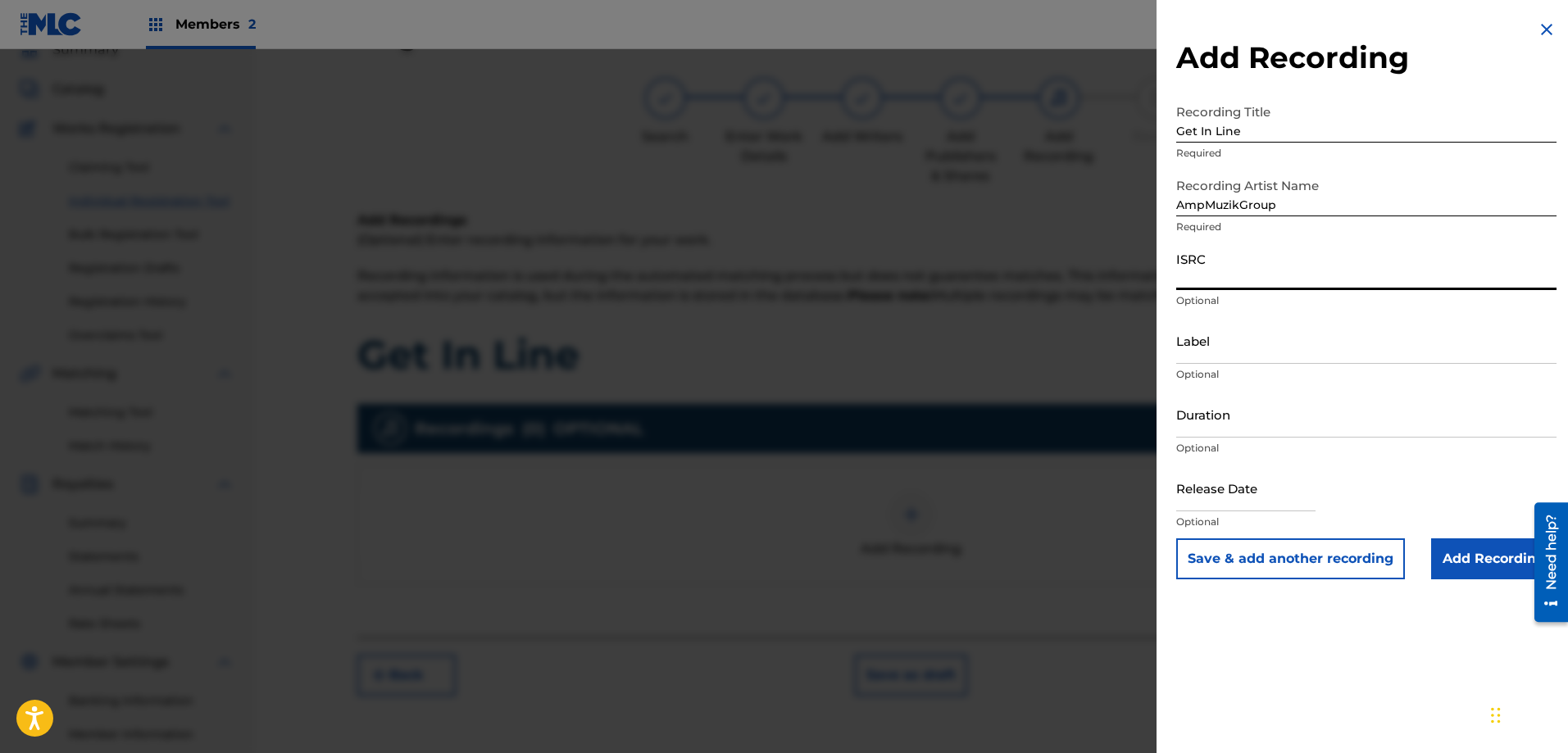
click at [1222, 287] on input "ISRC" at bounding box center [1366, 267] width 380 height 47
paste input "QZRP42592081"
type input "QZRP42592081"
click at [1234, 360] on input "Label" at bounding box center [1366, 340] width 380 height 47
type input "AmpMuzikGroup LLC"
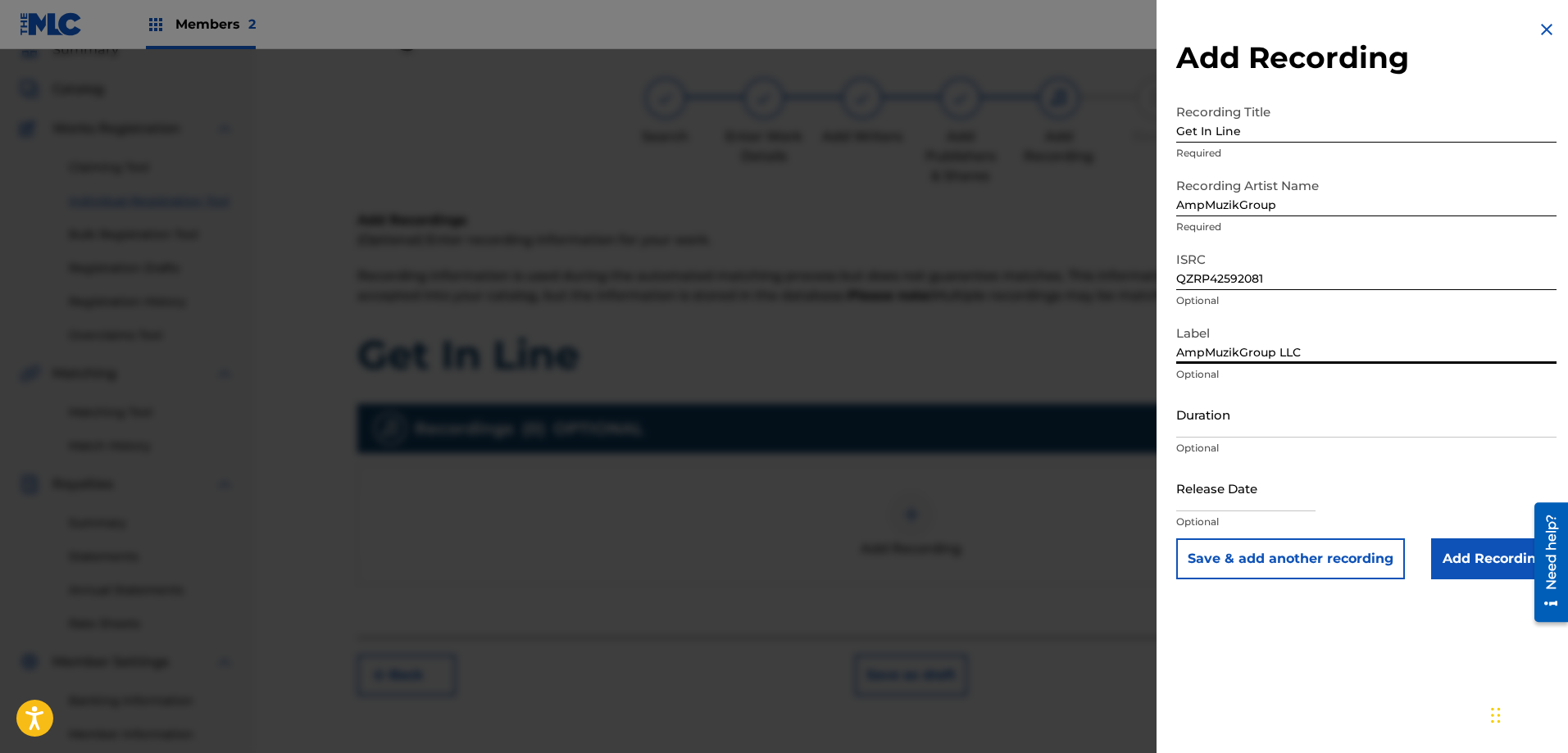
click at [1197, 426] on input "Duration" at bounding box center [1366, 414] width 380 height 47
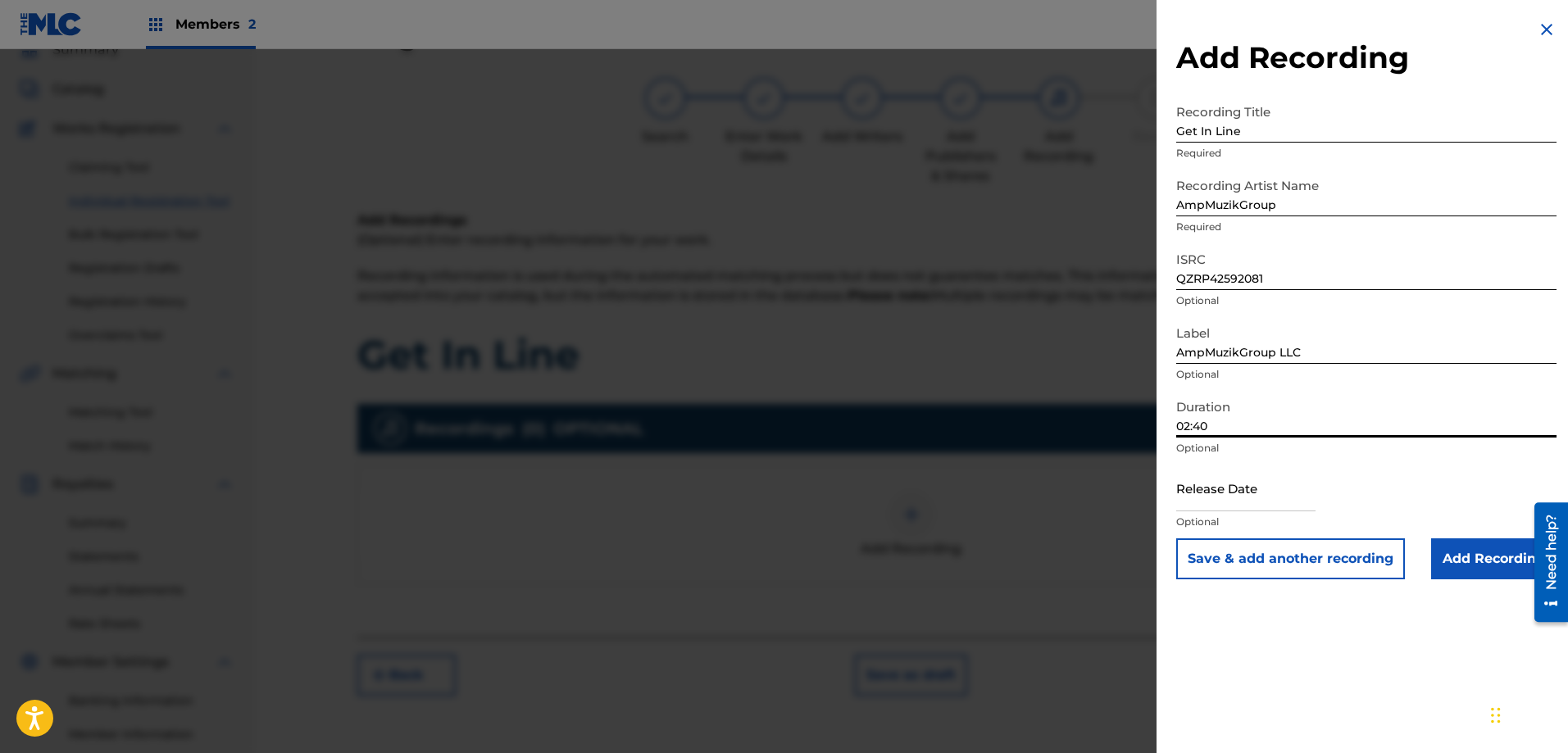
type input "02:40"
click at [1214, 504] on input "text" at bounding box center [1246, 488] width 139 height 47
select select "7"
select select "2025"
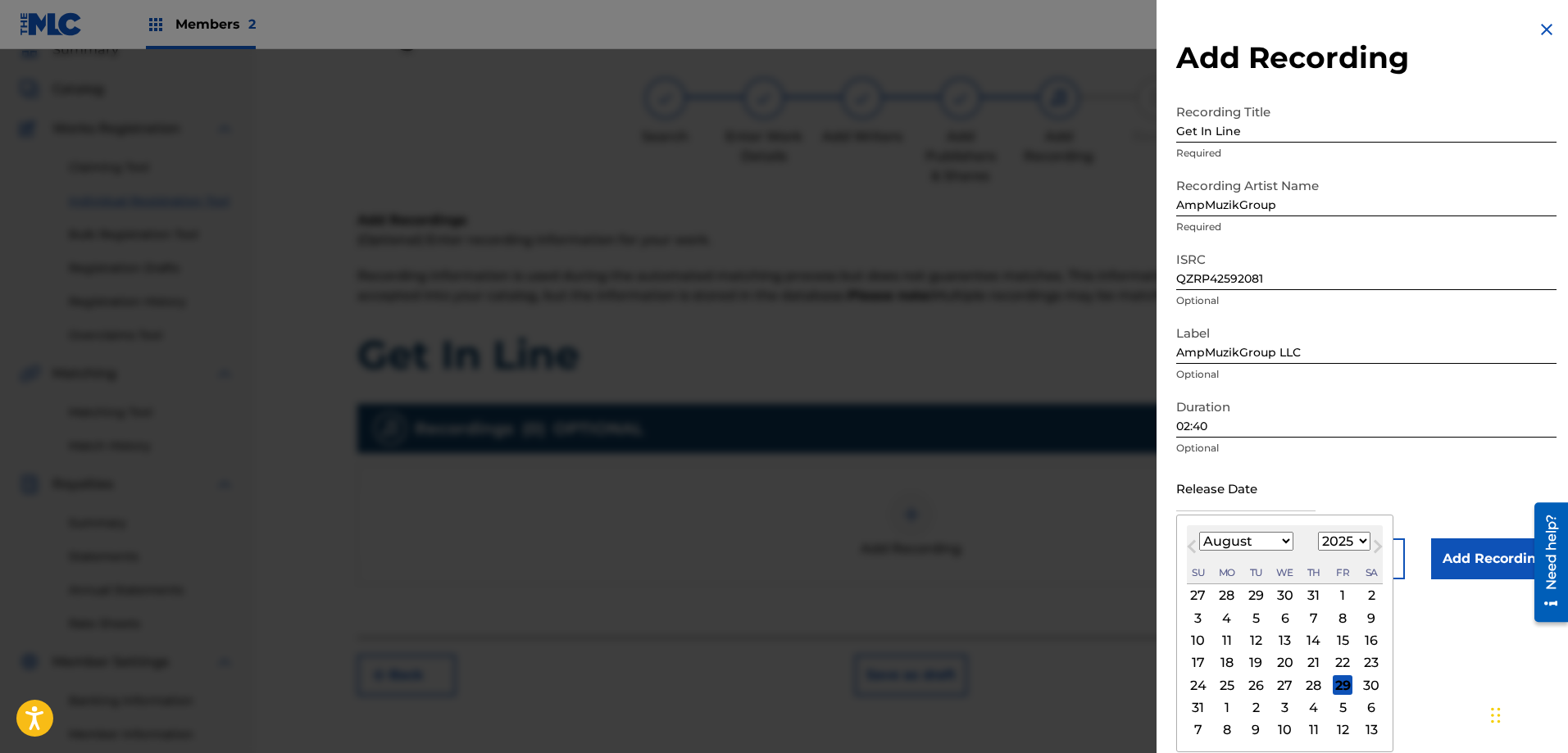
click at [1184, 553] on button "Previous Month" at bounding box center [1192, 550] width 26 height 26
click at [1187, 552] on button "Previous Month" at bounding box center [1192, 550] width 26 height 26
select select "4"
click at [1287, 685] on div "28" at bounding box center [1285, 685] width 20 height 20
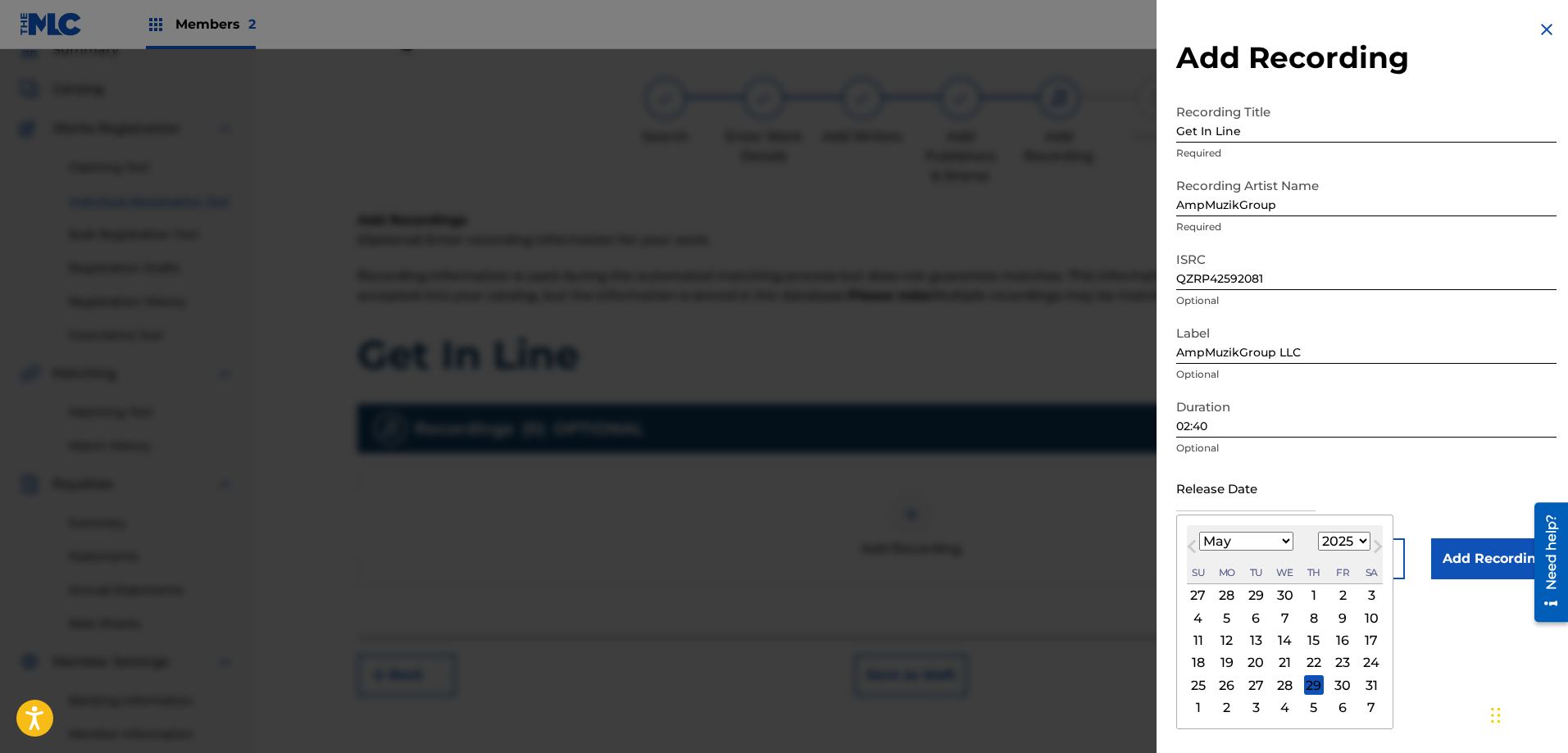
type input "[DATE]"
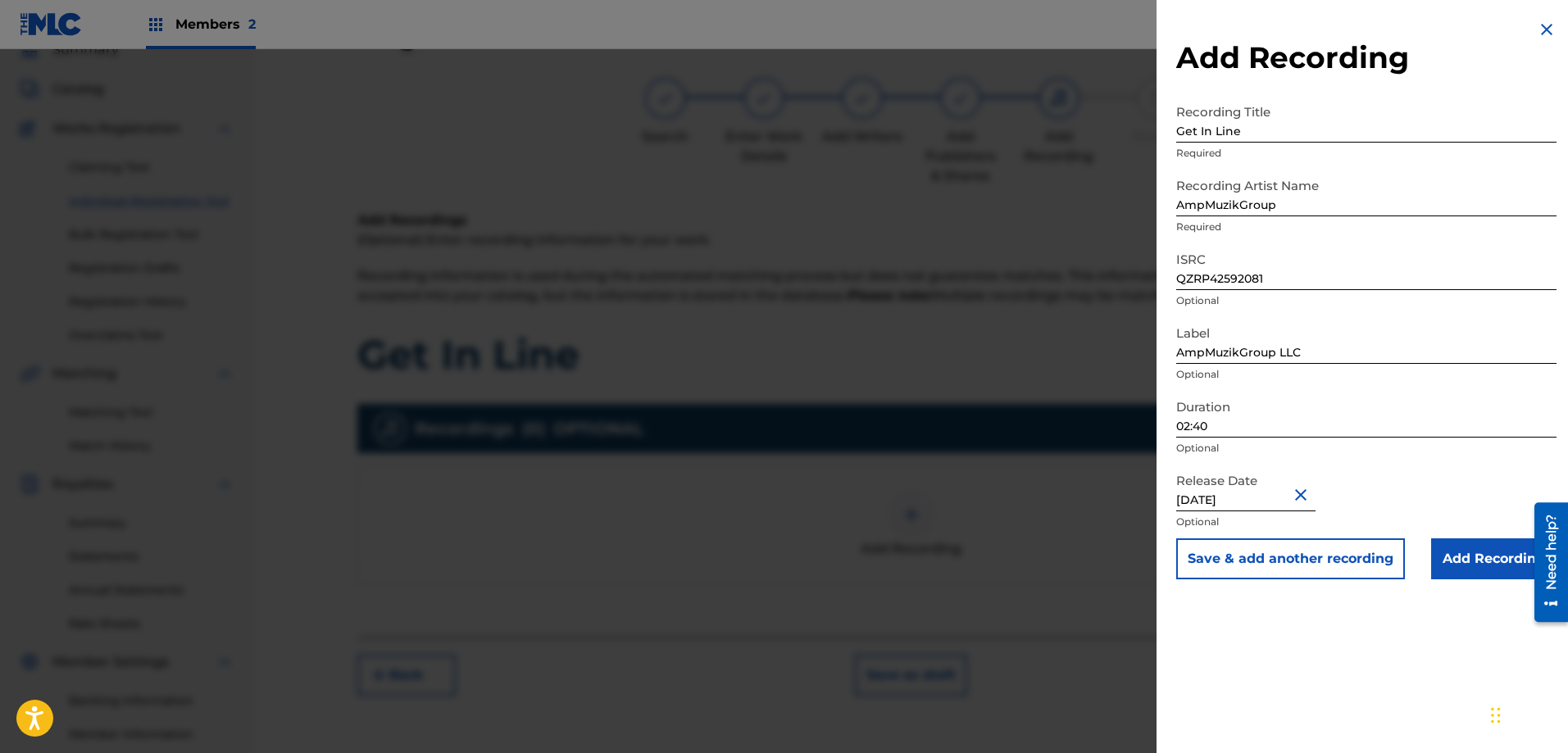
click at [1449, 562] on input "Add Recording" at bounding box center [1494, 558] width 125 height 41
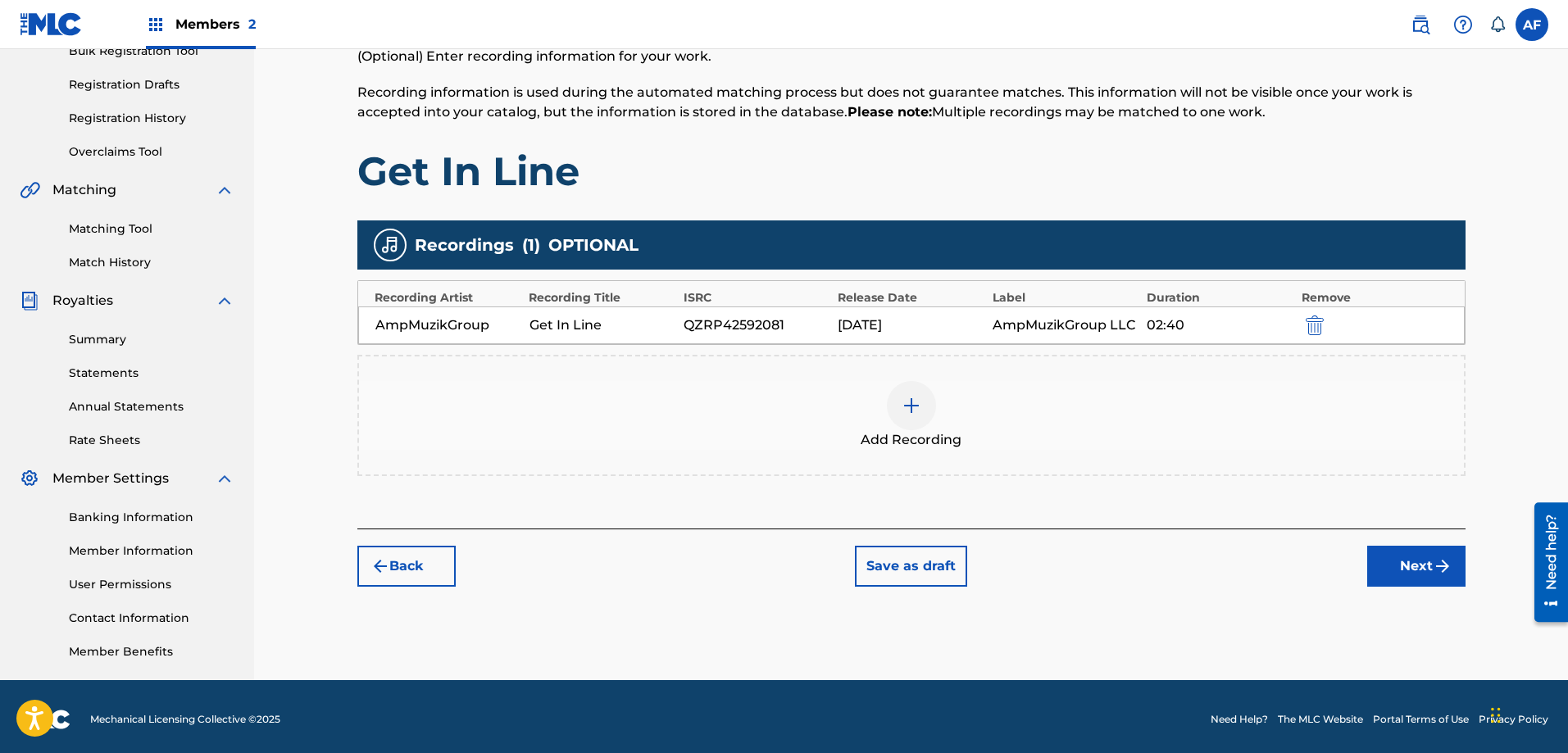
scroll to position [263, 0]
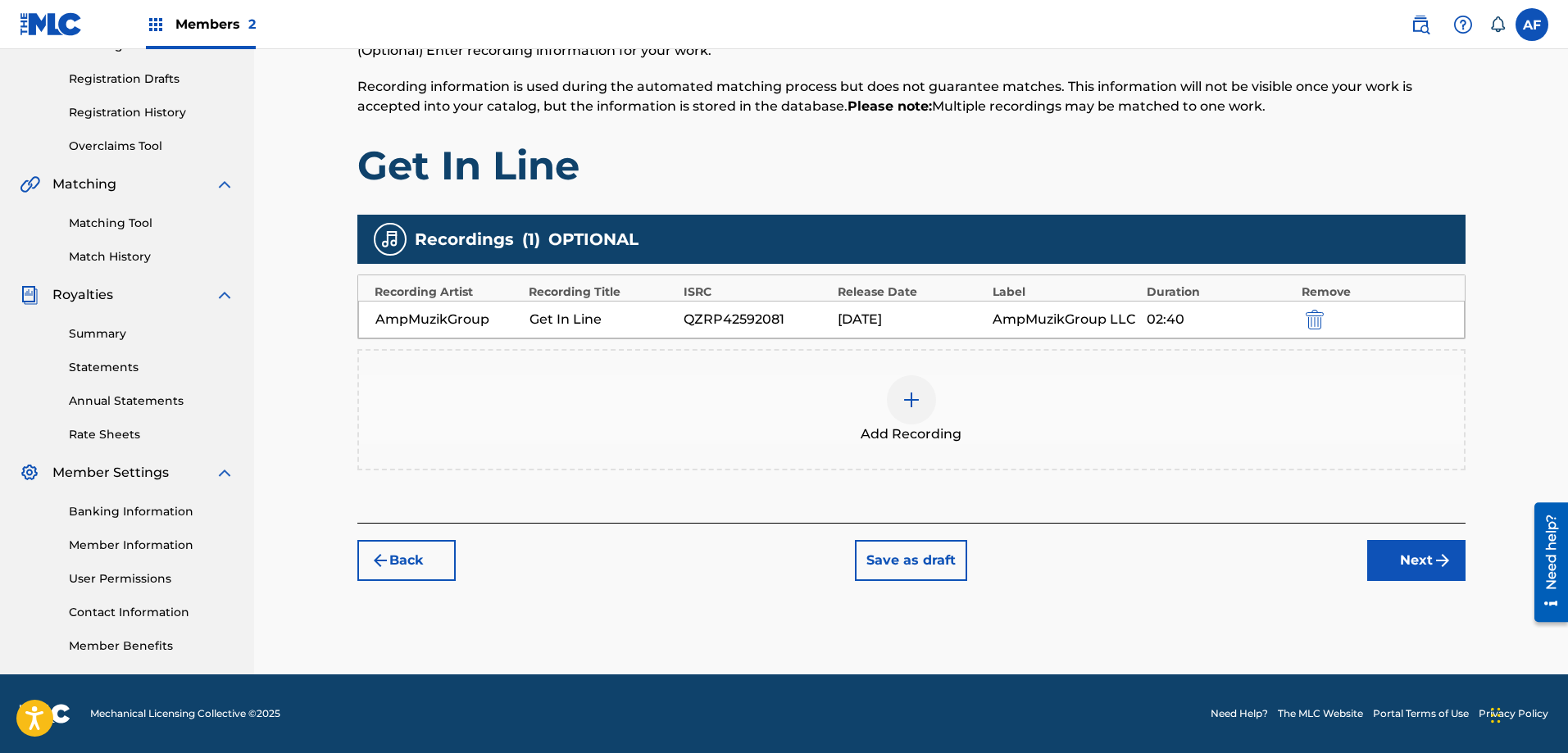
click at [1396, 565] on button "Next" at bounding box center [1416, 560] width 98 height 41
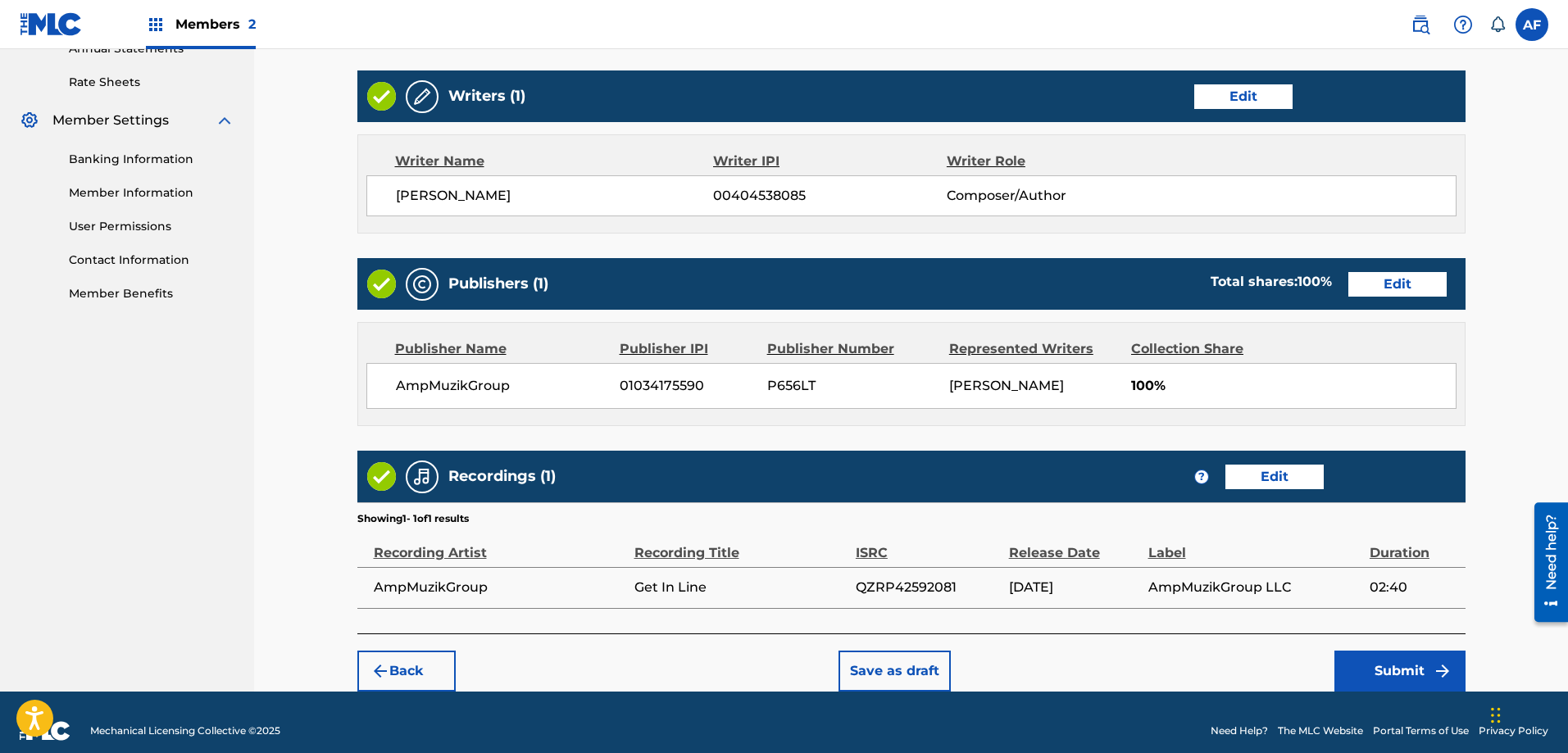
scroll to position [632, 0]
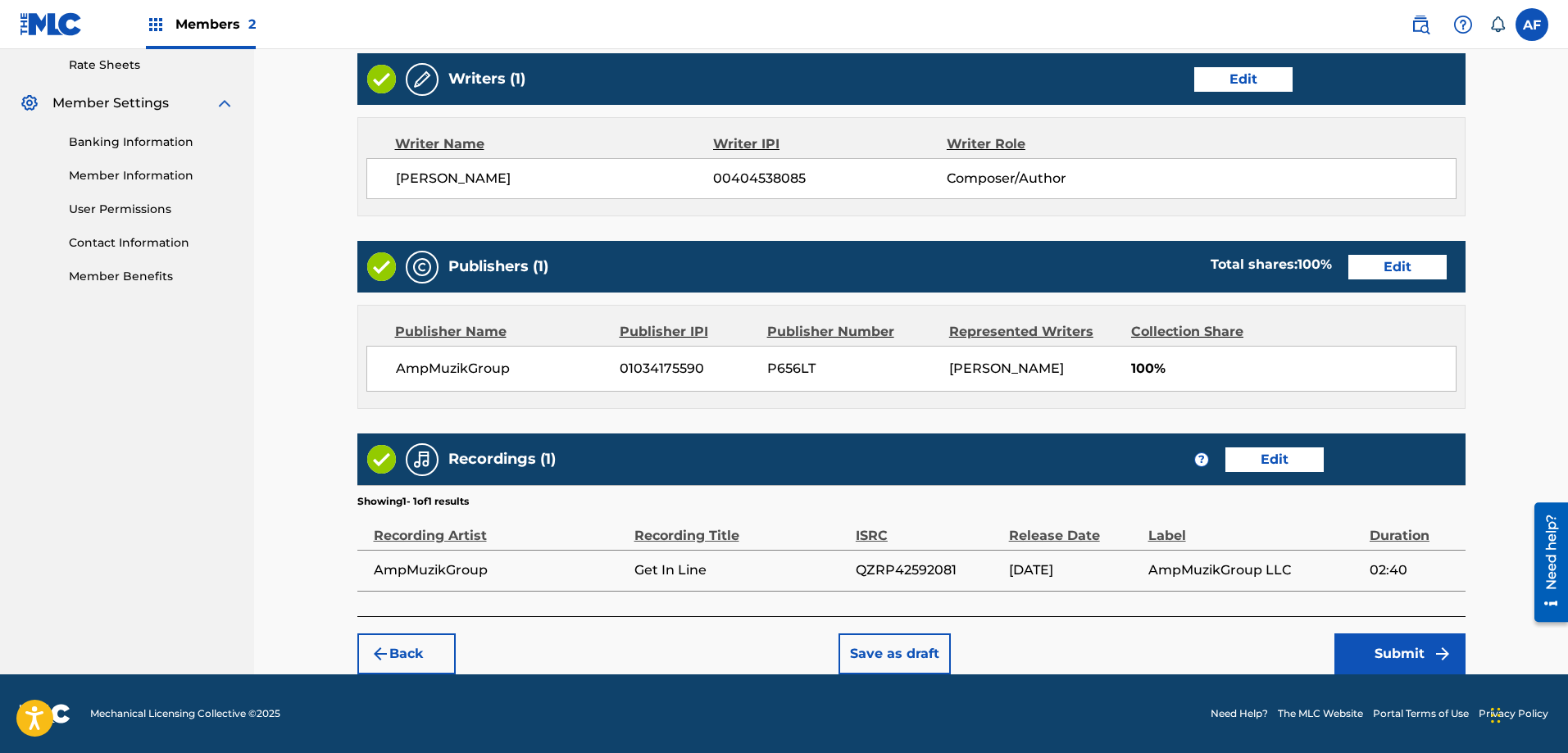
click at [1404, 662] on button "Submit" at bounding box center [1399, 653] width 131 height 41
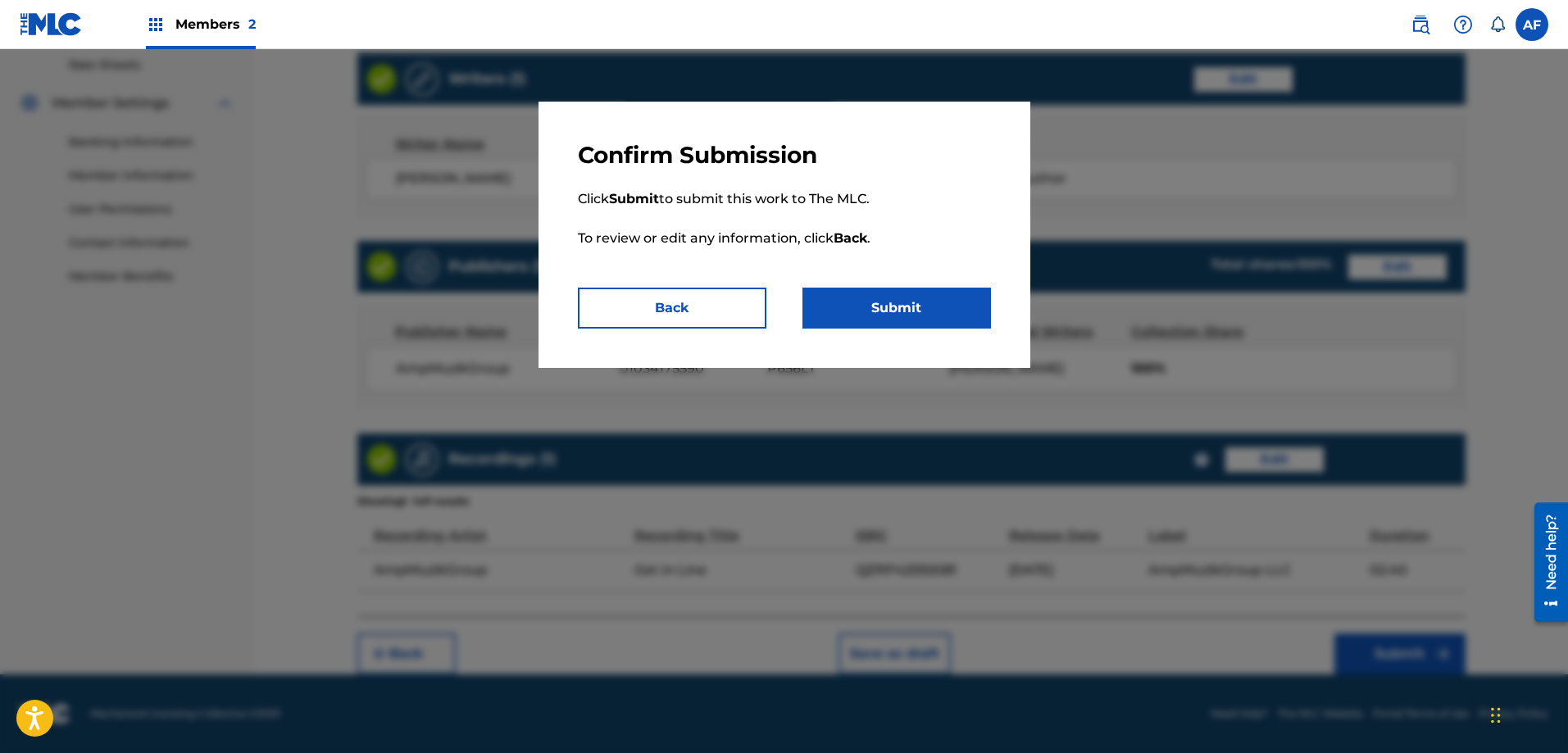
click at [854, 312] on button "Submit" at bounding box center [896, 307] width 189 height 41
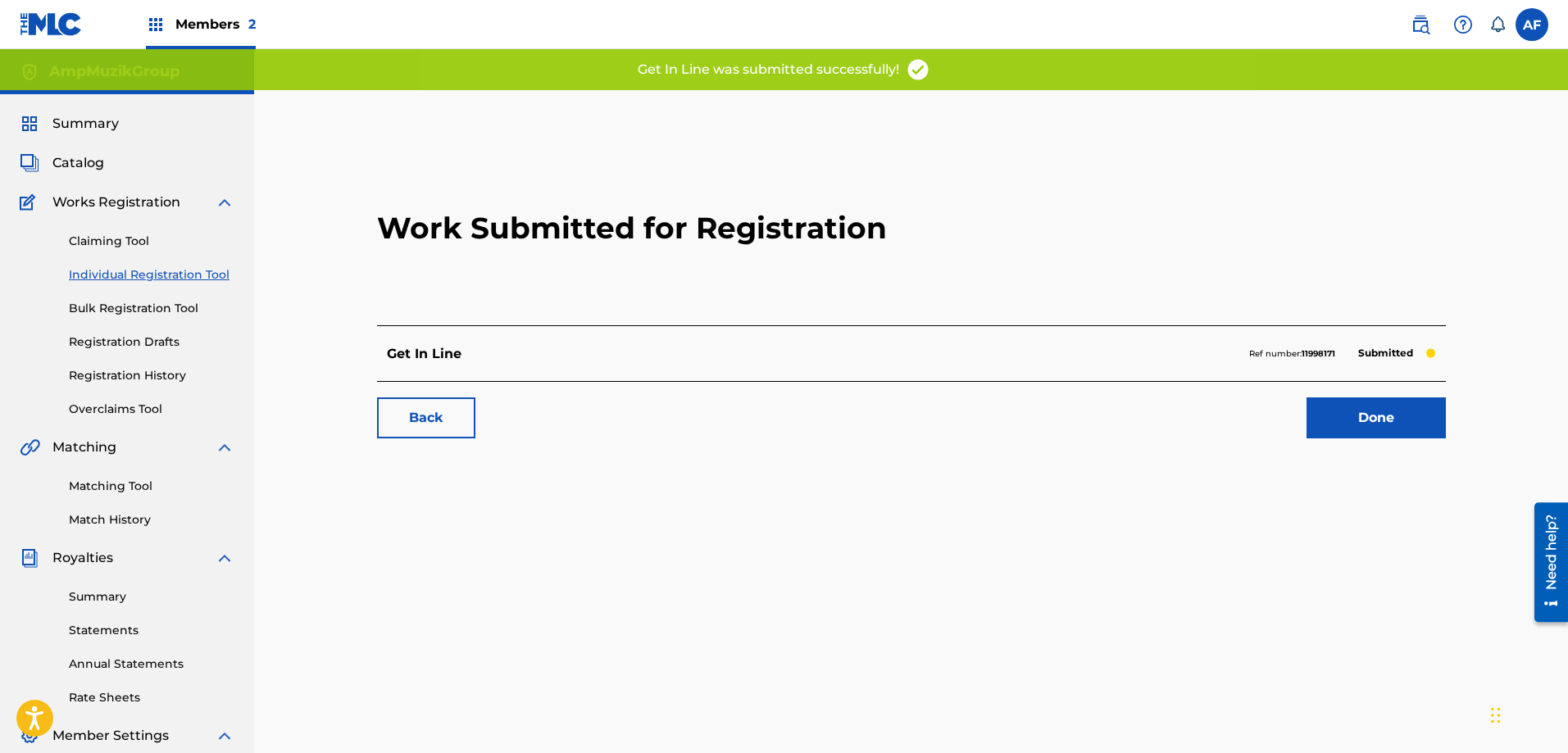
click at [1360, 420] on link "Done" at bounding box center [1376, 418] width 139 height 41
